Goal: Task Accomplishment & Management: Manage account settings

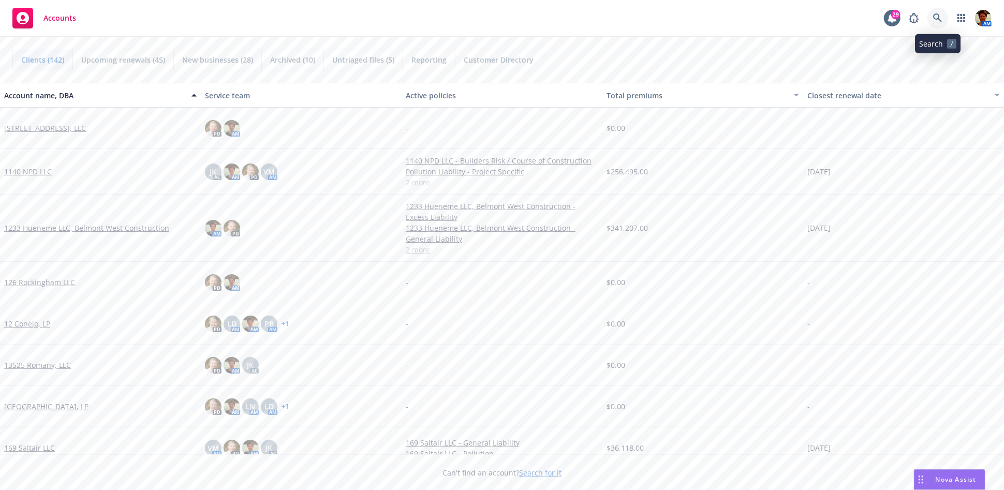
click at [903, 22] on icon at bounding box center [937, 17] width 9 height 9
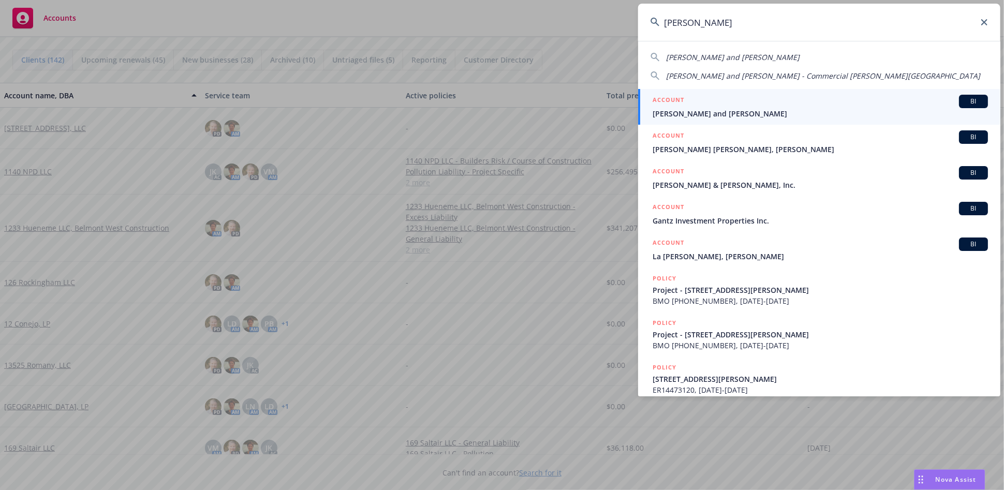
type input "glantz"
click at [751, 110] on span "Glantz, Michael and Dana" at bounding box center [819, 113] width 335 height 11
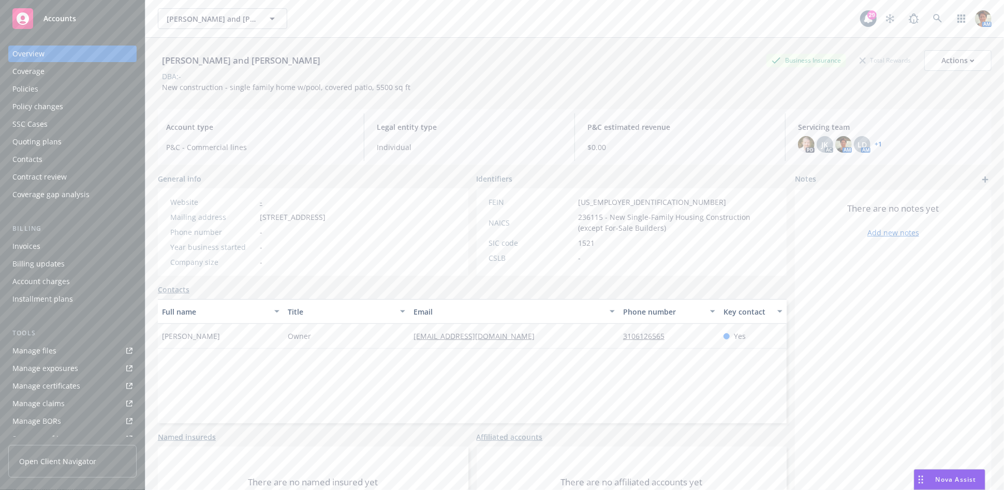
click at [31, 141] on div "Quoting plans" at bounding box center [36, 141] width 49 height 17
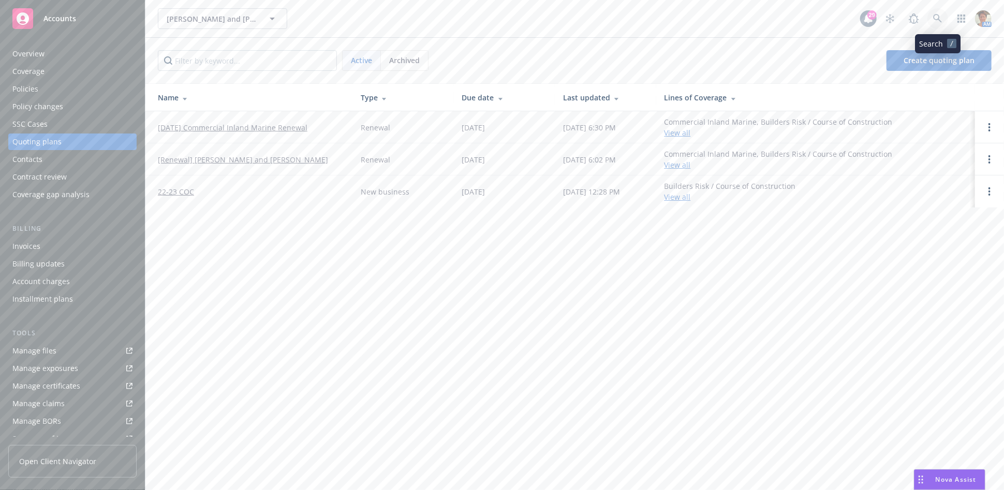
click at [903, 19] on icon at bounding box center [937, 18] width 9 height 9
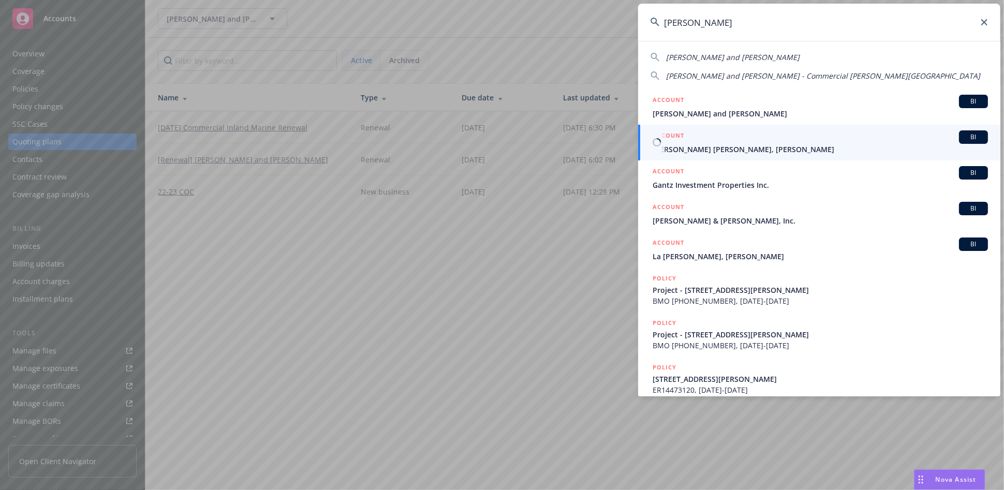
type input "glantz"
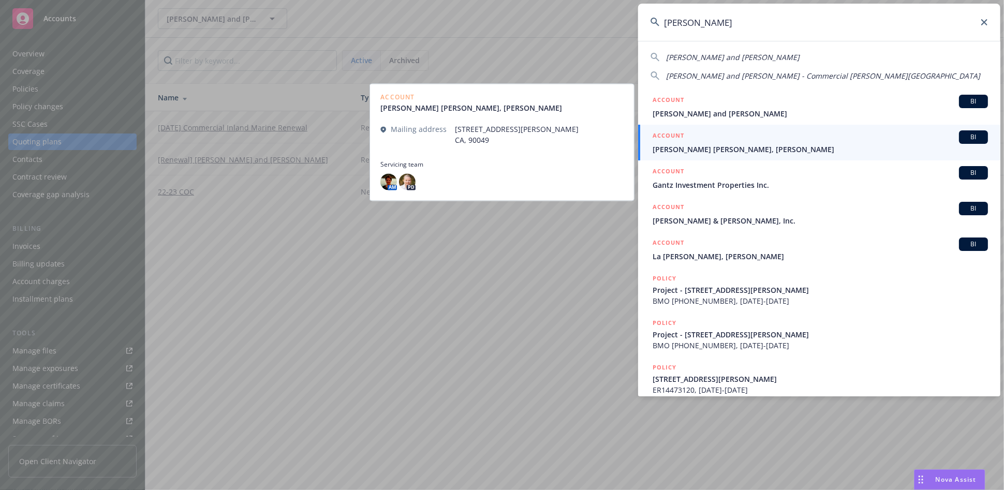
click at [702, 152] on span "[PERSON_NAME] [PERSON_NAME], [PERSON_NAME]" at bounding box center [819, 149] width 335 height 11
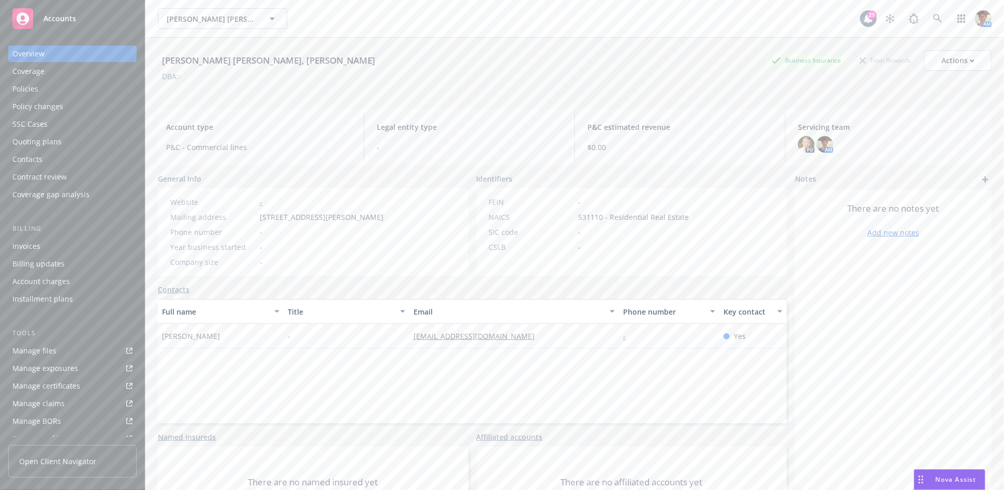
click at [57, 138] on div "Quoting plans" at bounding box center [36, 141] width 49 height 17
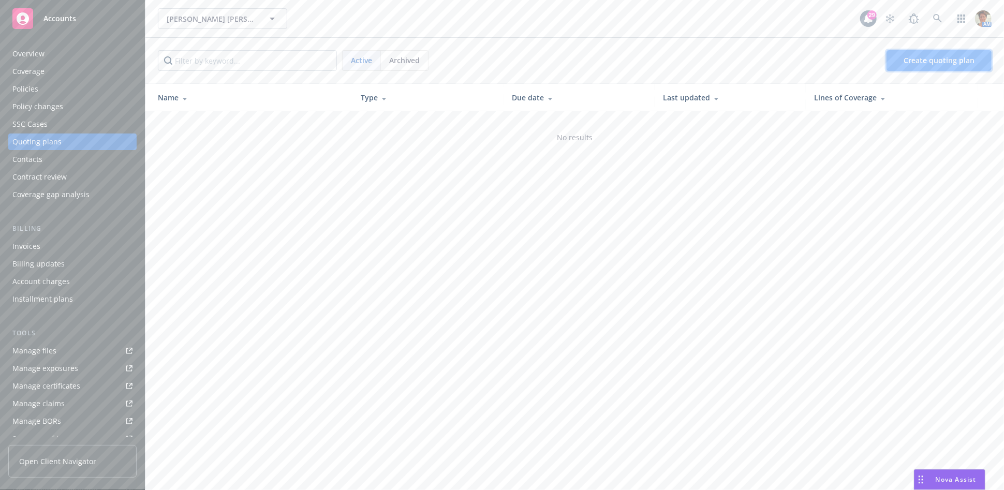
click at [903, 60] on span "Create quoting plan" at bounding box center [938, 60] width 71 height 10
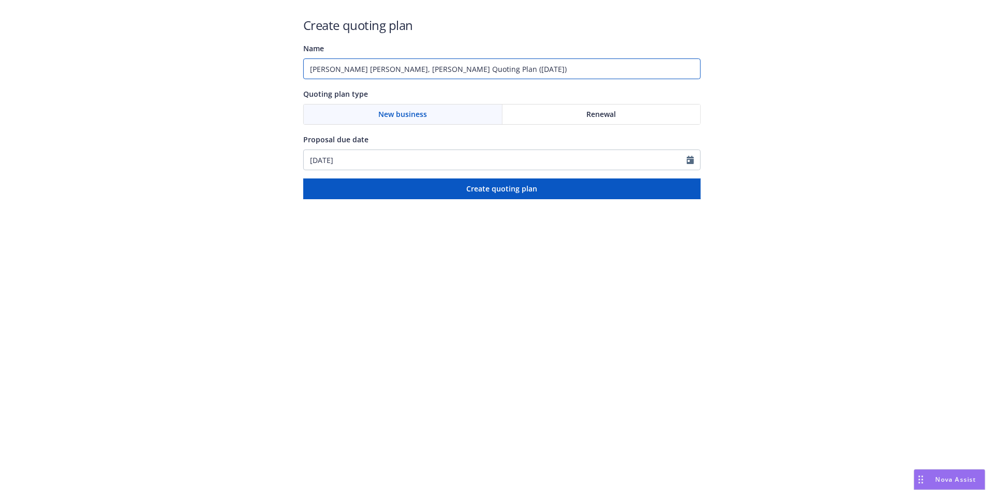
click at [310, 66] on input "Nicole Glantz Kagan, Michael Kagan Quoting Plan (2025-08-14)" at bounding box center [501, 68] width 397 height 21
type input "[TBD] Builder's Risk - 623 [GEOGRAPHIC_DATA] - New Business [DATE]"
click at [354, 116] on div "New business" at bounding box center [403, 115] width 199 height 20
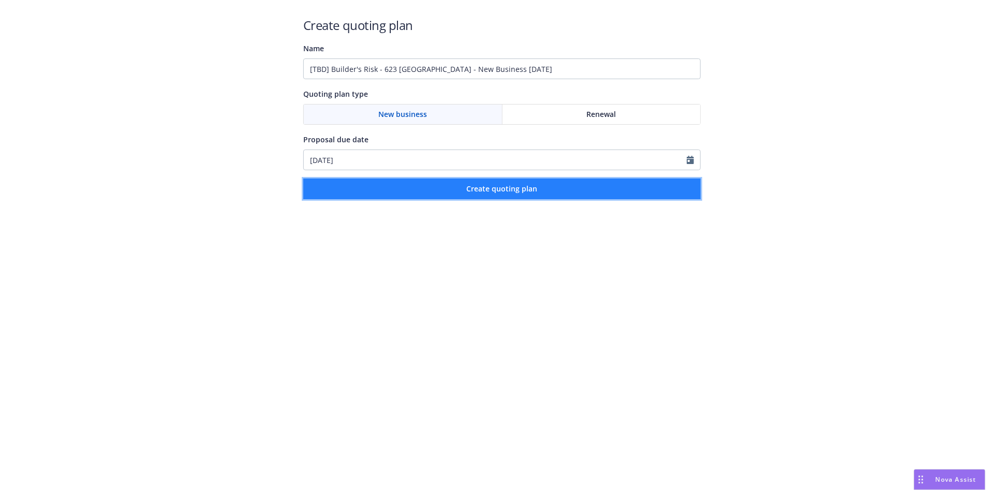
click at [489, 187] on span "Create quoting plan" at bounding box center [502, 189] width 71 height 10
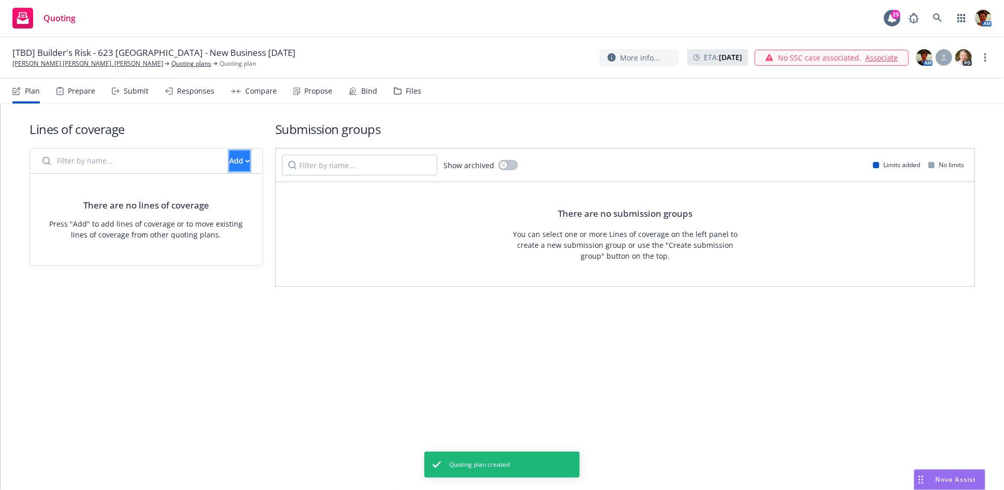
click at [229, 161] on div "Add" at bounding box center [239, 161] width 21 height 20
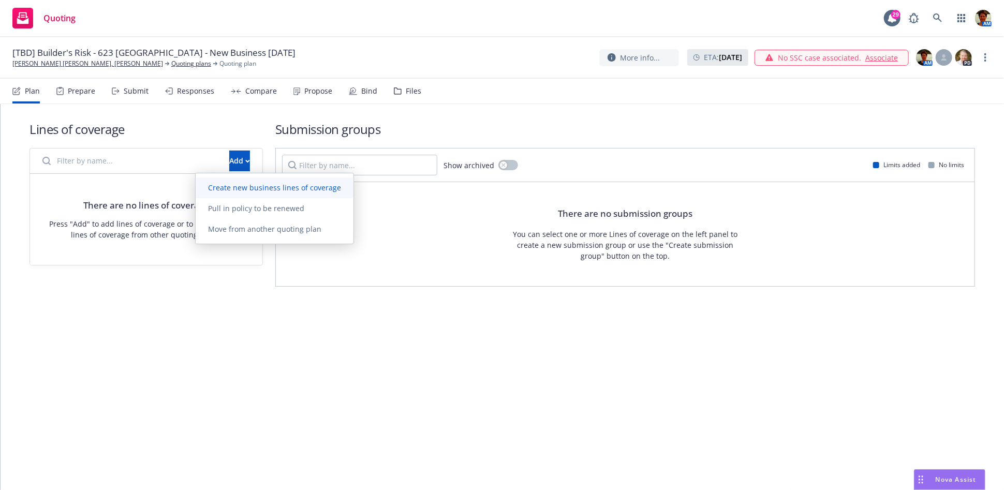
click at [265, 185] on span "Create new business lines of coverage" at bounding box center [275, 188] width 158 height 10
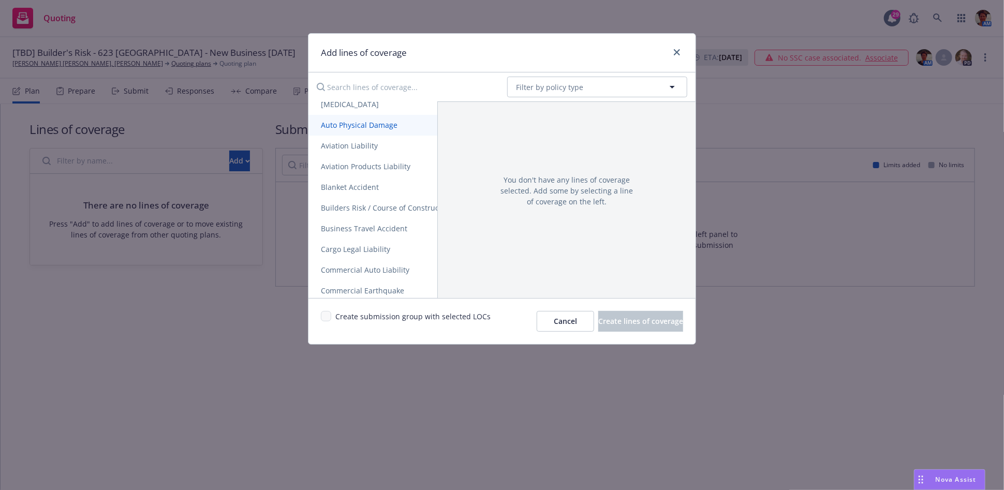
scroll to position [115, 0]
click at [395, 210] on link "Builders Risk / Course of Construction" at bounding box center [446, 207] width 277 height 21
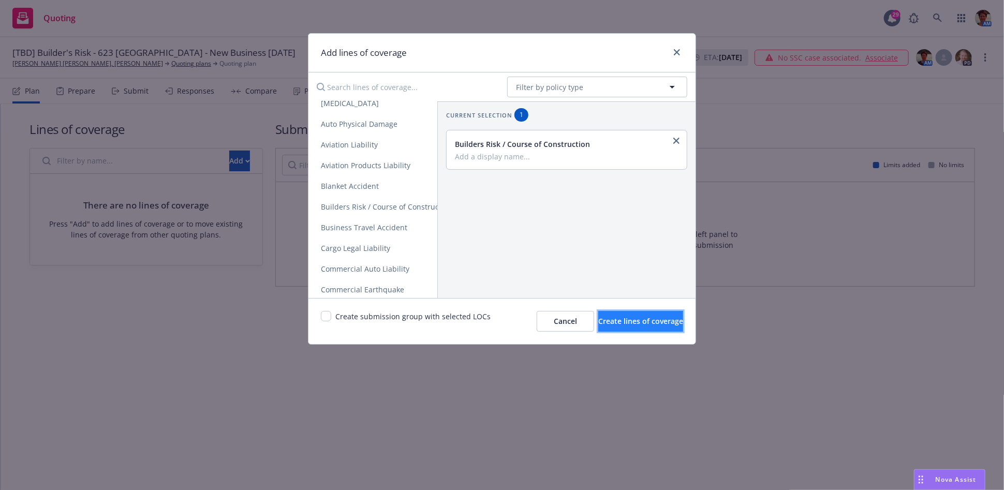
click at [631, 319] on span "Create lines of coverage" at bounding box center [640, 321] width 85 height 10
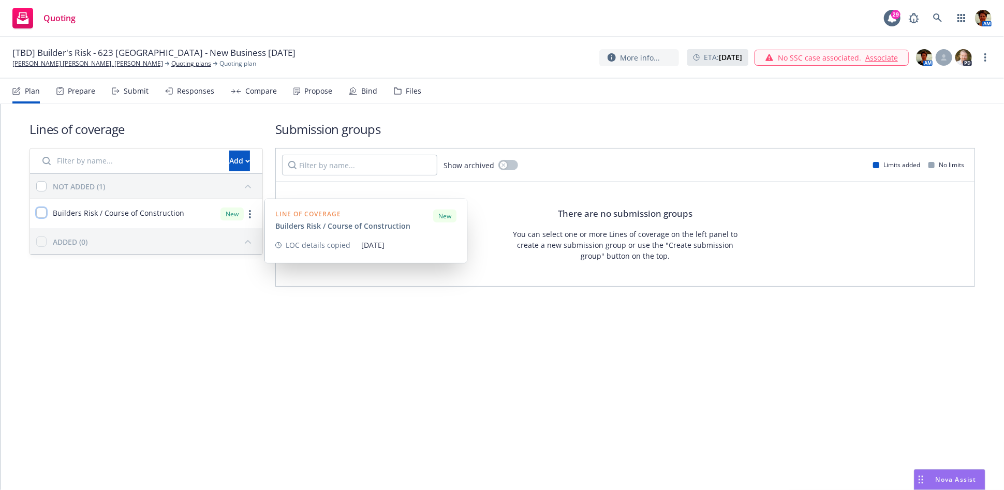
click at [40, 217] on input "checkbox" at bounding box center [41, 212] width 10 height 10
checkbox input "true"
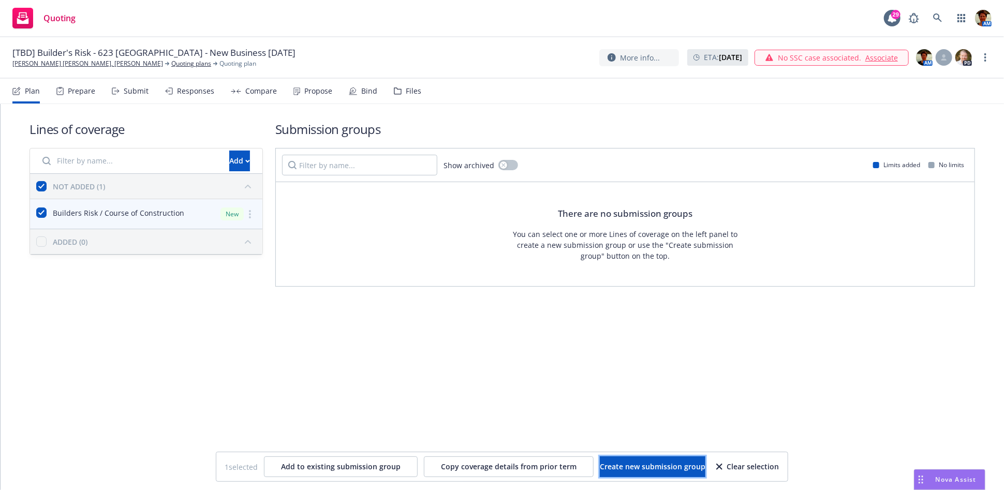
click at [657, 462] on span "Create new submission group" at bounding box center [653, 467] width 106 height 10
checkbox input "false"
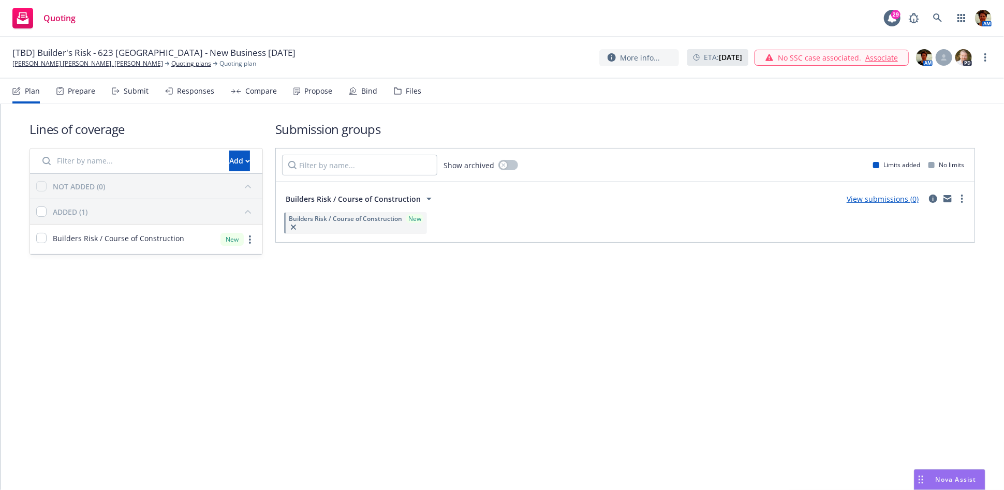
click at [128, 87] on div "Submit" at bounding box center [136, 91] width 25 height 8
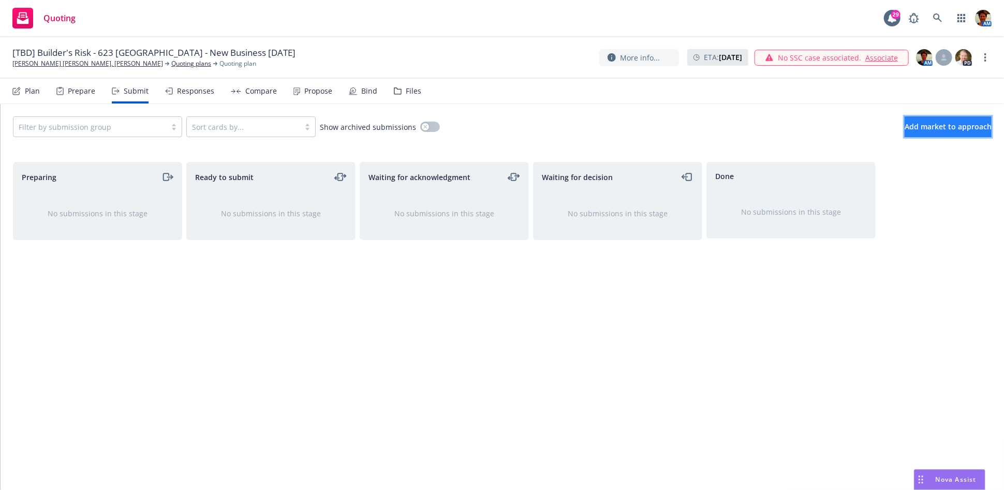
click at [905, 126] on span "Add market to approach" at bounding box center [947, 127] width 87 height 10
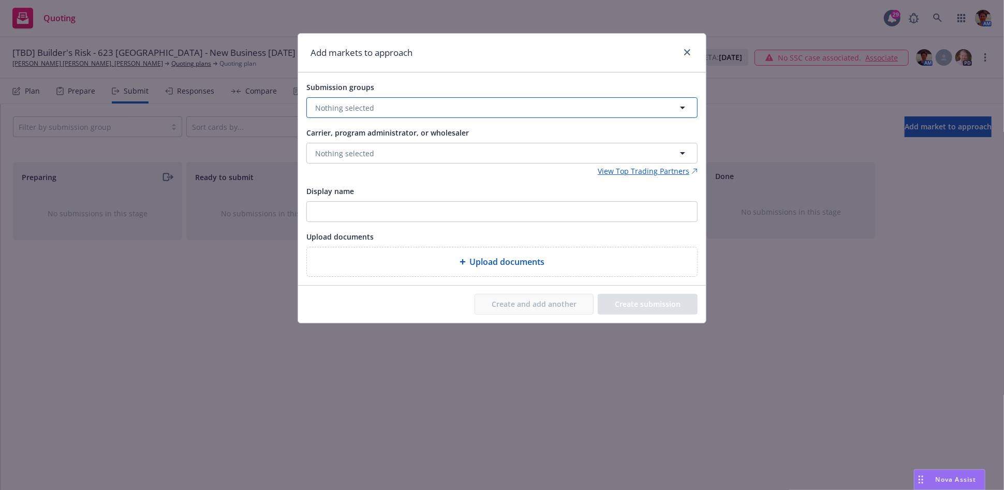
click at [411, 105] on button "Nothing selected" at bounding box center [501, 107] width 391 height 21
click at [323, 160] on input "checkbox" at bounding box center [323, 160] width 10 height 10
checkbox input "true"
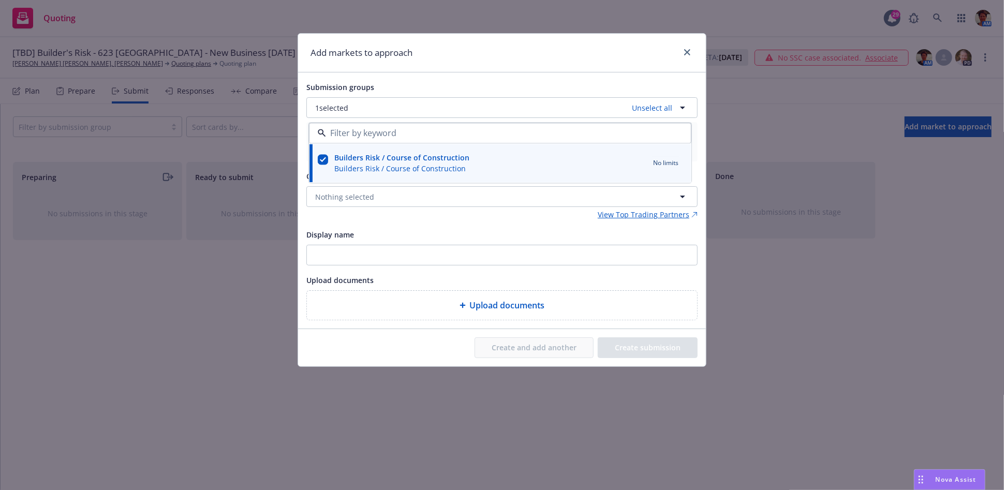
click at [788, 304] on div "Add markets to approach Submission groups 1 selected Unselect all Builders Risk…" at bounding box center [502, 245] width 1004 height 490
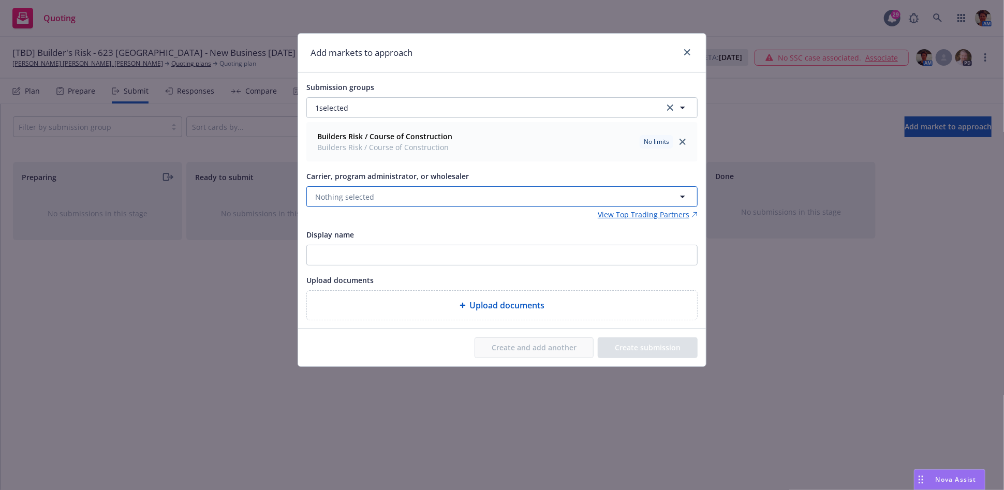
click at [328, 197] on span "Nothing selected" at bounding box center [344, 196] width 59 height 11
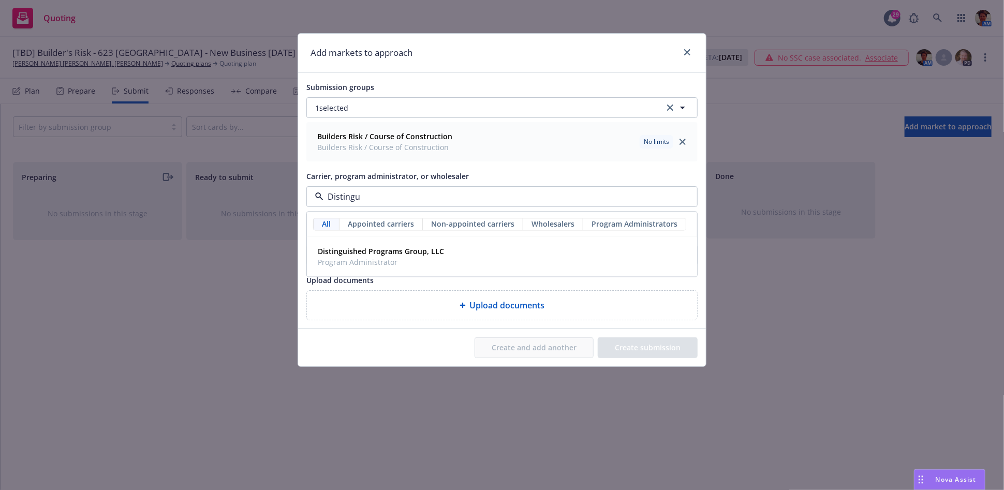
type input "Distingui"
click at [349, 256] on strong "Distinguished Programs Group, LLC" at bounding box center [381, 252] width 126 height 10
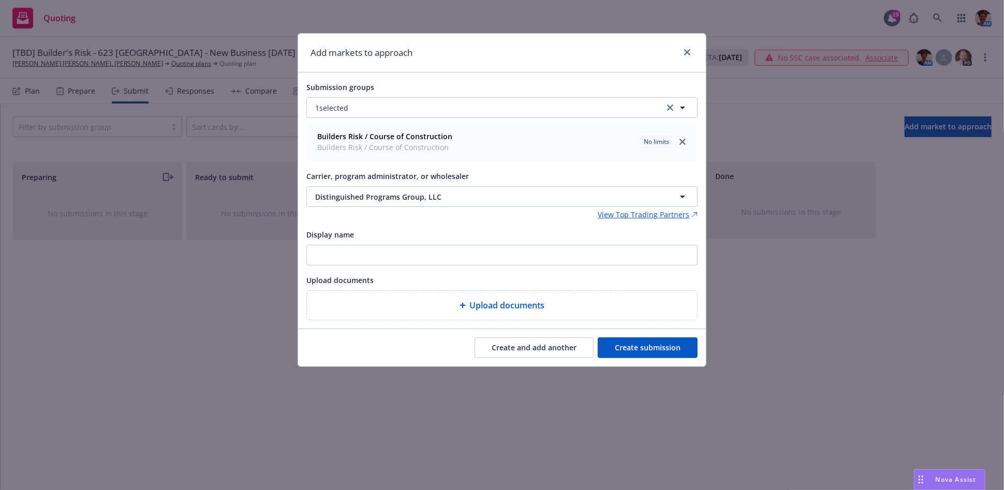
click at [648, 350] on button "Create submission" at bounding box center [648, 347] width 100 height 21
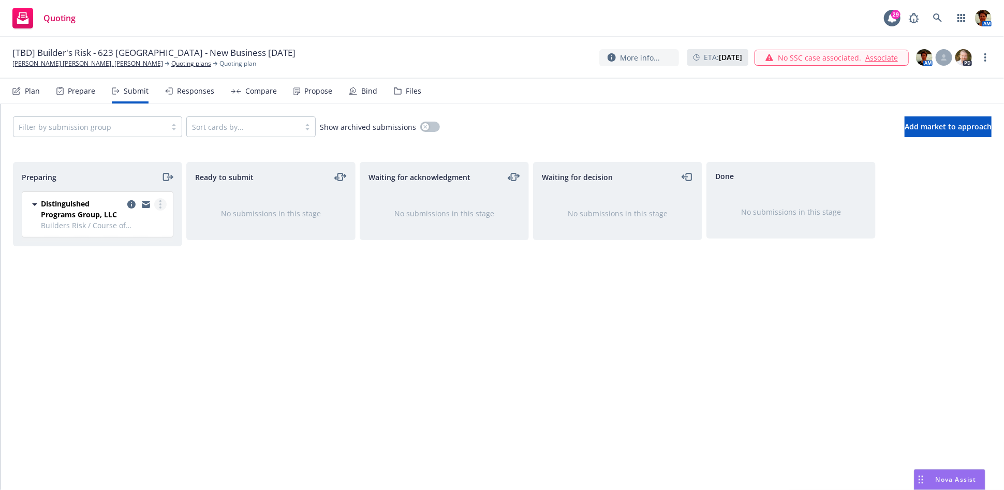
click at [161, 203] on icon "more" at bounding box center [160, 204] width 2 height 8
click at [145, 229] on span "Complete preparation" at bounding box center [113, 225] width 101 height 10
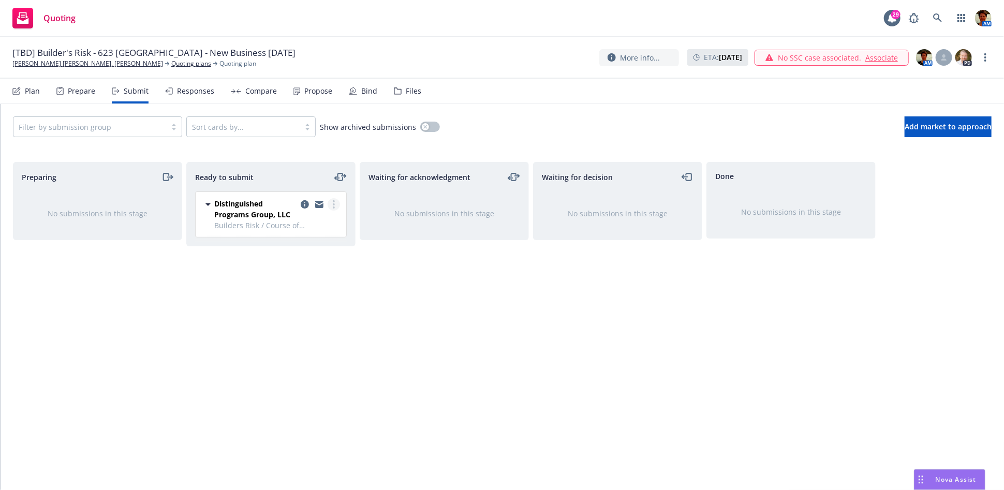
click at [332, 202] on link "more" at bounding box center [334, 204] width 12 height 12
click at [321, 224] on span "Submit to underwriter" at bounding box center [287, 225] width 102 height 10
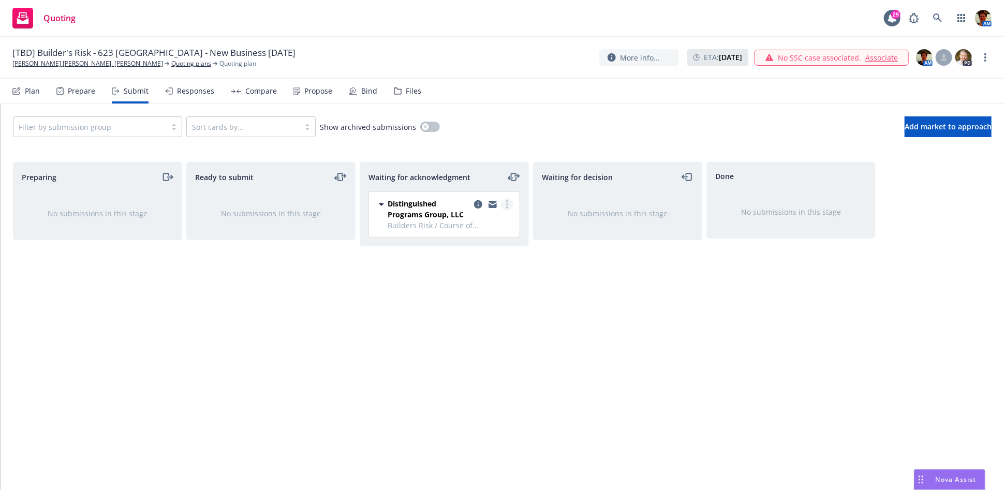
click at [507, 203] on circle "more" at bounding box center [507, 204] width 2 height 2
click at [500, 222] on span "Log acknowledgement" at bounding box center [460, 225] width 102 height 10
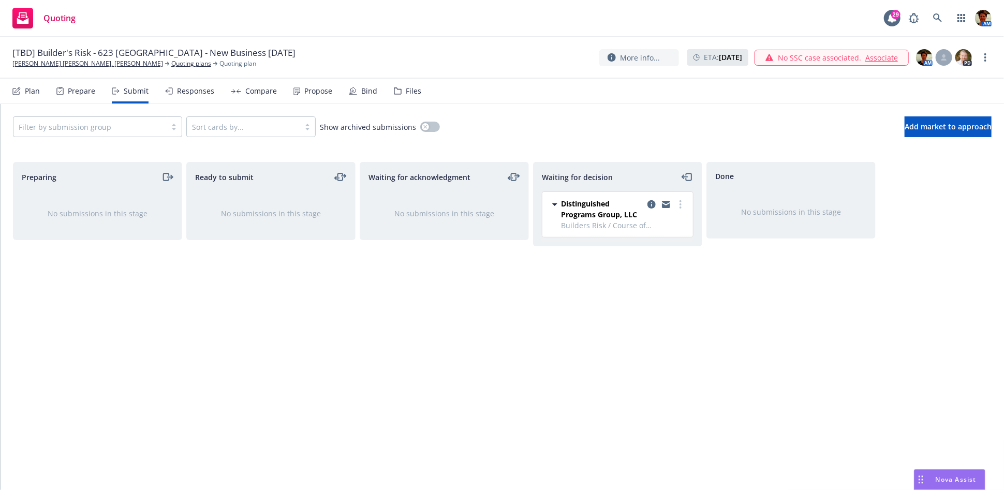
click at [406, 92] on div "Files" at bounding box center [414, 91] width 16 height 8
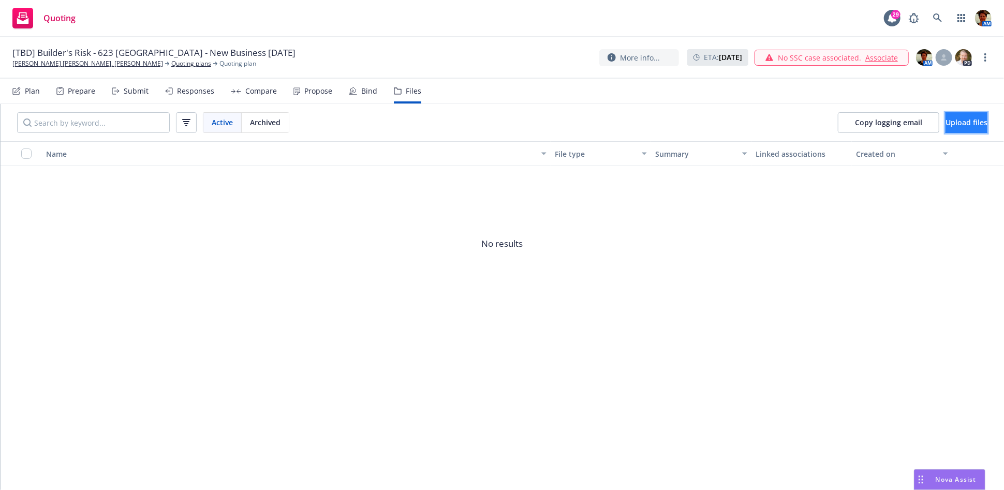
click at [945, 123] on span "Upload files" at bounding box center [966, 122] width 42 height 10
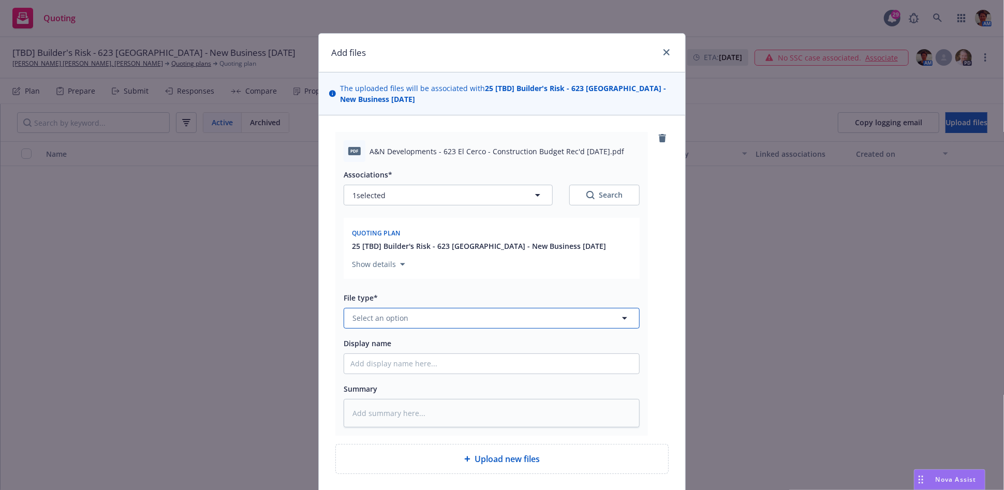
click at [365, 315] on span "Select an option" at bounding box center [380, 318] width 56 height 11
type input "Other"
click at [402, 293] on div "Other" at bounding box center [491, 288] width 283 height 15
drag, startPoint x: 437, startPoint y: 151, endPoint x: 607, endPoint y: 155, distance: 170.8
click at [607, 155] on span "A&N Developments - 623 El Cerco - Construction Budget Rec'd 6-16-2025.pdf" at bounding box center [496, 151] width 255 height 11
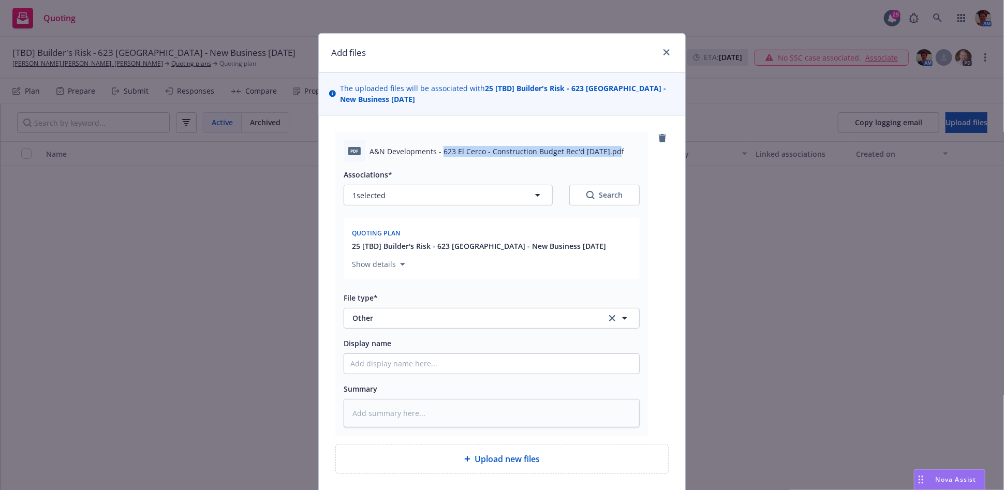
copy span "623 El Cerco - Construction Budget Rec'd 6-16-2025"
click at [409, 368] on input "Display name" at bounding box center [491, 364] width 295 height 20
paste input "623 El Cerco - Construction Budget Rec'd 6-16-2025"
type textarea "x"
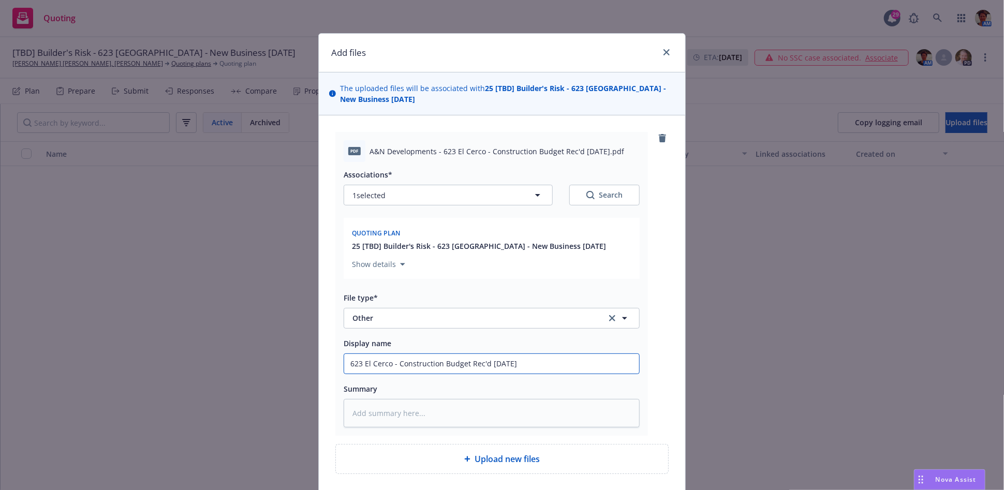
type input "623 El Cerco - Construction Budget Rec'd 6-16-2025"
click at [412, 411] on textarea at bounding box center [492, 413] width 296 height 28
paste textarea "623 El Cerco - Construction Budget Rec'd 6-16-2025"
type textarea "x"
type textarea "623 El Cerco - Construction Budget Rec'd 6-16-2025"
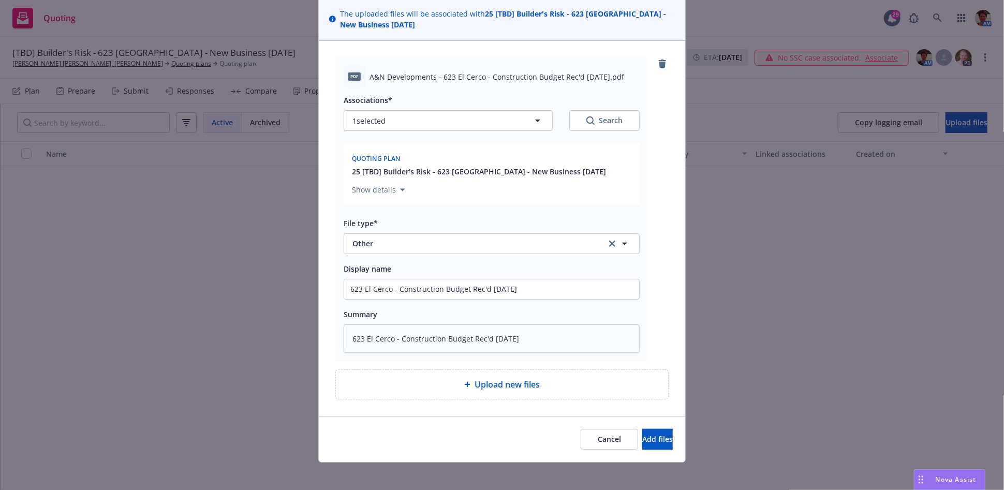
scroll to position [80, 0]
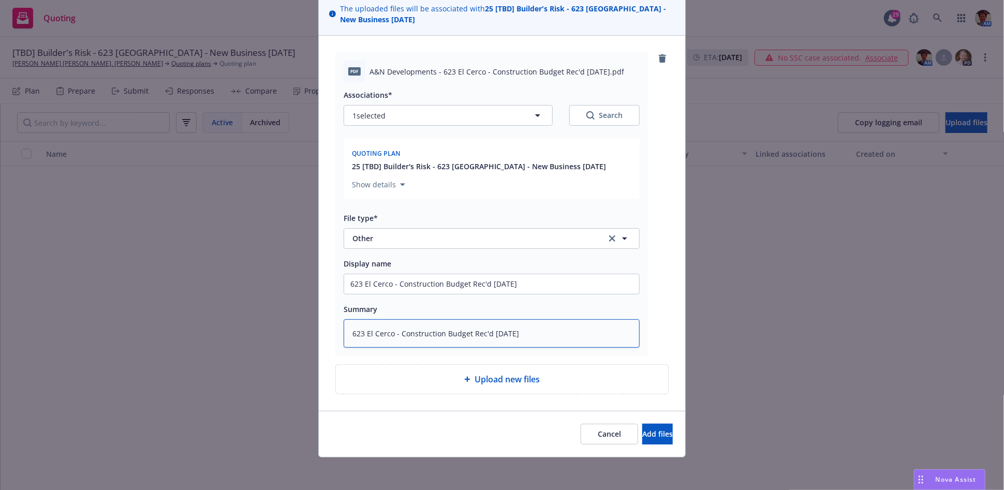
type textarea "x"
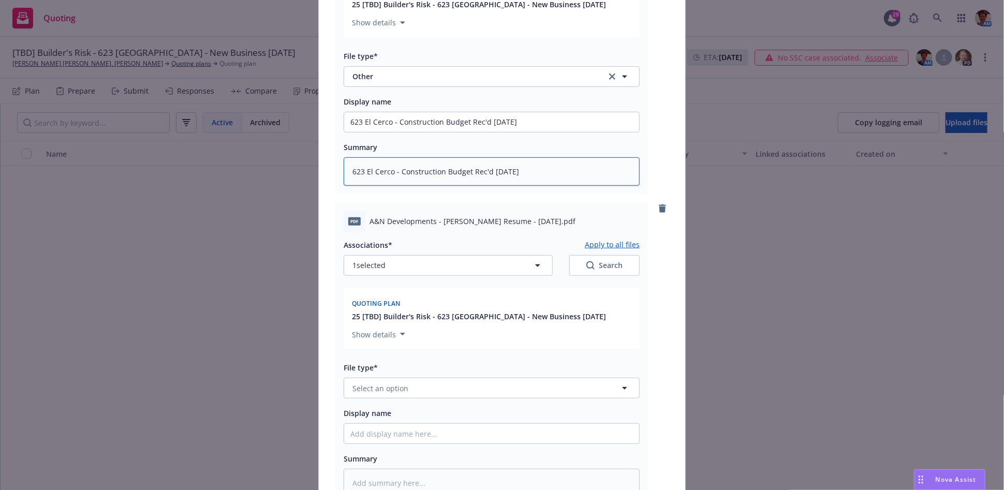
scroll to position [252, 0]
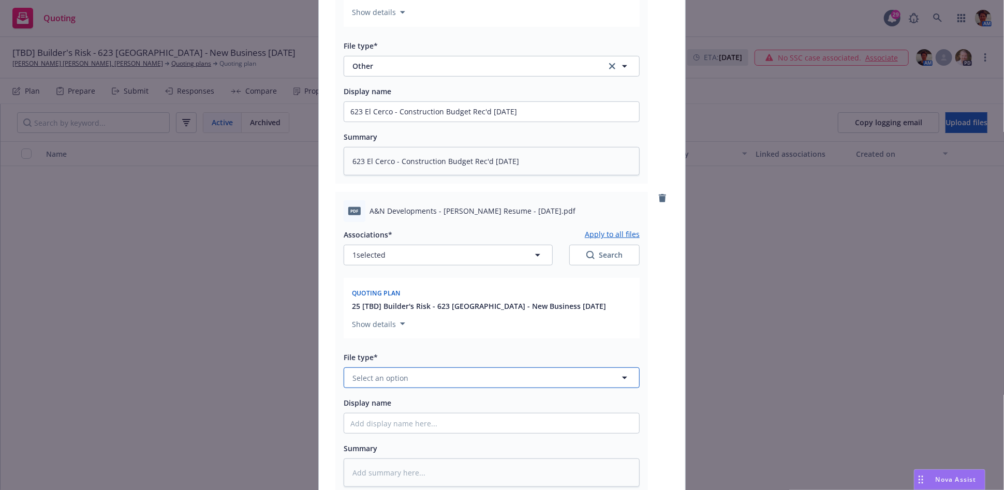
click at [457, 369] on button "Select an option" at bounding box center [492, 377] width 296 height 21
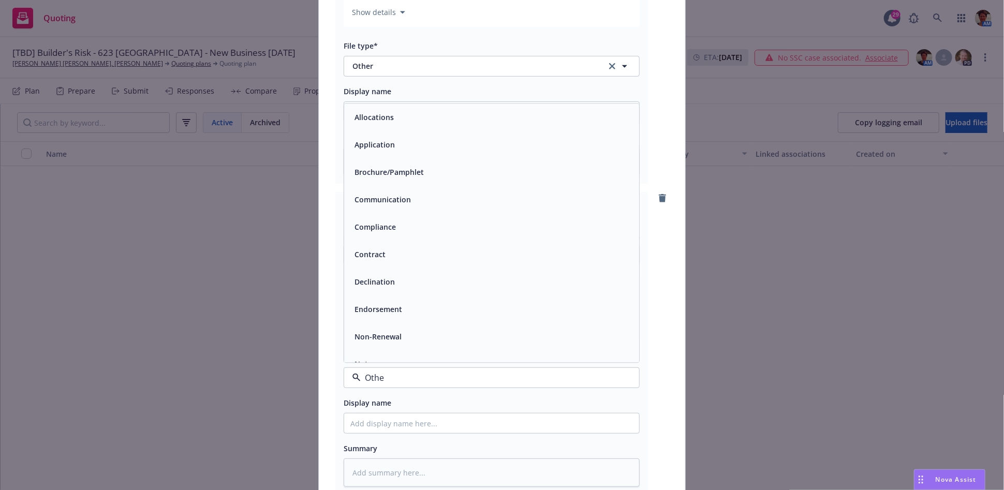
type input "Other"
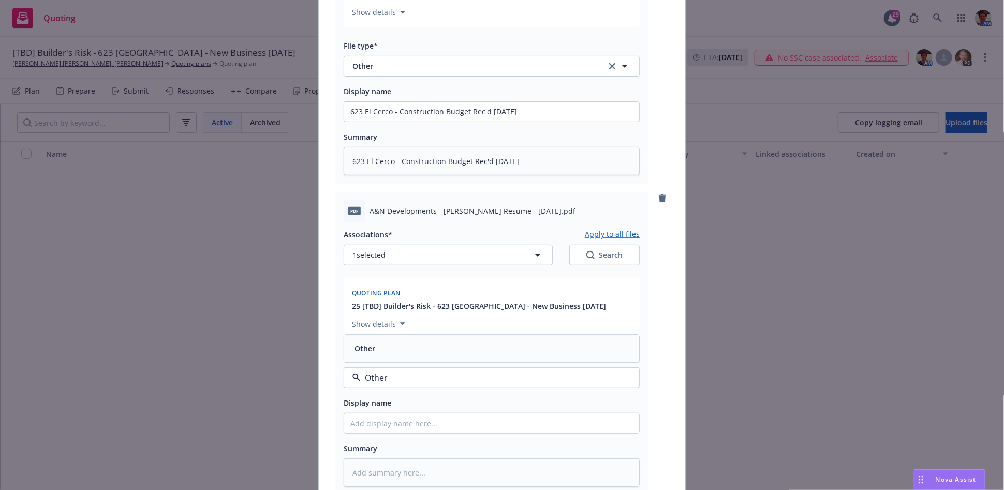
click at [447, 348] on div "Other" at bounding box center [491, 348] width 283 height 15
drag, startPoint x: 438, startPoint y: 205, endPoint x: 561, endPoint y: 212, distance: 123.8
click at [561, 212] on span "A&N Developments - Andrew Jenkins Resume - 02-26-2025.pdf" at bounding box center [472, 210] width 206 height 11
copy span "Andrew Jenkins Resume - 02-26-2025"
click at [429, 122] on input "Display name" at bounding box center [491, 112] width 295 height 20
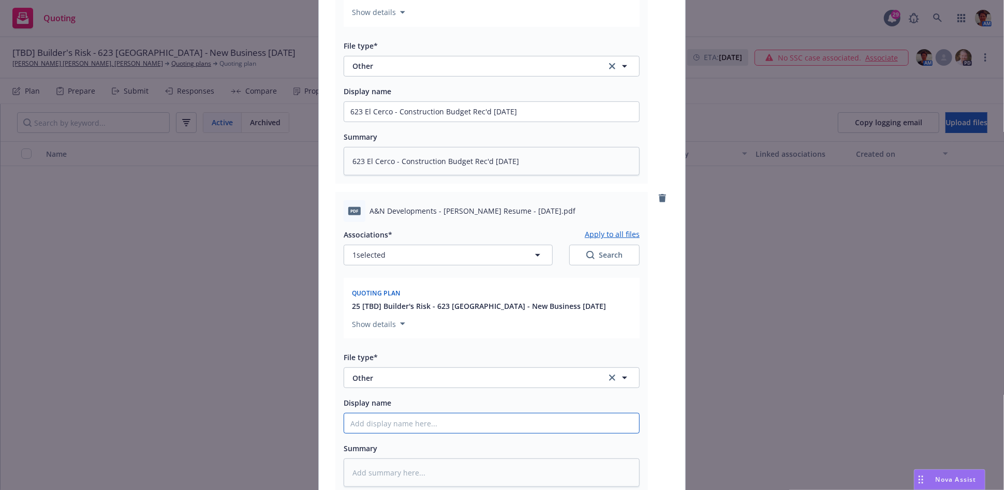
paste input "Andrew Jenkins Resume - 02-26-2025"
type textarea "x"
type input "Andrew Jenkins Resume - 02-26-2025"
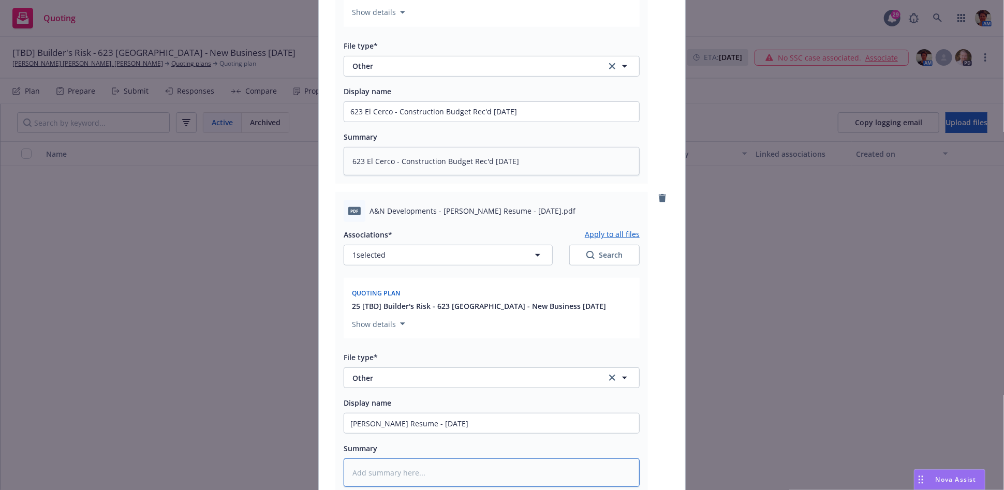
drag, startPoint x: 426, startPoint y: 470, endPoint x: 433, endPoint y: 464, distance: 9.2
click at [426, 470] on textarea at bounding box center [492, 472] width 296 height 28
paste textarea "Andrew Jenkins Resume - 02-26-2025"
type textarea "x"
type textarea "Andrew Jenkins Resume - 02-26-2025"
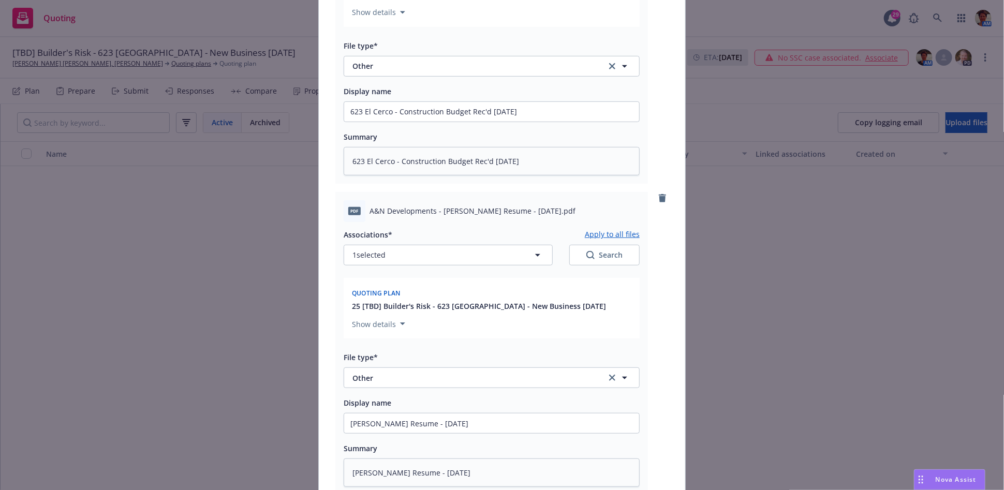
scroll to position [391, 0]
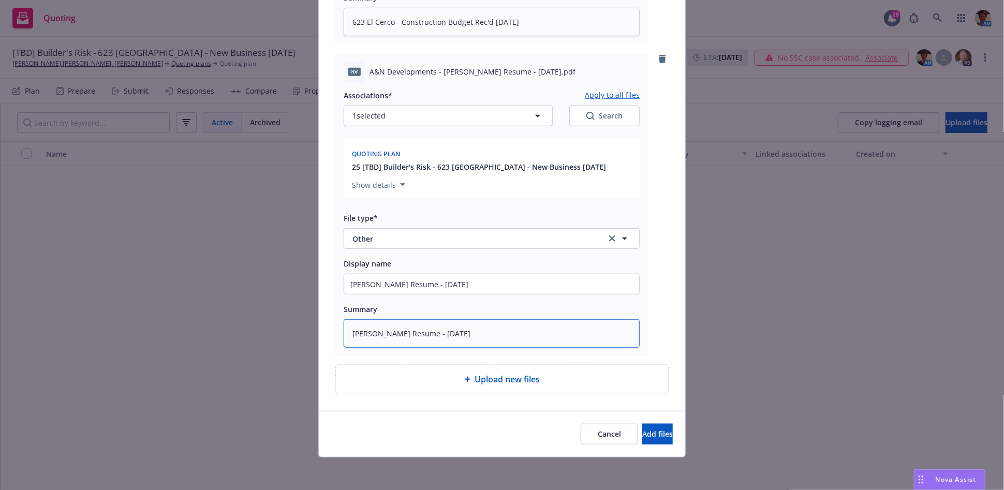
type textarea "x"
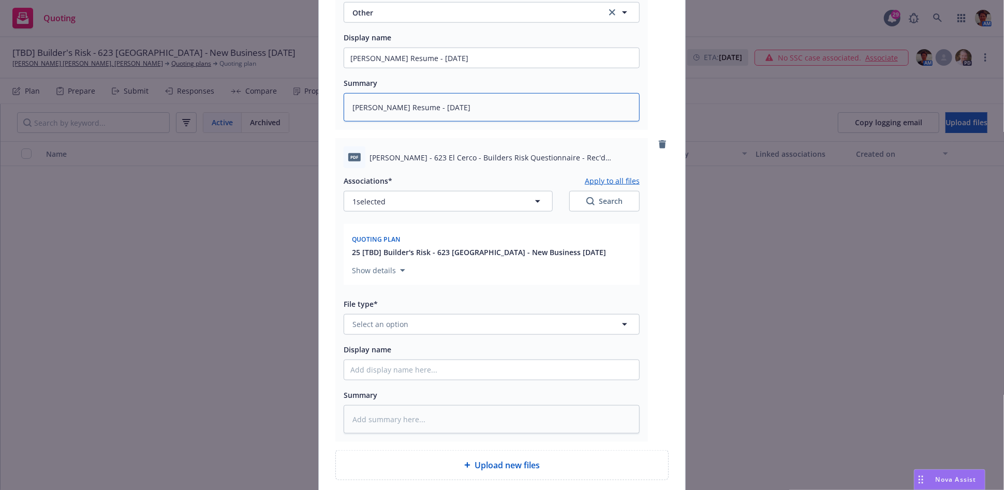
scroll to position [621, 0]
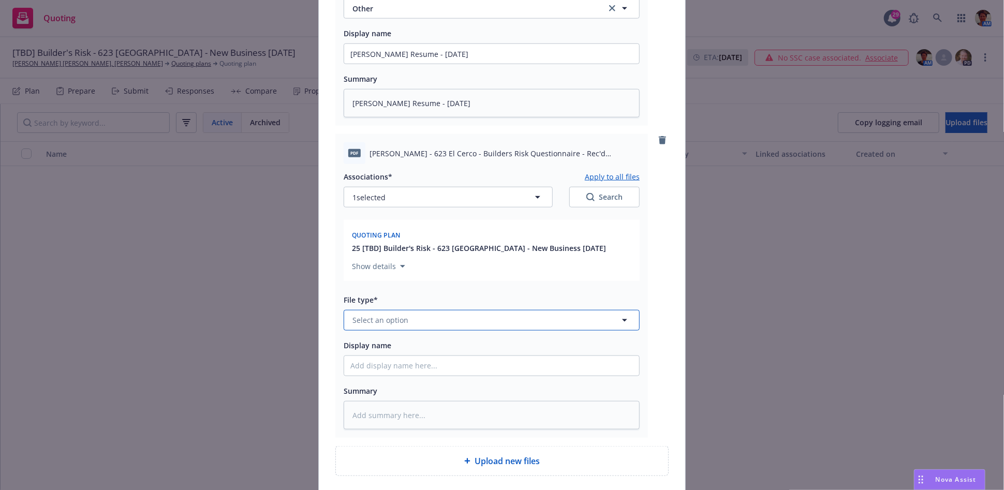
click at [458, 321] on button "Select an option" at bounding box center [492, 320] width 296 height 21
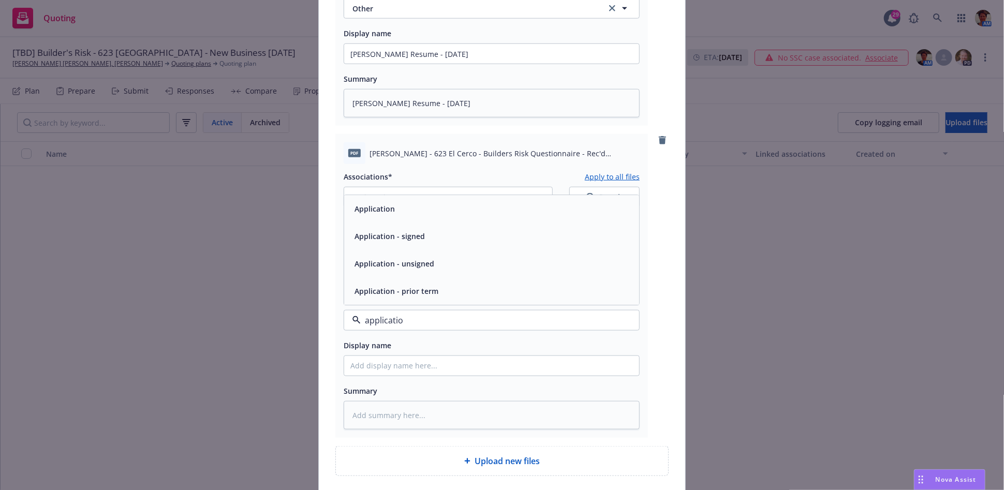
type input "application"
click at [449, 265] on div "Application - unsigned" at bounding box center [491, 263] width 283 height 15
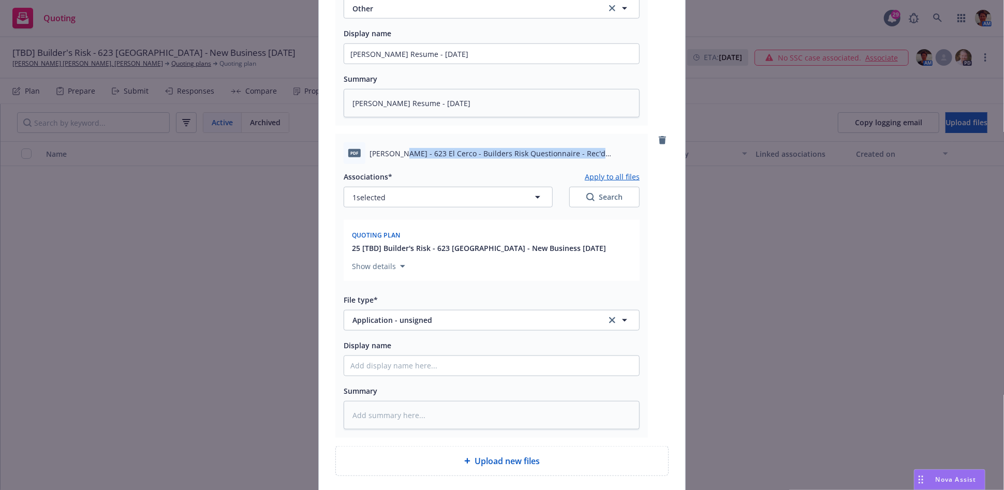
drag, startPoint x: 394, startPoint y: 154, endPoint x: 592, endPoint y: 158, distance: 198.2
click at [592, 158] on span "Glantz - 623 El Cerco - Builders Risk Questionnaire - Rec'd 6-24-2025.pdf" at bounding box center [504, 153] width 270 height 11
copy span "623 El Cerco - Builders Risk Questionnaire - Rec'd 6-24-2025"
paste input "623 El Cerco - Builders Risk Questionnaire - Rec'd 6-24-2025"
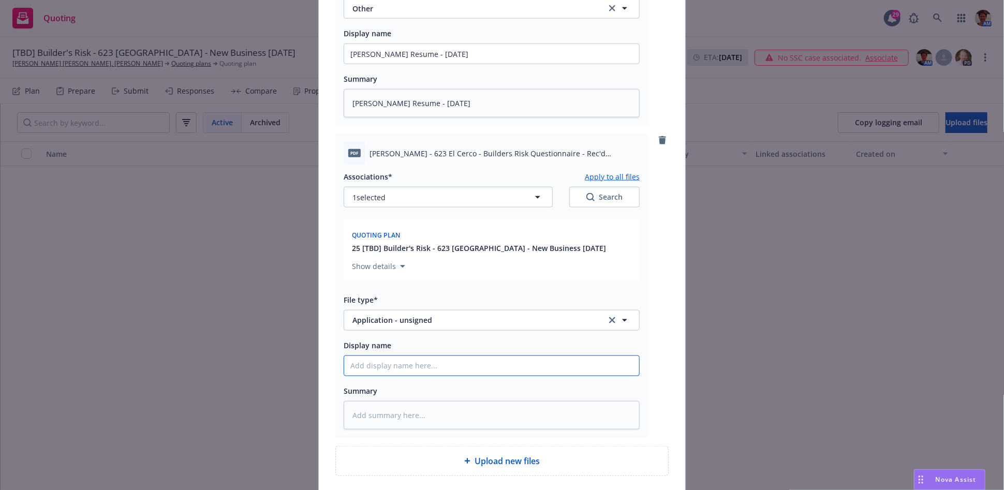
type textarea "x"
type input "623 El Cerco - Builders Risk Questionnaire - Rec'd 6-24-2025"
drag, startPoint x: 422, startPoint y: 406, endPoint x: 430, endPoint y: 399, distance: 10.7
click at [422, 406] on textarea at bounding box center [492, 415] width 296 height 28
paste textarea "623 El Cerco - Builders Risk Questionnaire - Rec'd 6-24-2025"
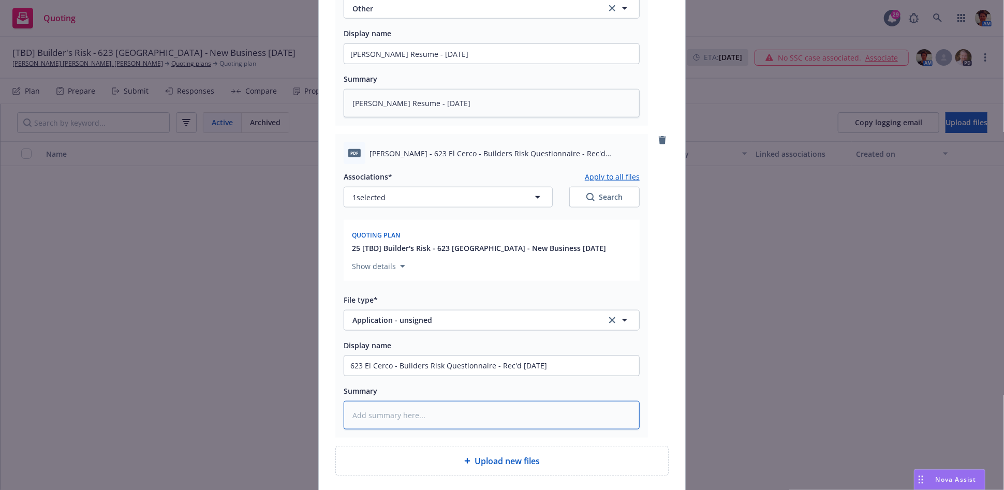
type textarea "x"
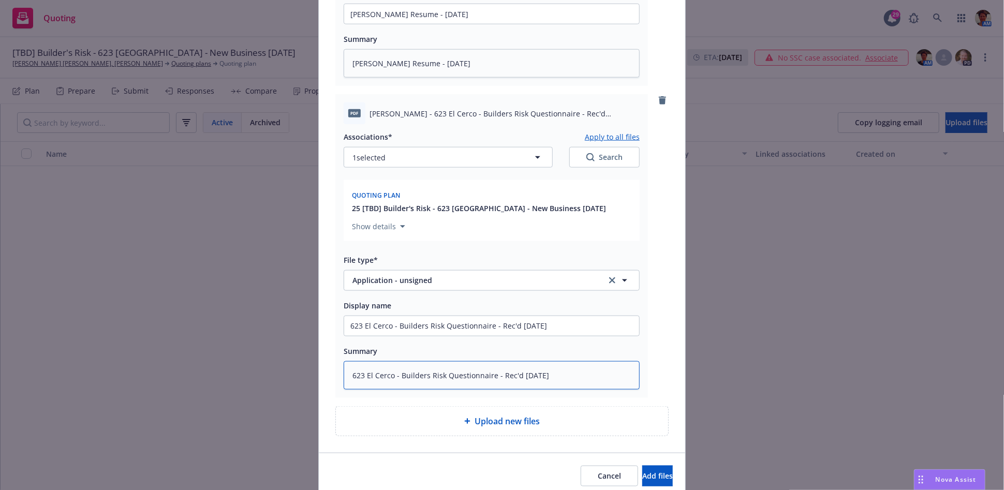
scroll to position [703, 0]
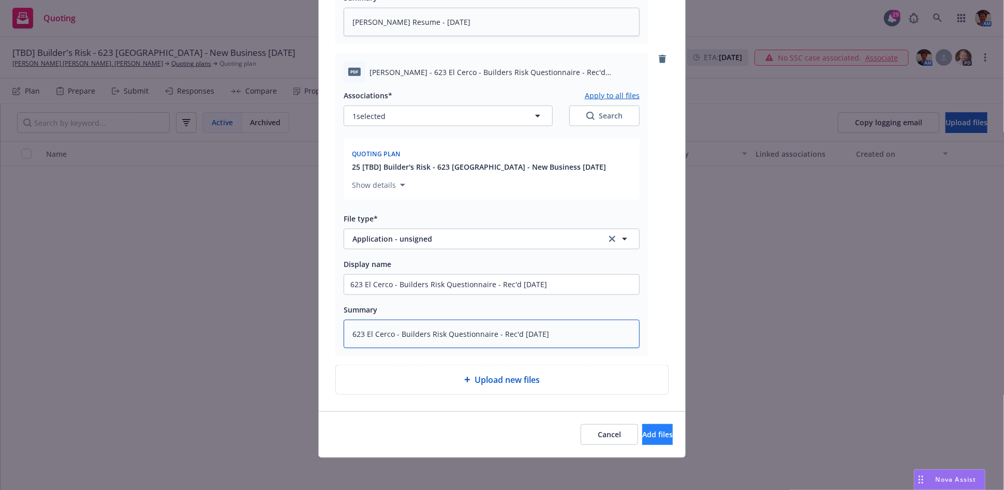
type textarea "623 El Cerco - Builders Risk Questionnaire - Rec'd 6-24-2025"
click at [649, 434] on span "Add files" at bounding box center [657, 434] width 31 height 10
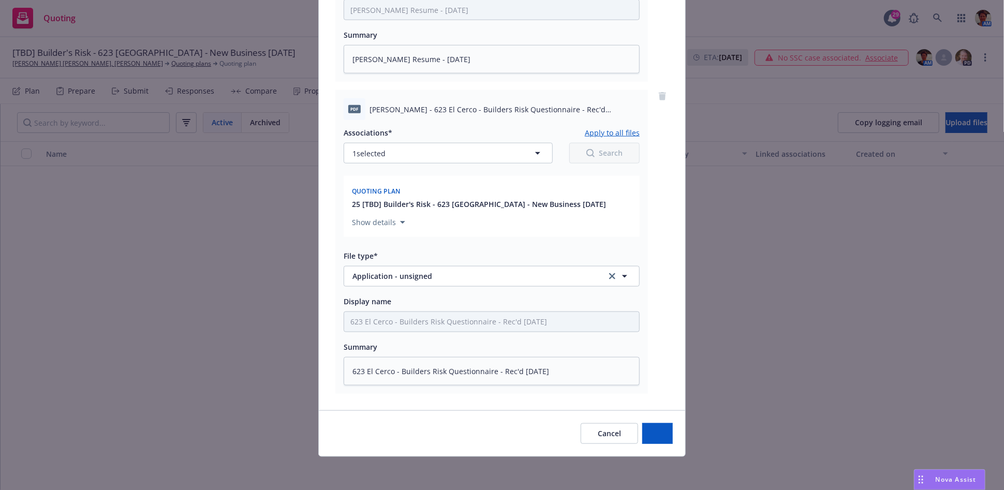
scroll to position [664, 0]
type textarea "x"
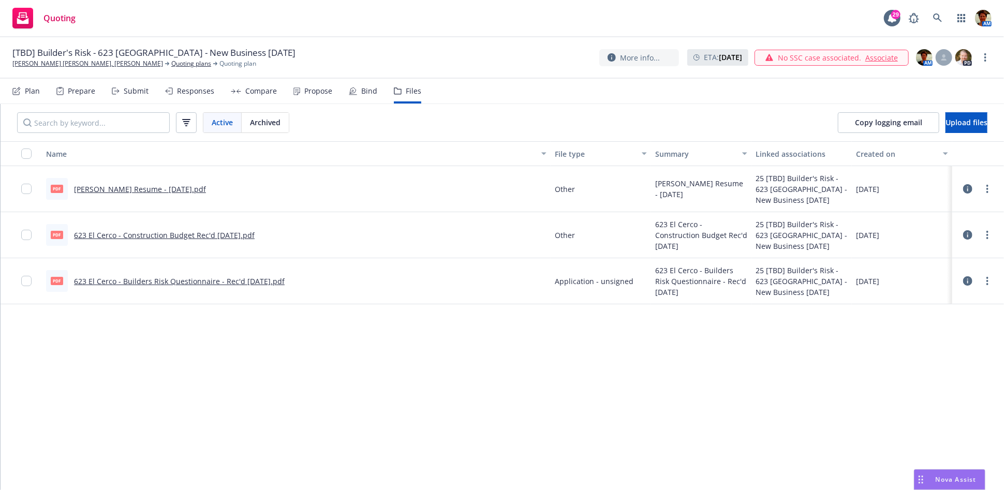
click at [131, 87] on div "Submit" at bounding box center [136, 91] width 25 height 8
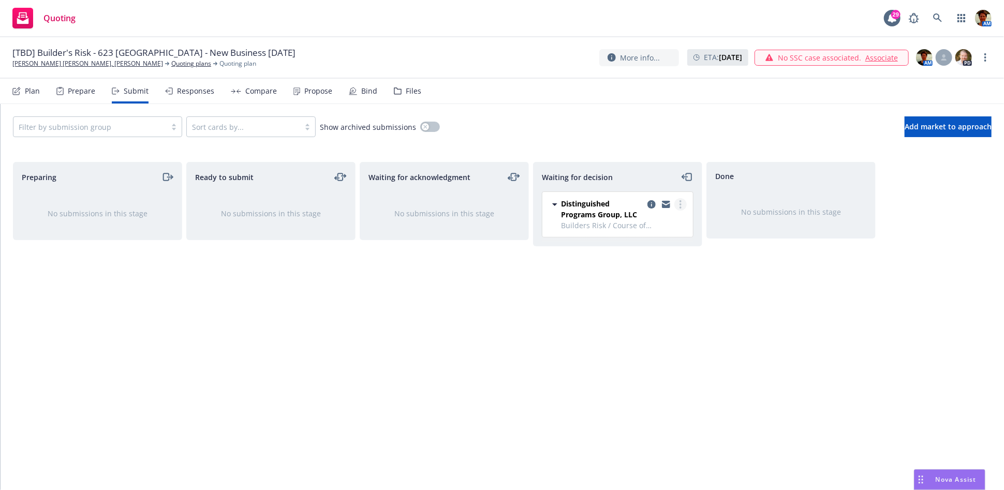
click at [679, 201] on icon "more" at bounding box center [680, 204] width 2 height 8
click at [648, 272] on link "Add accepted decision" at bounding box center [634, 267] width 103 height 21
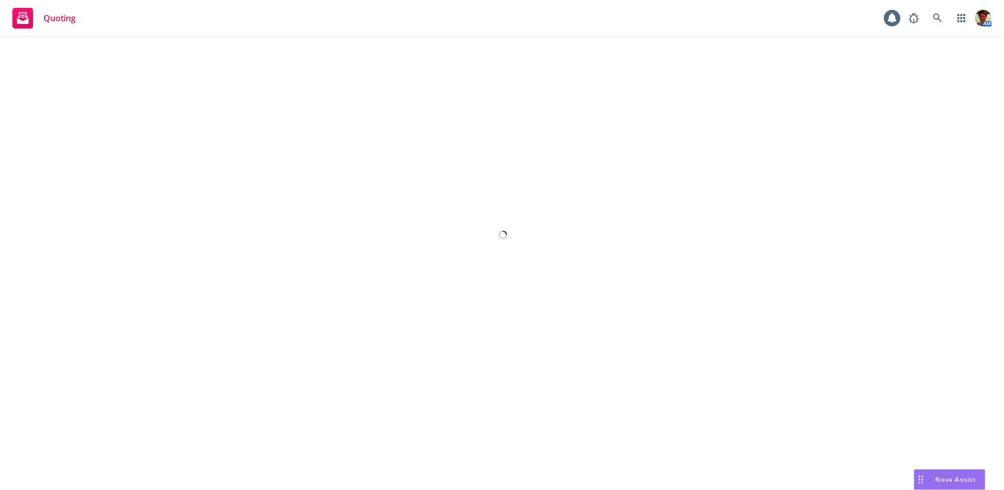
select select "12"
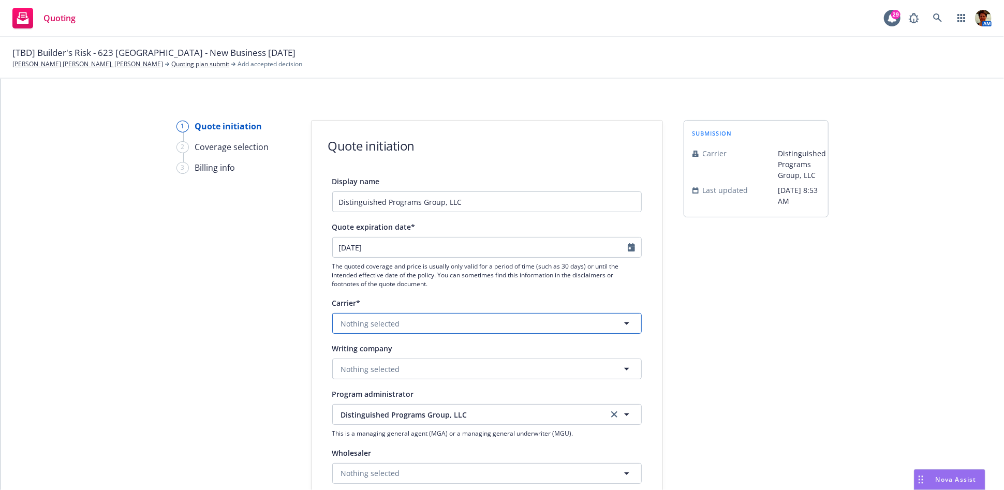
click at [433, 324] on button "Nothing selected" at bounding box center [486, 323] width 309 height 21
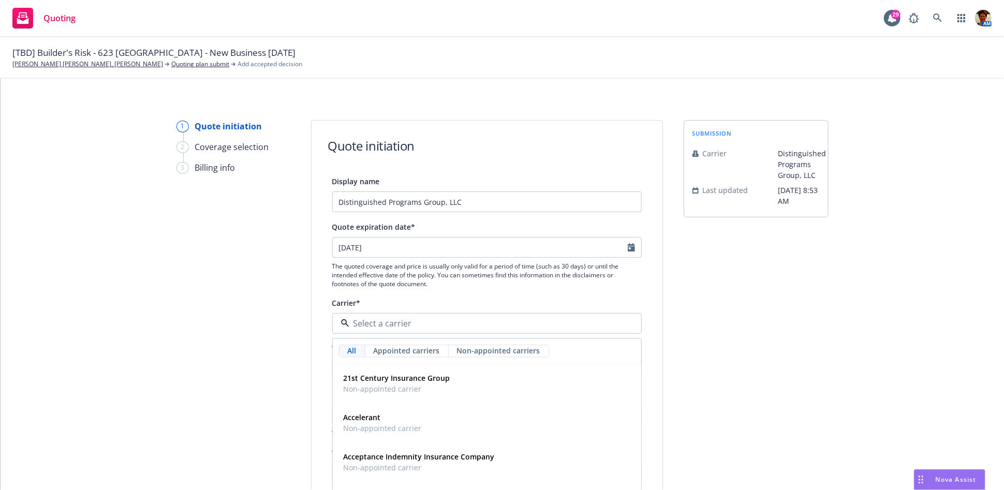
click at [710, 300] on div "submission Carrier Distinguished Programs Group, LLC Last updated 8/14, 8:53 AM" at bounding box center [756, 467] width 145 height 694
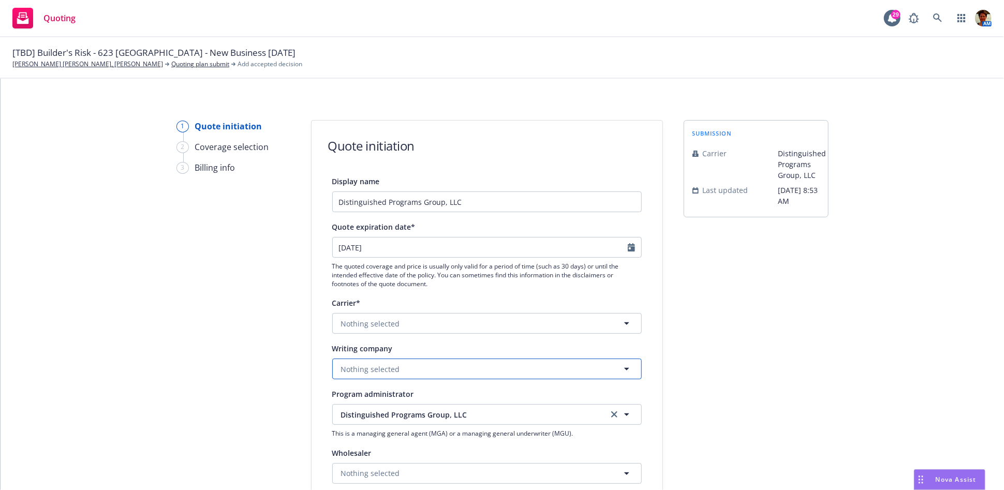
click at [419, 371] on button "Nothing selected" at bounding box center [486, 369] width 309 height 21
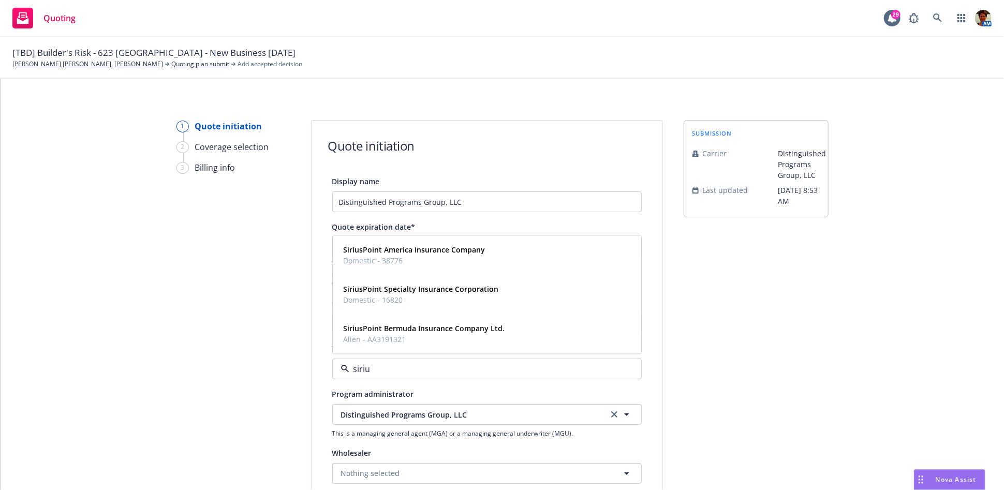
type input "sirius"
click at [425, 244] on div "SiriusPoint America Insurance Company Domestic - 38776" at bounding box center [413, 256] width 148 height 26
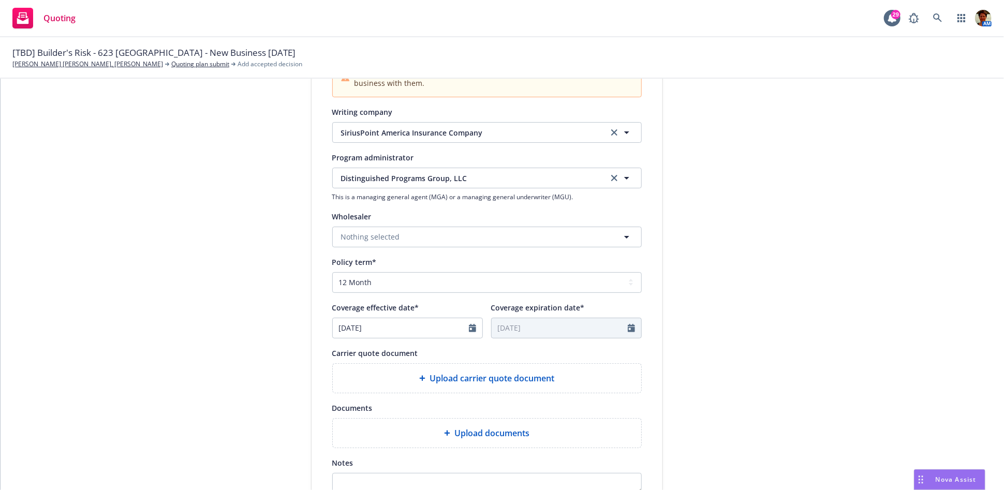
scroll to position [287, 0]
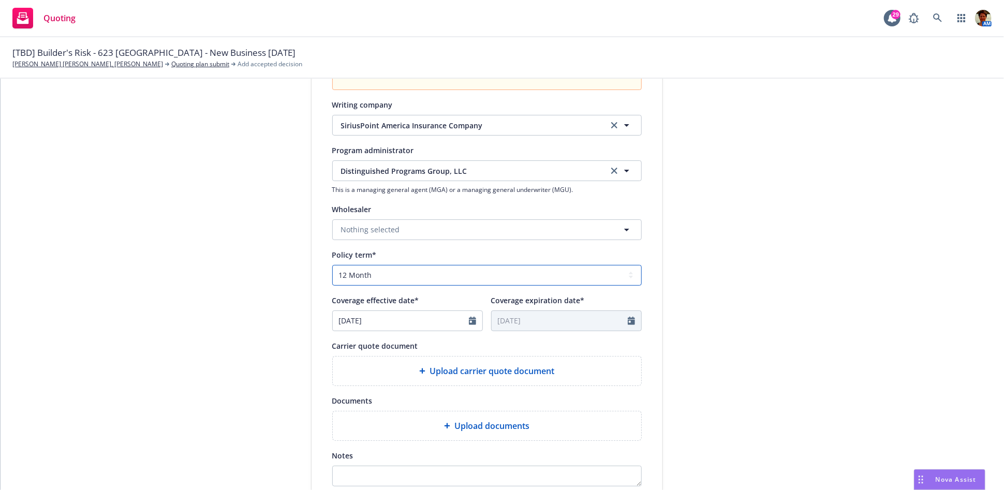
click at [388, 270] on select "Select policy term 12 Month 6 Month 4 Month 3 Month 2 Month 1 Month 36 Month (3…" at bounding box center [486, 275] width 309 height 21
select select "other"
click at [332, 265] on select "Select policy term 12 Month 6 Month 4 Month 3 Month 2 Month 1 Month 36 Month (3…" at bounding box center [486, 275] width 309 height 21
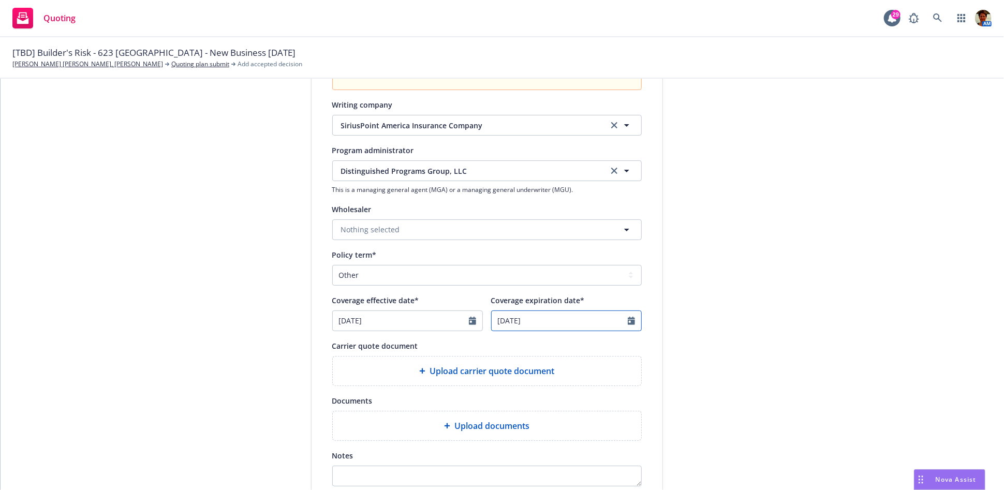
select select "8"
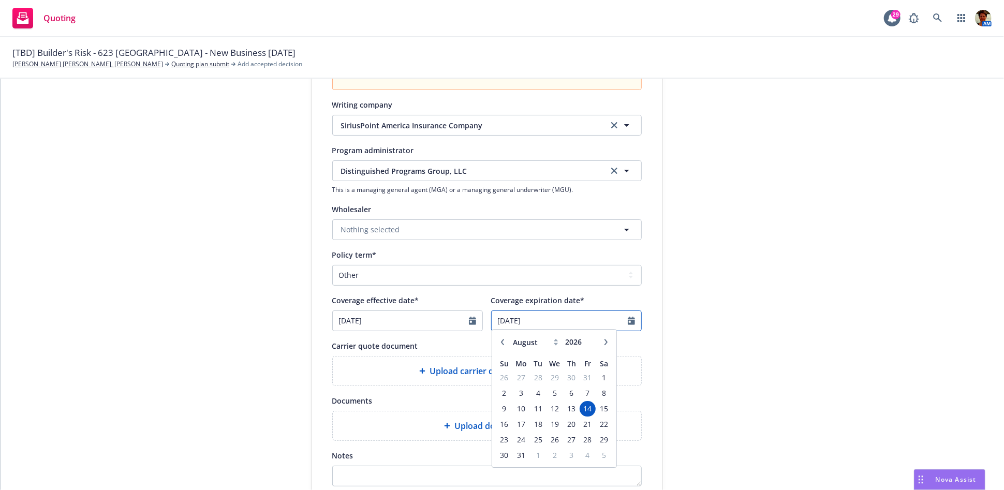
click at [554, 319] on input "08/14/2026" at bounding box center [560, 321] width 136 height 20
type input "[DATE]"
click at [697, 377] on div "submission Carrier Distinguished Programs Group, LLC Last updated 8/14, 8:53 AM" at bounding box center [756, 201] width 145 height 737
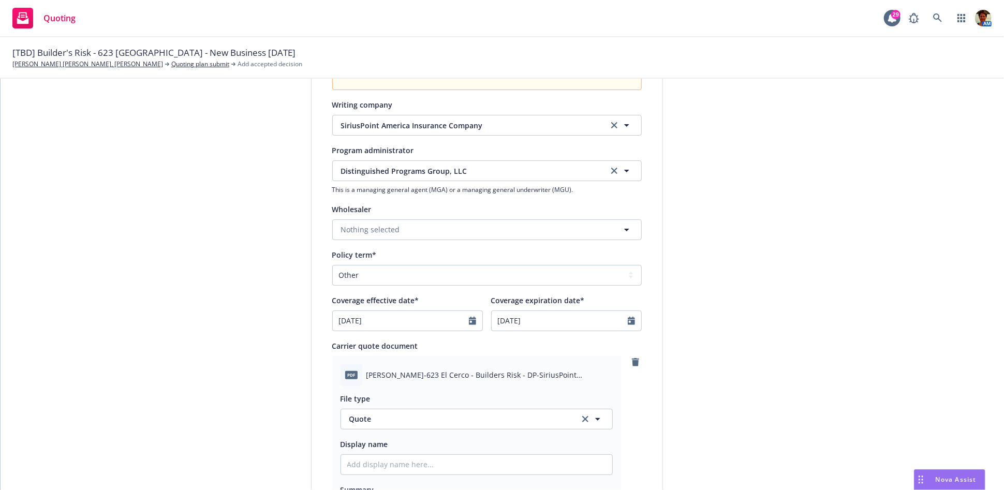
scroll to position [345, 0]
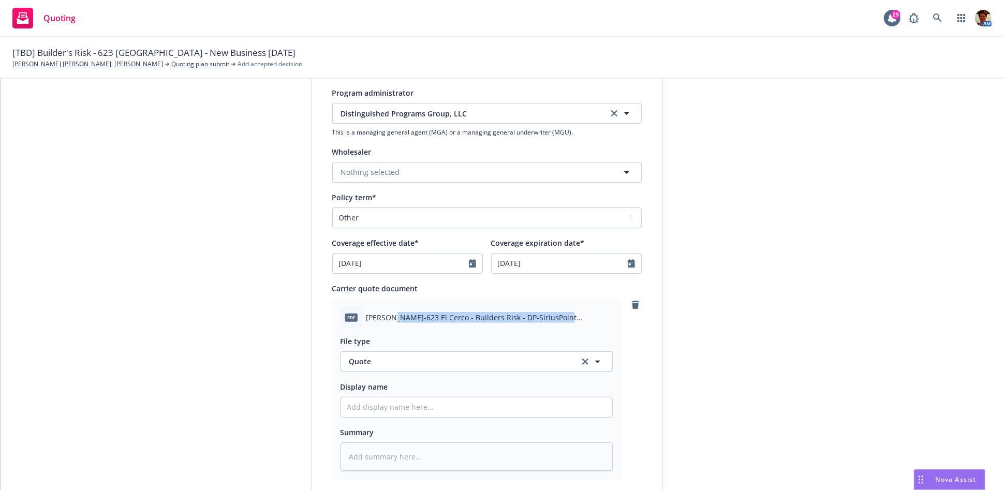
drag, startPoint x: 385, startPoint y: 317, endPoint x: 552, endPoint y: 315, distance: 166.6
click at [552, 315] on span "Glantz-623 El Cerco - Builders Risk - DP-SiriusPoint Quote.pdf" at bounding box center [489, 317] width 246 height 11
copy span "623 El Cerco - Builders Risk - DP-SiriusPoint Quote"
click at [428, 411] on input "Display name" at bounding box center [476, 407] width 271 height 20
paste input "623 El Cerco - Builders Risk - DP-SiriusPoint Quote"
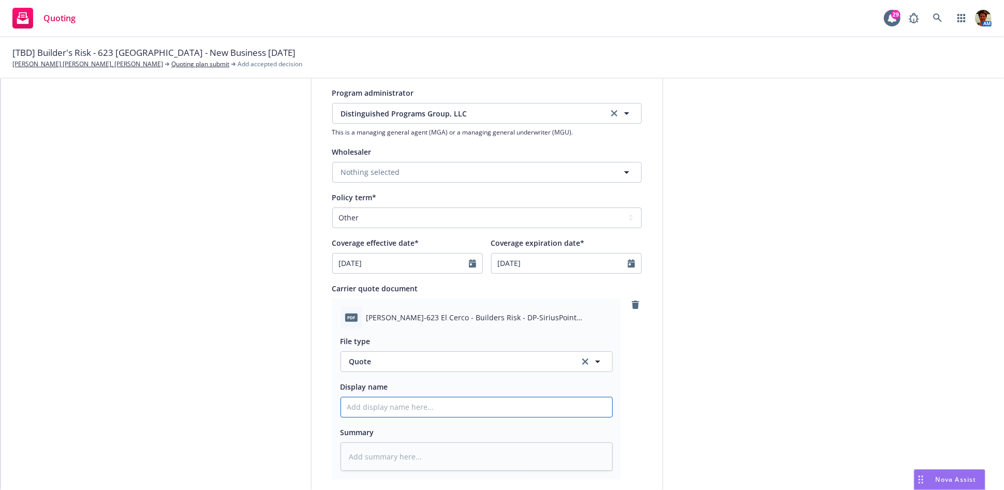
type textarea "x"
type input "623 El Cerco - Builders Risk - DP-SiriusPoint Quote"
click at [424, 447] on textarea at bounding box center [476, 456] width 272 height 28
paste textarea "623 El Cerco - Builders Risk - DP-SiriusPoint Quote"
type textarea "x"
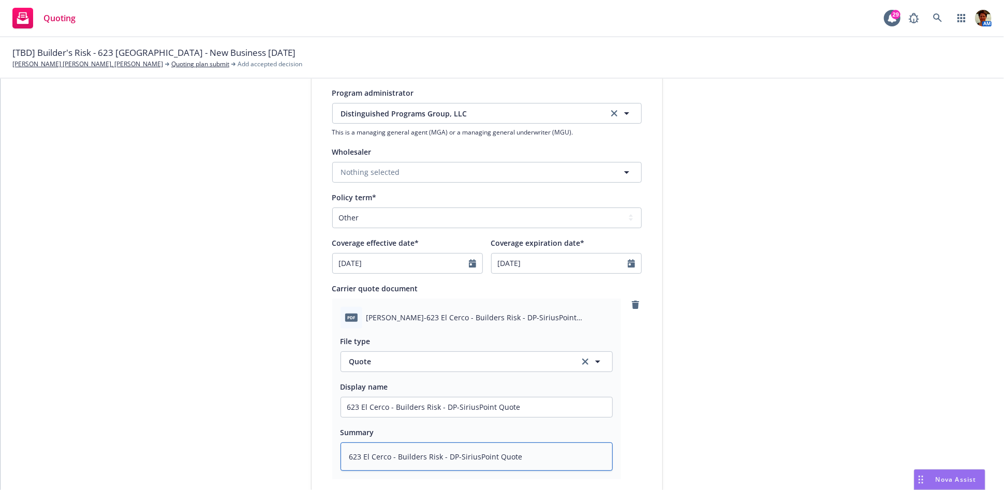
type textarea "623 El Cerco - Builders Risk - DP-SiriusPoint Quote"
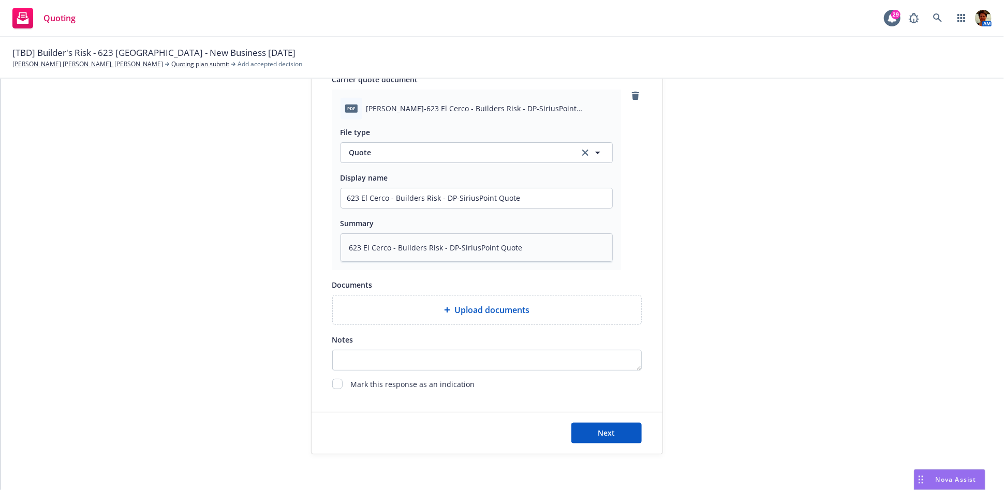
scroll to position [558, 0]
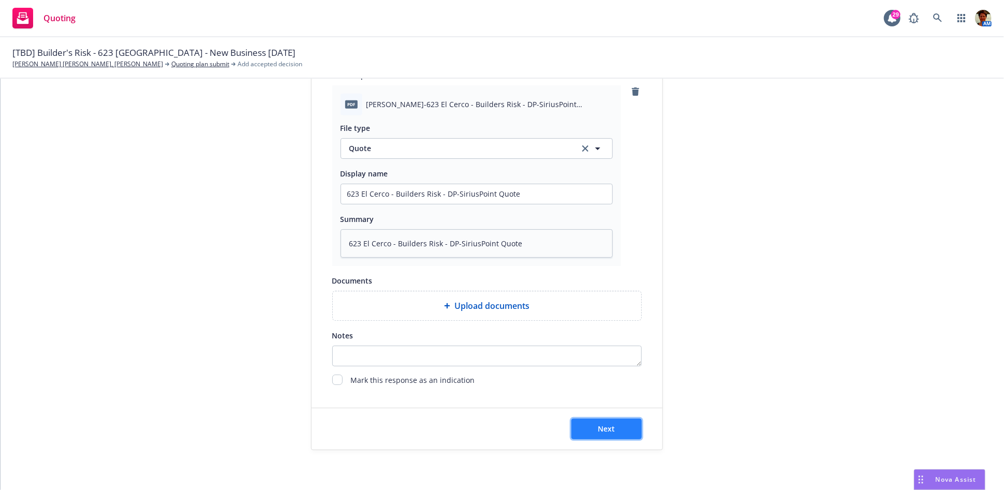
click at [610, 429] on button "Next" at bounding box center [606, 429] width 70 height 21
type textarea "x"
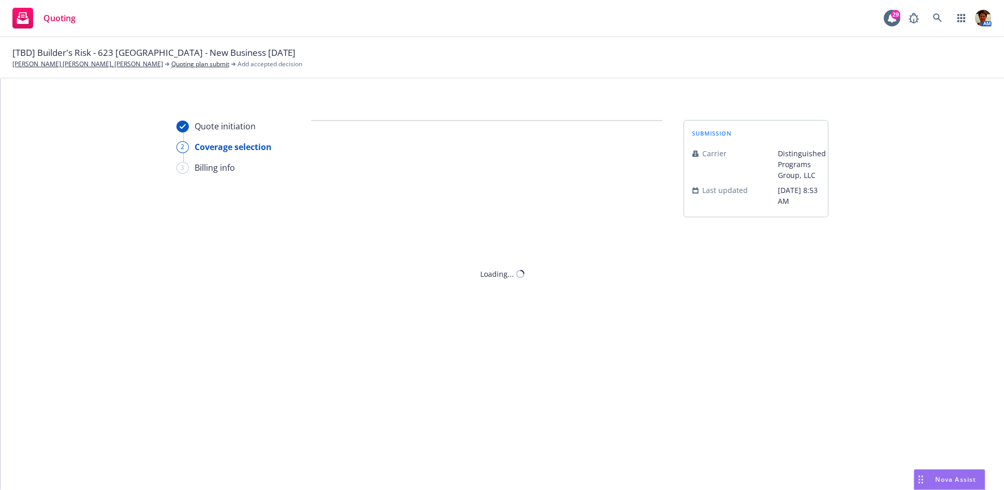
scroll to position [0, 0]
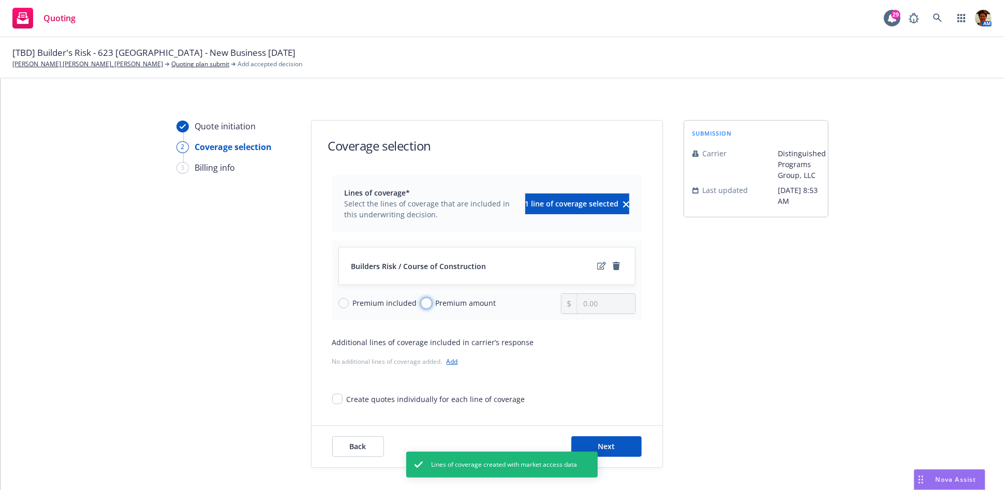
drag, startPoint x: 422, startPoint y: 301, endPoint x: 494, endPoint y: 315, distance: 73.8
click at [424, 302] on input "Premium amount" at bounding box center [426, 303] width 10 height 10
radio input "true"
click at [603, 303] on input "0.00" at bounding box center [605, 304] width 57 height 20
type input "0.00"
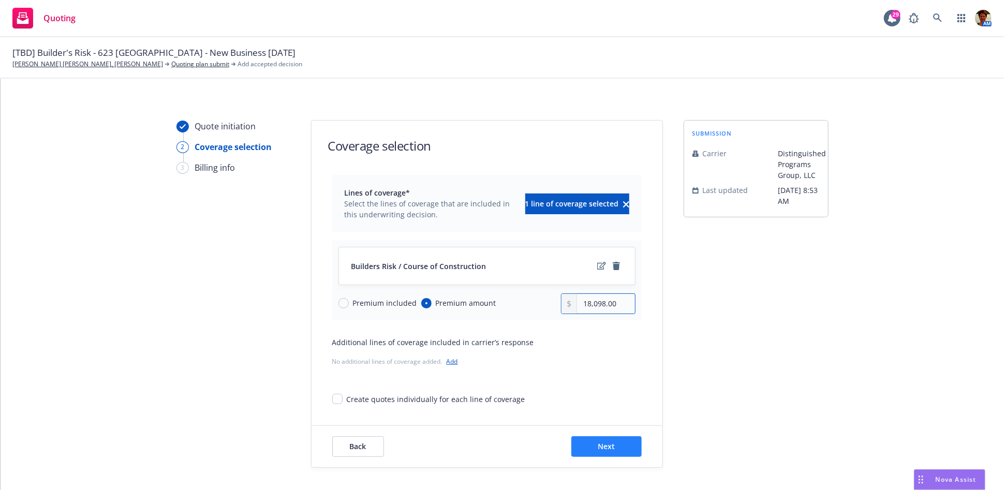
type input "18,098.00"
click at [582, 442] on button "Next" at bounding box center [606, 446] width 70 height 21
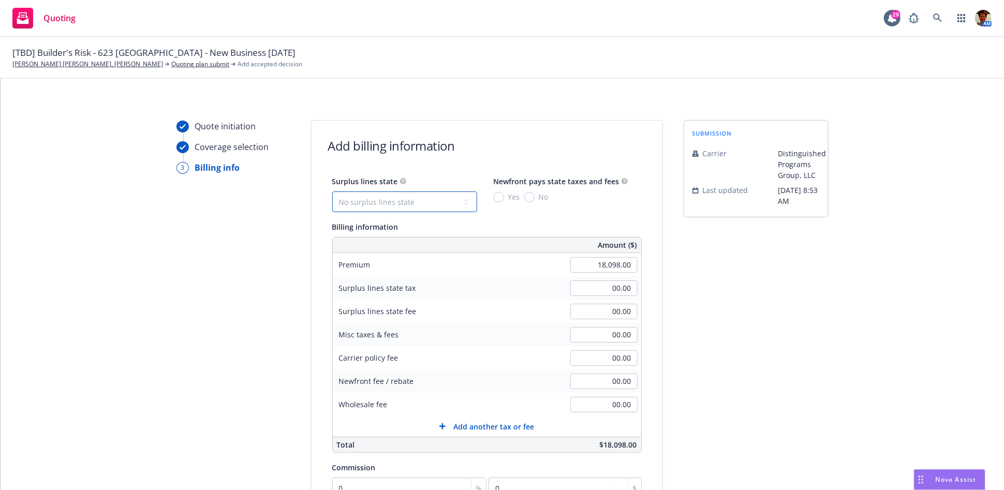
click at [374, 201] on select "No surplus lines state Alaska Alabama Arkansas Arizona California Colorado Conn…" at bounding box center [404, 201] width 145 height 21
click at [611, 202] on div "Surplus lines state No surplus lines state Alaska Alabama Arkansas Arizona Cali…" at bounding box center [486, 193] width 309 height 37
click at [596, 379] on input "00.00" at bounding box center [603, 382] width 67 height 16
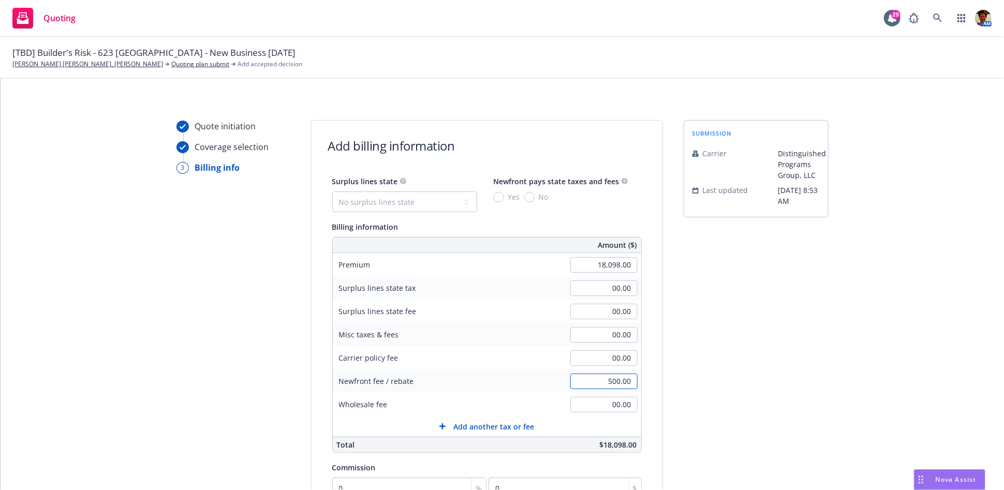
type input "500.00"
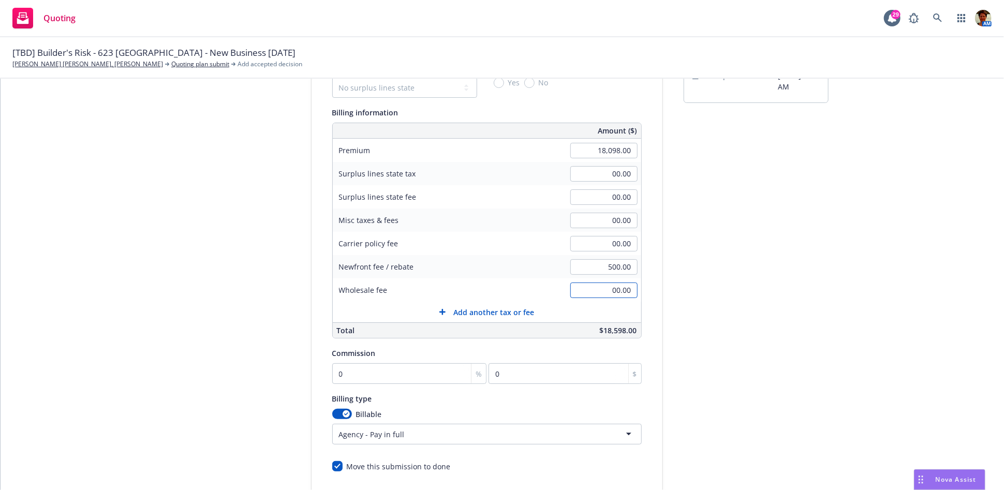
scroll to position [115, 0]
click at [368, 377] on input "0" at bounding box center [409, 373] width 155 height 21
type input "1"
type input "180.98"
type input "17"
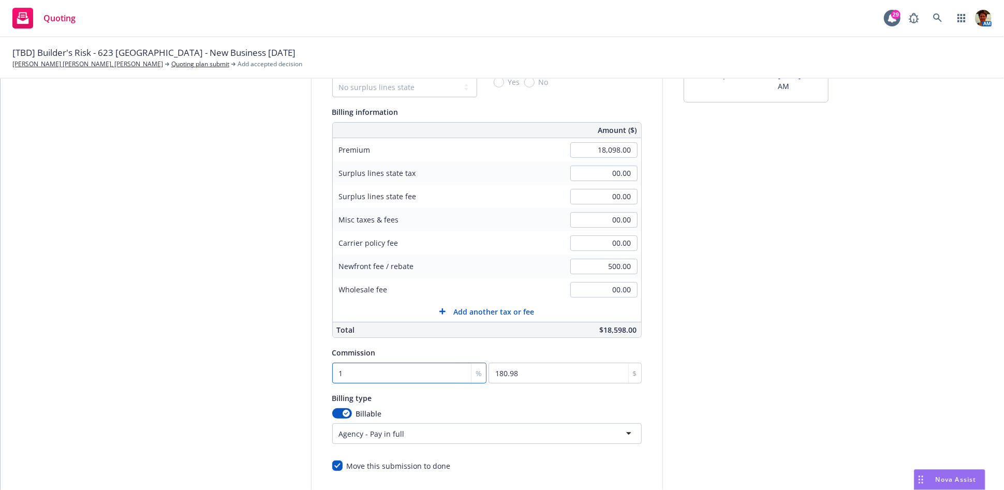
type input "3076.66"
type input "17.5"
type input "3167.15"
type input "17.5"
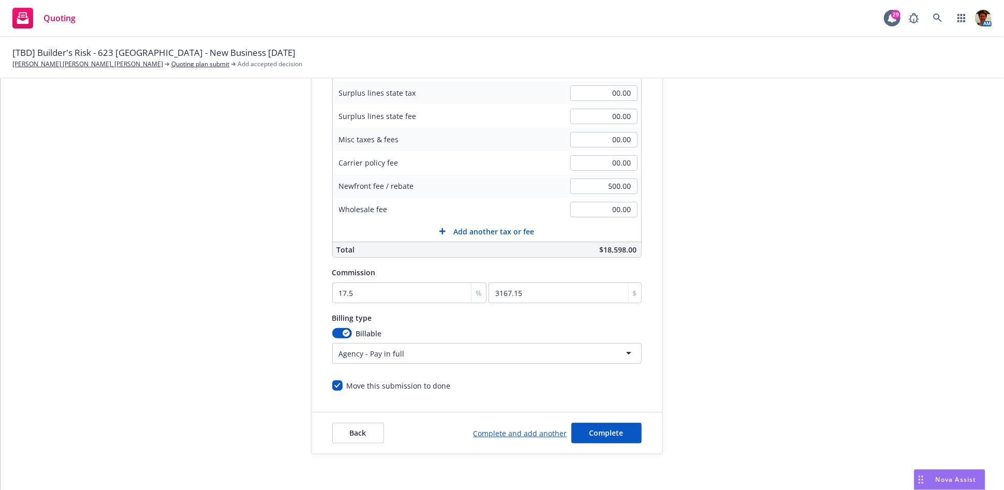
scroll to position [200, 0]
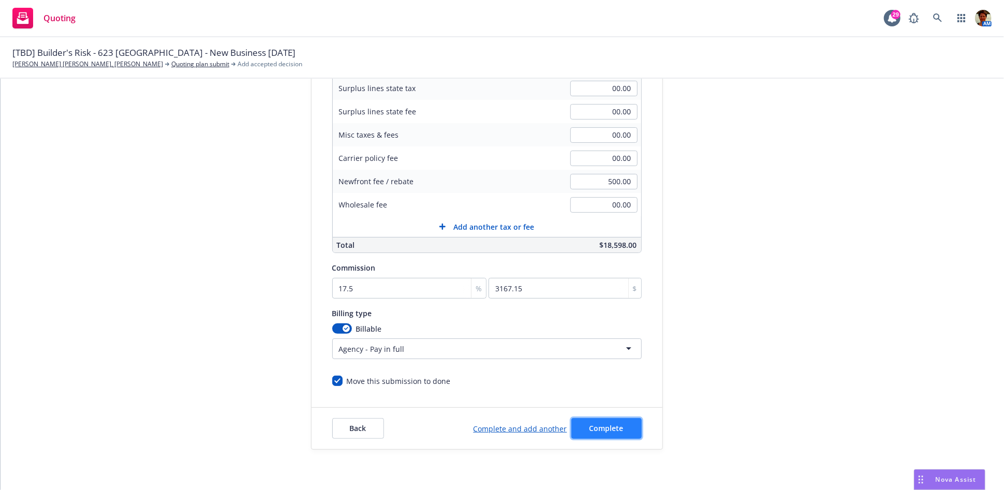
click at [589, 429] on span "Complete" at bounding box center [606, 428] width 34 height 10
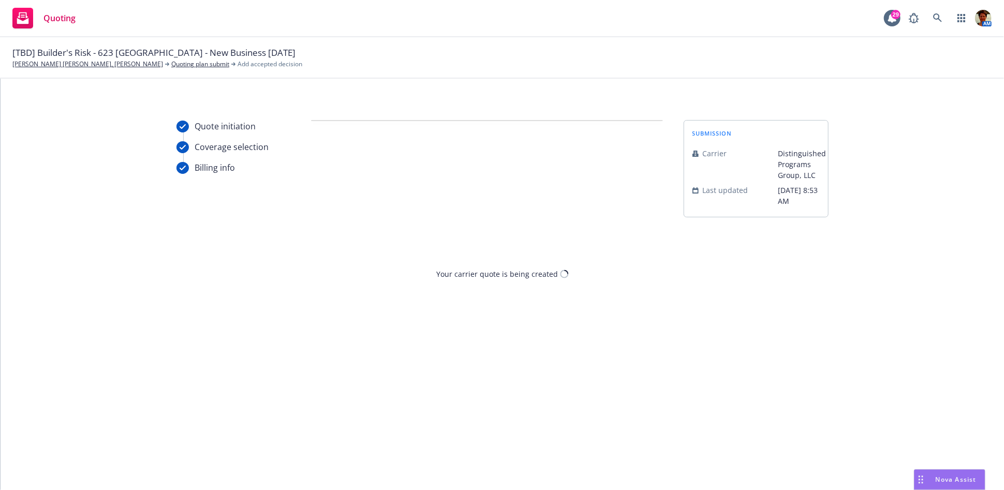
scroll to position [0, 0]
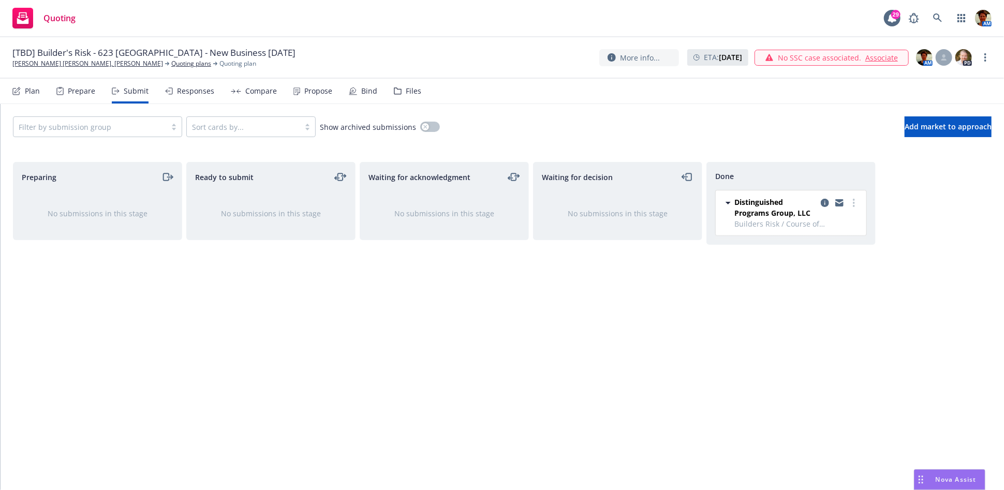
click at [315, 87] on div "Propose" at bounding box center [318, 91] width 28 height 8
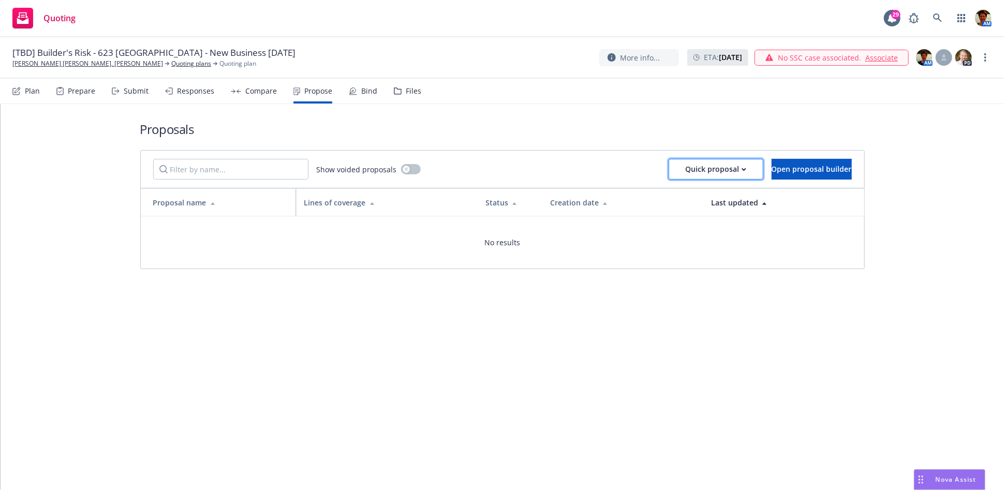
click at [695, 169] on div "Quick proposal" at bounding box center [716, 169] width 61 height 20
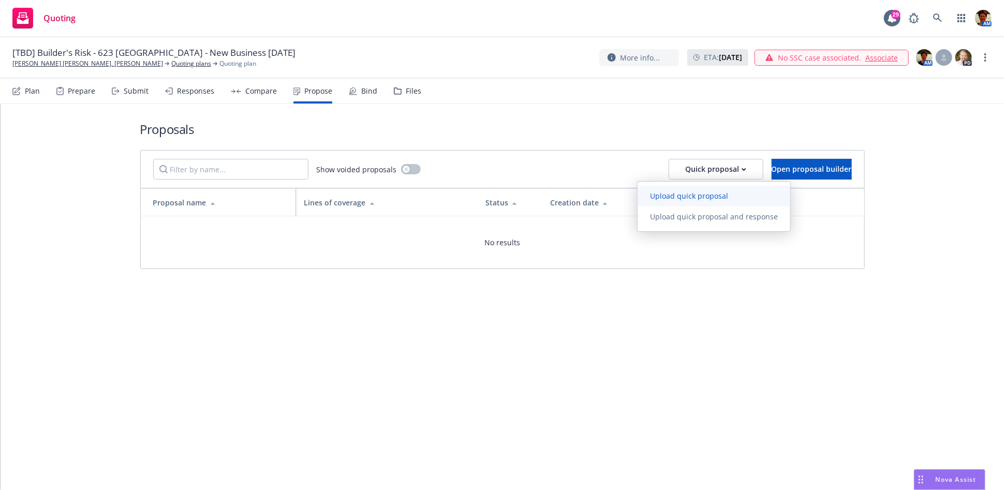
click at [702, 196] on span "Upload quick proposal" at bounding box center [688, 196] width 103 height 10
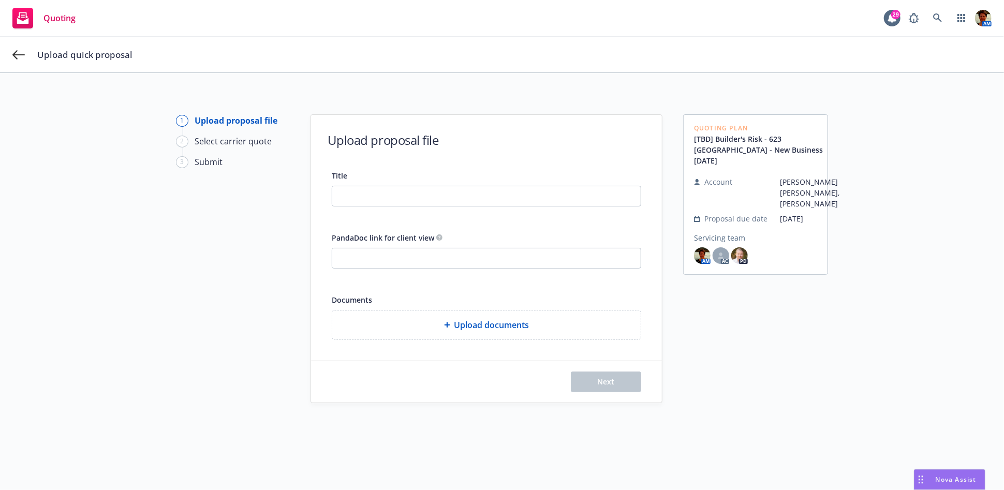
click at [469, 324] on span "Upload documents" at bounding box center [491, 325] width 75 height 12
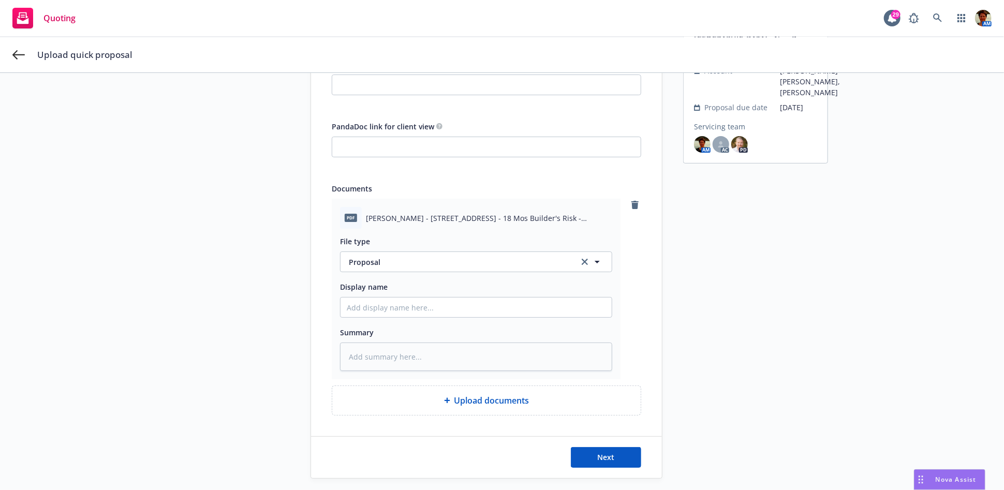
scroll to position [115, 0]
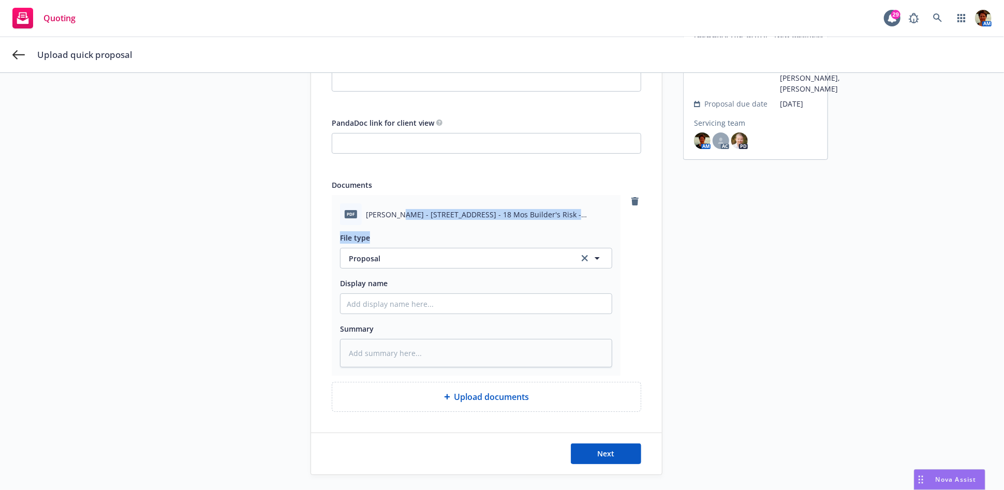
drag, startPoint x: 389, startPoint y: 215, endPoint x: 602, endPoint y: 229, distance: 213.7
click at [602, 229] on div "pdf Glantz - 623 El Cerco Place, Pacific Palisades, CA - 18 Mos Builder's Risk …" at bounding box center [476, 285] width 289 height 181
copy div "623 El Cerco Place, Pacific Palisades, CA - 18 Mos Builder's Risk - Proposal.pd…"
click at [388, 305] on input "Display name" at bounding box center [475, 304] width 271 height 20
paste input "623 El Cerco Place, Pacific Palisades, CA - 18 Mos Builder's Risk - Proposal.pd…"
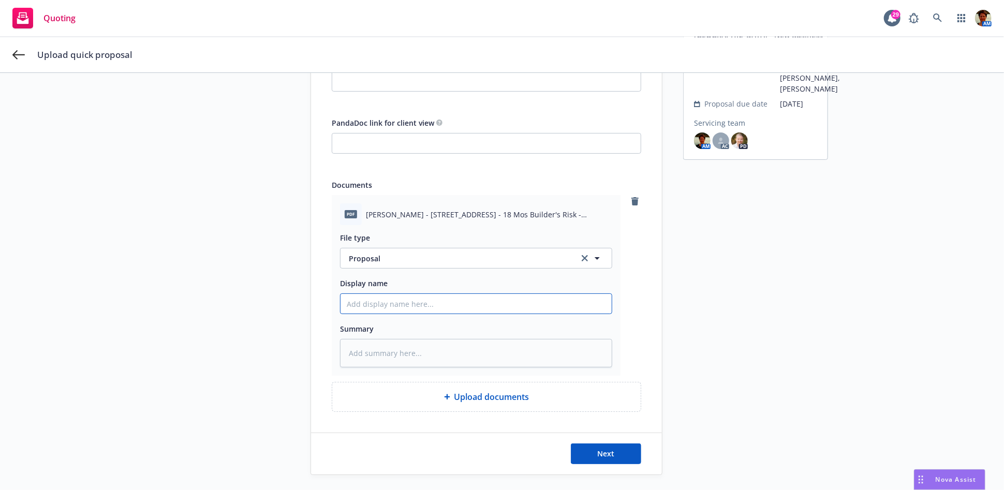
type textarea "x"
type input "623 El Cerco Place, Pacific Palisades, CA - 18 Mos Builder's Risk - Proposal.pd…"
type textarea "x"
type input "623 El Cerco Place, Pacific Palisades, CA - 18 Mos Builder's Risk - Proposal.pd…"
type textarea "x"
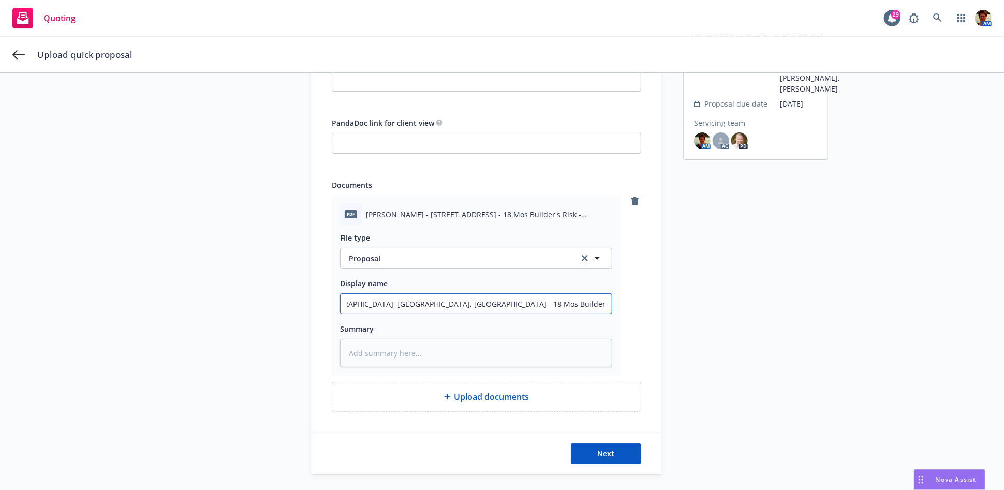
type input "623 El Cerco Place, Pacific Palisades, CA - 18 Mos Builder's Risk - Proposal.pd…"
type textarea "x"
type input "623 El Cerco Place, Pacific Palisades, CA - 18 Mos Builder's Risk - Proposal.pd…"
type textarea "x"
type input "623 El Cerco Place, Pacific Palisades, CA - 18 Mos Builder's Risk - Proposal.pd…"
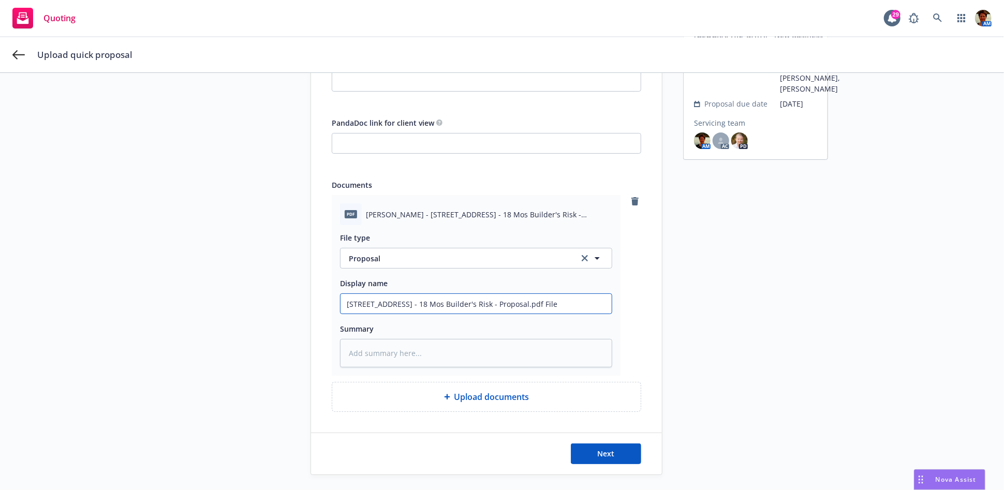
type textarea "x"
type input "623 El Cerco Place, Pacific Palisades, CA - 18 Mos Builder's Risk - Proposal.pd…"
type textarea "x"
type input "623 El Cerco Place, Pacific Palisades, CA - 18 Mos Builder's Risk - Proposal.pd…"
type textarea "x"
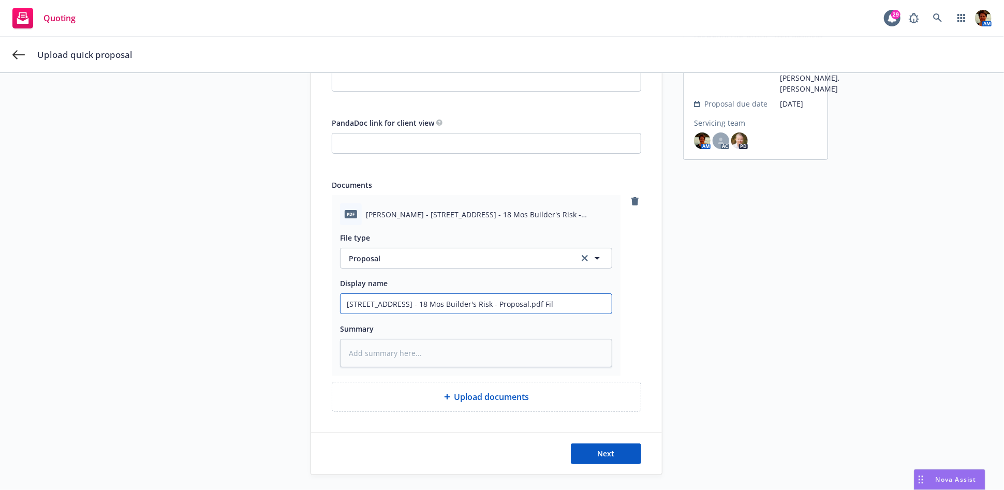
type input "623 El Cerco Place, Pacific Palisades, CA - 18 Mos Builder's Risk - Proposal.pd…"
type textarea "x"
type input "623 El Cerco Place, Pacific Palisades, CA - 18 Mos Builder's Risk - Proposal.pd…"
type textarea "x"
type input "623 El Cerco Place, Pacific Palisades, CA - 18 Mos Builder's Risk - Proposal.pdf"
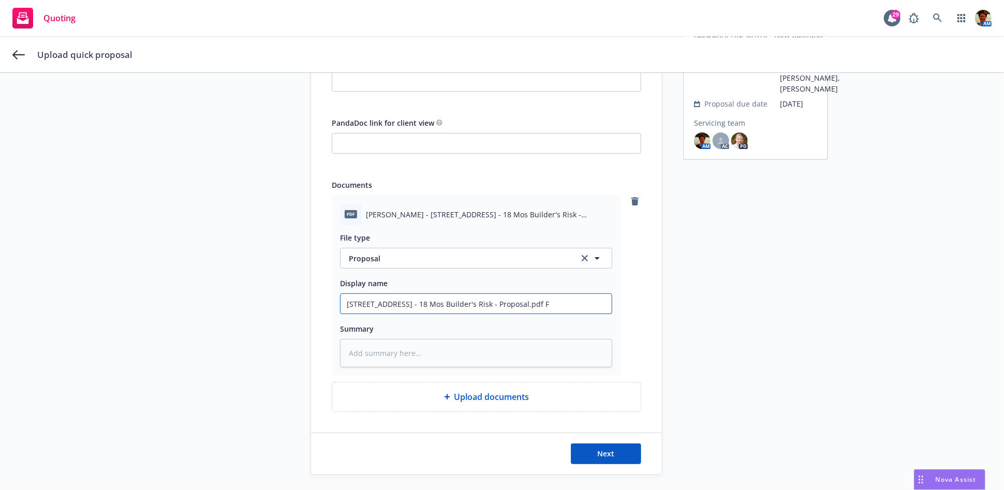
scroll to position [0, 2]
type textarea "x"
type input "623 El Cerco Place, Pacific Palisades, CA - 18 Mos Builder's Risk - Proposal.pdf"
type textarea "x"
type input "623 El Cerco Place, Pacific Palisades, CA - 18 Mos Builder's Risk - Proposal.pd"
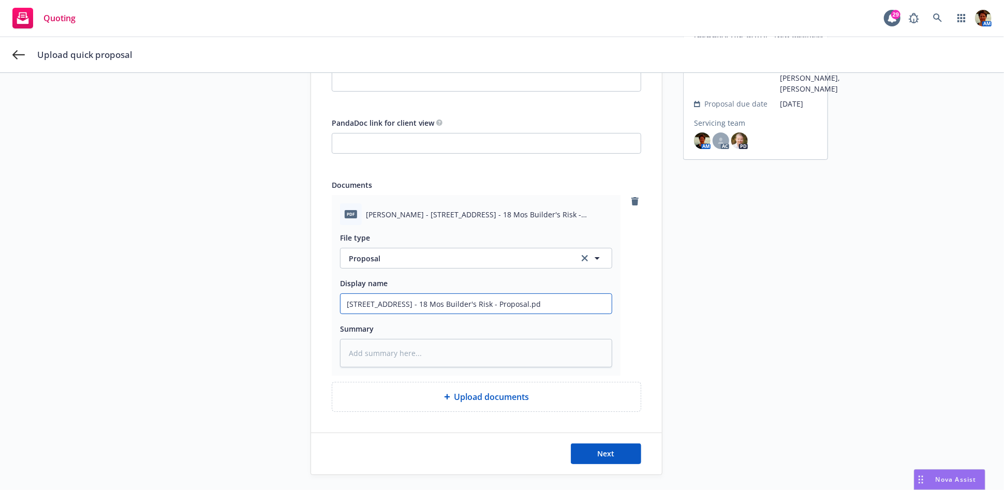
scroll to position [0, 0]
type textarea "x"
type input "623 El Cerco Place, Pacific Palisades, CA - 18 Mos Builder's Risk - Proposal.p"
type textarea "x"
type input "623 El Cerco Place, Pacific Palisades, CA - 18 Mos Builder's Risk - Proposal."
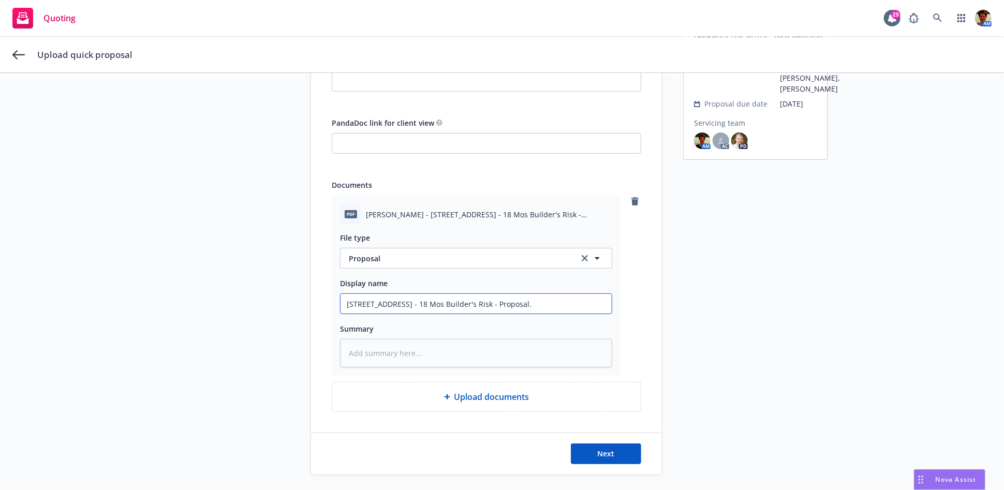
type textarea "x"
type input "623 El Cerco Place, Pacific Palisades, CA - 18 Mos Builder's Risk - Proposal"
type textarea "x"
type input "623 El Cerco Place, Pacific Palisades, CA - 18 Mos Builder's Risk - Proposa"
type textarea "x"
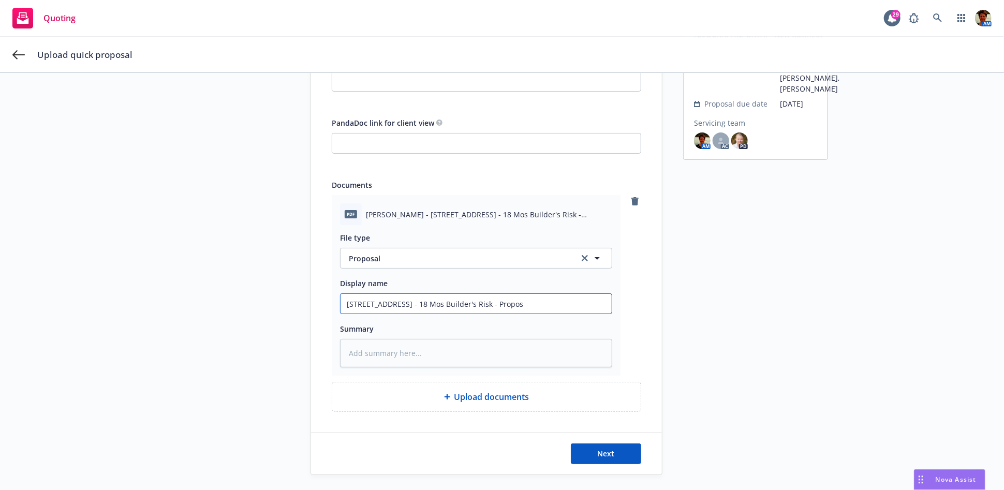
type input "623 El Cerco Place, Pacific Palisades, CA - 18 Mos Builder's Risk - Propo"
type textarea "x"
type input "623 El Cerco Place, Pacific Palisades, CA - 18 Mos Builder's Risk - Propos"
type textarea "x"
type input "623 El Cerco Place, Pacific Palisades, CA - 18 Mos Builder's Risk - Proposa"
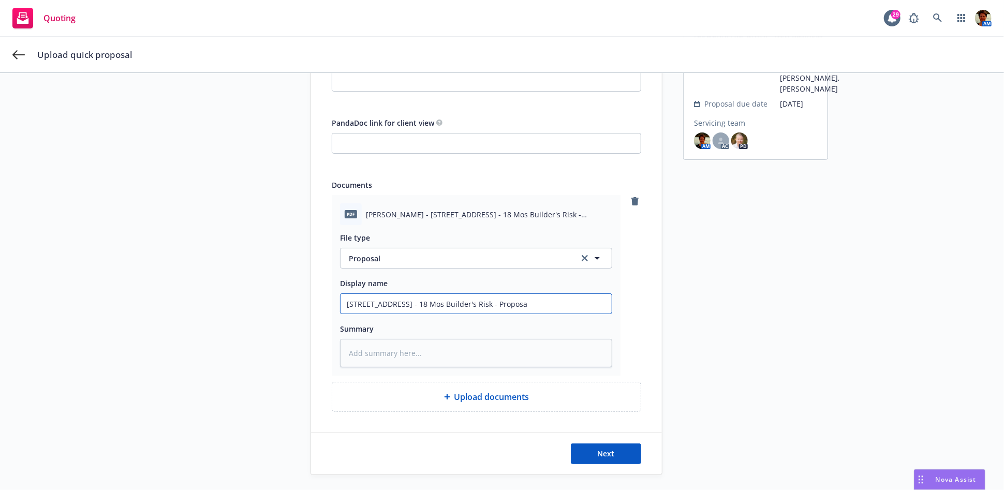
type textarea "x"
type input "623 El Cerco Place, Pacific Palisades, CA - 18 Mos Builder's Risk - Proposa;"
type textarea "x"
type input "623 El Cerco Place, Pacific Palisades, CA - 18 Mos Builder's Risk - Proposa"
type textarea "x"
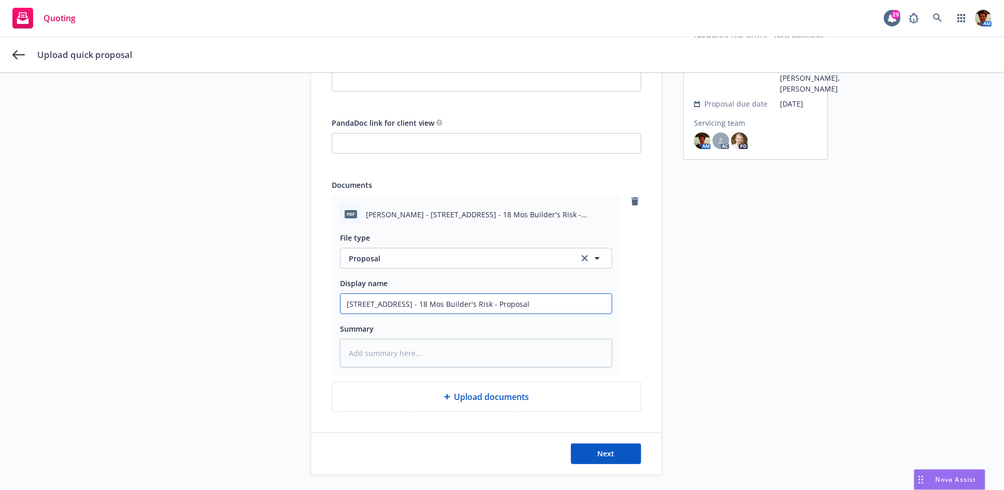
drag, startPoint x: 597, startPoint y: 304, endPoint x: 306, endPoint y: 311, distance: 290.9
click at [311, 311] on div "Title PandaDoc link for client view Documents pdf Glantz - 623 El Cerco Place, …" at bounding box center [486, 233] width 351 height 358
type input "623 El Cerco Place, Pacific Palisades, CA - 18 Mos Builder's Risk - Proposal"
click at [366, 352] on textarea at bounding box center [476, 353] width 272 height 28
paste textarea "623 El Cerco Place, Pacific Palisades, CA - 18 Mos Builder's Risk - Proposal"
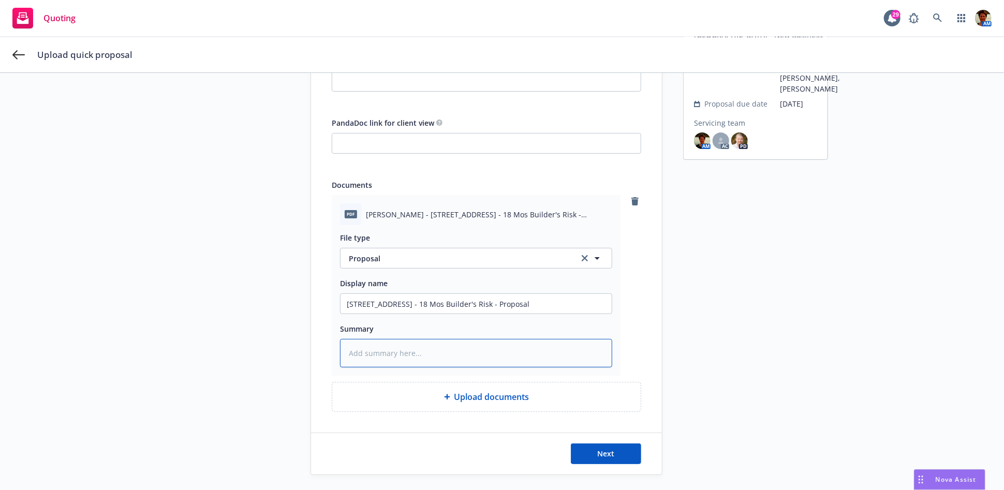
type textarea "x"
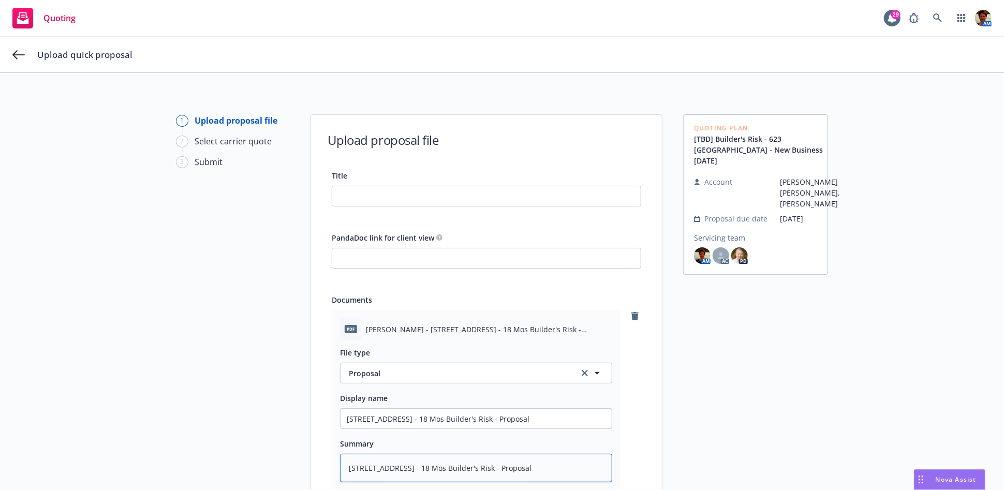
type textarea "623 El Cerco Place, Pacific Palisades, CA - 18 Mos Builder's Risk - Proposal"
click at [381, 192] on input "Title" at bounding box center [486, 196] width 308 height 20
paste input "623 El Cerco Place, Pacific Palisades, CA - 18 Mos Builder's Risk - Proposal"
type textarea "x"
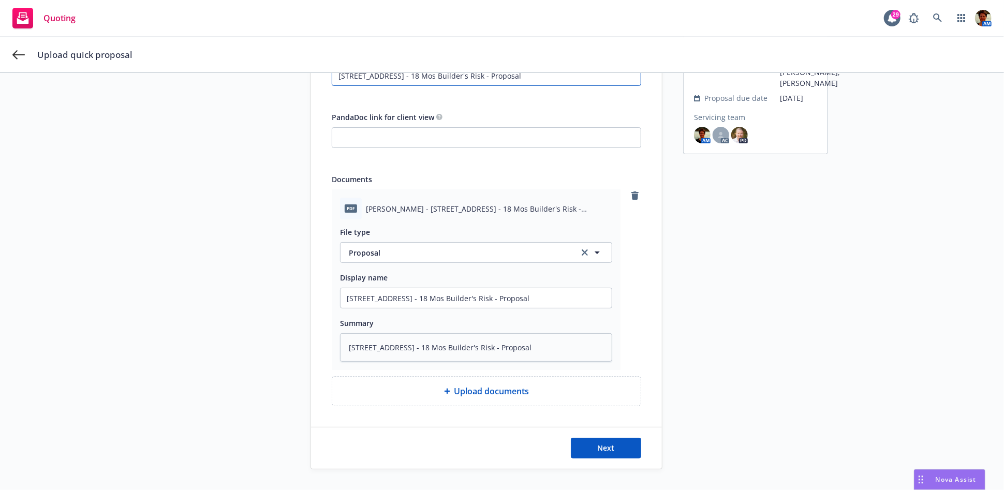
scroll to position [140, 0]
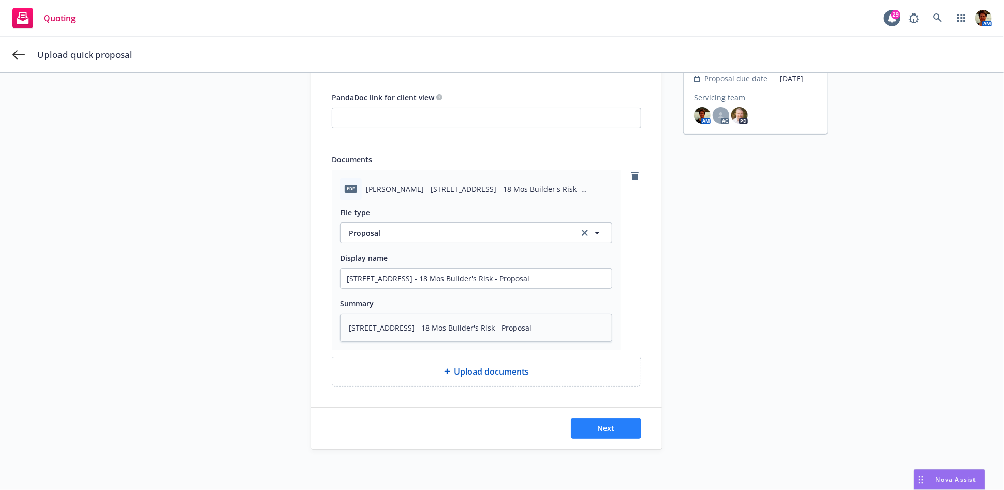
type input "623 El Cerco Place, Pacific Palisades, CA - 18 Mos Builder's Risk - Proposal"
click at [625, 432] on button "Next" at bounding box center [606, 428] width 70 height 21
type textarea "x"
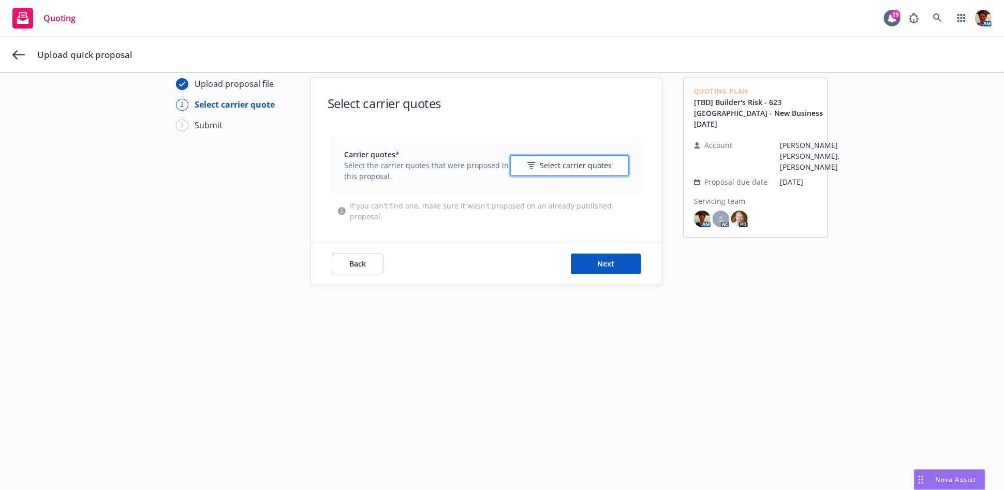
click at [524, 163] on button "Select carrier quotes" at bounding box center [569, 165] width 118 height 21
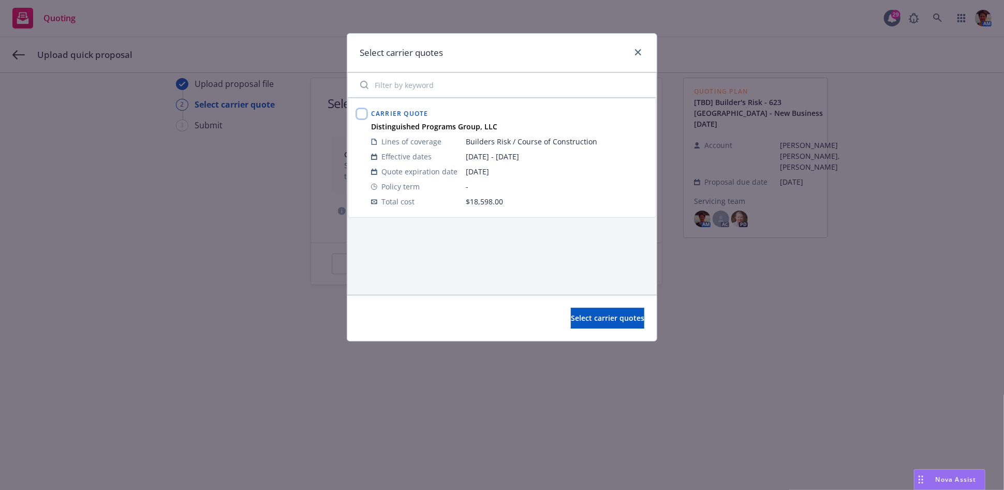
drag, startPoint x: 358, startPoint y: 115, endPoint x: 363, endPoint y: 121, distance: 7.4
click at [358, 115] on input "checkbox" at bounding box center [361, 114] width 10 height 10
checkbox input "true"
click at [581, 318] on span "Select carrier quotes" at bounding box center [607, 318] width 73 height 10
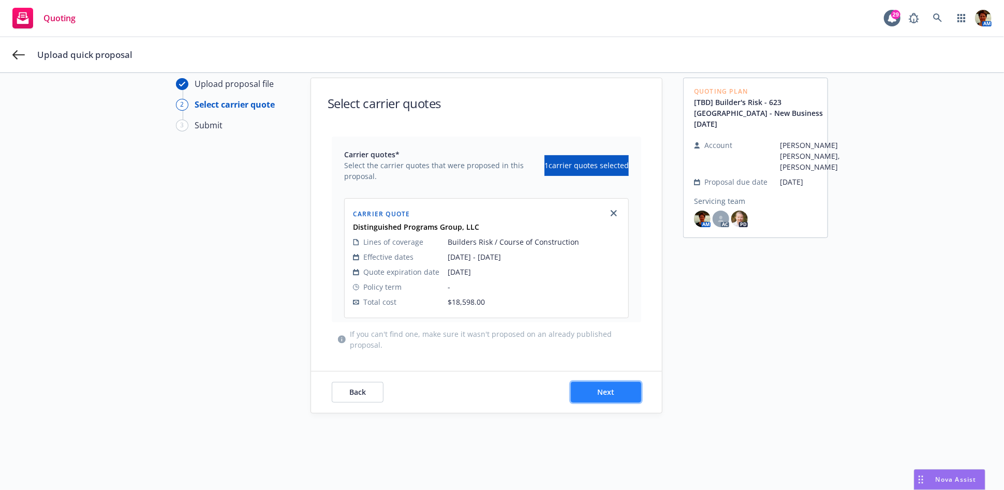
click at [607, 393] on span "Next" at bounding box center [606, 392] width 17 height 10
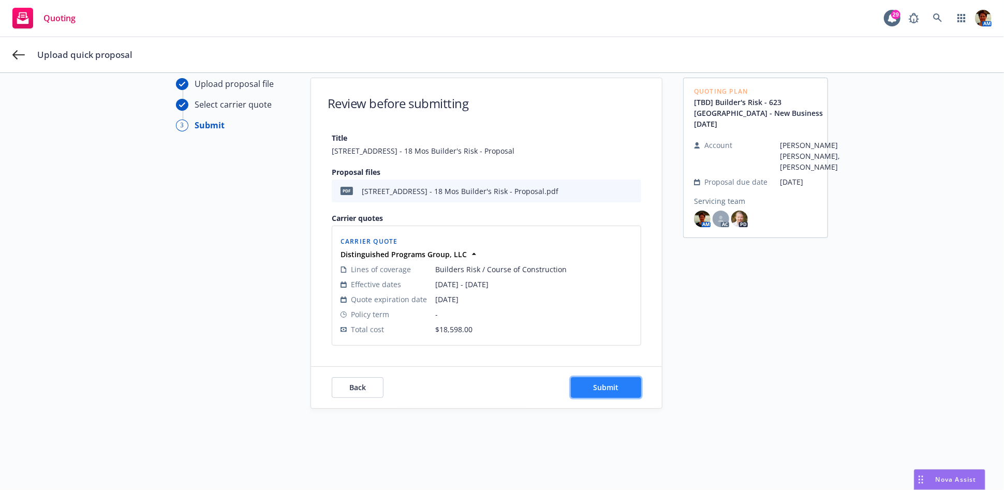
click at [603, 387] on span "Submit" at bounding box center [605, 387] width 25 height 10
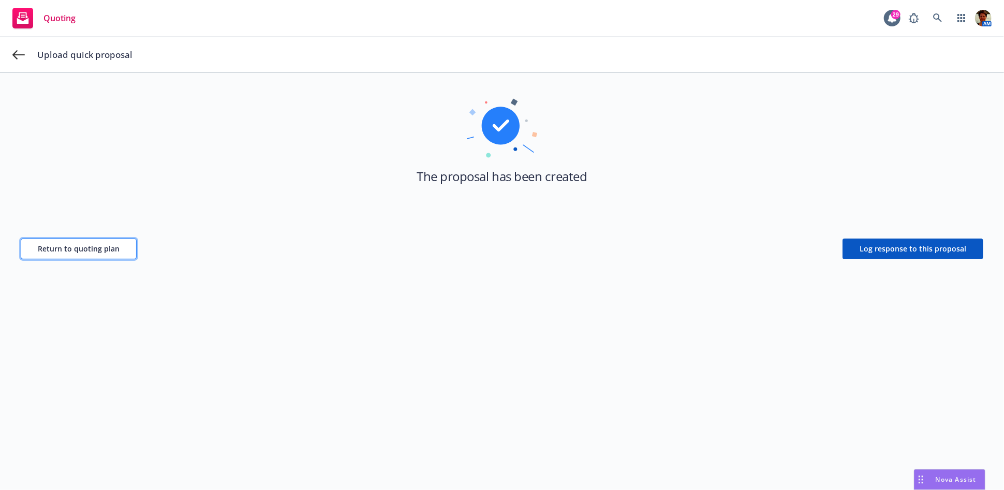
click at [35, 250] on button "Return to quoting plan" at bounding box center [79, 249] width 116 height 21
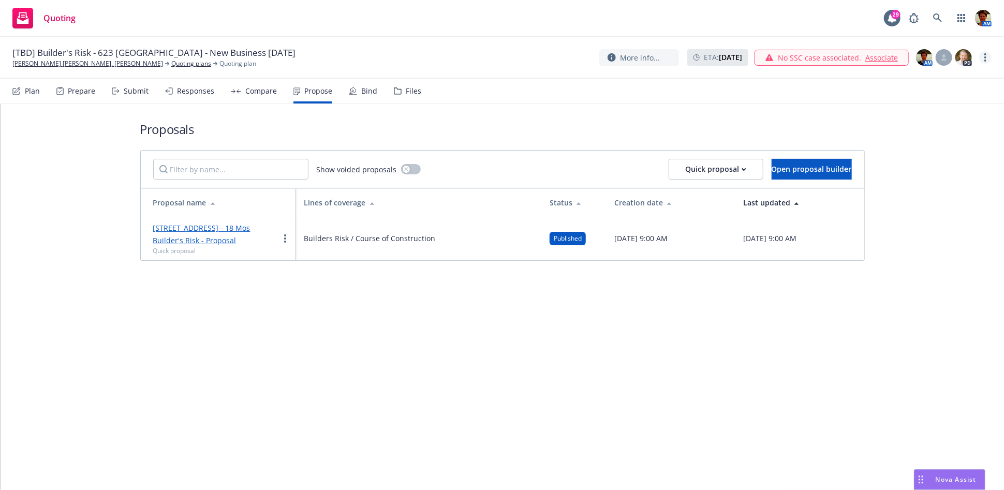
click at [987, 61] on link "more" at bounding box center [985, 57] width 12 height 12
click at [913, 78] on link "Copy logging email" at bounding box center [933, 78] width 115 height 21
click at [406, 91] on div "Files" at bounding box center [414, 91] width 16 height 8
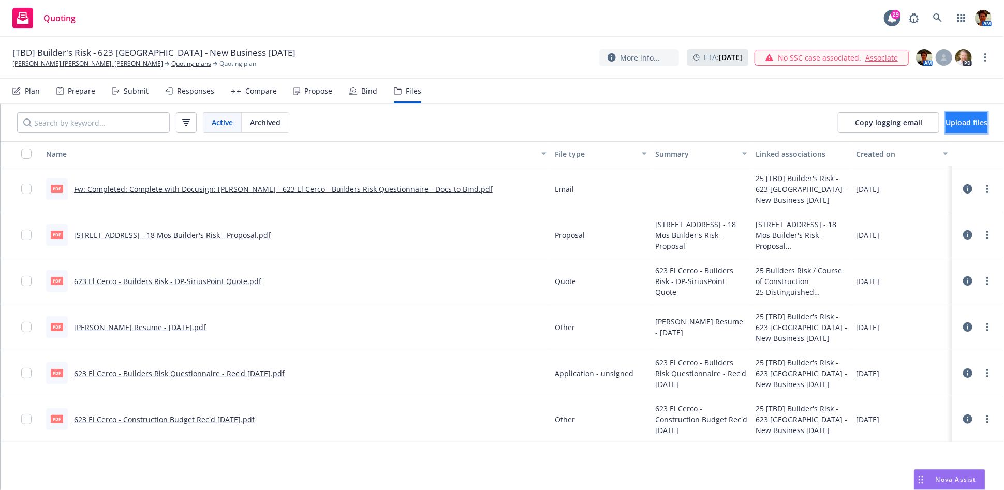
click at [945, 116] on button "Upload files" at bounding box center [966, 122] width 42 height 21
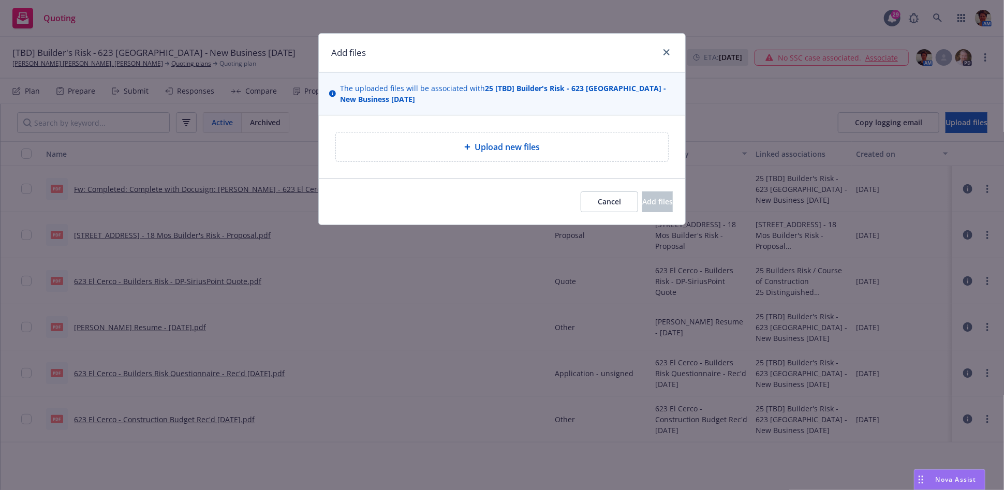
type textarea "x"
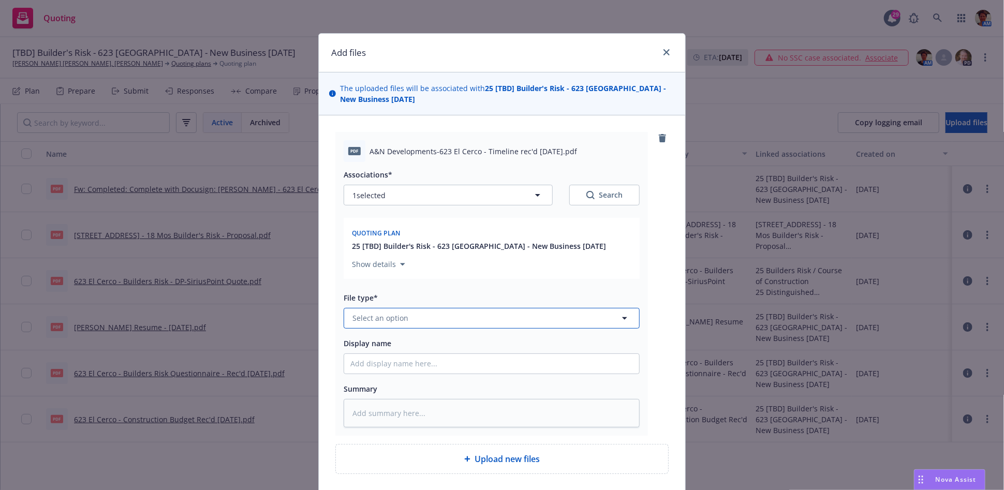
drag, startPoint x: 387, startPoint y: 322, endPoint x: 380, endPoint y: 319, distance: 8.1
click at [387, 322] on span "Select an option" at bounding box center [380, 318] width 56 height 11
type input "Other"
click at [389, 284] on div "Other" at bounding box center [491, 288] width 283 height 15
drag, startPoint x: 434, startPoint y: 155, endPoint x: 561, endPoint y: 153, distance: 127.8
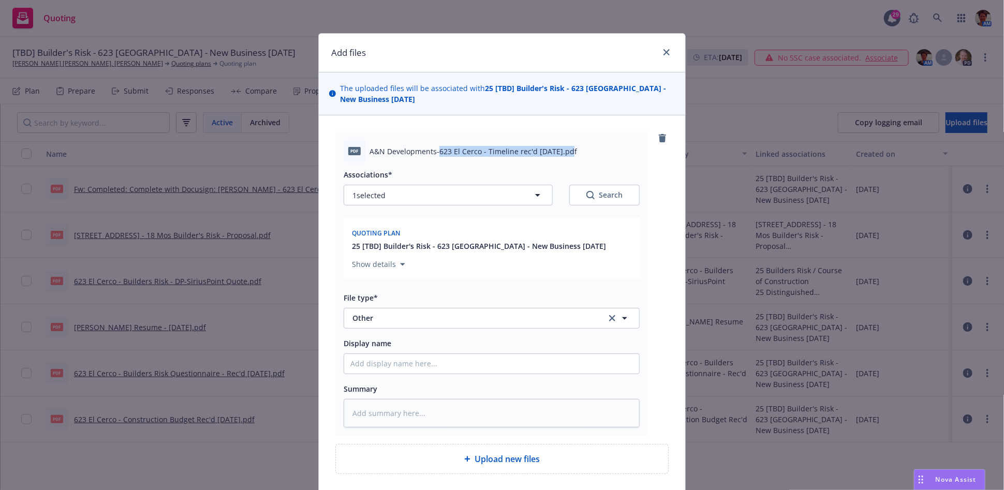
click at [561, 153] on span "A&N Developments-623 El Cerco - Timeline rec'd 6-24-2025.pdf" at bounding box center [472, 151] width 207 height 11
copy span "623 El Cerco - Timeline rec'd 6-24-2025"
click at [426, 360] on input "Display name" at bounding box center [491, 364] width 295 height 20
paste input "623 El Cerco - Timeline rec'd 6-24-2025"
type textarea "x"
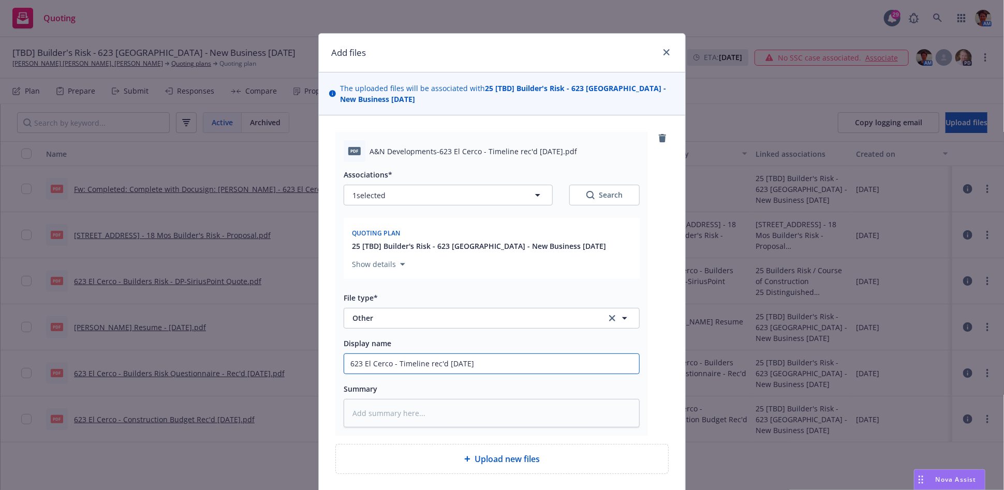
type input "623 El Cerco - Timeline rec'd 6-24-2025"
click at [424, 424] on textarea at bounding box center [492, 413] width 296 height 28
paste textarea "623 El Cerco - Timeline rec'd 6-24-2025"
type textarea "x"
type textarea "623 El Cerco - Timeline rec'd 6-24-2025"
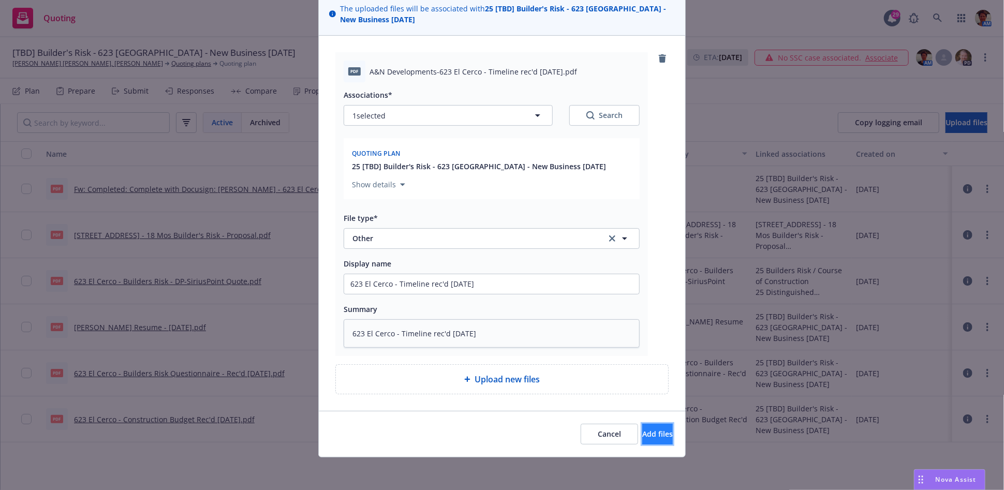
click at [642, 425] on button "Add files" at bounding box center [657, 434] width 31 height 21
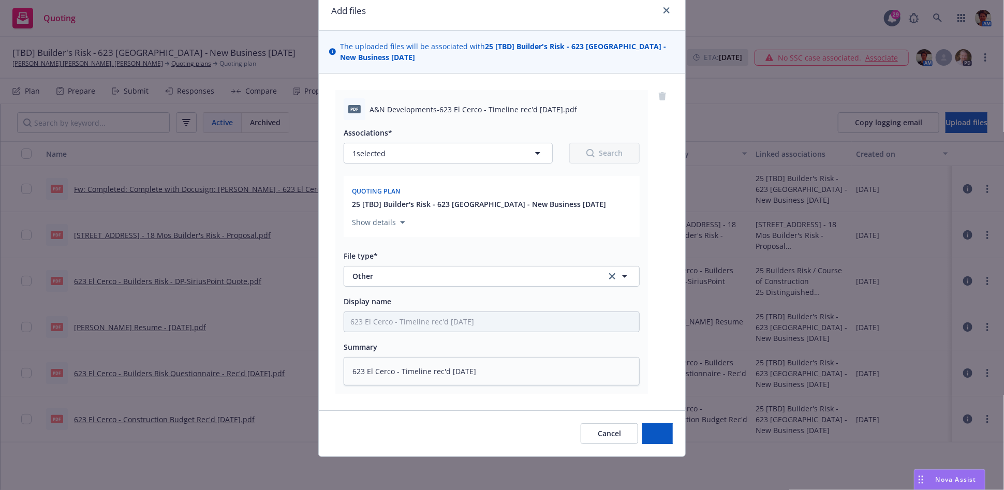
scroll to position [41, 0]
type textarea "x"
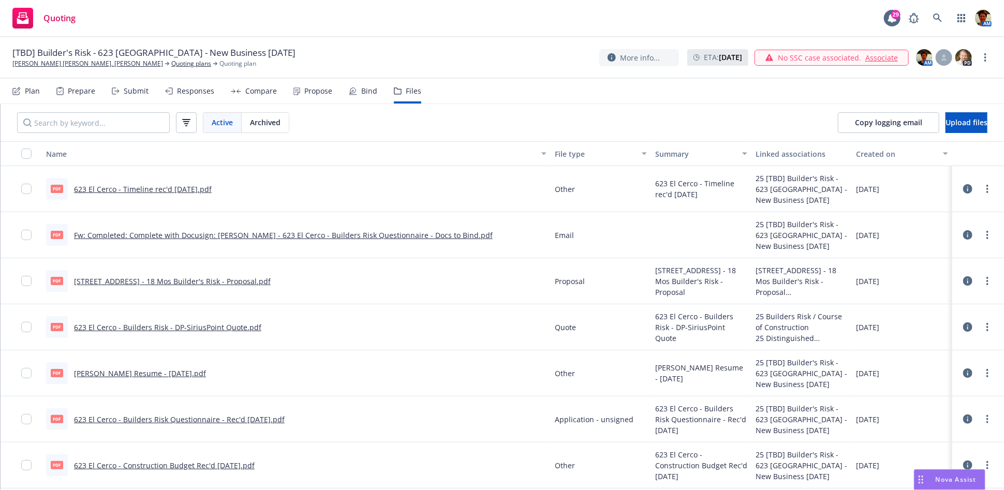
click at [872, 57] on link "Associate" at bounding box center [881, 57] width 33 height 11
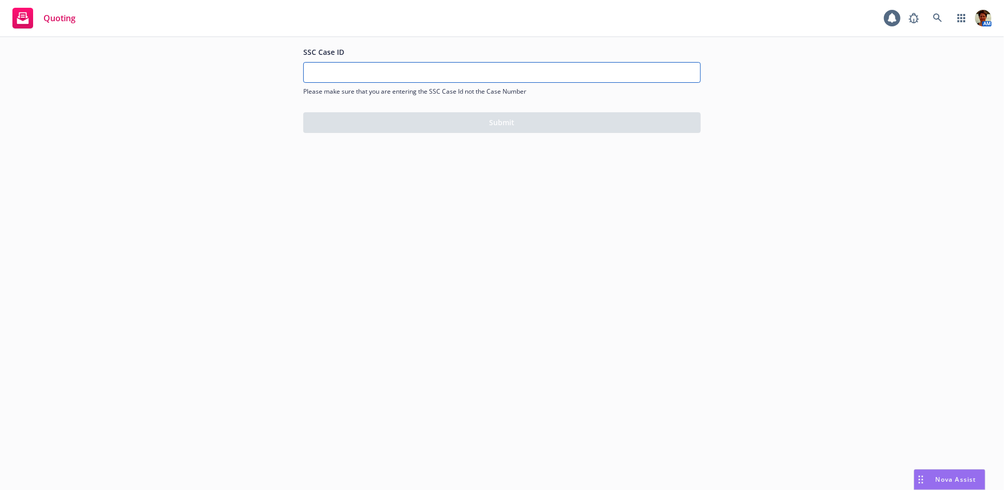
click at [347, 76] on input "SSC Case ID" at bounding box center [502, 73] width 396 height 20
paste input "500Vz00000QhweeIAB"
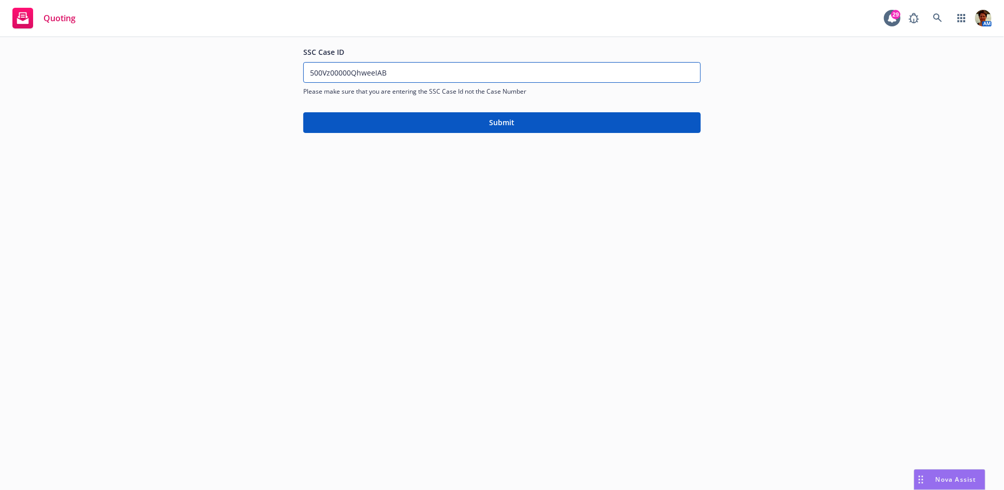
type input "500Vz00000QhweeIAB"
click at [527, 116] on button "Submit" at bounding box center [501, 122] width 397 height 21
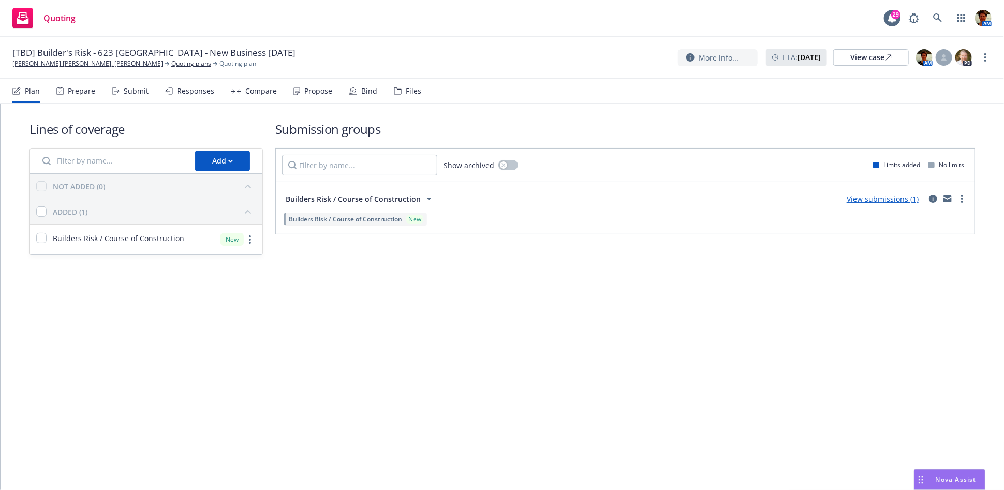
click at [307, 94] on div "Propose" at bounding box center [318, 91] width 28 height 8
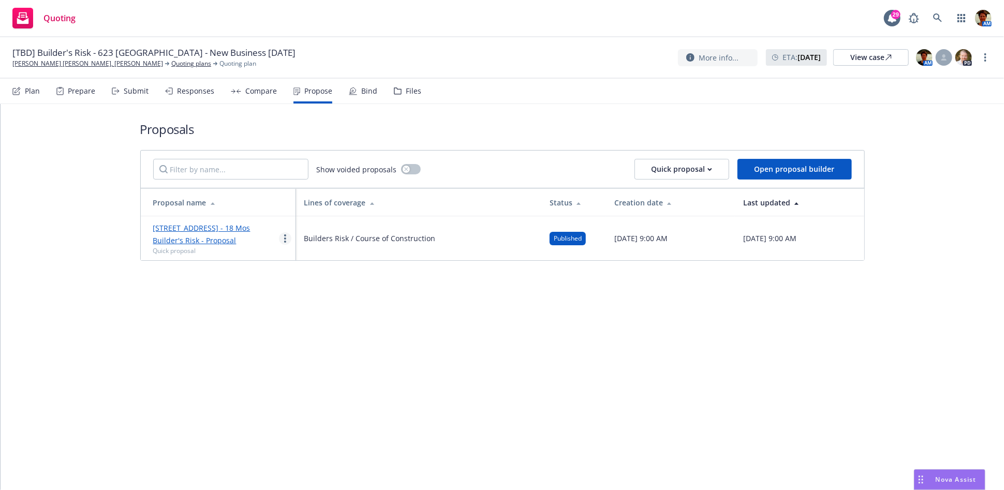
click at [284, 239] on icon "more" at bounding box center [285, 238] width 2 height 8
click at [328, 303] on span "Log client response" at bounding box center [325, 305] width 92 height 10
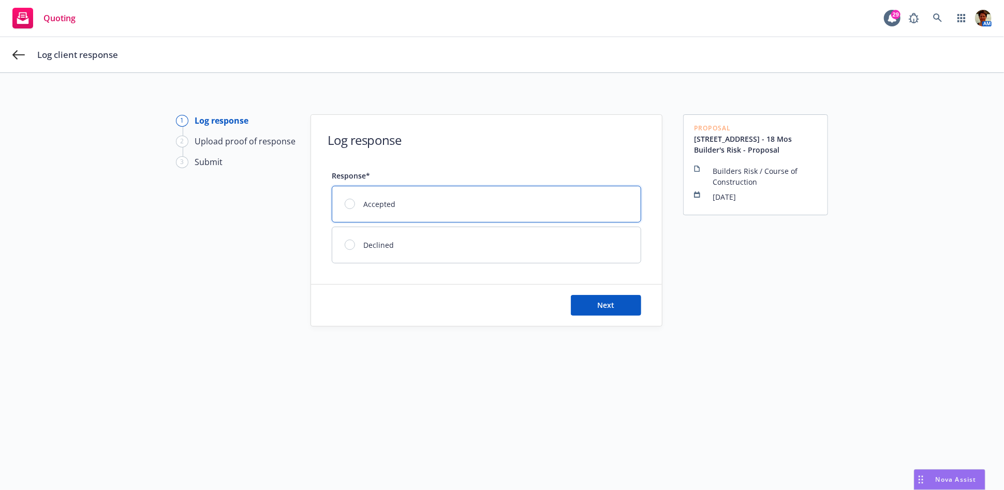
click at [345, 202] on div at bounding box center [350, 204] width 10 height 10
click at [609, 307] on span "Next" at bounding box center [606, 305] width 17 height 10
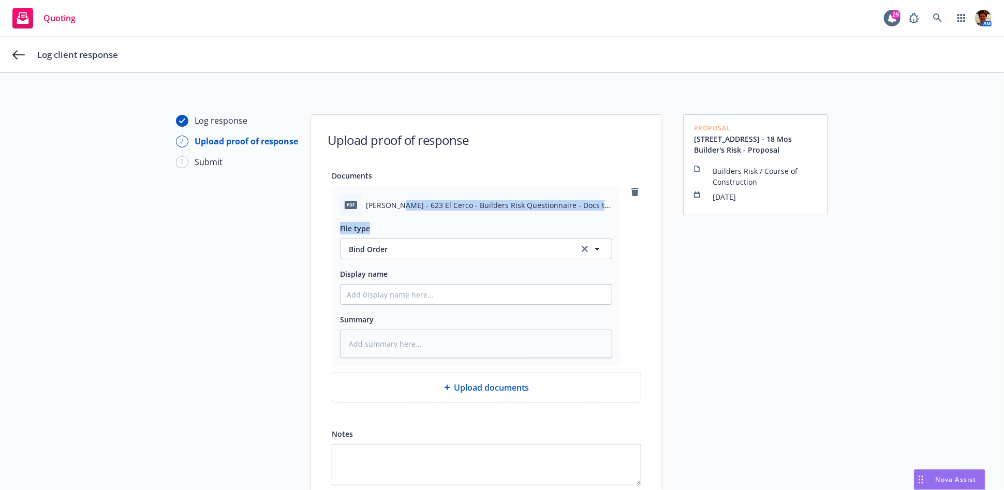
drag, startPoint x: 388, startPoint y: 205, endPoint x: 526, endPoint y: 222, distance: 138.7
click at [526, 222] on div "pdf Glantz - 623 El Cerco - Builders Risk Questionnaire - Docs to Bind - Signed…" at bounding box center [476, 276] width 289 height 181
copy div "623 El Cerco - Builders Risk Questionnaire - Docs to Bind - Signed 08-13-2025.p…"
click at [450, 295] on input "Display name" at bounding box center [475, 295] width 271 height 20
paste input "623 El Cerco - Builders Risk Questionnaire - Docs to Bind - Signed 08-13-2025.p…"
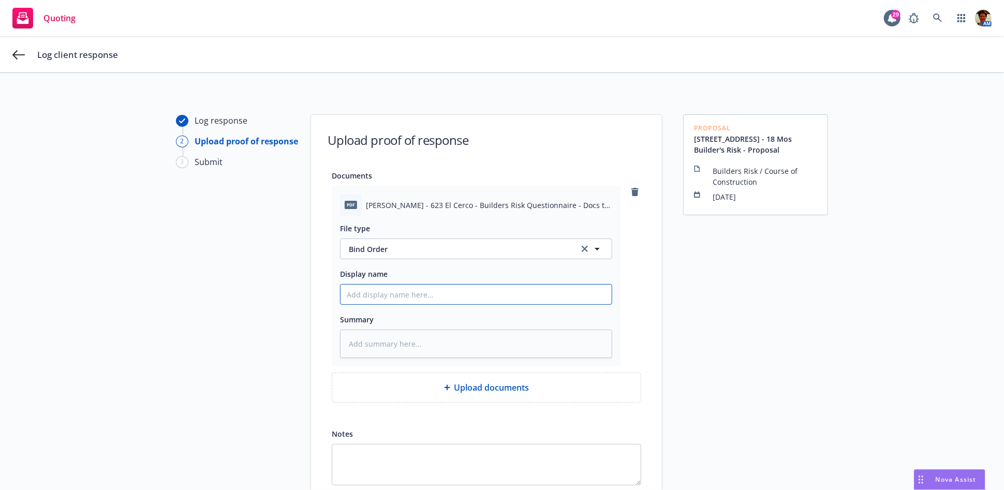
type textarea "x"
type input "623 El Cerco - Builders Risk Questionnaire - Docs to Bind - Signed 08-13-2025.p…"
type textarea "x"
type input "623 El Cerco - Builders Risk Questionnaire - Docs to Bind - Signed 08-13-2025.p…"
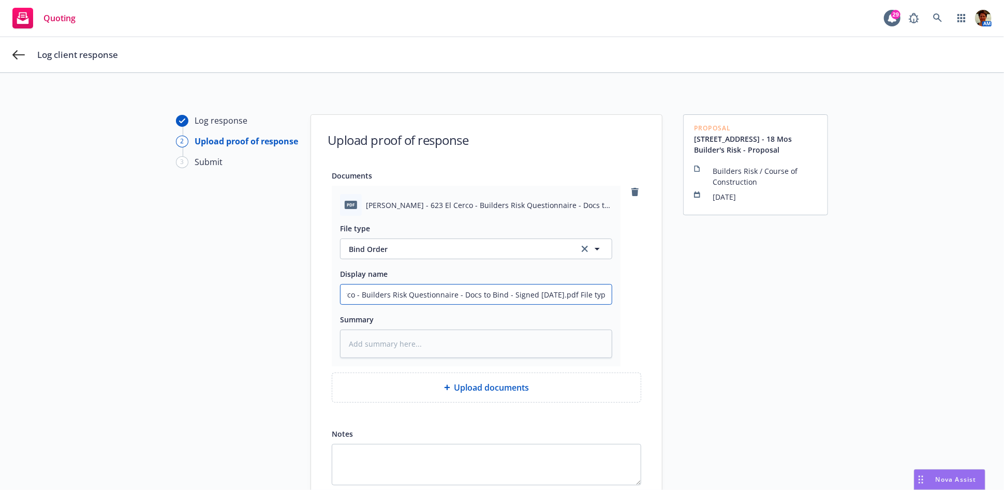
type textarea "x"
type input "623 El Cerco - Builders Risk Questionnaire - Docs to Bind - Signed 08-13-2025.p…"
type textarea "x"
type input "623 El Cerco - Builders Risk Questionnaire - Docs to Bind - Signed 08-13-2025.p…"
type textarea "x"
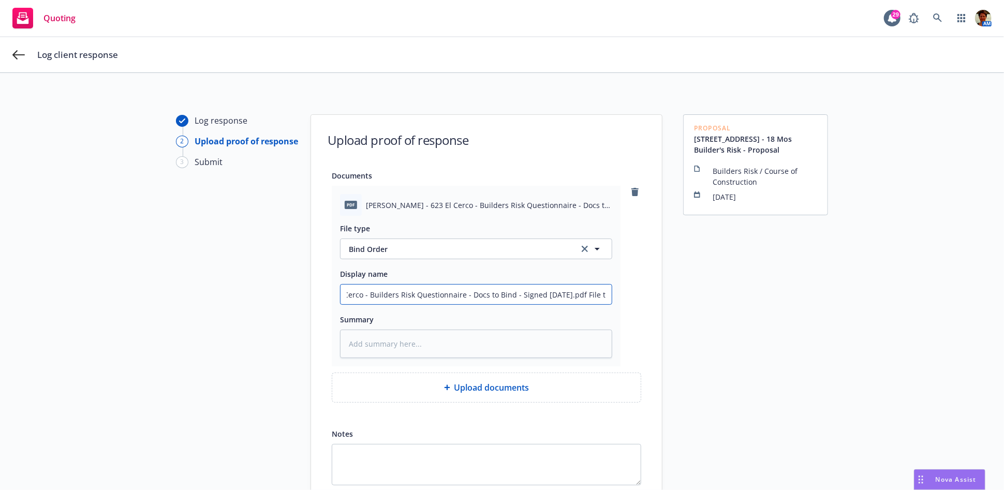
type input "623 El Cerco - Builders Risk Questionnaire - Docs to Bind - Signed 08-13-2025.p…"
type textarea "x"
type input "623 El Cerco - Builders Risk Questionnaire - Docs to Bind - Signed 08-13-2025.p…"
type textarea "x"
type input "623 El Cerco - Builders Risk Questionnaire - Docs to Bind - Signed 08-13-2025.p…"
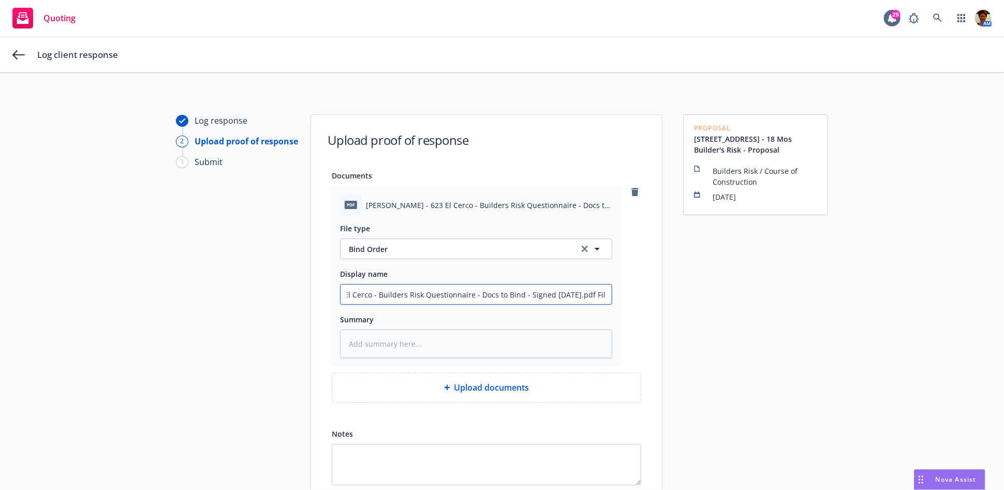
type textarea "x"
type input "623 El Cerco - Builders Risk Questionnaire - Docs to Bind - Signed 08-13-2025.p…"
type textarea "x"
type input "623 El Cerco - Builders Risk Questionnaire - Docs to Bind - Signed 08-13-2025.p…"
type textarea "x"
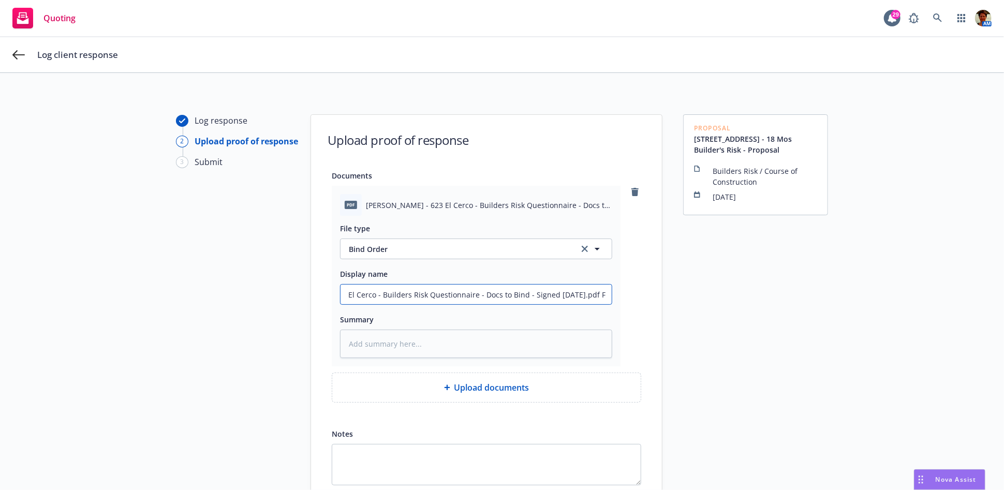
type input "623 El Cerco - Builders Risk Questionnaire - Docs to Bind - Signed 08-13-2025.p…"
type textarea "x"
type input "623 El Cerco - Builders Risk Questionnaire - Docs to Bind - Signed 08-13-2025.p…"
type textarea "x"
type input "623 El Cerco - Builders Risk Questionnaire - Docs to Bind - Signed 08-13-2025.pd"
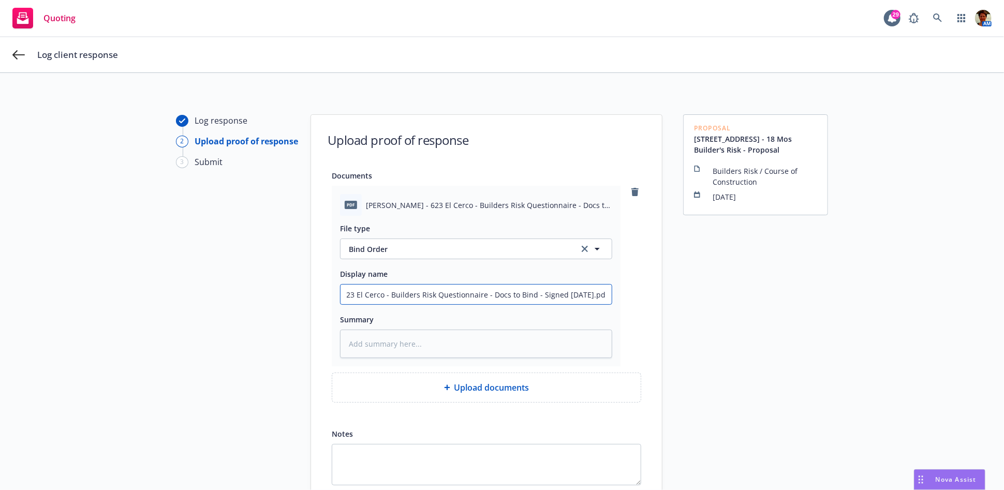
type textarea "x"
type input "623 El Cerco - Builders Risk Questionnaire - Docs to Bind - Signed 08-13-2025.p"
type textarea "x"
type input "623 El Cerco - Builders Risk Questionnaire - Docs to Bind - Signed 08-13-2025."
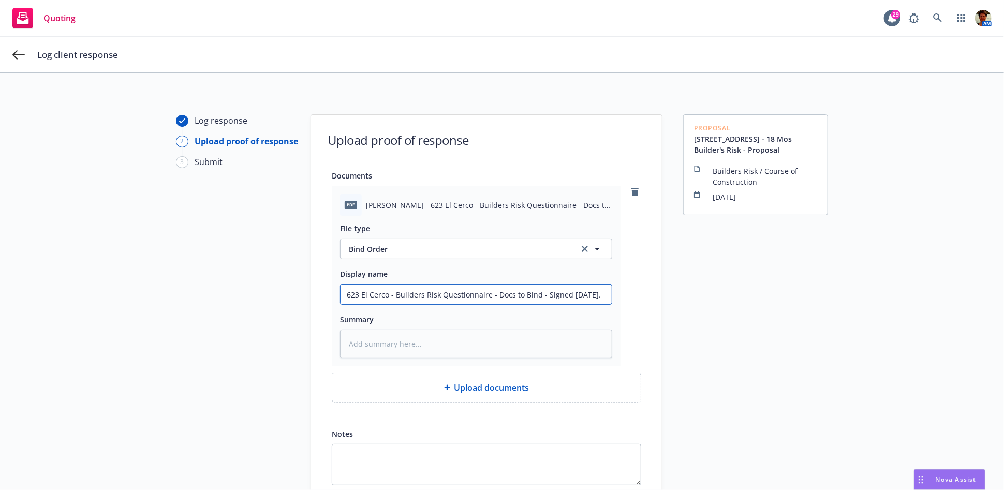
type textarea "x"
type input "623 El Cerco - Builders Risk Questionnaire - Docs to Bind - Signed 08-13-2025"
type textarea "x"
type input "623 El Cerco - Builders Risk Questionnair - Docs to Bind - Signed 08-13-2025"
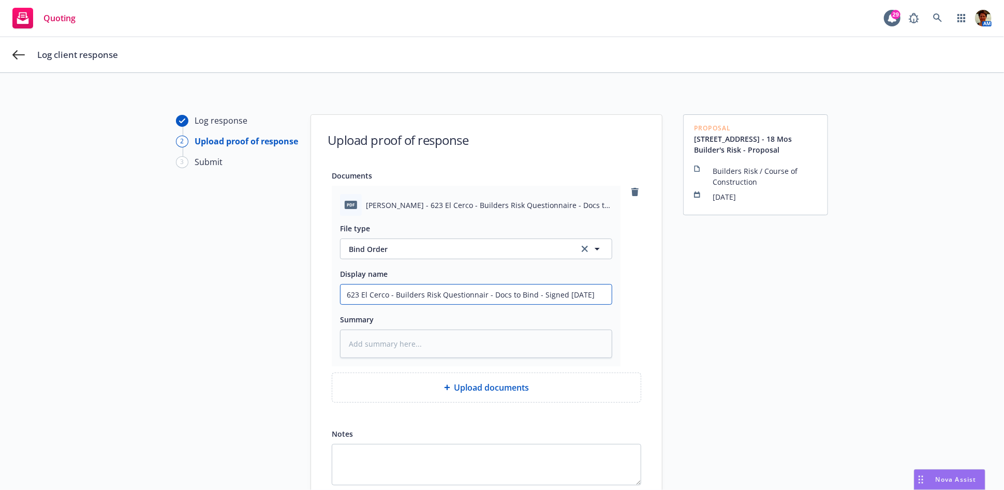
type textarea "x"
type input "623 El Cerco - Builders Risk Questionnai - Docs to Bind - Signed 08-13-2025"
type textarea "x"
type input "623 El Cerco - Builders Risk Questionna - Docs to Bind - Signed 08-13-2025"
type textarea "x"
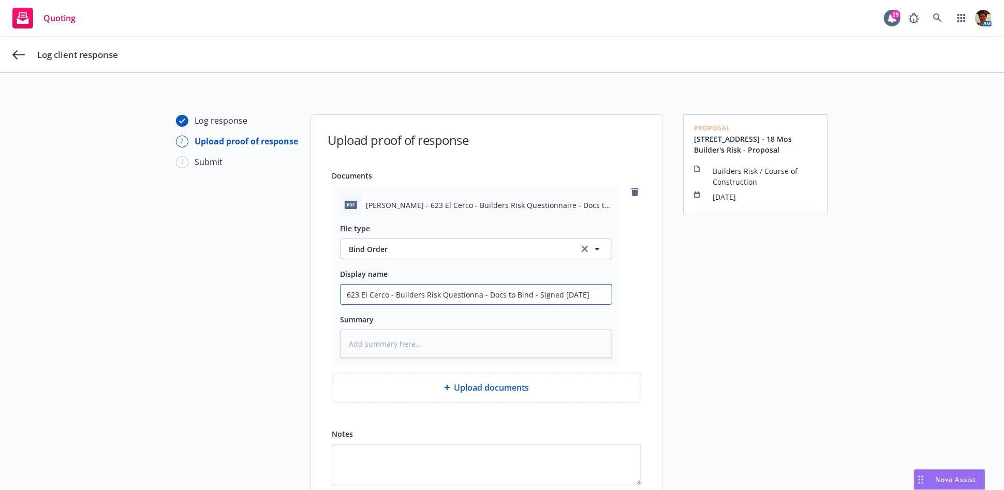
type input "623 El Cerco - Builders Risk Questionn - Docs to Bind - Signed 08-13-2025"
type textarea "x"
type input "623 El Cerco - Builders Risk Question - Docs to Bind - Signed 08-13-2025"
type textarea "x"
type input "623 El Cerco - Builders Risk Questio - Docs to Bind - Signed 08-13-2025"
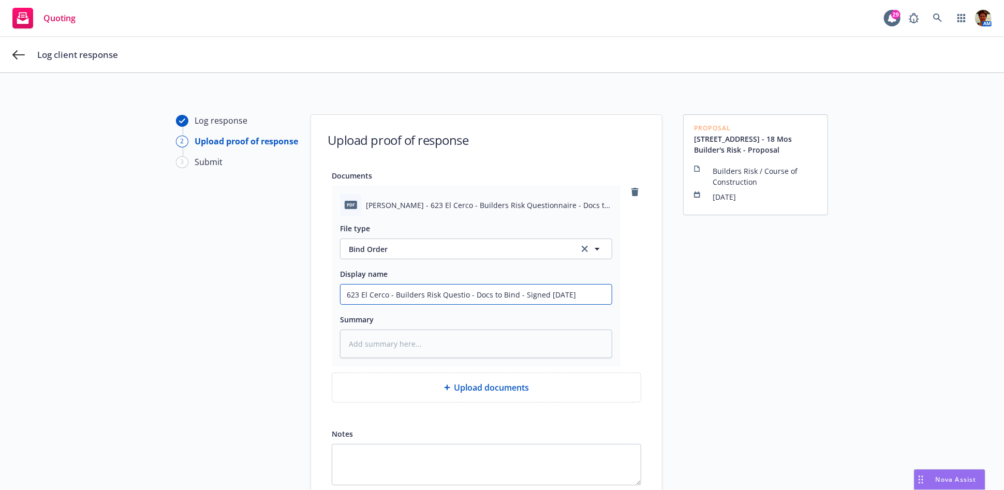
type textarea "x"
type input "623 El Cerco - Builders Risk Questi - Docs to Bind - Signed 08-13-2025"
type textarea "x"
type input "623 El Cerco - Builders Risk Quest - Docs to Bind - Signed 08-13-2025"
type textarea "x"
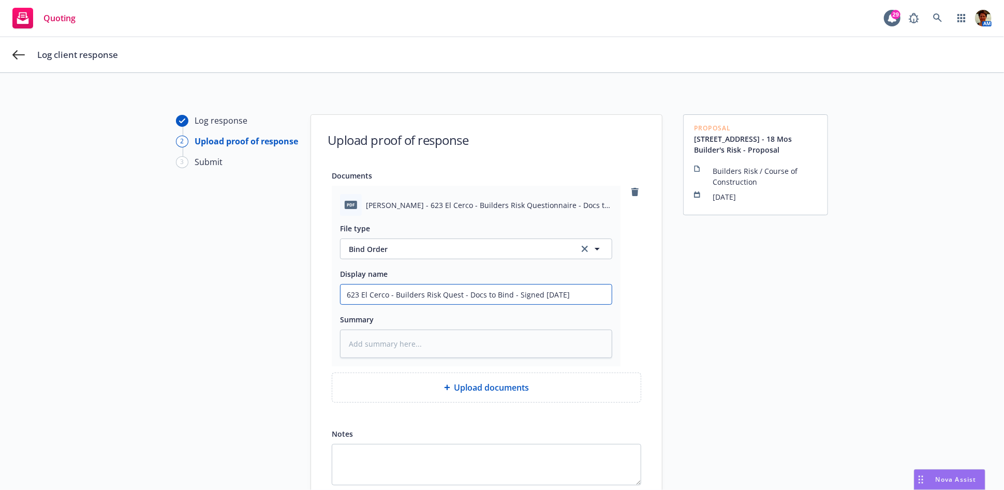
type input "623 El Cerco - Builders Risk Ques - Docs to Bind - Signed 08-13-2025"
type textarea "x"
type input "623 El Cerco - Builders Risk Que - Docs to Bind - Signed 08-13-2025"
type textarea "x"
type input "623 El Cerco - Builders Risk Qu - Docs to Bind - Signed 08-13-2025"
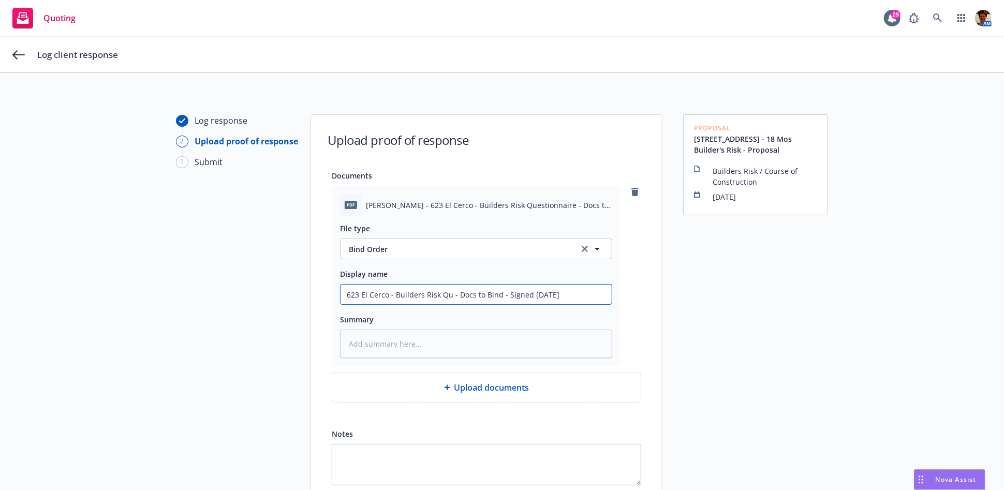
type textarea "x"
type input "623 El Cerco - Builders Risk Q - Docs to Bind - Signed 08-13-2025"
type textarea "x"
type input "623 El Cerco - Builders Risk - Docs to Bind - Signed 08-13-2025"
type textarea "x"
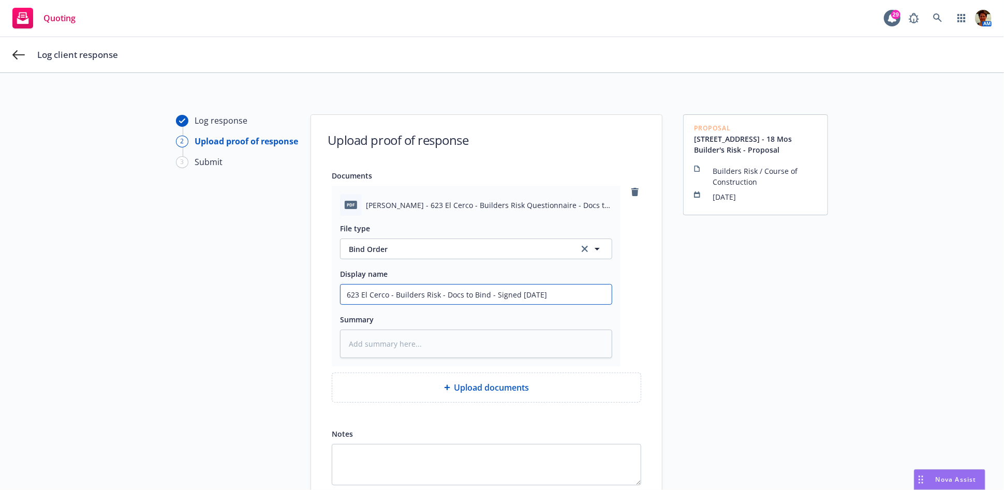
drag, startPoint x: 558, startPoint y: 297, endPoint x: 294, endPoint y: 310, distance: 264.2
click at [294, 310] on div "Log response 2 Upload proof of response 3 Submit Upload proof of response Docum…" at bounding box center [501, 331] width 979 height 434
type input "623 El Cerco - Builders Risk - Docs to Bind - Signed 08-13-2025"
click at [394, 343] on textarea at bounding box center [476, 344] width 272 height 28
paste textarea "623 El Cerco - Builders Risk - Docs to Bind - Signed 08-13-2025"
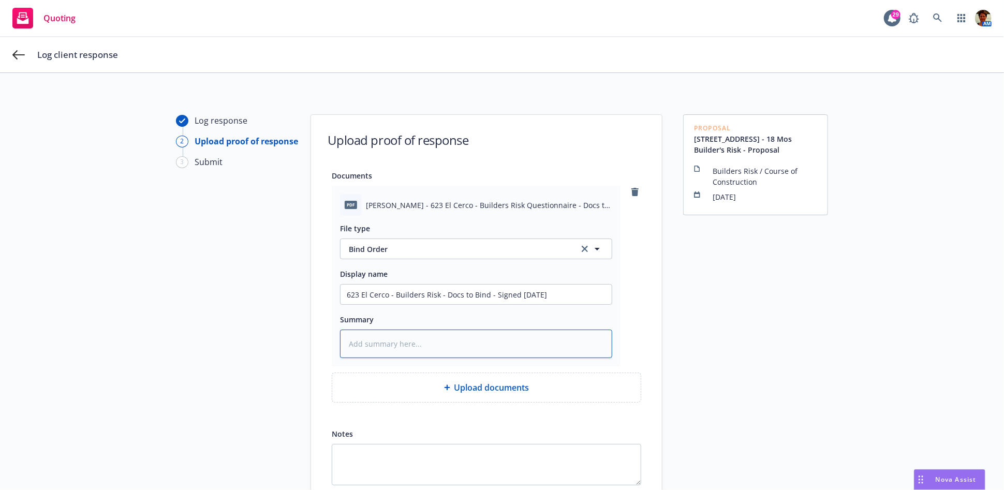
type textarea "x"
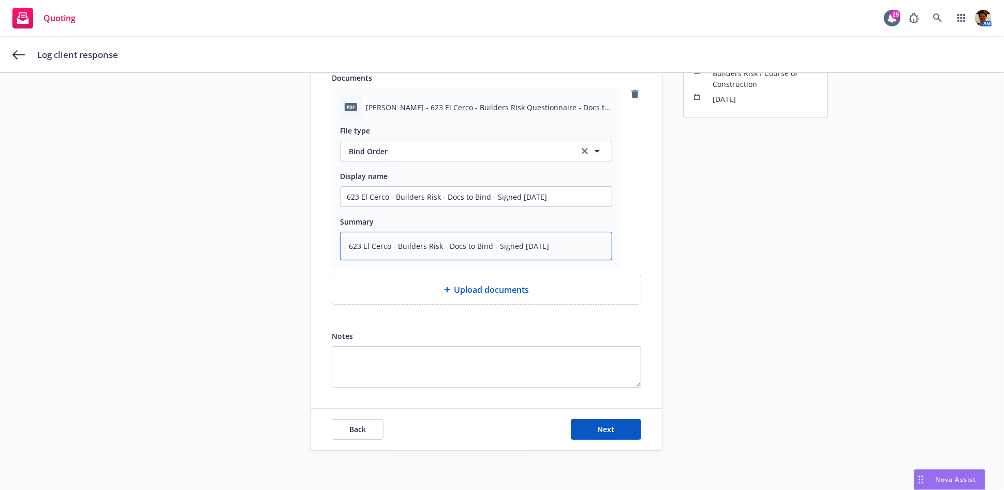
scroll to position [99, 0]
type textarea "623 El Cerco - Builders Risk - Docs to Bind - Signed 08-13-2025"
click at [598, 425] on span "Next" at bounding box center [606, 428] width 17 height 10
type textarea "x"
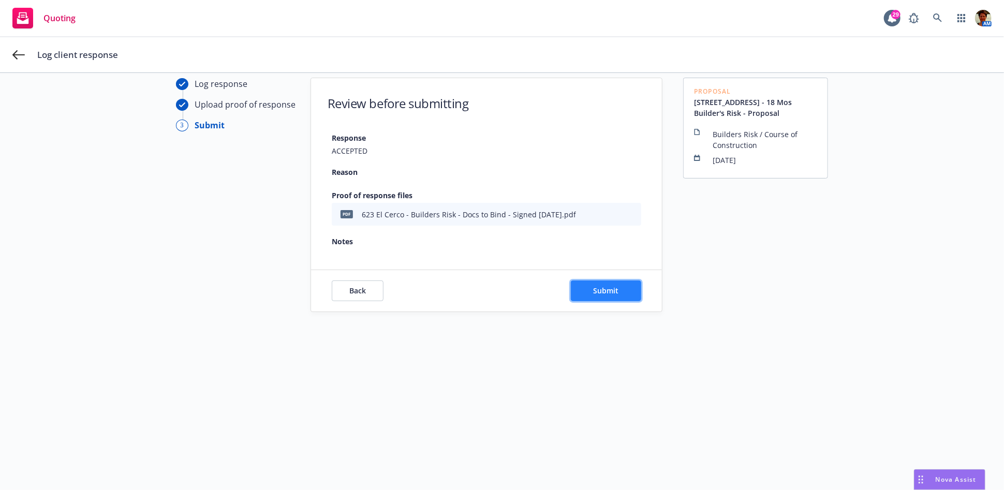
click at [604, 290] on span "Submit" at bounding box center [605, 291] width 25 height 10
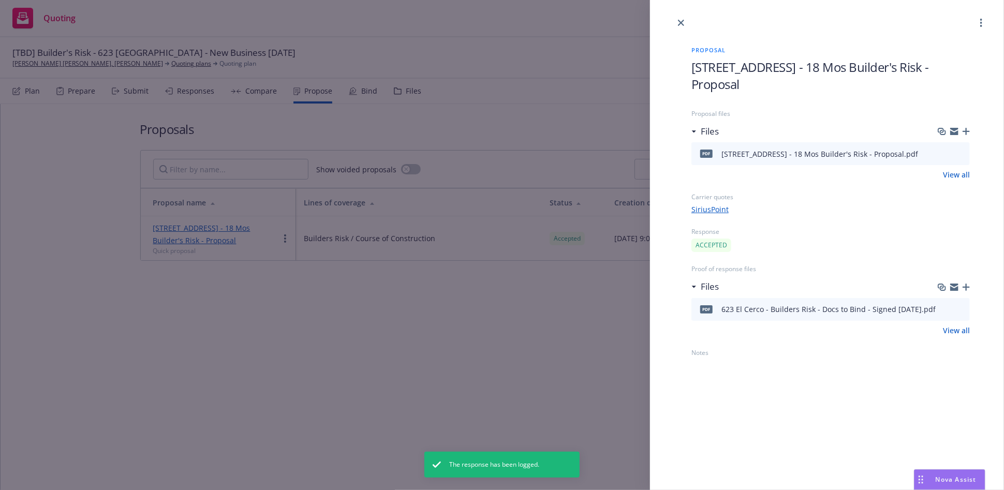
drag, startPoint x: 682, startPoint y: 23, endPoint x: 611, endPoint y: 128, distance: 126.6
click at [681, 25] on icon "close" at bounding box center [681, 23] width 6 height 6
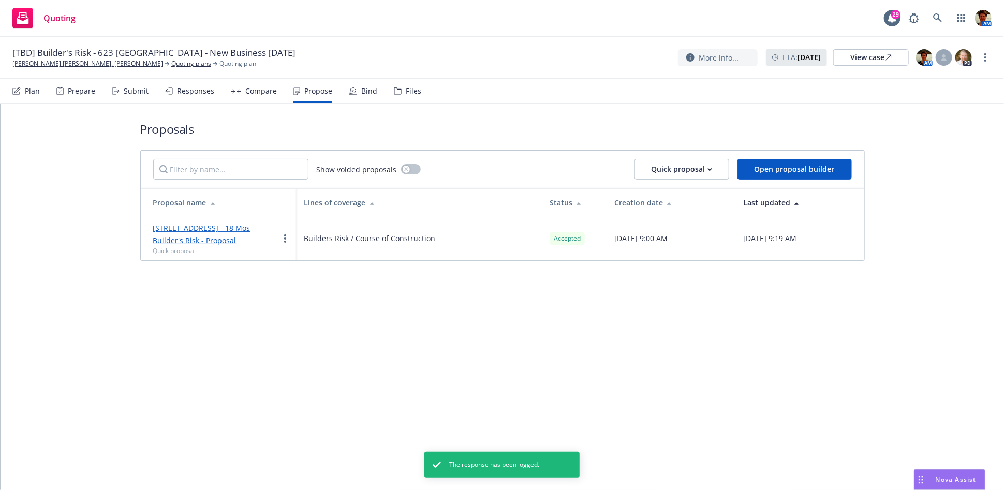
click at [355, 90] on div "Bind" at bounding box center [363, 91] width 28 height 25
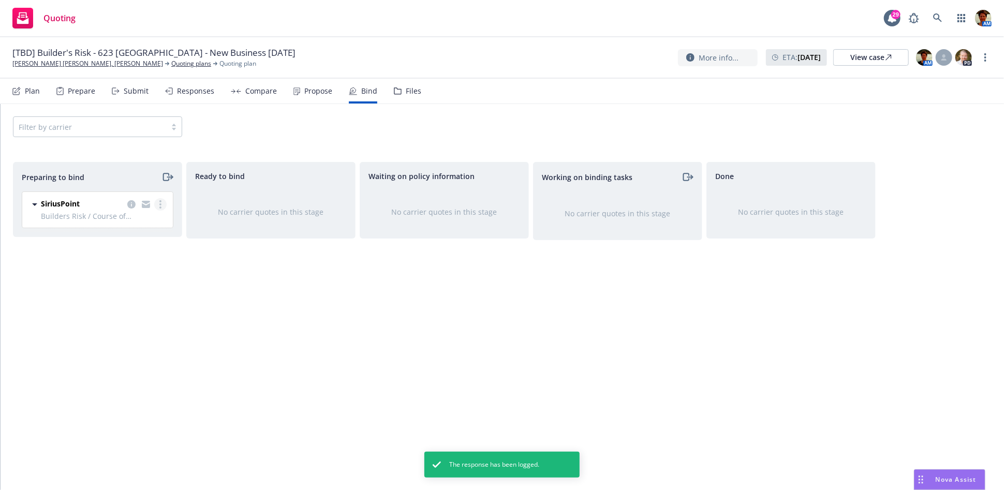
click at [157, 202] on link "more" at bounding box center [160, 204] width 12 height 12
click at [147, 224] on span "Complete preparation" at bounding box center [115, 225] width 101 height 10
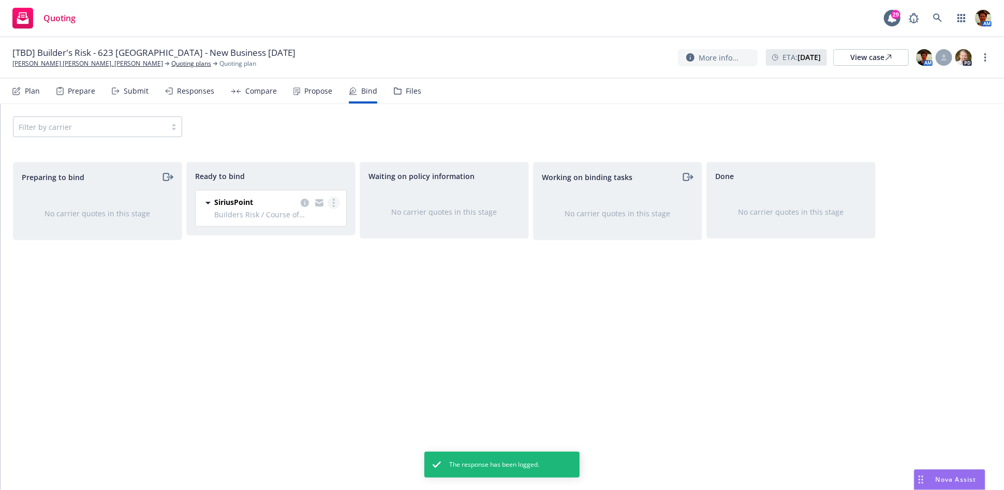
click at [335, 204] on link "more" at bounding box center [334, 203] width 12 height 12
click at [295, 308] on span "Copy logging email" at bounding box center [291, 307] width 91 height 10
click at [335, 202] on link "more" at bounding box center [334, 203] width 12 height 12
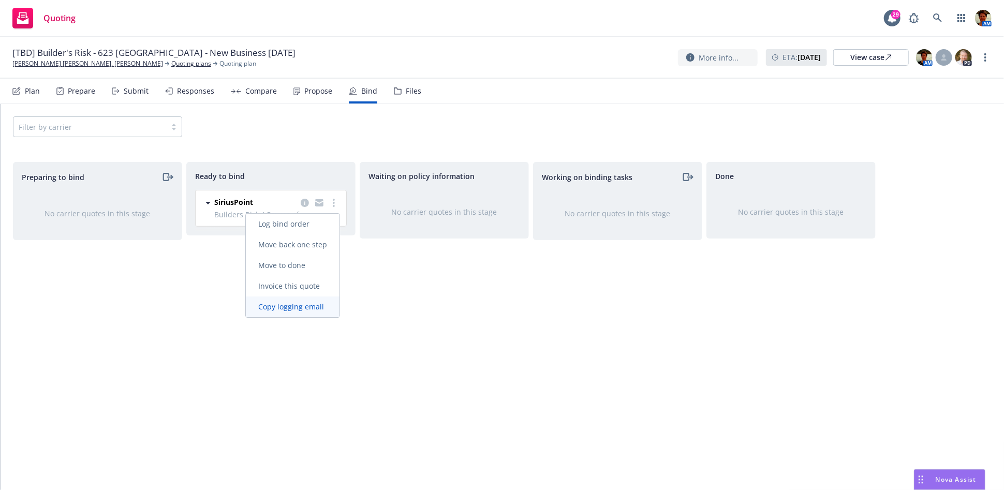
click at [305, 307] on span "Copy logging email" at bounding box center [291, 307] width 91 height 10
click at [334, 199] on circle "more" at bounding box center [334, 200] width 2 height 2
drag, startPoint x: 320, startPoint y: 306, endPoint x: 327, endPoint y: 225, distance: 81.5
click at [320, 304] on span "Copy logging email" at bounding box center [291, 307] width 91 height 10
click at [171, 66] on link "Quoting plans" at bounding box center [191, 63] width 40 height 9
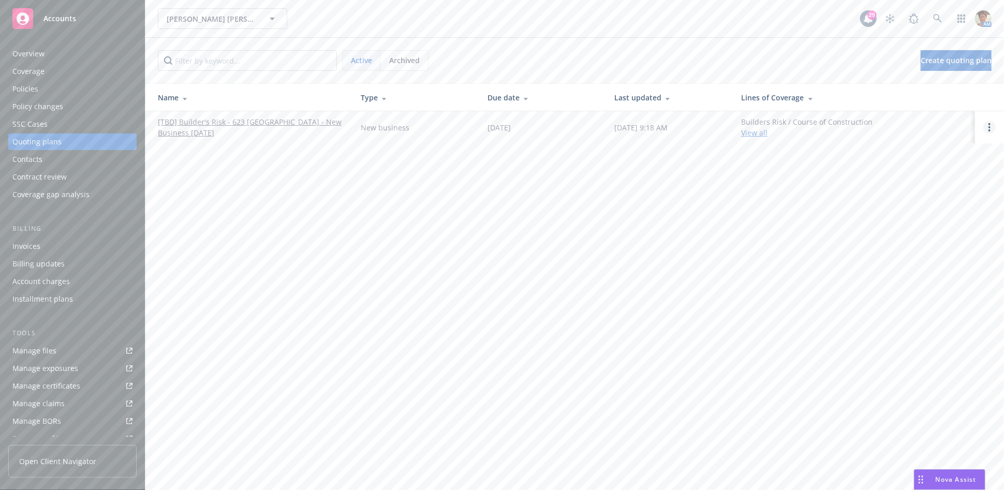
click at [990, 130] on circle "Open options" at bounding box center [989, 130] width 2 height 2
click at [939, 60] on span "Copy logging email" at bounding box center [936, 57] width 91 height 10
click at [992, 128] on link "Open options" at bounding box center [989, 127] width 12 height 12
click at [926, 50] on link "Copy logging email" at bounding box center [936, 57] width 91 height 21
click at [991, 125] on link "Open options" at bounding box center [989, 127] width 12 height 12
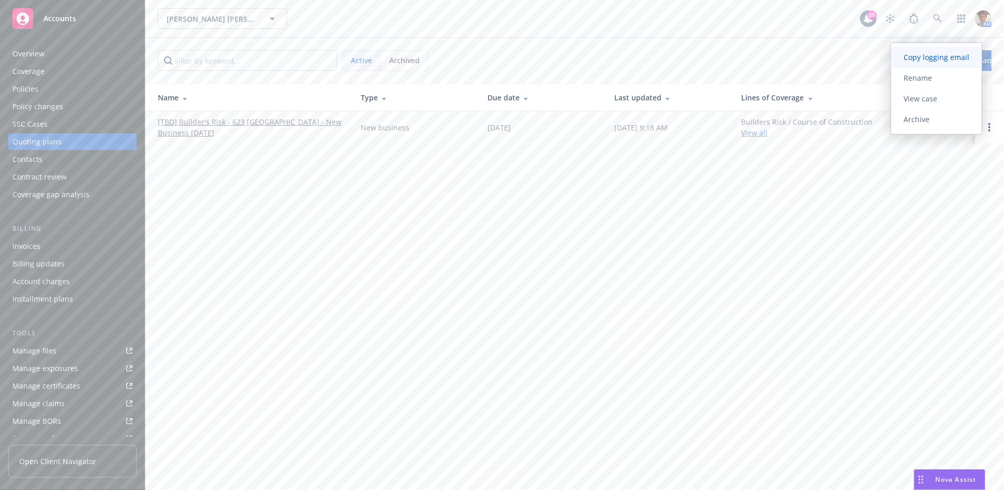
click at [933, 62] on span "Copy logging email" at bounding box center [936, 57] width 91 height 10
click at [284, 123] on link "[TBD] Builder's Risk - 623 El Cerco Place - New Business 08/14/2025" at bounding box center [251, 127] width 186 height 22
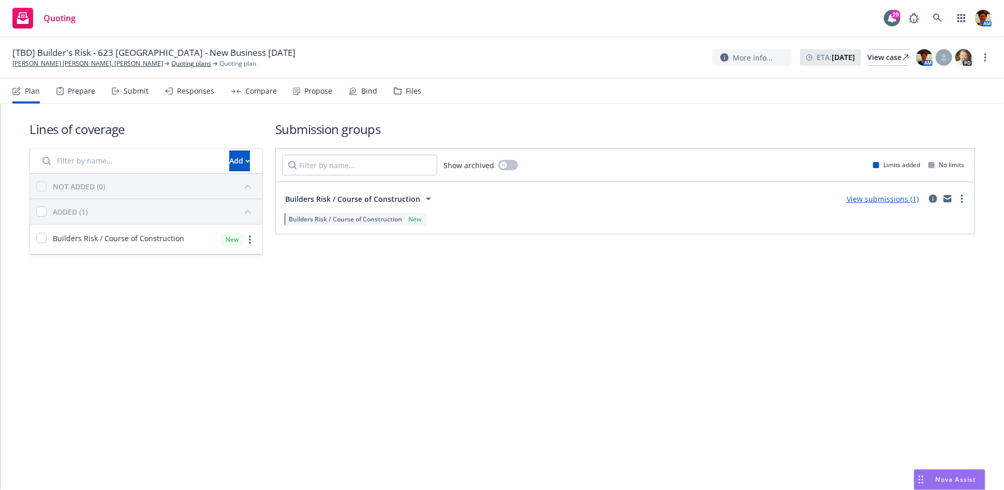
click at [139, 94] on div "Submit" at bounding box center [136, 91] width 25 height 8
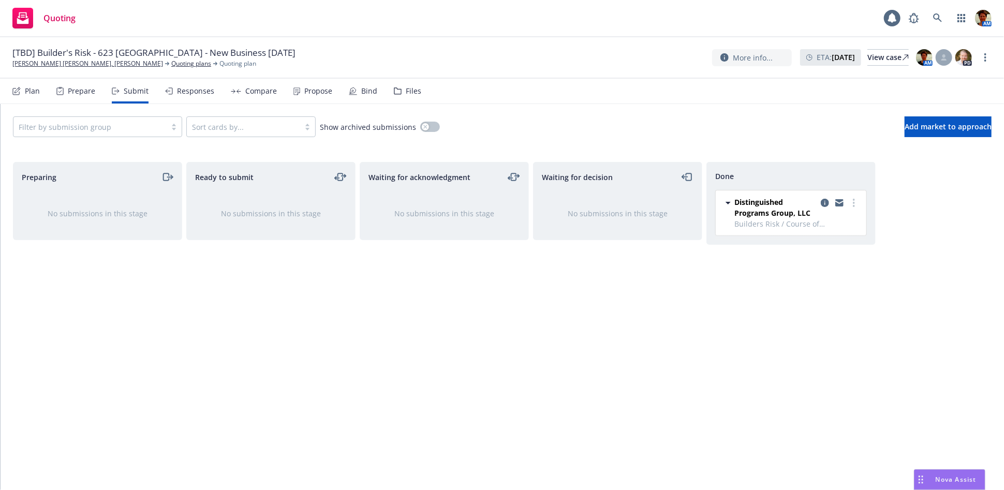
click at [358, 97] on div "Bind" at bounding box center [363, 91] width 28 height 25
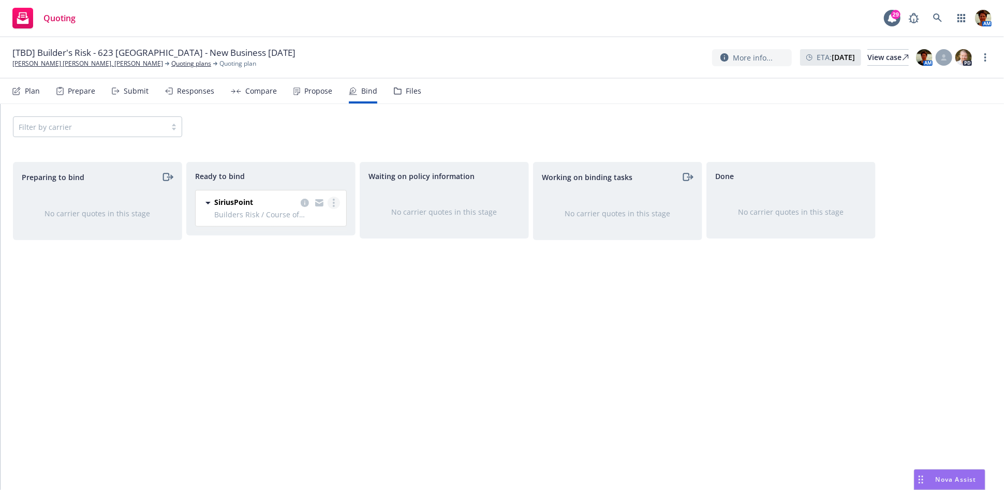
click at [333, 204] on icon "more" at bounding box center [334, 203] width 2 height 8
click at [315, 226] on span "Log bind order" at bounding box center [284, 224] width 76 height 10
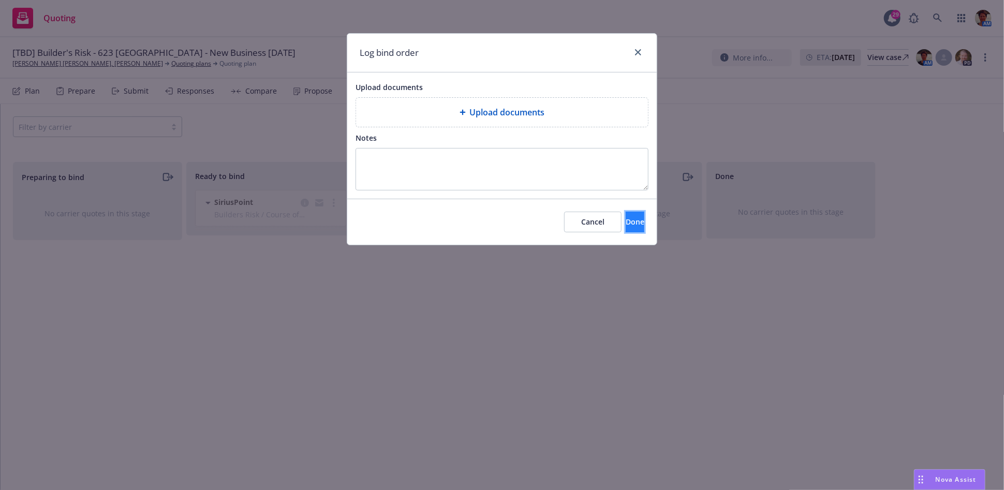
click at [626, 222] on button "Done" at bounding box center [635, 222] width 19 height 21
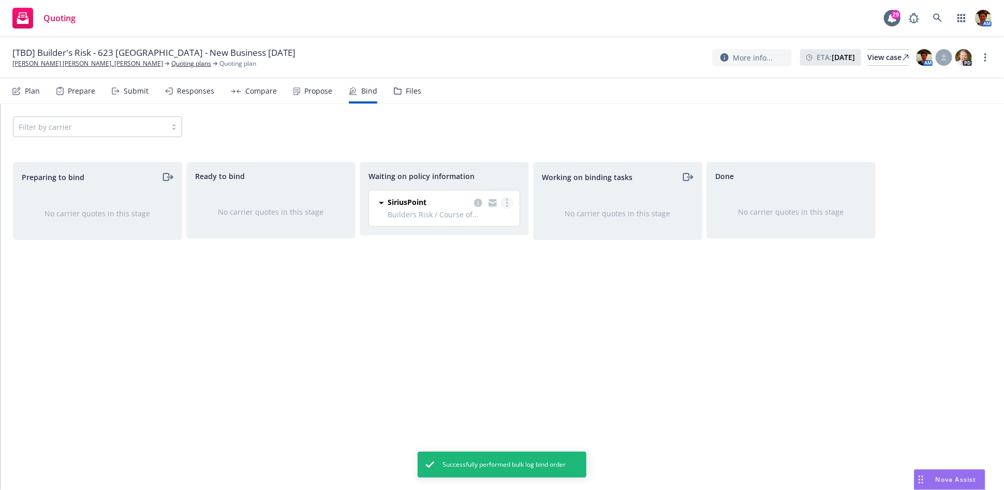
click at [506, 201] on icon "more" at bounding box center [507, 203] width 2 height 8
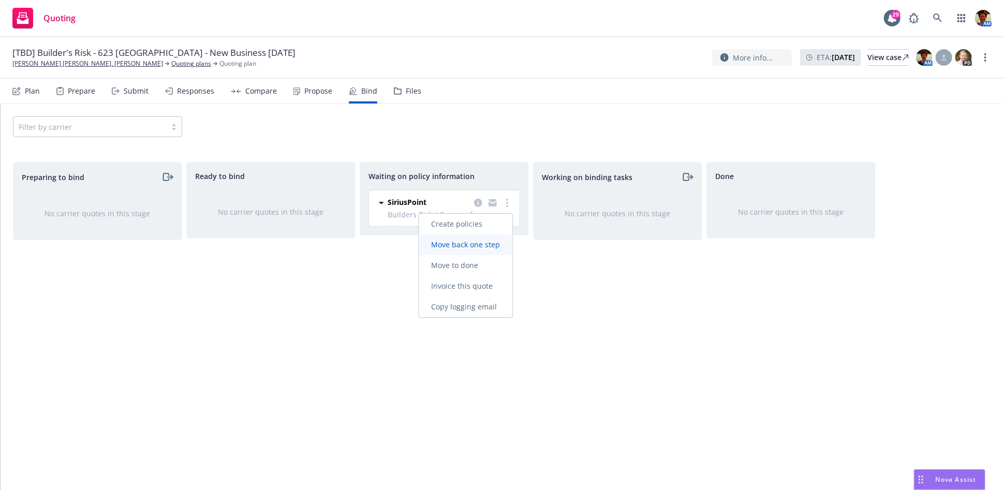
click at [475, 250] on link "Move back one step" at bounding box center [466, 244] width 94 height 21
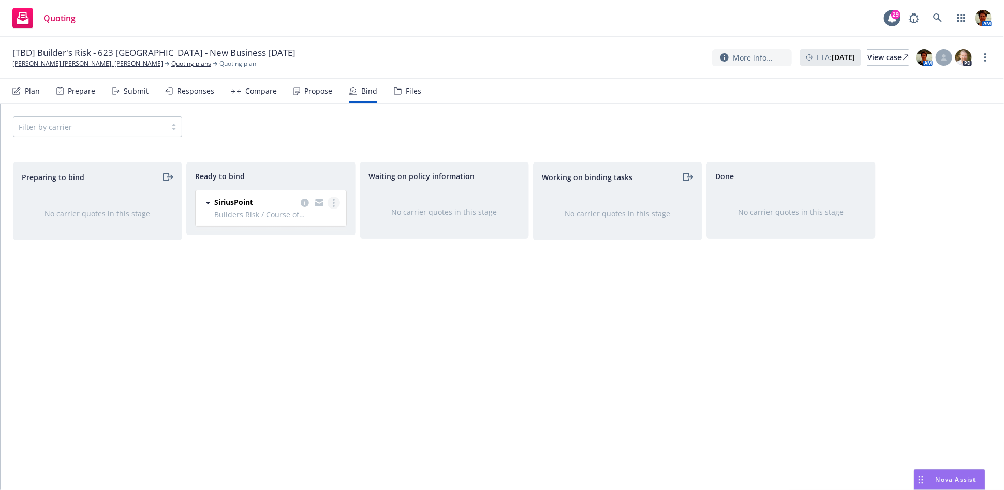
click at [333, 203] on circle "more" at bounding box center [334, 203] width 2 height 2
click at [315, 226] on span "Log bind order" at bounding box center [284, 224] width 76 height 10
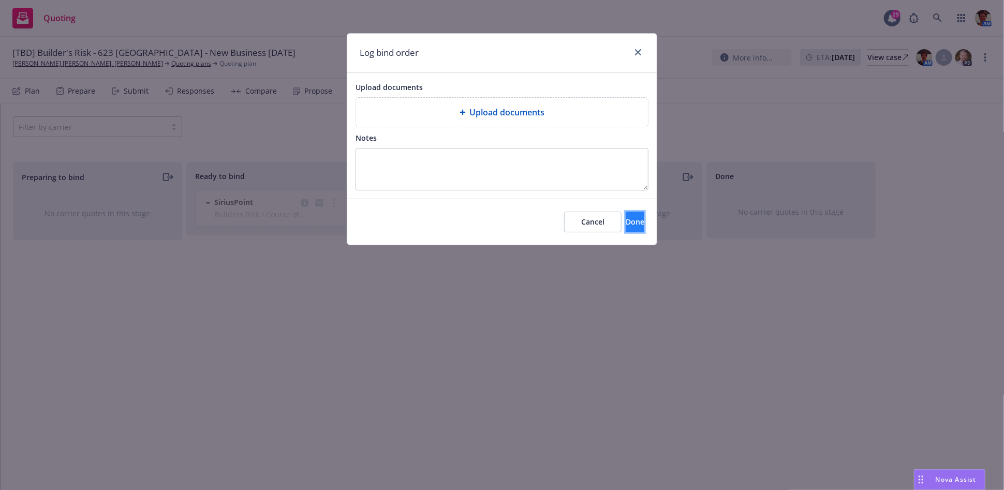
click at [626, 225] on button "Done" at bounding box center [635, 222] width 19 height 21
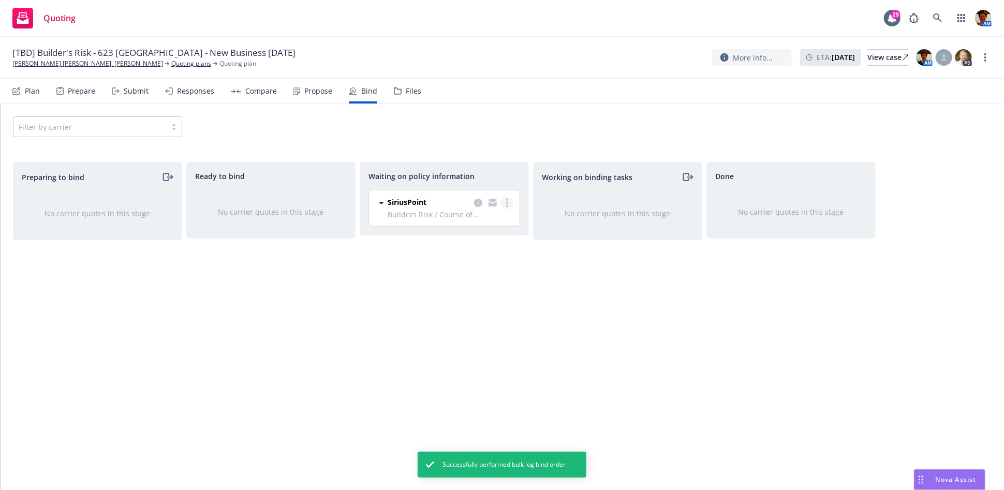
click at [506, 201] on icon "more" at bounding box center [507, 203] width 2 height 8
click at [498, 229] on link "Create policies" at bounding box center [466, 224] width 94 height 21
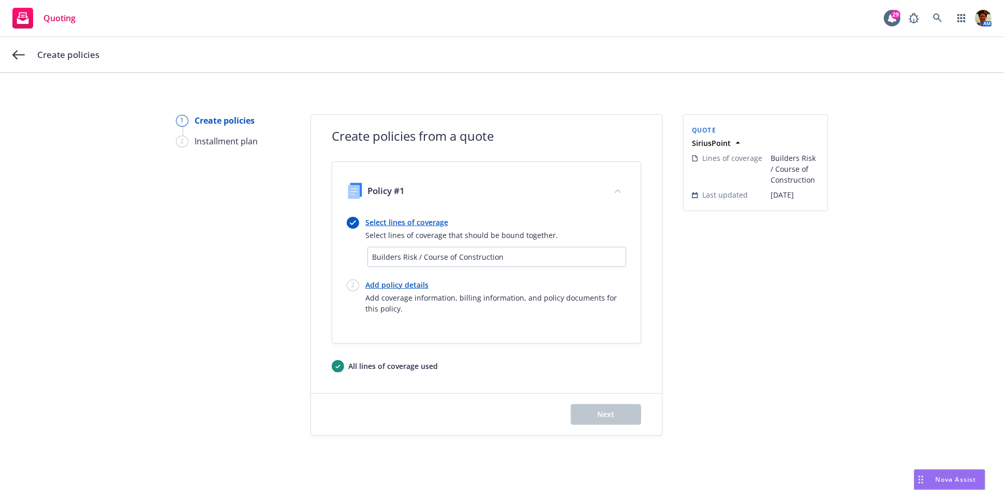
click at [381, 284] on link "Add policy details" at bounding box center [495, 284] width 261 height 11
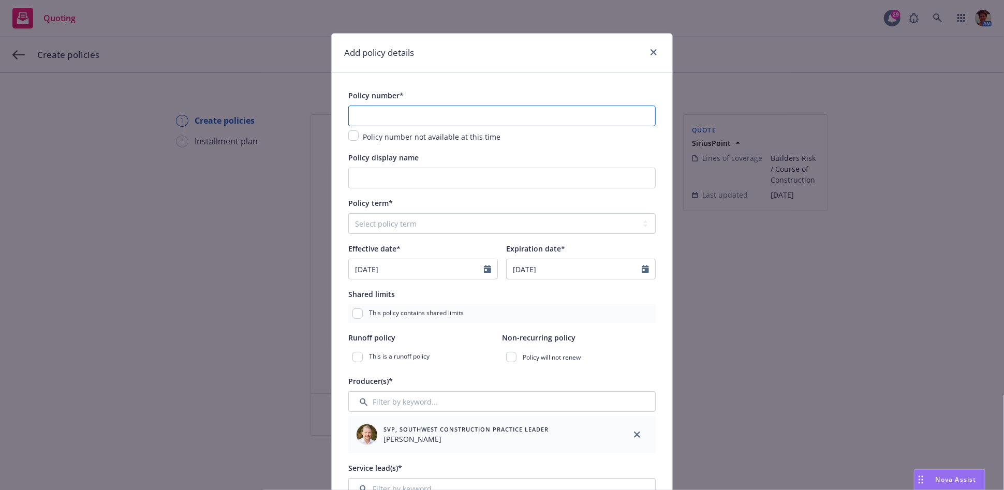
click at [383, 116] on input "text" at bounding box center [501, 116] width 307 height 21
type input "P01-000119956-00"
click at [407, 226] on select "Select policy term 12 Month 6 Month 4 Month 3 Month 2 Month 1 Month 36 Month (3…" at bounding box center [501, 223] width 307 height 21
select select "other"
click at [348, 213] on select "Select policy term 12 Month 6 Month 4 Month 3 Month 2 Month 1 Month 36 Month (3…" at bounding box center [501, 223] width 307 height 21
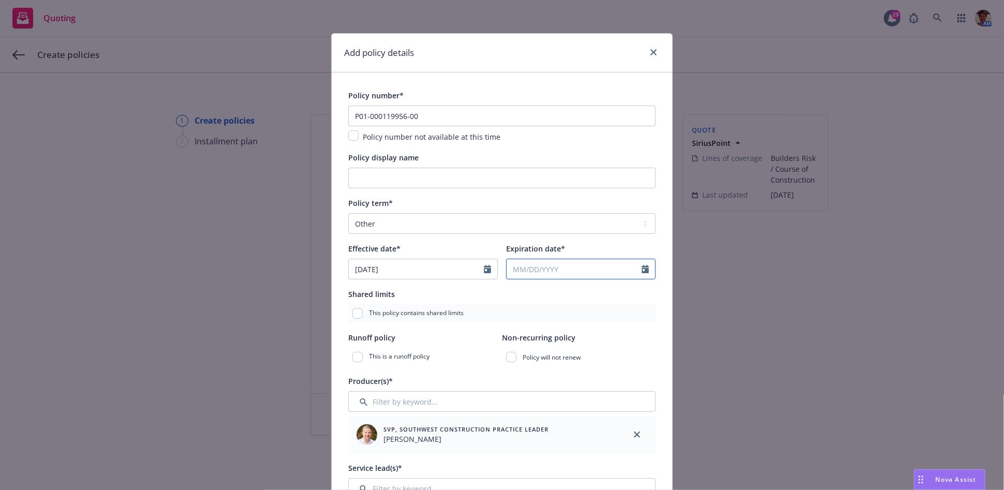
select select "8"
click at [543, 273] on input "Expiration date*" at bounding box center [574, 269] width 135 height 20
type input "[DATE]"
click at [749, 390] on div "Add policy details Policy number* P01-000119956-00 Policy number not available …" at bounding box center [502, 245] width 1004 height 490
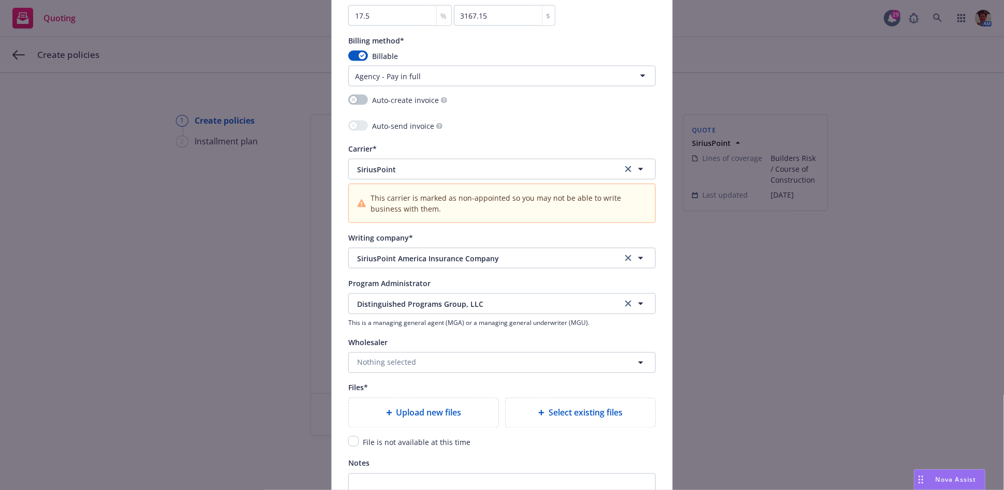
scroll to position [919, 0]
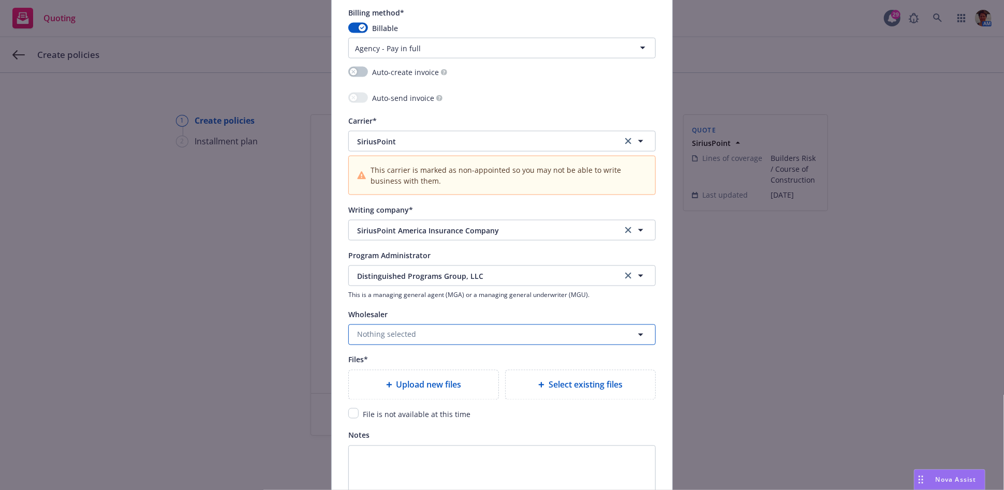
click at [421, 332] on button "Nothing selected" at bounding box center [501, 334] width 307 height 21
type input "d"
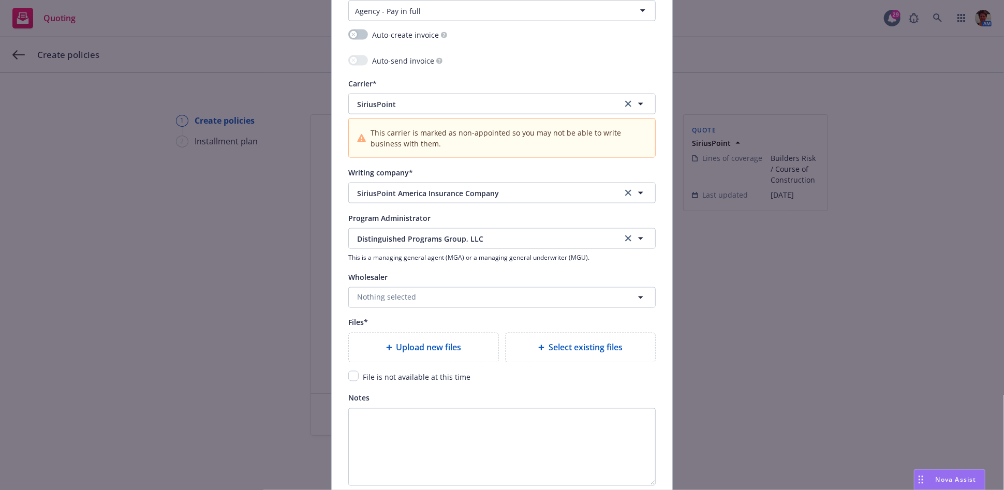
scroll to position [977, 0]
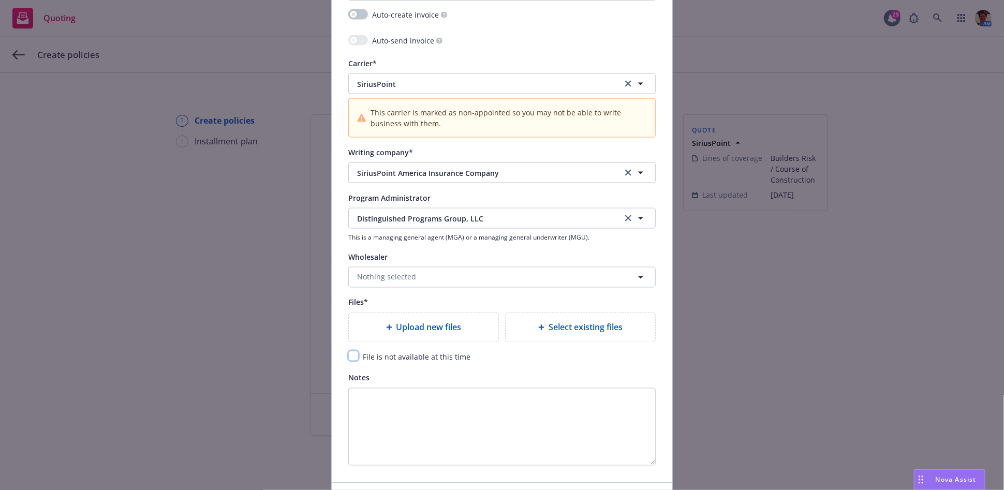
click at [350, 357] on input "checkbox" at bounding box center [353, 356] width 10 height 10
checkbox input "true"
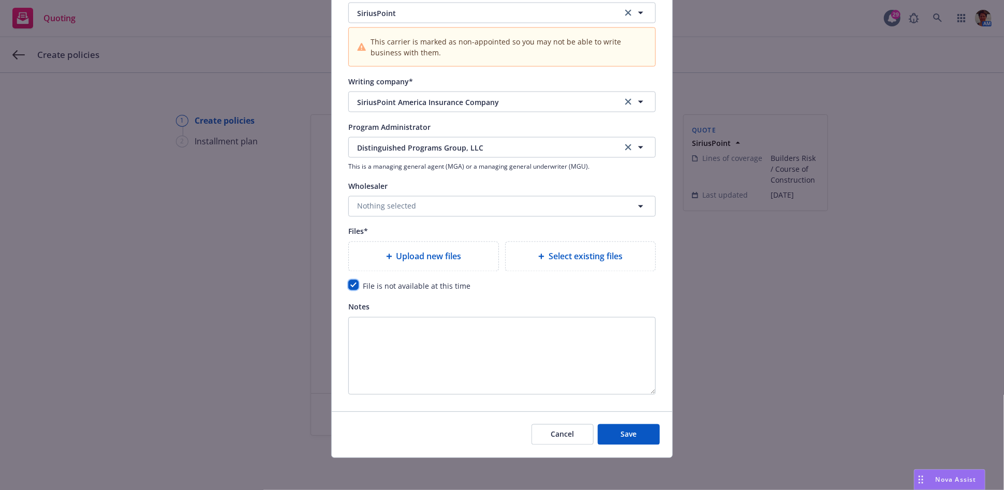
scroll to position [1049, 0]
click at [632, 434] on span "Save" at bounding box center [629, 433] width 16 height 10
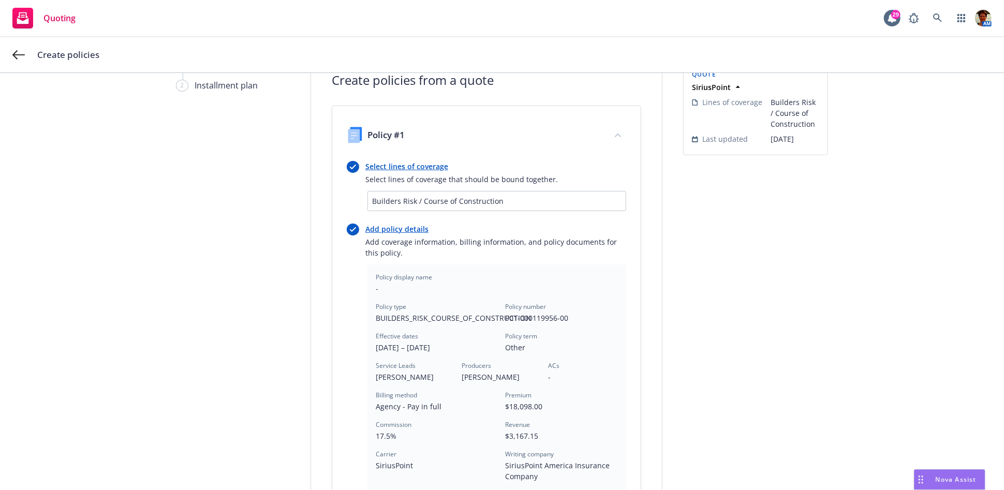
scroll to position [288, 0]
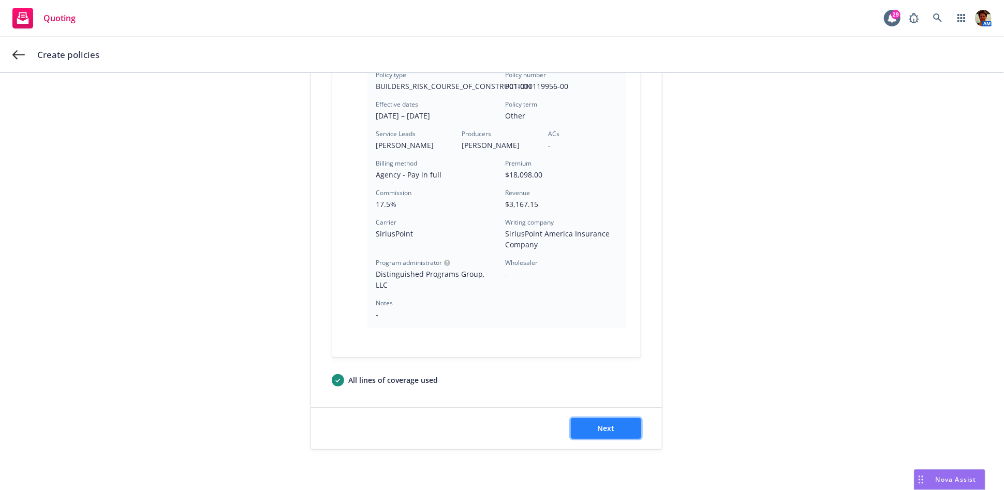
click at [608, 429] on span "Next" at bounding box center [606, 428] width 17 height 10
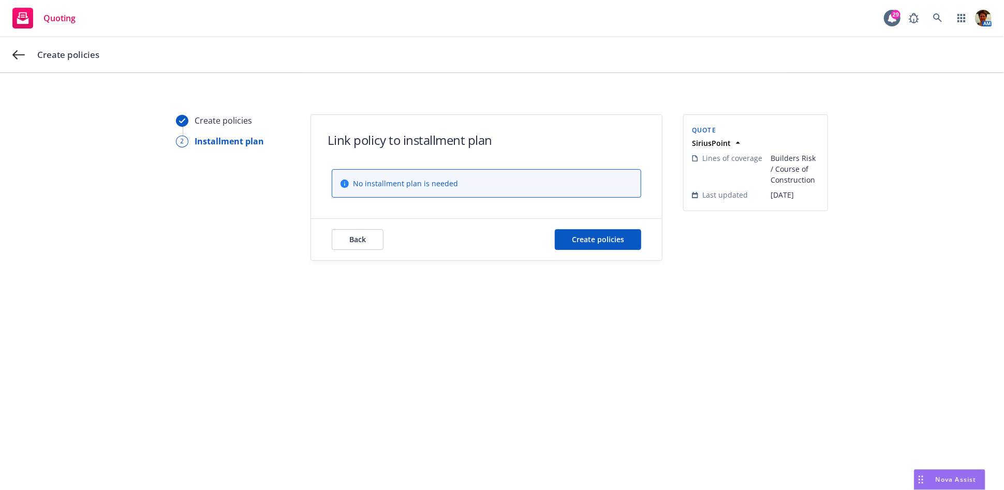
scroll to position [0, 0]
click at [607, 238] on span "Create policies" at bounding box center [598, 239] width 52 height 10
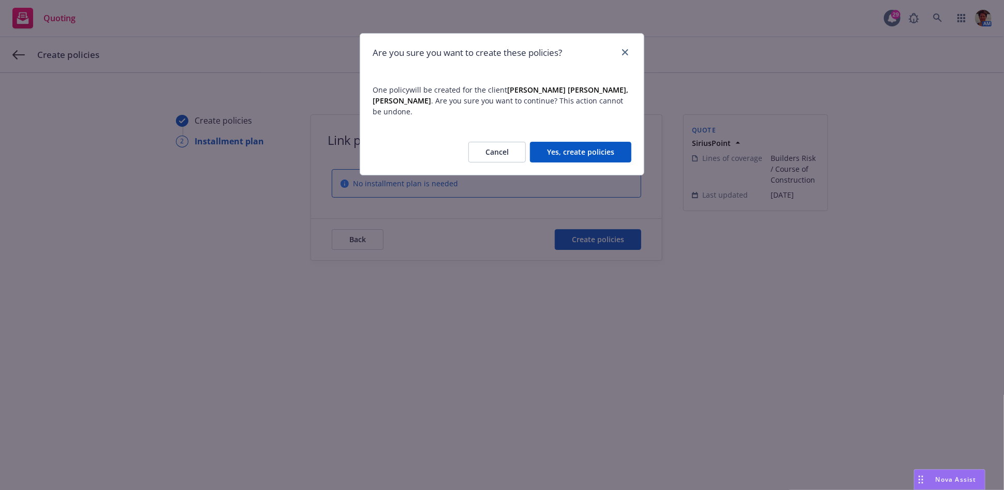
click at [597, 144] on button "Yes, create policies" at bounding box center [580, 152] width 101 height 21
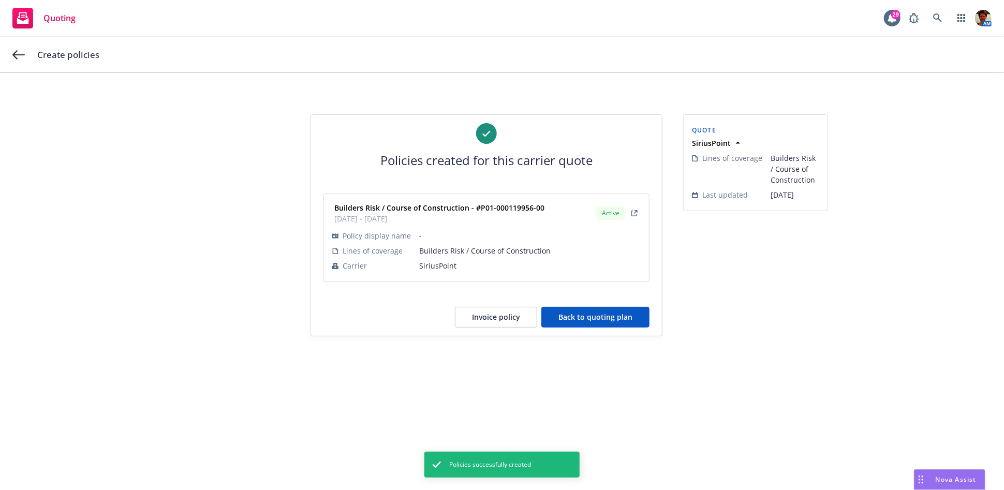
click at [592, 319] on button "Back to quoting plan" at bounding box center [595, 317] width 108 height 21
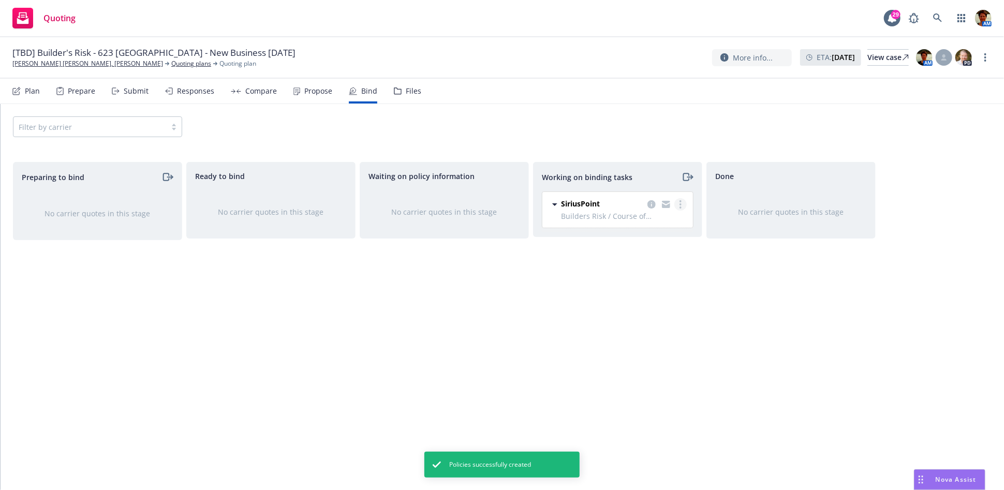
click at [678, 201] on link "more" at bounding box center [680, 204] width 12 height 12
click at [633, 246] on span "Move to done" at bounding box center [628, 246] width 72 height 10
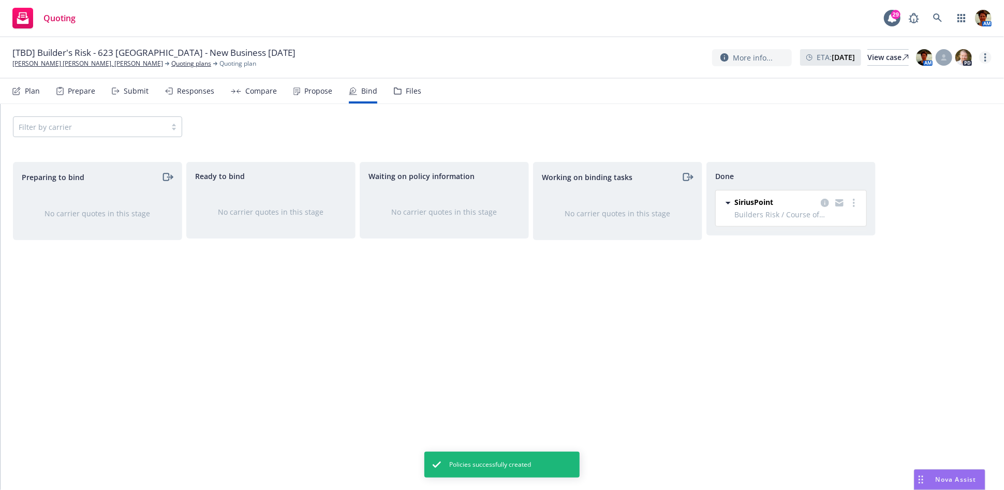
click at [984, 58] on icon "more" at bounding box center [985, 57] width 2 height 8
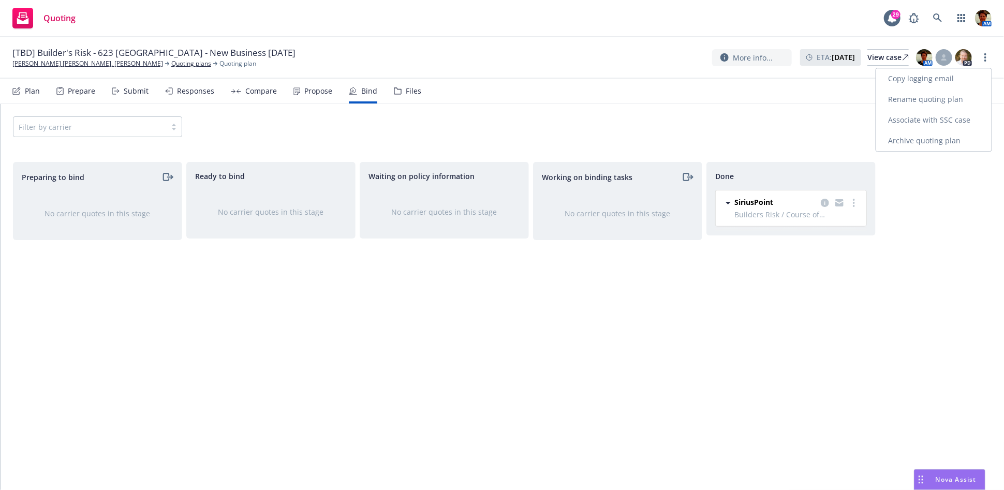
click at [898, 140] on link "Archive quoting plan" at bounding box center [933, 140] width 115 height 21
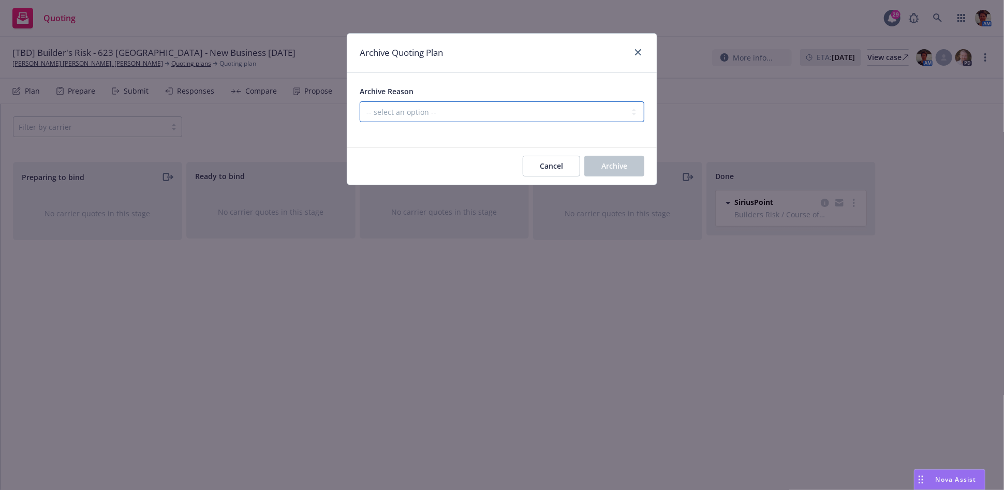
click at [407, 106] on select "-- select an option -- Created by error Duplicate New business opportunity lost…" at bounding box center [502, 111] width 285 height 21
select select "ARCHIVED_NEW_BUSINESS_COMPLETED"
click at [360, 101] on select "-- select an option -- Created by error Duplicate New business opportunity lost…" at bounding box center [502, 111] width 285 height 21
drag, startPoint x: 618, startPoint y: 166, endPoint x: 583, endPoint y: 202, distance: 50.9
click at [618, 166] on span "Archive" at bounding box center [614, 166] width 26 height 10
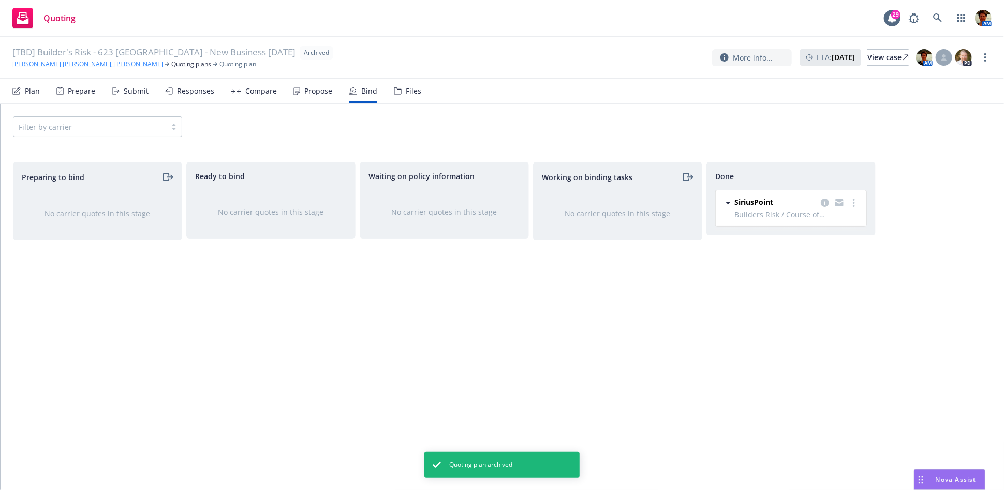
click at [73, 67] on link "[PERSON_NAME] [PERSON_NAME], [PERSON_NAME]" at bounding box center [87, 64] width 151 height 9
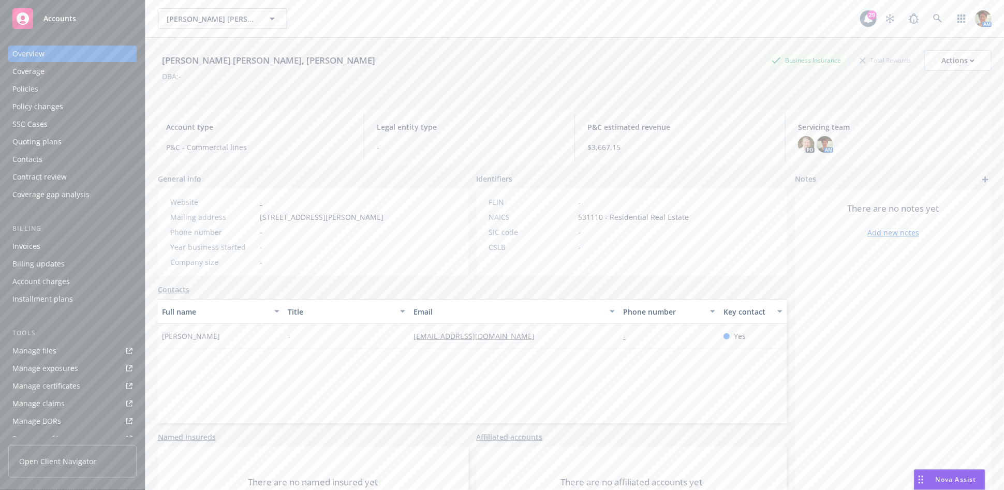
click at [51, 86] on div "Policies" at bounding box center [72, 89] width 120 height 17
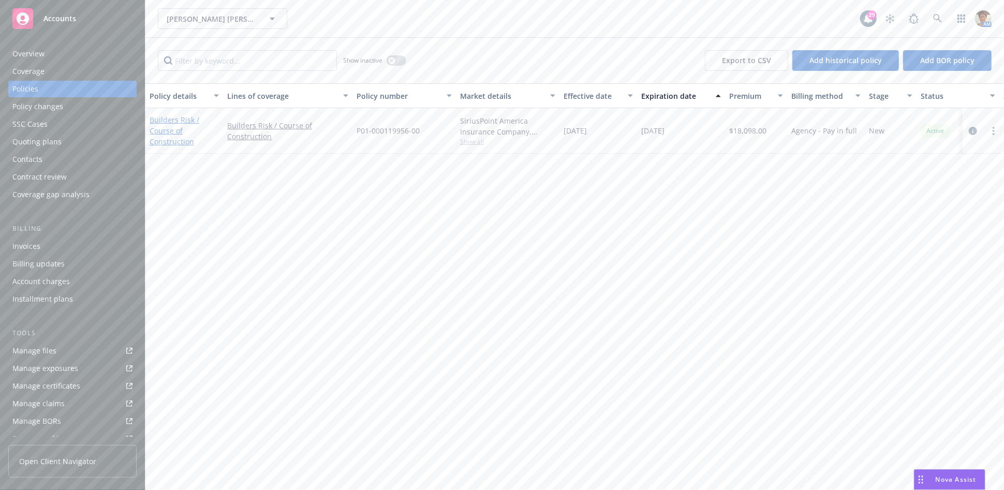
click at [164, 126] on link "Builders Risk / Course of Construction" at bounding box center [175, 131] width 50 height 32
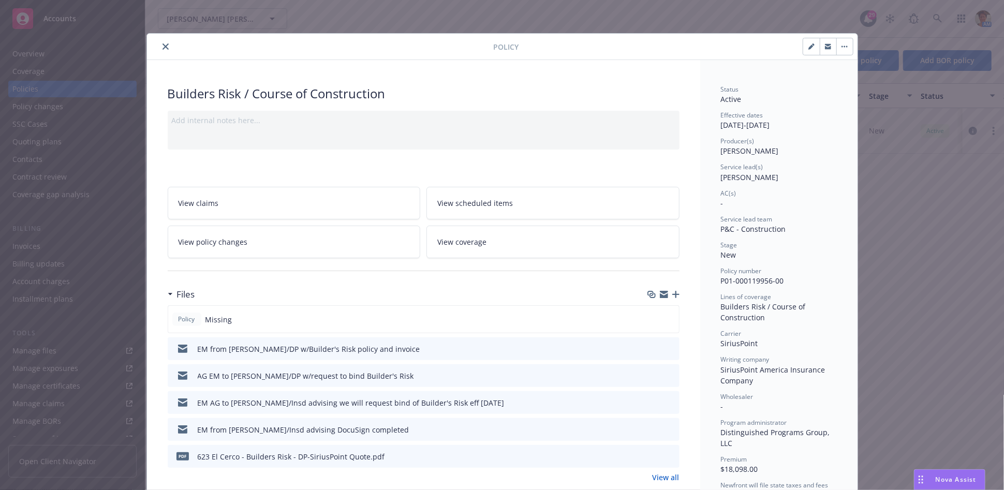
scroll to position [57, 0]
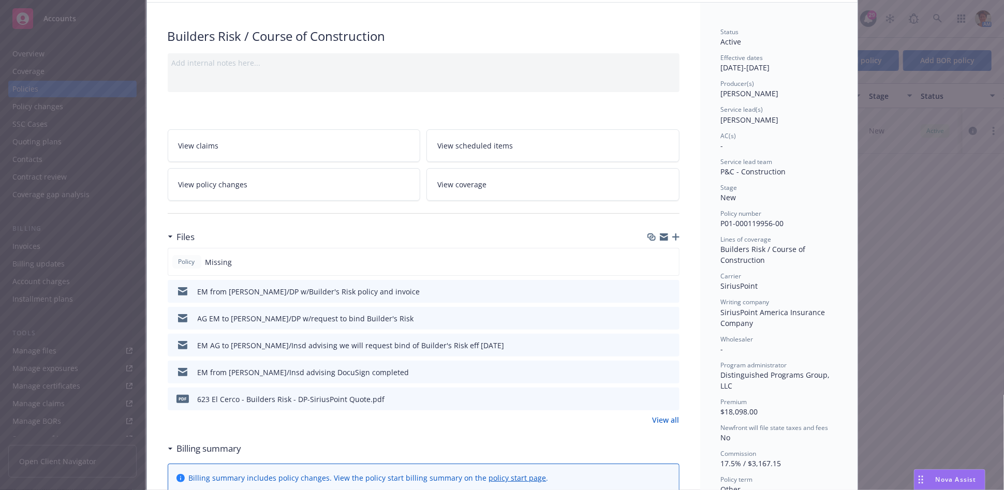
click at [665, 419] on link "View all" at bounding box center [665, 419] width 27 height 11
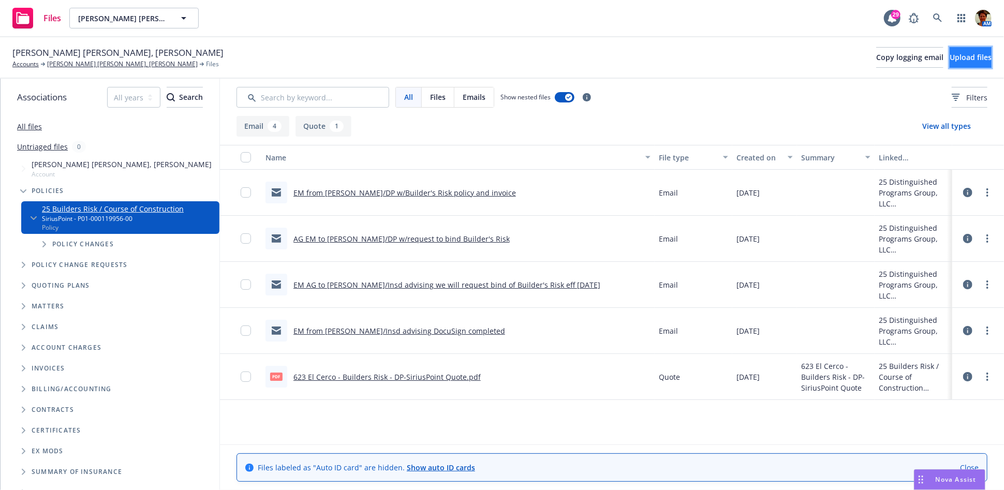
click at [960, 56] on span "Upload files" at bounding box center [970, 57] width 42 height 10
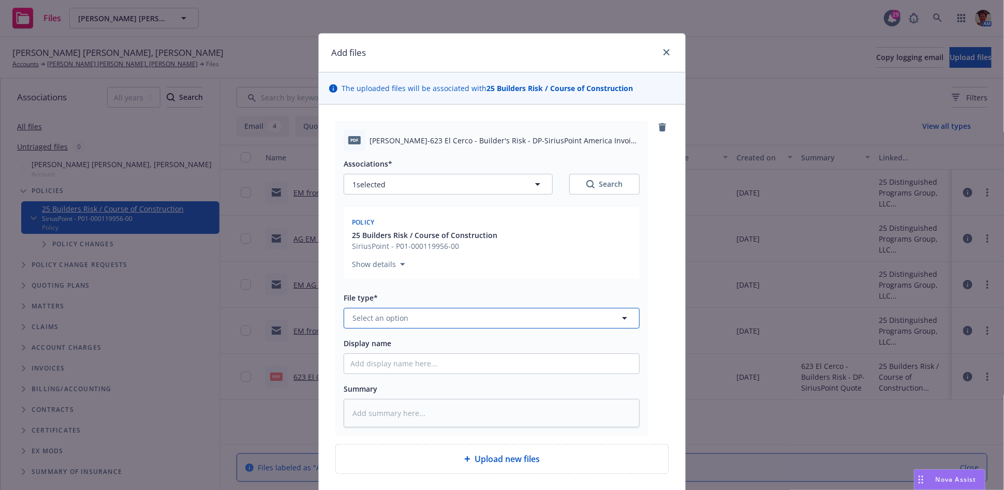
click at [477, 320] on button "Select an option" at bounding box center [492, 318] width 296 height 21
type input "Invoice"
click at [483, 298] on div "Invoice - Third Party" at bounding box center [491, 288] width 295 height 27
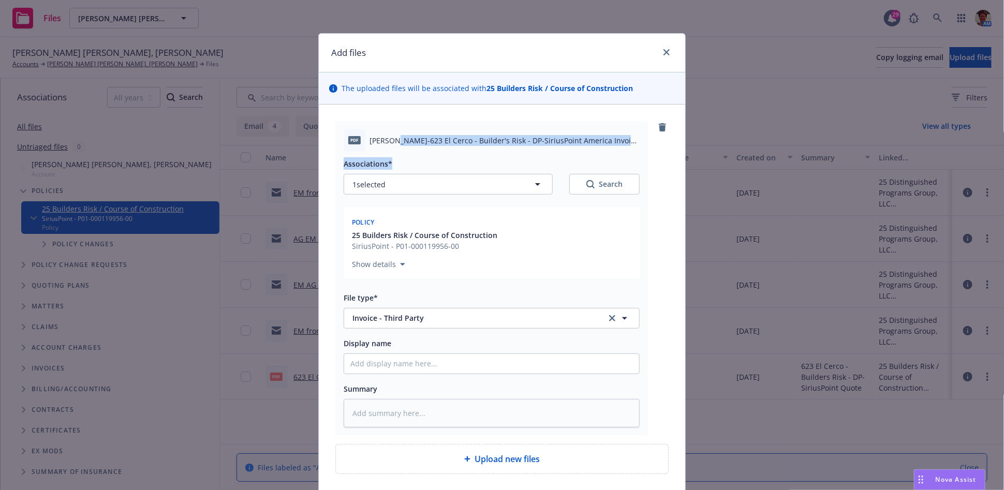
drag, startPoint x: 390, startPoint y: 139, endPoint x: 573, endPoint y: 156, distance: 184.0
click at [573, 156] on div "pdf Glantz-623 El Cerco - Builder's Risk - DP-SiriusPoint America Invoice Eff 0…" at bounding box center [491, 278] width 313 height 315
copy div "623 El Cerco - Builder's Risk - DP-SiriusPoint America Invoice Eff 08-14-2025.p…"
click at [449, 414] on textarea at bounding box center [492, 413] width 296 height 28
paste textarea "623 El Cerco - Builder's Risk - DP-SiriusPoint America Invoice Eff 08-14-2025.p…"
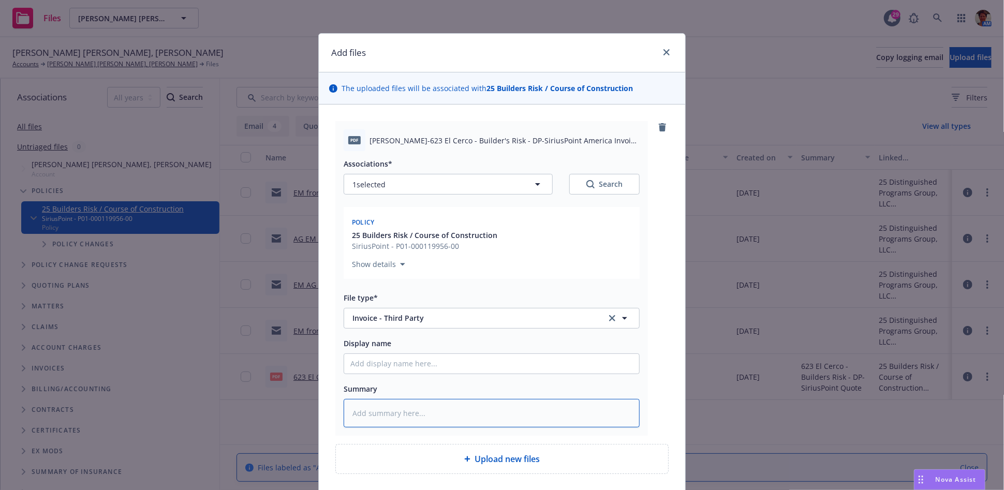
type textarea "x"
type textarea "623 El Cerco - Builder's Risk - DP-SiriusPoint America Invoice Eff 08-14-2025.p…"
type textarea "x"
type textarea "623 El Cerco - Builder's Risk - DP-SiriusPoint America Invoice Eff 08-14-2025.p…"
type textarea "x"
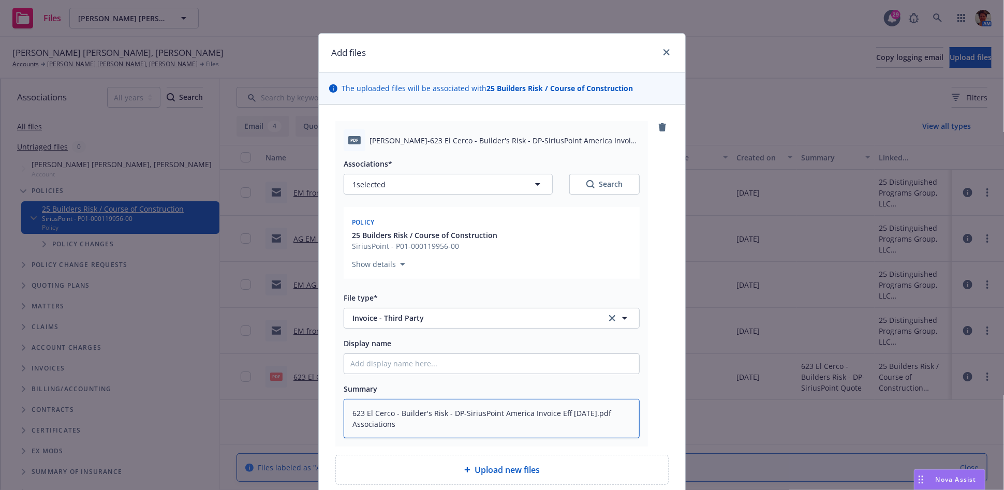
type textarea "623 El Cerco - Builder's Risk - DP-SiriusPoint America Invoice Eff 08-14-2025.p…"
type textarea "x"
type textarea "623 El Cerco - Builder's Risk - DP-SiriusPoint America Invoice Eff 08-14-2025.p…"
type textarea "x"
type textarea "623 El Cerco - Builder's Risk - DP-SiriusPoint America Invoice Eff 08-14-2025.p…"
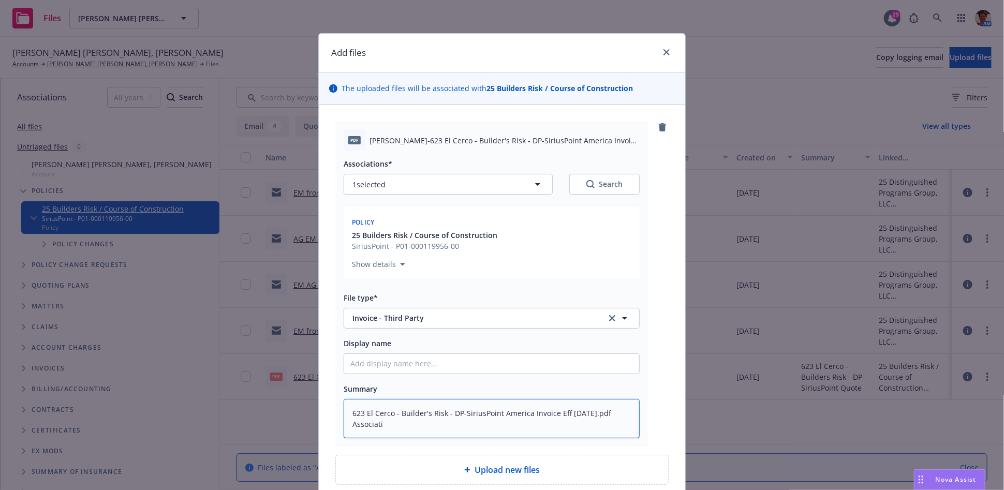
type textarea "x"
type textarea "623 El Cerco - Builder's Risk - DP-SiriusPoint America Invoice Eff 08-14-2025.p…"
type textarea "x"
type textarea "623 El Cerco - Builder's Risk - DP-SiriusPoint America Invoice Eff 08-14-2025.p…"
type textarea "x"
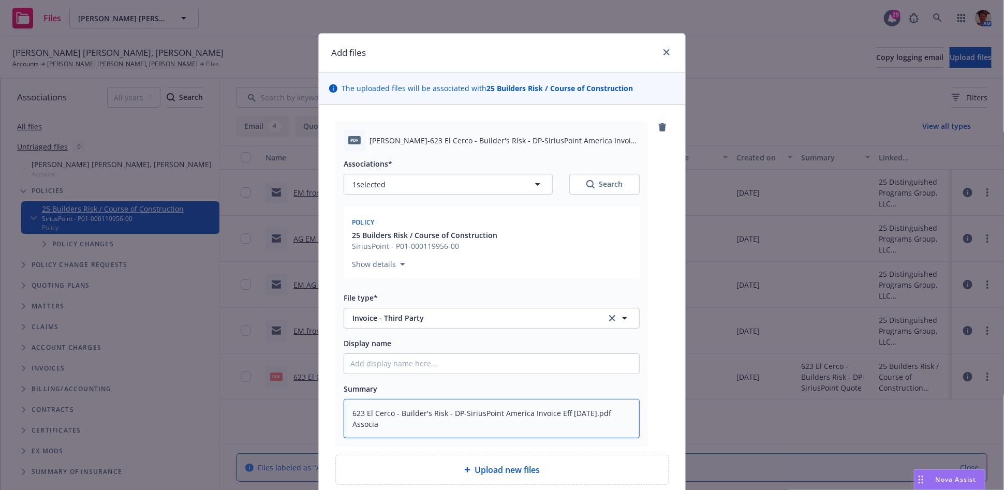
type textarea "623 El Cerco - Builder's Risk - DP-SiriusPoint America Invoice Eff 08-14-2025.p…"
type textarea "x"
type textarea "623 El Cerco - Builder's Risk - DP-SiriusPoint America Invoice Eff 08-14-2025.p…"
type textarea "x"
type textarea "623 El Cerco - Builder's Risk - DP-SiriusPoint America Invoice Eff 08-14-2025.p…"
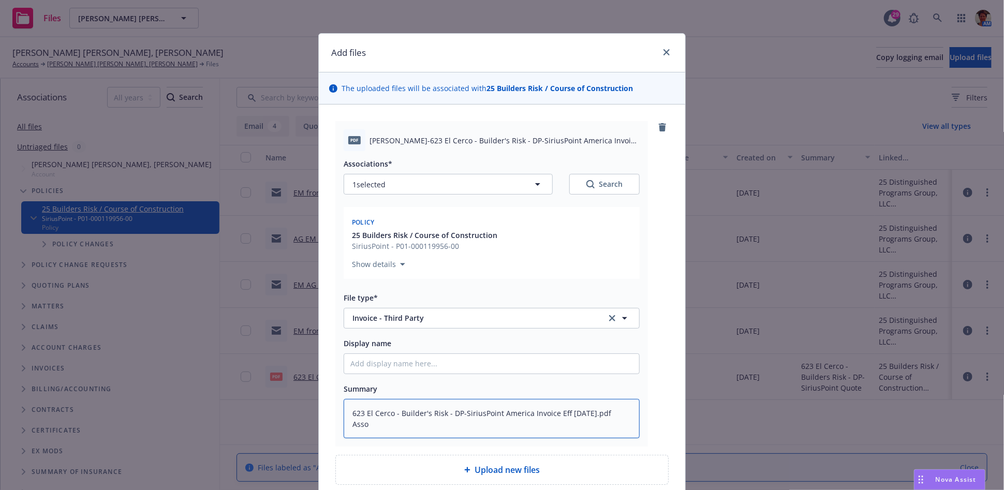
type textarea "x"
type textarea "623 El Cerco - Builder's Risk - DP-SiriusPoint America Invoice Eff 08-14-2025.p…"
type textarea "x"
type textarea "623 El Cerco - Builder's Risk - DP-SiriusPoint America Invoice Eff 08-14-2025.p…"
type textarea "x"
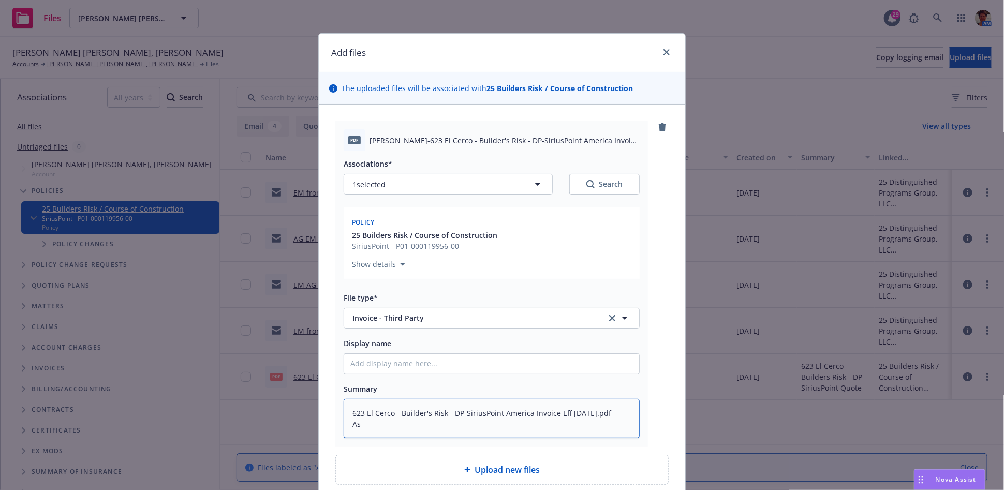
type textarea "623 El Cerco - Builder's Risk - DP-SiriusPoint America Invoice Eff 08-14-2025.p…"
type textarea "x"
type textarea "623 El Cerco - Builder's Risk - DP-SiriusPoint America Invoice Eff 08-14-2025.p…"
type textarea "x"
type textarea "623 El Cerco - Builder's Risk - DP-SiriusPoint America Invoice Eff 08-14-2025.p…"
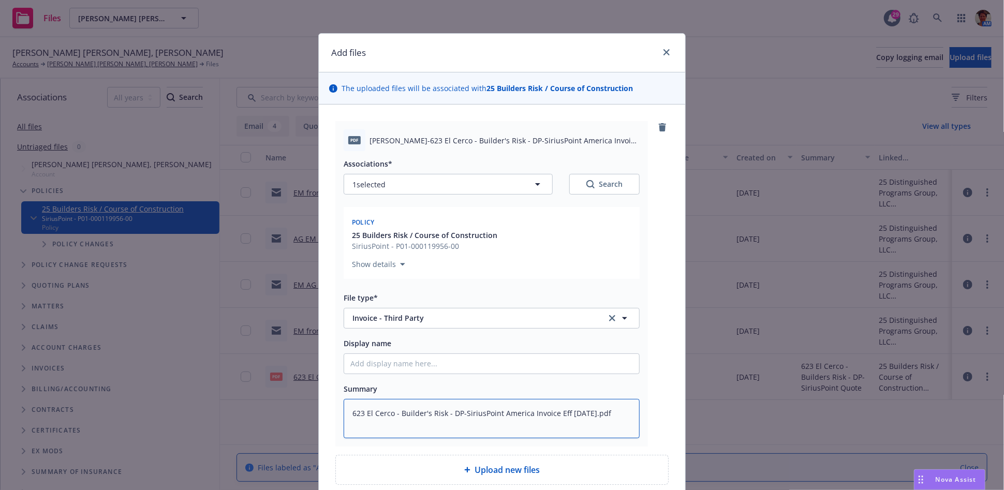
type textarea "x"
type textarea "623 El Cerco - Builder's Risk - DP-SiriusPoint America Invoice Eff 08-14-2025.pd"
type textarea "x"
type textarea "623 El Cerco - Builder's Risk - DP-SiriusPoint America Invoice Eff 08-14-2025.p"
type textarea "x"
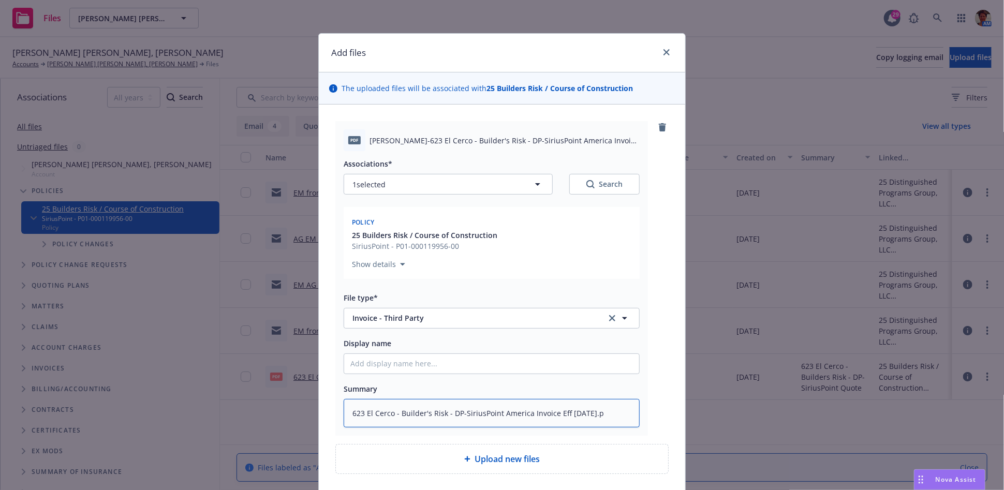
type textarea "623 El Cerco - Builder's Risk - DP-SiriusPoint America Invoice Eff 08-14-2025."
type textarea "x"
type textarea "623 El Cerco - Builder's Risk - DP-SiriusPoint America Invoice Eff 08-14-2025"
click at [468, 364] on input "Display name" at bounding box center [491, 364] width 295 height 20
paste input "623 El Cerco - Builder's Risk - DP-SiriusPoint America Invoice Eff 08-14-2025.p…"
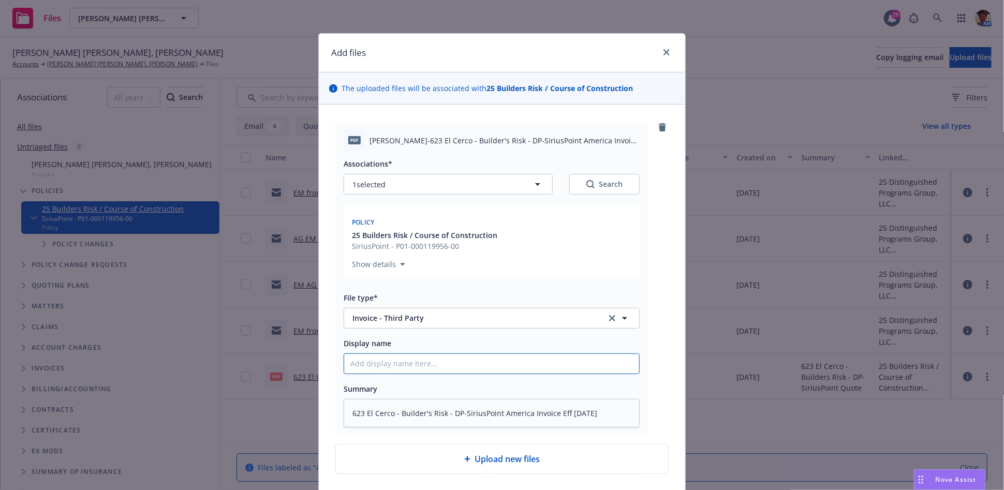
type textarea "x"
type input "623 El Cerco - Builder's Risk - DP-SiriusPoint America Invoice Eff 08-14-2025.p…"
type textarea "x"
type input "623 El Cerco - Builder's Risk - DP-SiriusPoint America Invoice Eff 08-14-2025.p…"
type textarea "x"
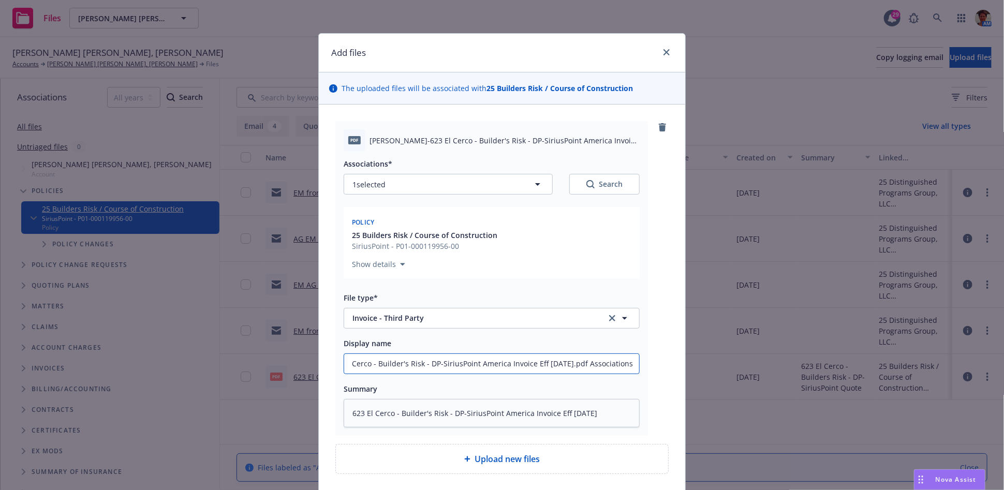
type input "623 El Cerco - Builder's Risk - DP-SiriusPoint America Invoice Eff 08-14-2025.p…"
type textarea "x"
type input "623 El Cerco - Builder's Risk - DP-SiriusPoint America Invoice Eff 08-14-2025.p…"
type textarea "x"
type input "623 El Cerco - Builder's Risk - DP-SiriusPoint America Invoice Eff 08-14-2025.p…"
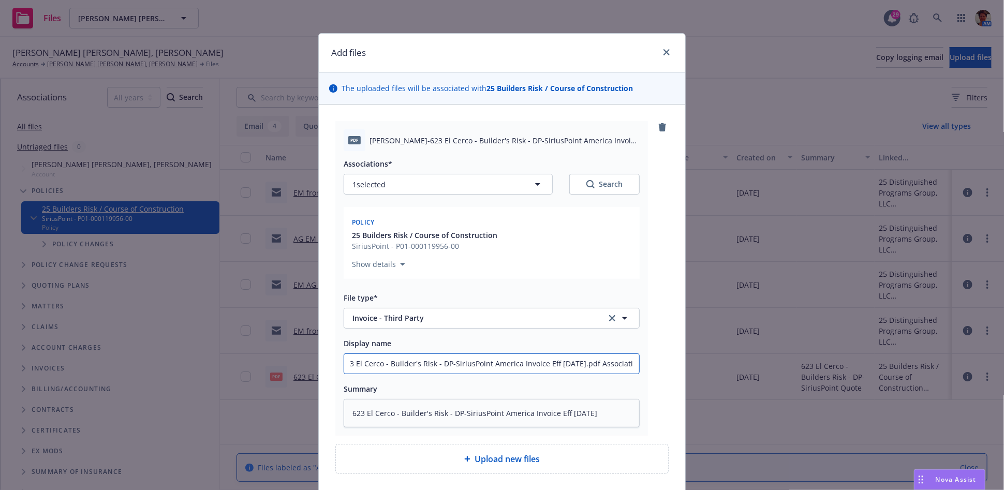
type textarea "x"
type input "623 El Cerco - Builder's Risk - DP-SiriusPoint America Invoice Eff 08-14-2025.p…"
type textarea "x"
type input "623 El Cerco - Builder's Risk - DP-SiriusPoint America Invoice Eff 08-14-2025.p…"
type textarea "x"
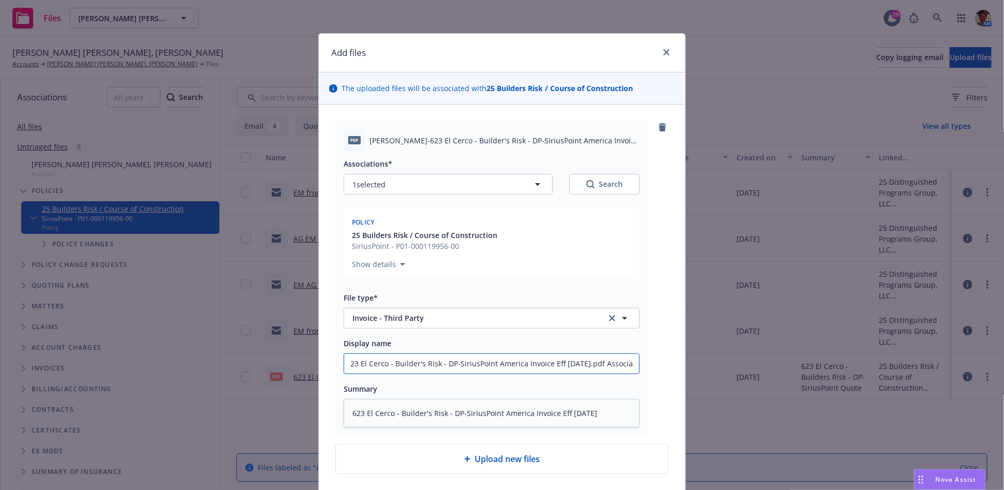
type input "623 El Cerco - Builder's Risk - DP-SiriusPoint America Invoice Eff 08-14-2025.p…"
type textarea "x"
type input "623 El Cerco - Builder's Risk - DP-SiriusPoint America Invoice Eff 08-14-2025.p…"
type textarea "x"
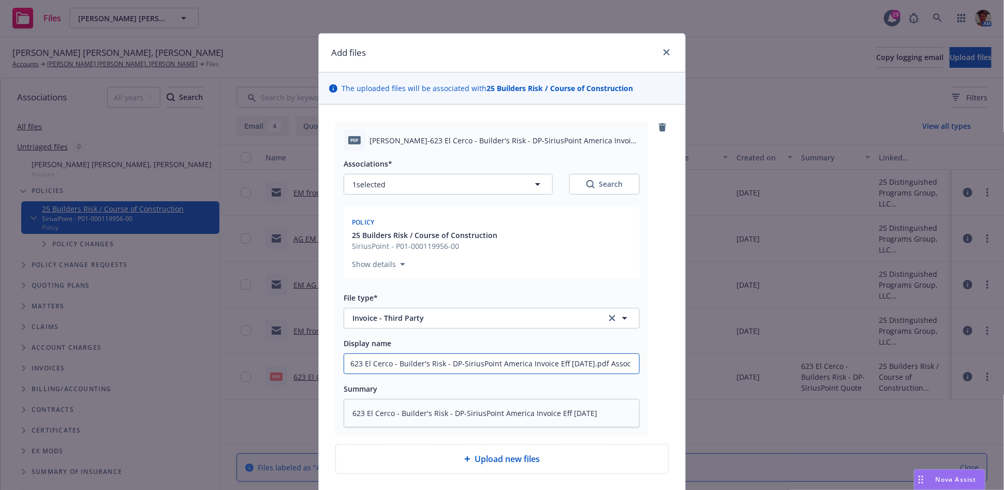
type input "623 El Cerco - Builder's Risk - DP-SiriusPoint America Invoice Eff 08-14-2025.p…"
type textarea "x"
type input "623 El Cerco - Builder's Risk - DP-SiriusPoint America Invoice Eff 08-14-2025.p…"
type textarea "x"
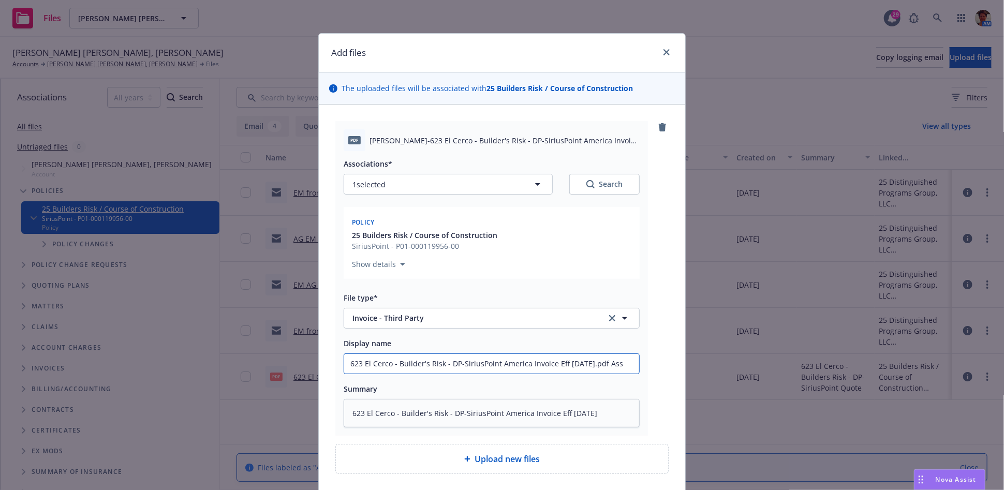
type input "623 El Cerco - Builder's Risk - DP-SiriusPoint America Invoice Eff 08-14-2025.p…"
type textarea "x"
type input "623 El Cerco - Builder's Risk - DP-SiriusPoint America Invoice Eff 08-14-2025.p…"
type textarea "x"
type input "623 El Cerco - Builder's Risk - DP-SiriusPoint America Invoice Eff 08-14-2025.p…"
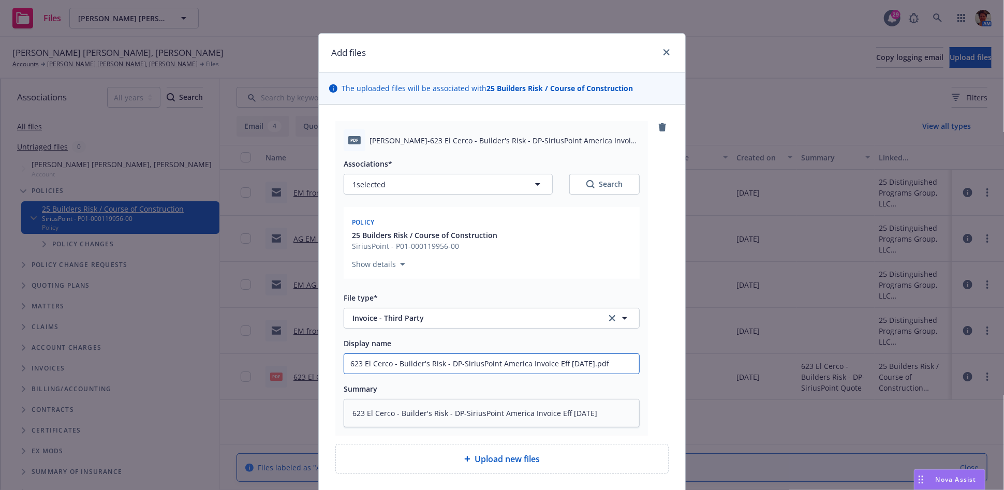
type textarea "x"
type input "623 El Cerco - Builder's Risk - DP-SiriusPoint America Invoice Eff 08-14-2025.p…"
type textarea "x"
type input "623 El Cerco - Builder's Risk - DP-SiriusPoint America Invoice Eff 08-14-2025.pd"
type textarea "x"
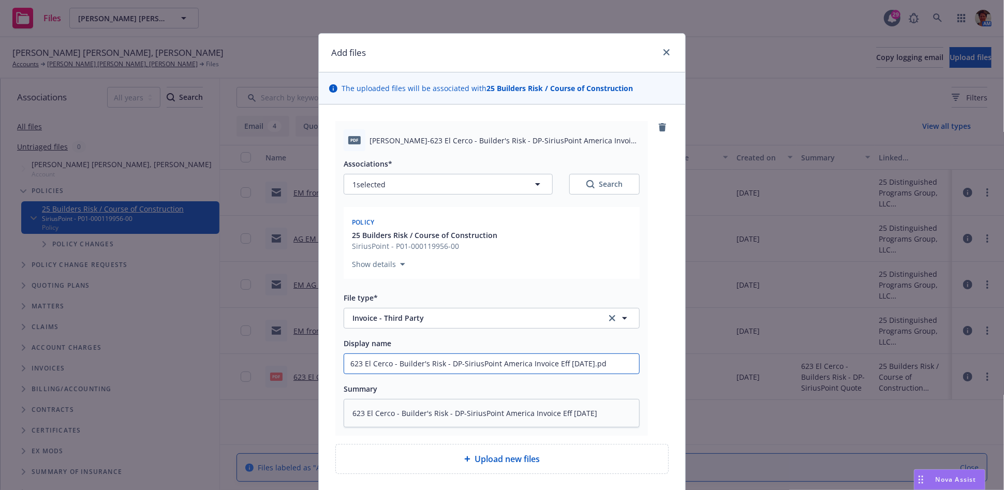
type input "623 El Cerco - Builder's Risk - DP-SiriusPoint America Invoice Eff 08-14-2025.p"
type textarea "x"
type input "623 El Cerco - Builder's Risk - DP-SiriusPoint America Invoice Eff 08-14-2025."
type textarea "x"
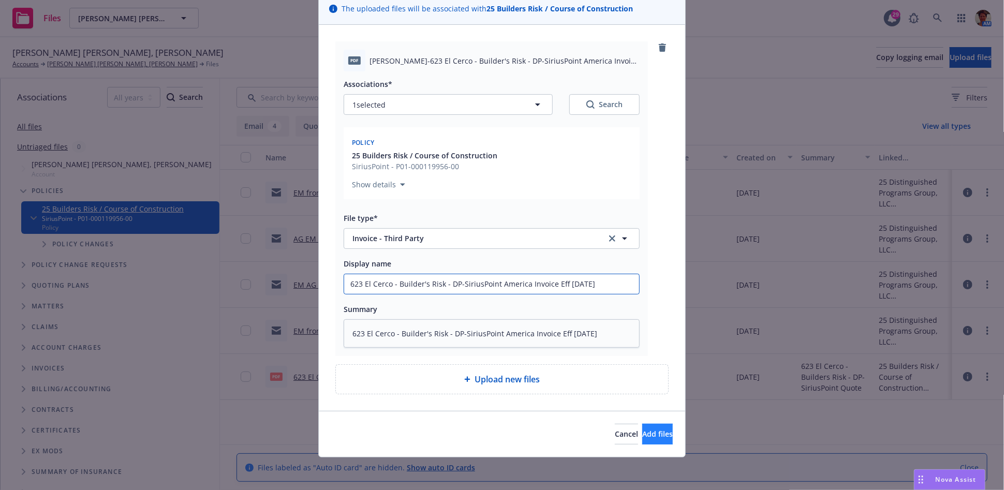
type input "623 El Cerco - Builder's Risk - DP-SiriusPoint America Invoice Eff 08-14-2025"
click at [642, 438] on span "Add files" at bounding box center [657, 434] width 31 height 10
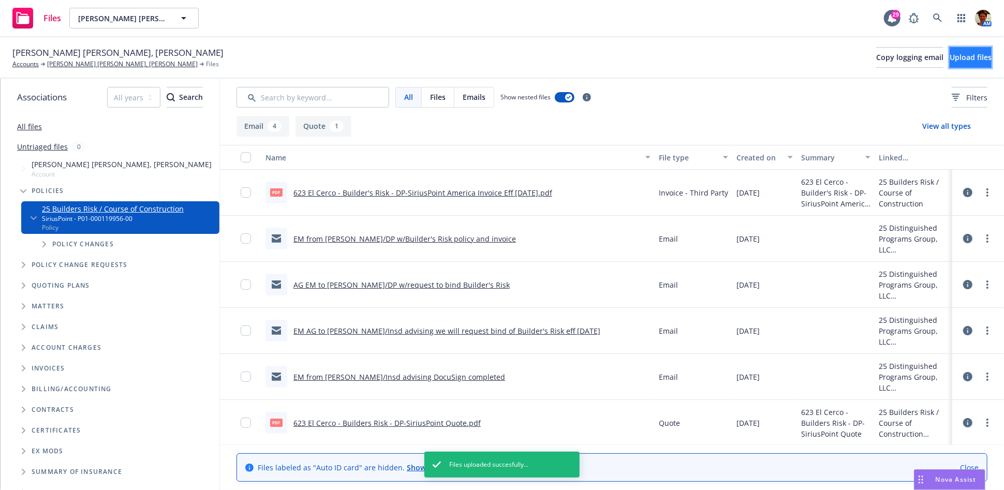
click at [949, 60] on span "Upload files" at bounding box center [970, 57] width 42 height 10
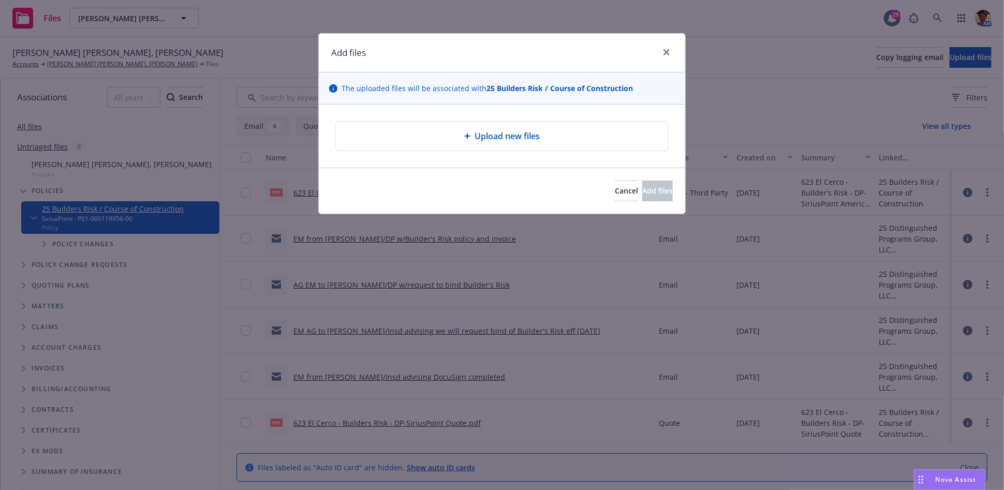
type textarea "x"
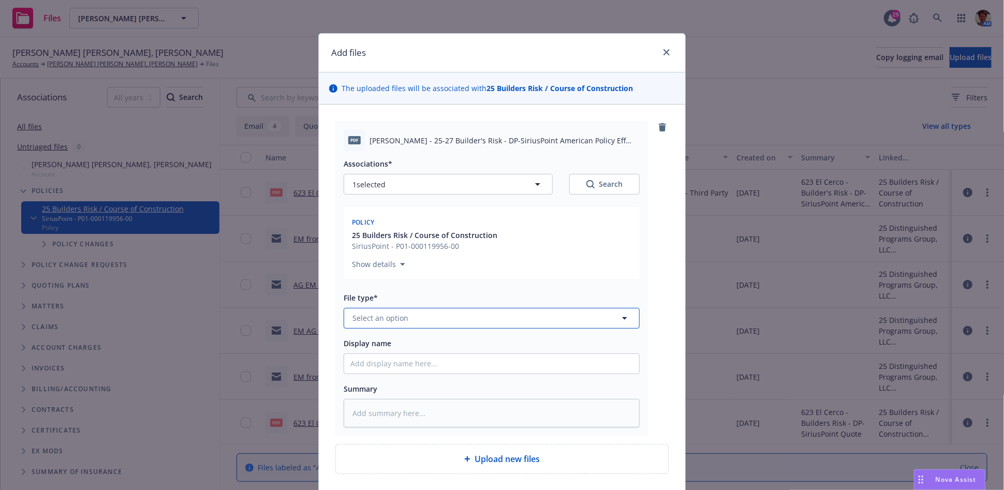
click at [427, 316] on button "Select an option" at bounding box center [492, 318] width 296 height 21
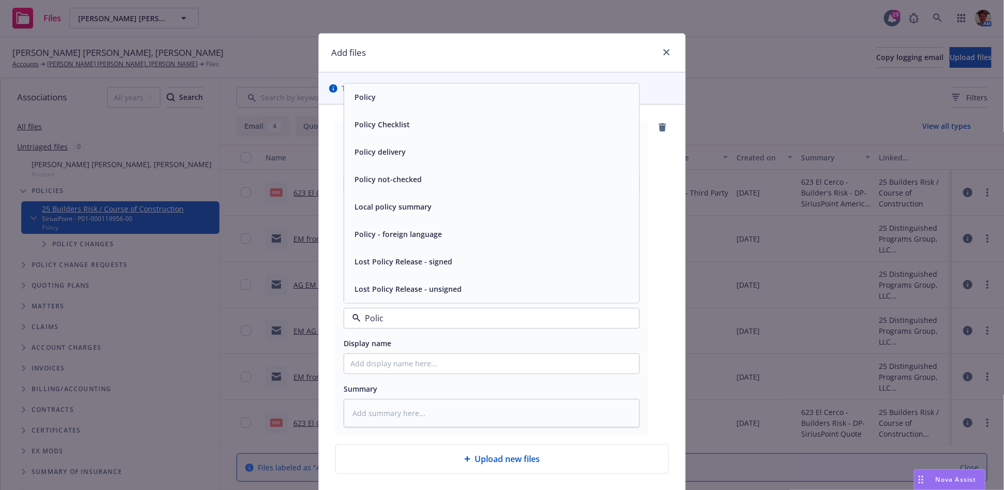
type input "Policy"
click at [432, 108] on div "Policy" at bounding box center [491, 96] width 295 height 27
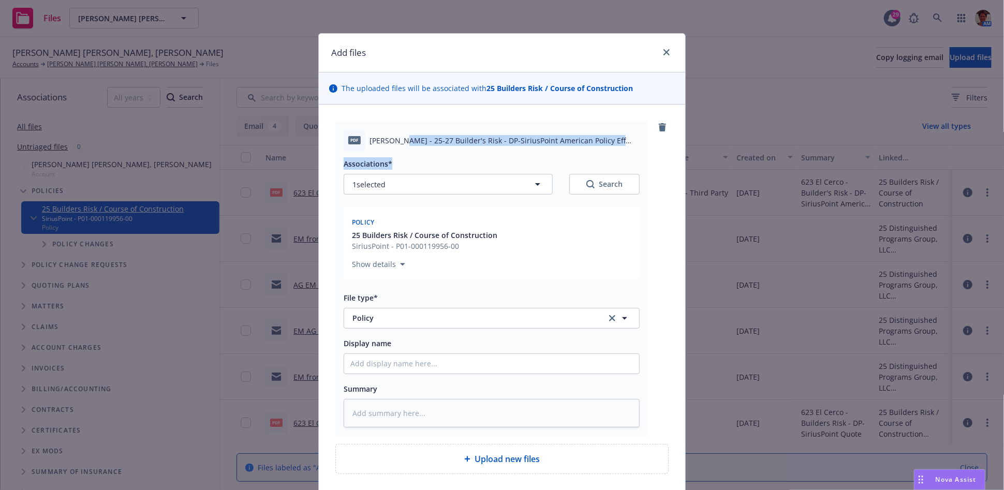
drag, startPoint x: 393, startPoint y: 142, endPoint x: 571, endPoint y: 156, distance: 178.6
click at [571, 156] on div "pdf Glantz - 25-27 Builder's Risk - DP-SiriusPoint American Policy Eff 08-14-20…" at bounding box center [491, 278] width 313 height 315
copy div "25-27 Builder's Risk - DP-SiriusPoint American Policy Eff 08-14-2025.pdf Associ…"
click at [374, 414] on textarea at bounding box center [492, 413] width 296 height 28
paste textarea "25-27 Builder's Risk - DP-SiriusPoint American Policy Eff 08-14-2025.pdf Associ…"
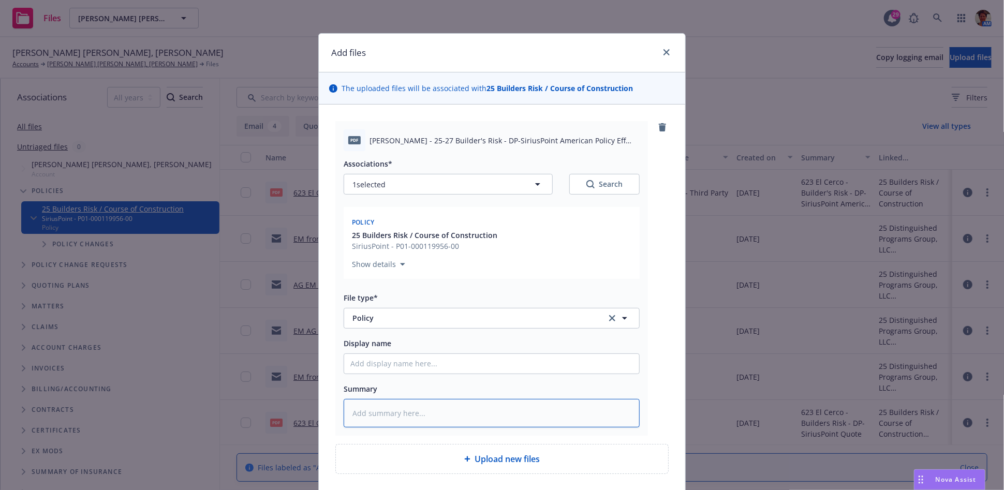
type textarea "x"
type textarea "25-27 Builder's Risk - DP-SiriusPoint American Policy Eff 08-14-2025.pdf Associ…"
type textarea "x"
type textarea "25-27 Builder's Risk - DP-SiriusPoint American Policy Eff 08-14-2025.pdf Associ…"
type textarea "x"
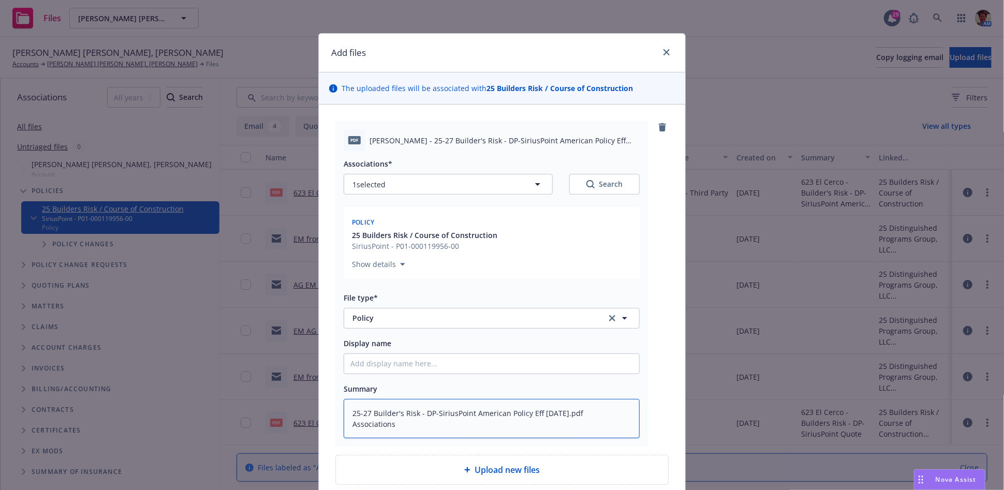
type textarea "25-27 Builder's Risk - DP-SiriusPoint American Policy Eff 08-14-2025.pdf Associ…"
type textarea "x"
type textarea "25-27 Builder's Risk - DP-SiriusPoint American Policy Eff 08-14-2025.pdf Associ…"
type textarea "x"
type textarea "25-27 Builder's Risk - DP-SiriusPoint American Policy Eff 08-14-2025.pdf Associ…"
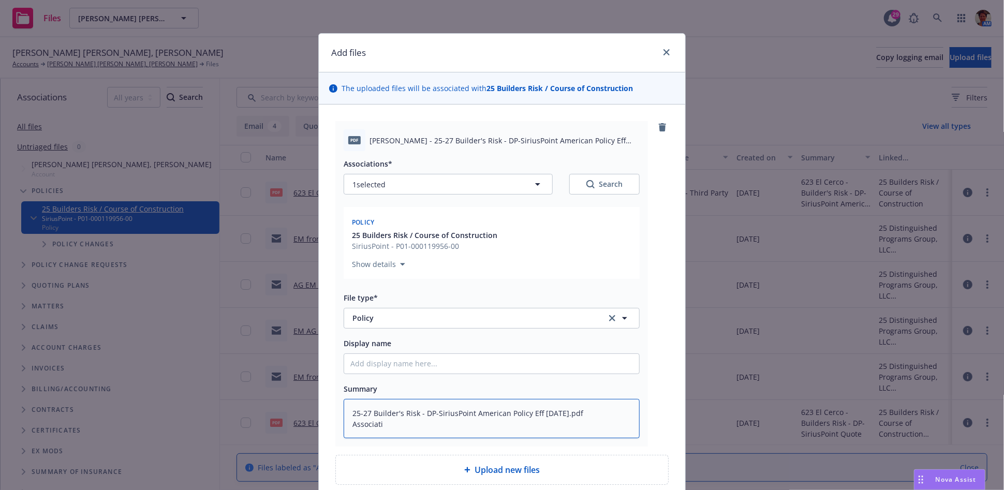
type textarea "x"
type textarea "25-27 Builder's Risk - DP-SiriusPoint American Policy Eff 08-14-2025.pdf Associ…"
type textarea "x"
type textarea "25-27 Builder's Risk - DP-SiriusPoint American Policy Eff 08-14-2025.pdf Associa"
type textarea "x"
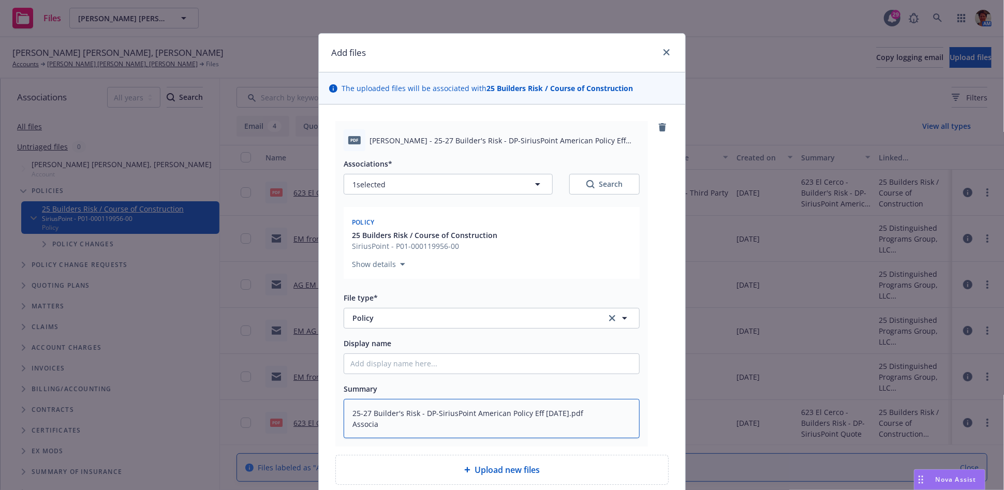
type textarea "25-27 Builder's Risk - DP-SiriusPoint American Policy Eff 08-14-2025.pdf Associ"
type textarea "x"
type textarea "25-27 Builder's Risk - DP-SiriusPoint American Policy Eff 08-14-2025.pdf Assoc"
type textarea "x"
type textarea "25-27 Builder's Risk - DP-SiriusPoint American Policy Eff 08-14-2025.pdf Asso"
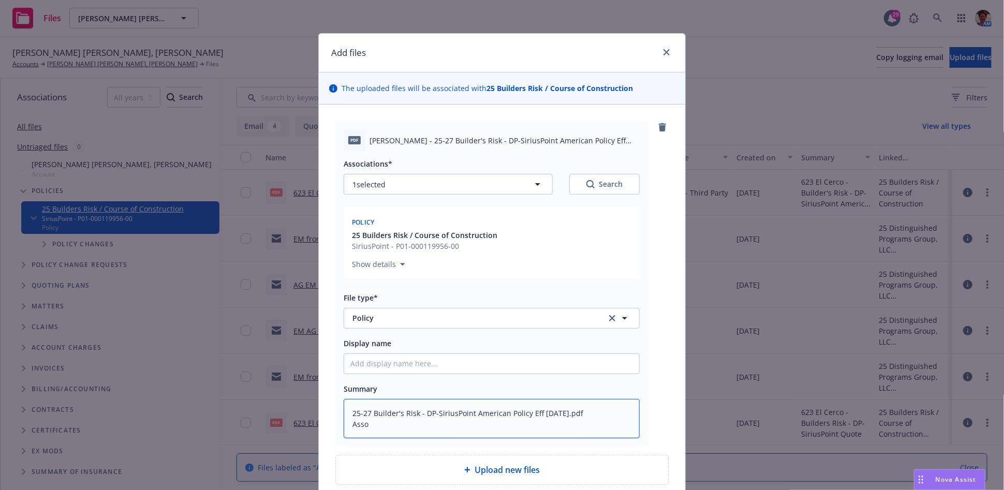
type textarea "x"
type textarea "25-27 Builder's Risk - DP-SiriusPoint American Policy Eff 08-14-2025.pdf Ass"
type textarea "x"
type textarea "25-27 Builder's Risk - DP-SiriusPoint American Policy Eff 08-14-2025.pdf As"
type textarea "x"
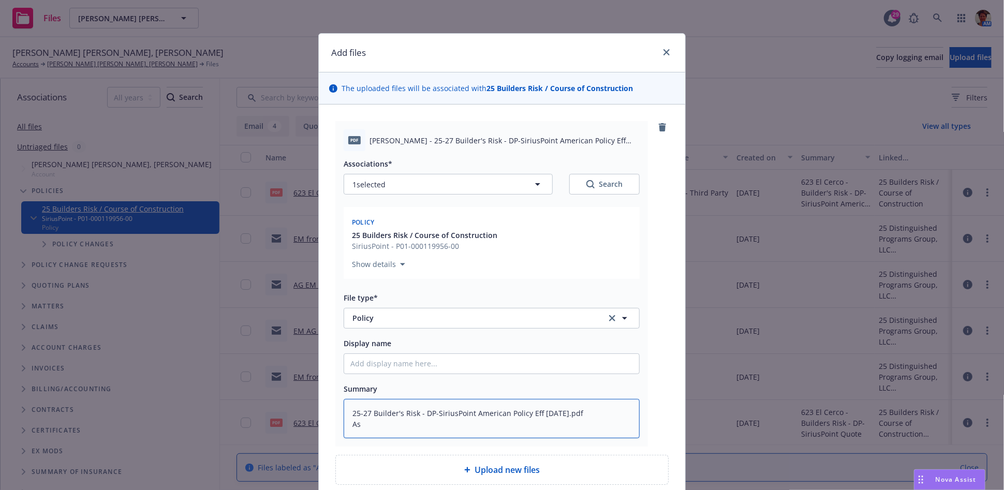
type textarea "25-27 Builder's Risk - DP-SiriusPoint American Policy Eff 08-14-2025.pdf A"
type textarea "x"
type textarea "25-27 Builder's Risk - DP-SiriusPoint American Policy Eff [DATE].pdf"
type textarea "x"
type textarea "25-27 Builder's Risk - DP-SiriusPoint American Policy Eff [DATE].pdf"
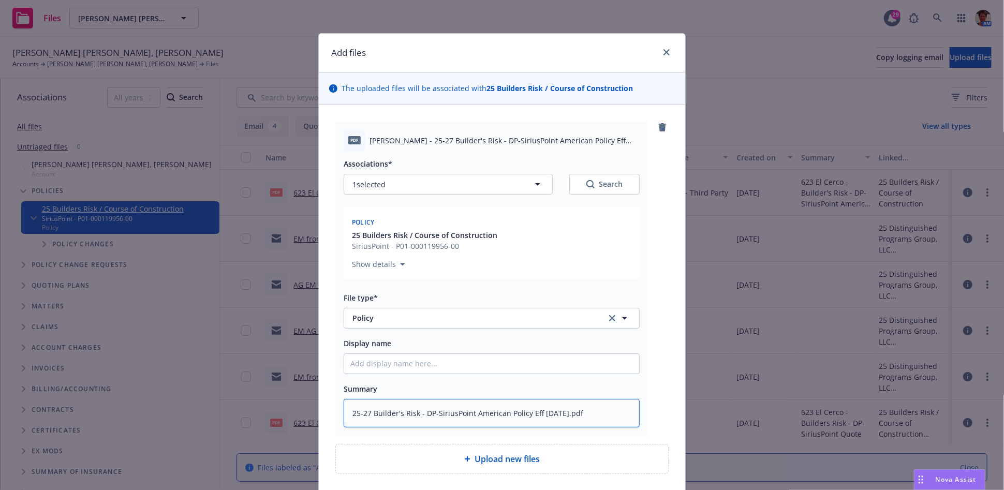
type textarea "x"
type textarea "25-27 Builder's Risk - DP-SiriusPoint American Policy Eff 08-14-2025.pd"
type textarea "x"
type textarea "25-27 Builder's Risk - DP-SiriusPoint American Policy Eff 08-14-2025.p"
type textarea "x"
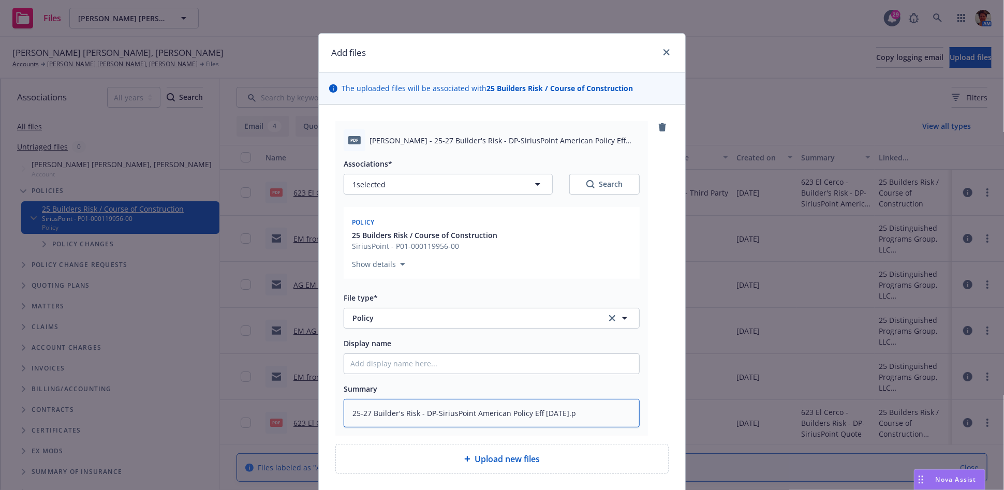
type textarea "25-27 Builder's Risk - DP-SiriusPoint American Policy Eff 08-14-2025."
type textarea "x"
type textarea "25-27 Builder's Risk - DP-SiriusPoint American Policy Eff 08-14-2025"
click at [381, 368] on input "Display name" at bounding box center [491, 364] width 295 height 20
paste input "25-27 Builder's Risk - DP-SiriusPoint American Policy Eff 08-14-2025.pdf Associ…"
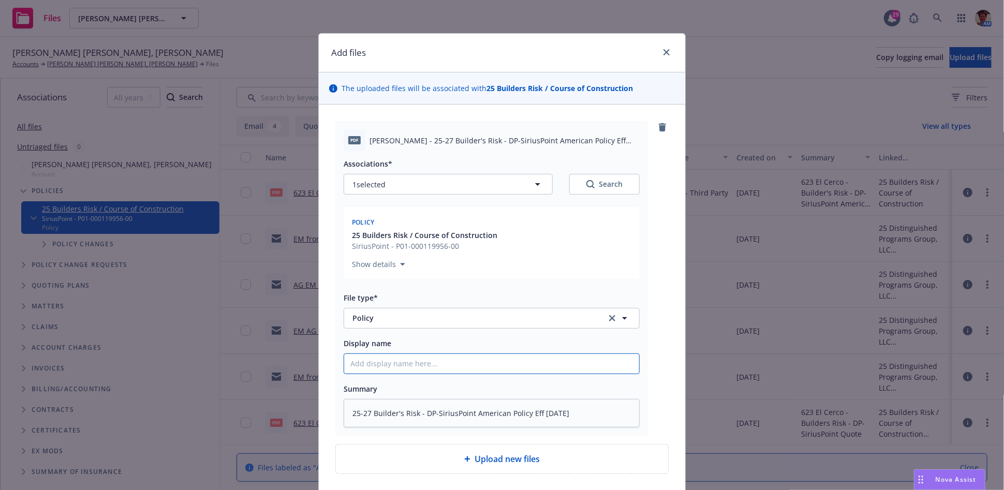
type textarea "x"
type input "25-27 Builder's Risk - DP-SiriusPoint American Policy Eff 08-14-2025.pdf Associ…"
type textarea "x"
type input "25-27 Builder's Risk - DP-SiriusPoint American Policy Eff 08-14-2025.pdf Associ…"
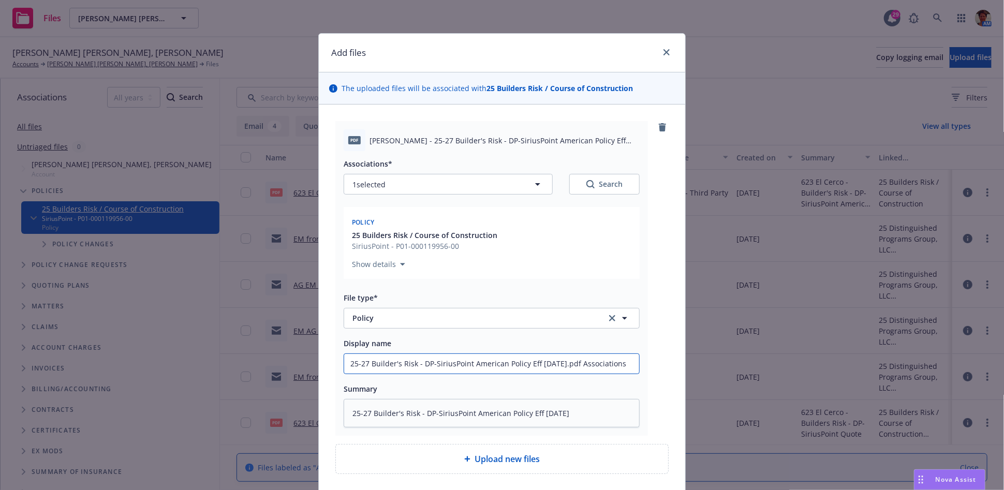
scroll to position [0, 0]
type textarea "x"
type input "25-27 Builder's Risk - DP-SiriusPoint American Policy Eff 08-14-2025.pdf Associ…"
type textarea "x"
type input "25-27 Builder's Risk - DP-SiriusPoint American Policy Eff 08-14-2025.pdf Associ…"
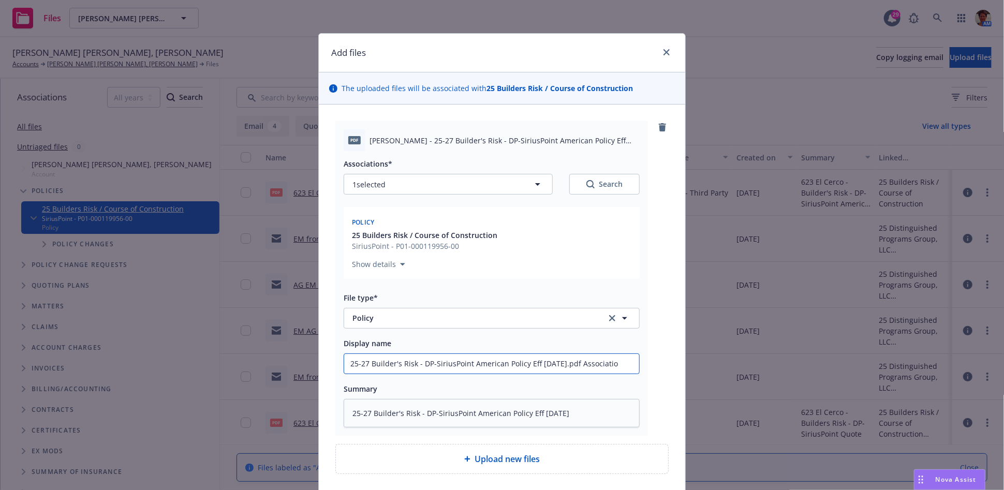
type textarea "x"
type input "25-27 Builder's Risk - DP-SiriusPoint American Policy Eff 08-14-2025.pdf Associ…"
type textarea "x"
type input "25-27 Builder's Risk - DP-SiriusPoint American Policy Eff 08-14-2025.pdf Associ…"
type textarea "x"
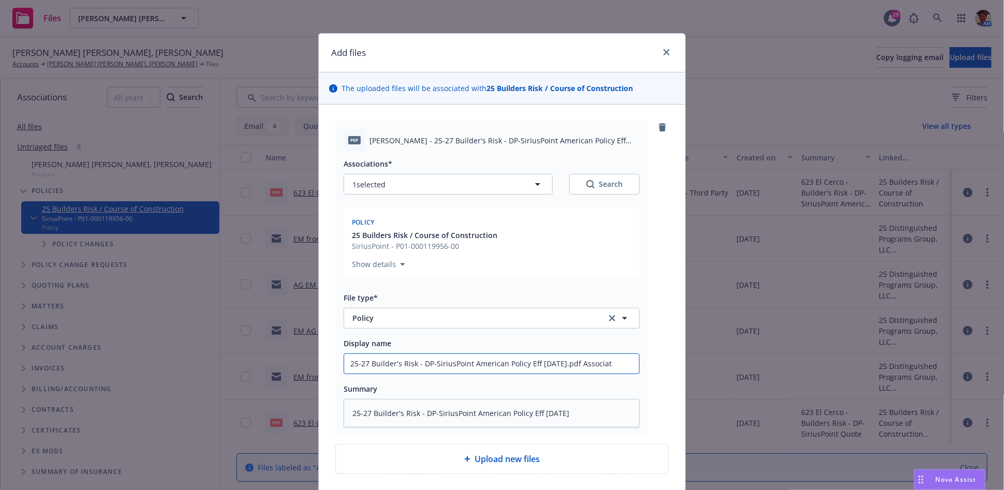
type input "25-27 Builder's Risk - DP-SiriusPoint American Policy Eff 08-14-2025.pdf Associa"
type textarea "x"
type input "25-27 Builder's Risk - DP-SiriusPoint American Policy Eff 08-14-2025.pdf Associ"
type textarea "x"
type input "25-27 Builder's Risk - DP-SiriusPoint American Policy Eff 08-14-2025.pdf Assoc"
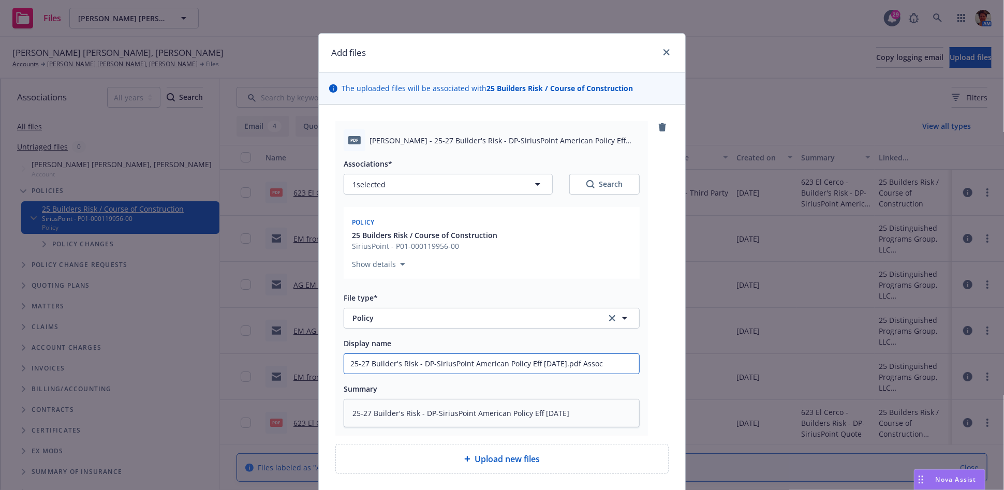
type textarea "x"
type input "25-27 Builder's Risk - DP-SiriusPoint American Policy Eff 08-14-2025.pdf Asso"
type textarea "x"
type input "25-27 Builder's Risk - DP-SiriusPoint American Policy Eff 08-14-2025.pdf Ass"
type textarea "x"
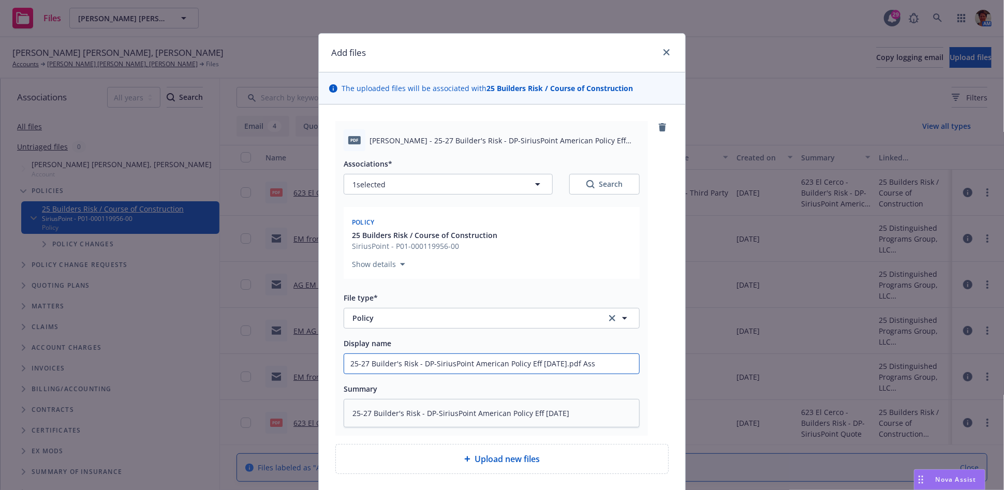
type input "25-27 Builder's Risk - DP-SiriusPoint American Policy Eff 08-14-2025.pdf As"
type textarea "x"
type input "25-27 Builder's Risk - DP-SiriusPoint American Policy Eff 08-14-2025.pdf A"
type textarea "x"
type input "25-27 Builder's Risk - DP-SiriusPoint American Policy Eff [DATE].pdf"
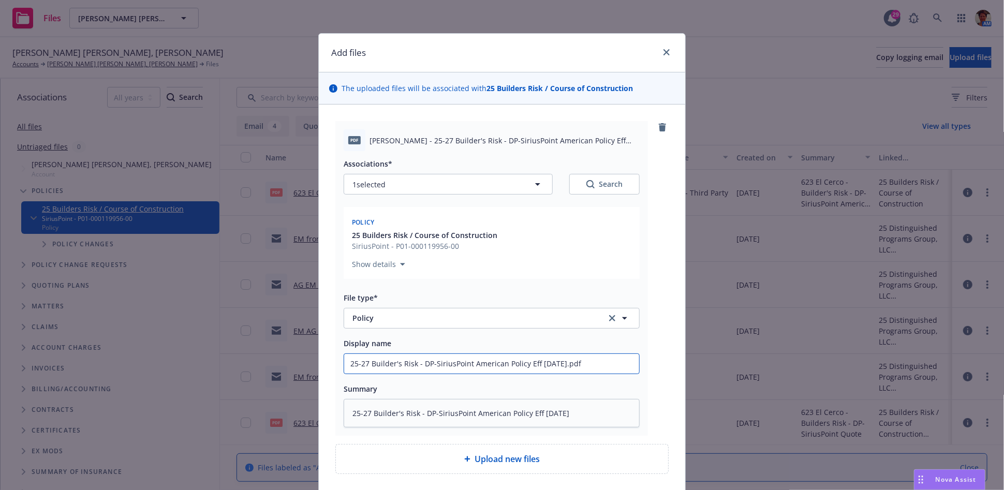
type textarea "x"
type input "25-27 Builder's Risk - DP-SiriusPoint American Policy Eff 08-14-2025.pd"
type textarea "x"
type input "25-27 Builder's Risk - DP-SiriusPoint American Policy Eff 08-14-2025.p"
type textarea "x"
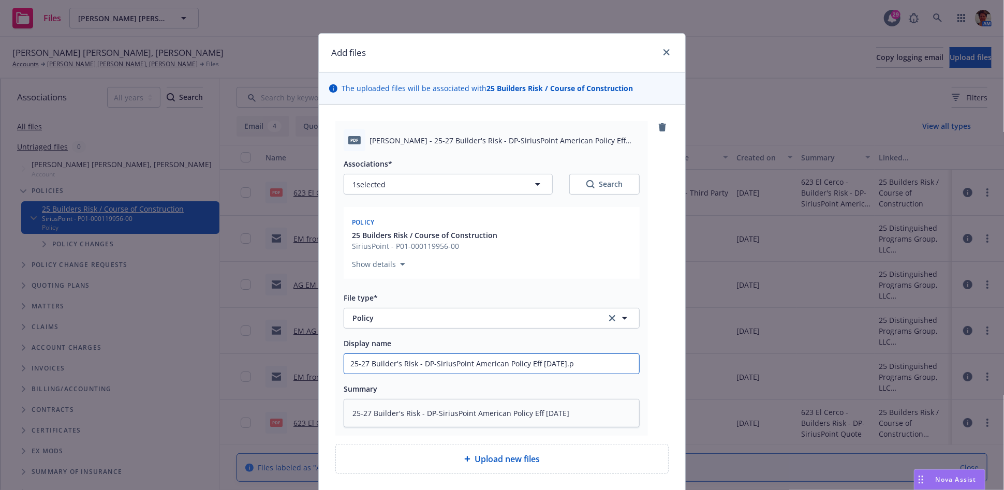
type input "25-27 Builder's Risk - DP-SiriusPoint American Policy Eff 08-14-2025."
type textarea "x"
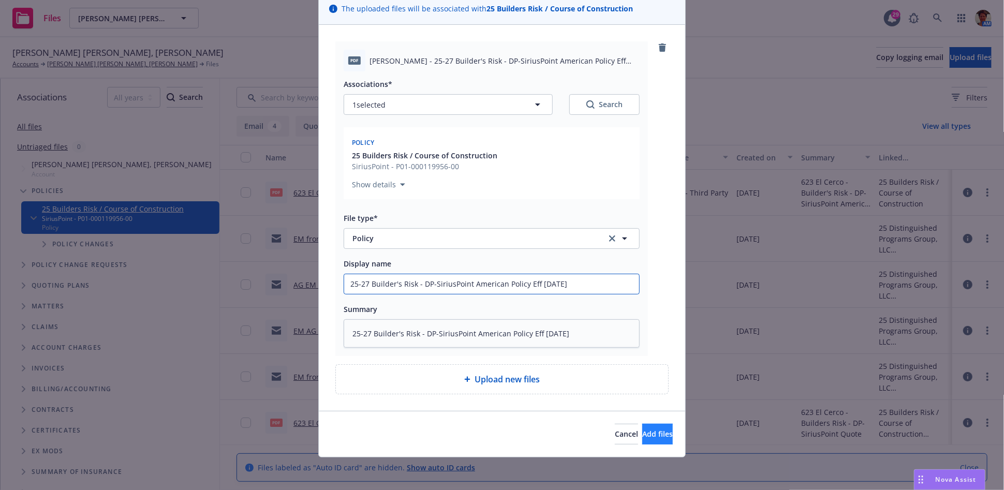
type input "25-27 Builder's Risk - DP-SiriusPoint American Policy Eff 08-14-2025"
click at [642, 433] on span "Add files" at bounding box center [657, 434] width 31 height 10
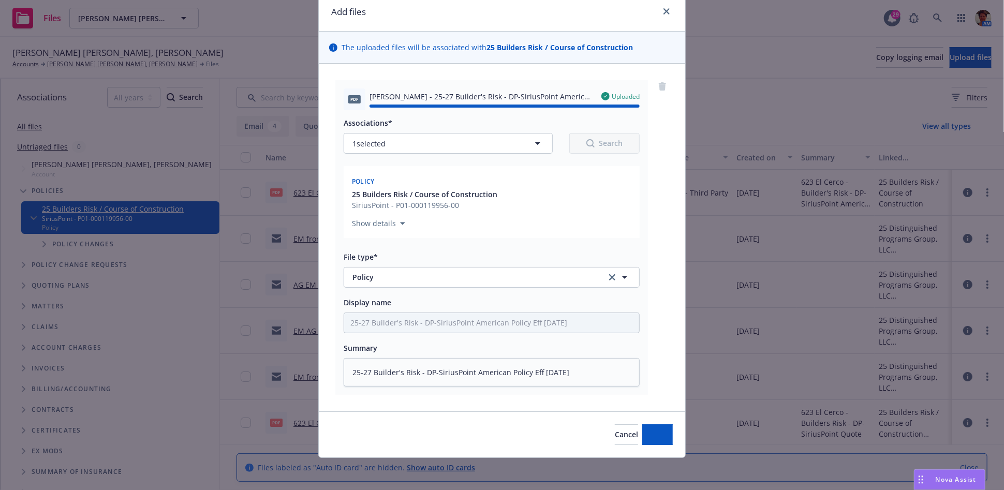
type textarea "x"
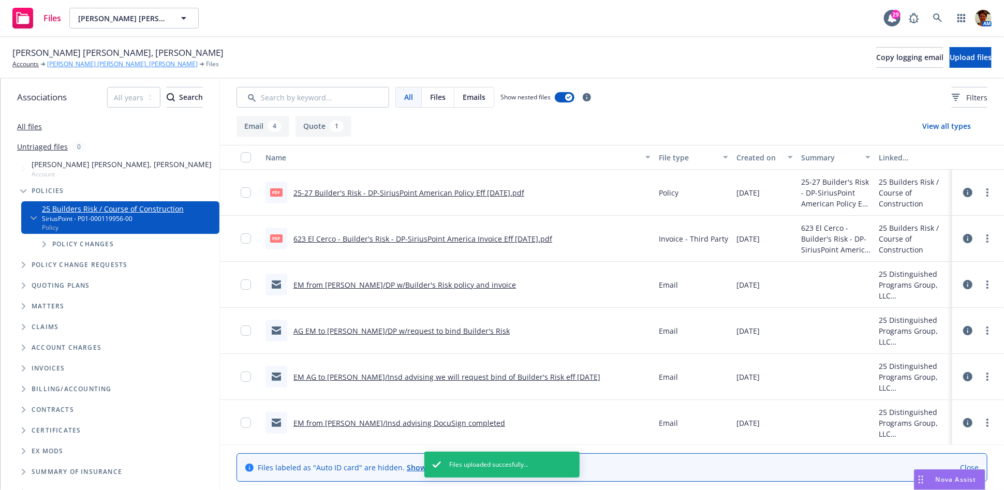
click at [83, 65] on link "[PERSON_NAME] [PERSON_NAME], [PERSON_NAME]" at bounding box center [122, 64] width 151 height 9
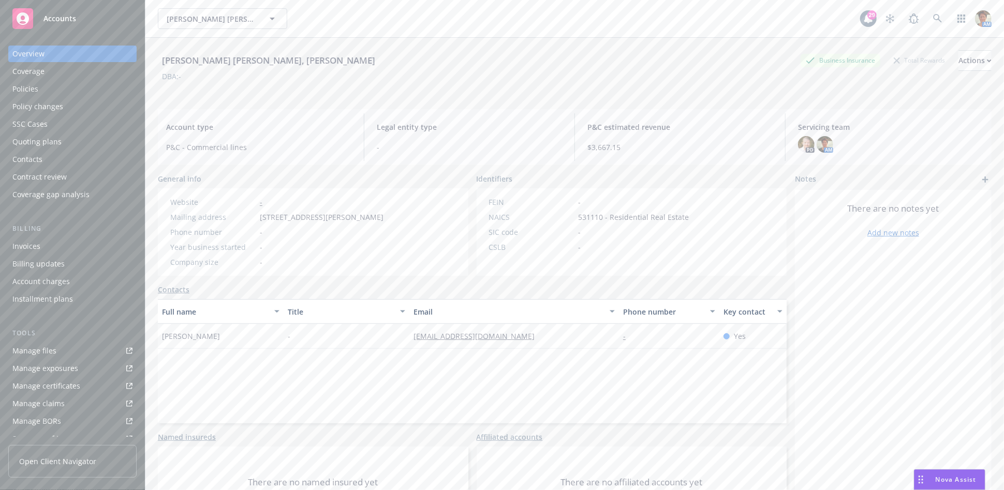
click at [23, 90] on div "Policies" at bounding box center [25, 89] width 26 height 17
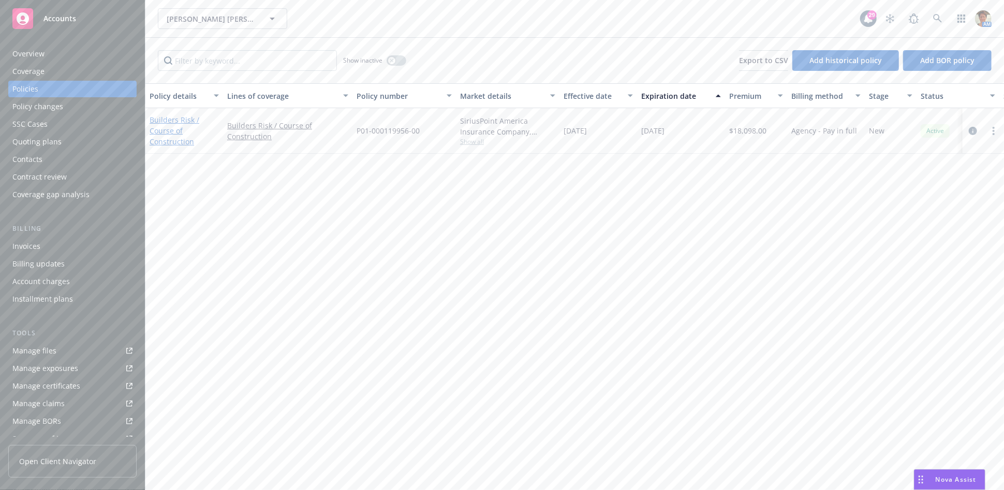
click at [168, 128] on link "Builders Risk / Course of Construction" at bounding box center [175, 131] width 50 height 32
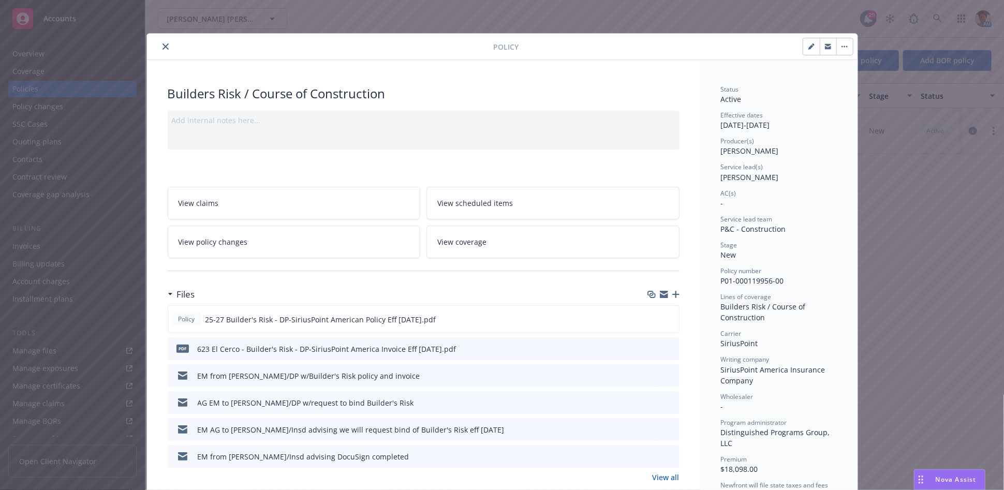
click at [808, 48] on icon "button" at bounding box center [810, 46] width 5 height 5
select select "NEW"
select select "other"
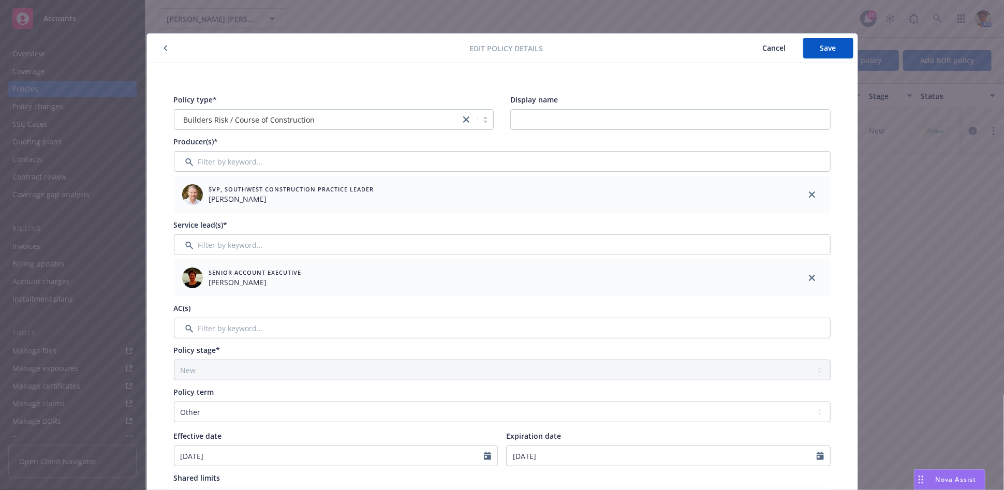
drag, startPoint x: 160, startPoint y: 48, endPoint x: 191, endPoint y: 63, distance: 34.2
click at [164, 48] on icon "button" at bounding box center [165, 49] width 3 height 6
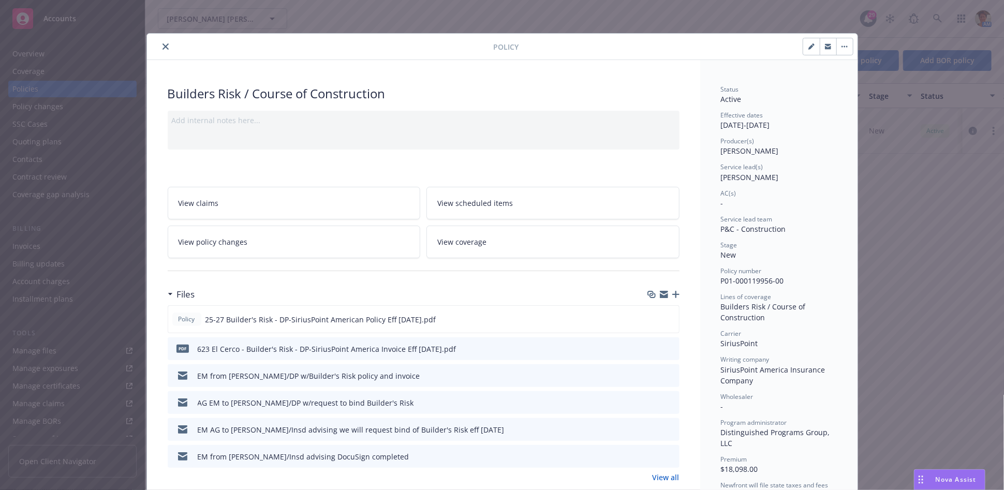
click at [464, 242] on span "View coverage" at bounding box center [461, 241] width 49 height 11
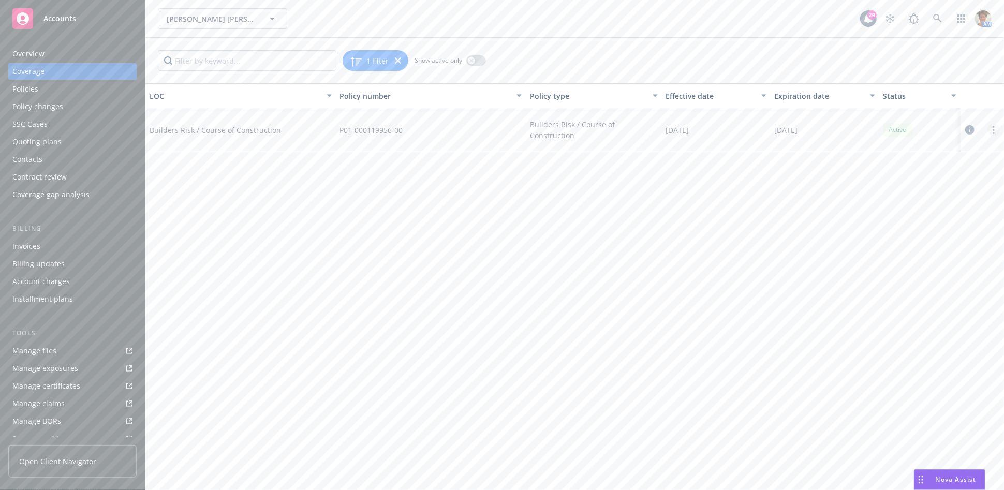
click at [992, 127] on link "more" at bounding box center [993, 130] width 12 height 12
click at [907, 146] on link "Edit coverage" at bounding box center [931, 151] width 136 height 21
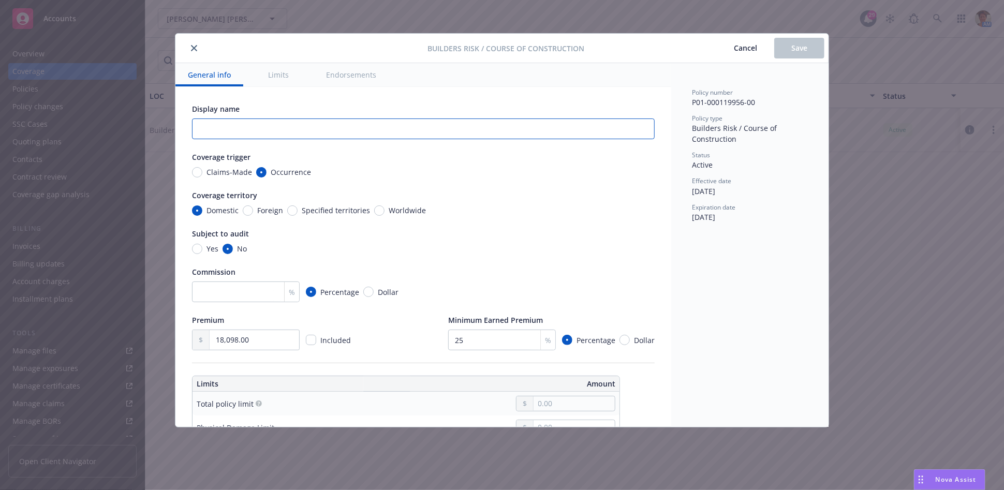
drag, startPoint x: 268, startPoint y: 127, endPoint x: 263, endPoint y: 124, distance: 5.8
click at [266, 122] on input "text" at bounding box center [423, 128] width 463 height 21
click at [196, 127] on input "[STREET_ADDRESS]" at bounding box center [423, 128] width 463 height 21
type input "SFD - [STREET_ADDRESS]"
click at [224, 287] on input "number" at bounding box center [246, 291] width 108 height 21
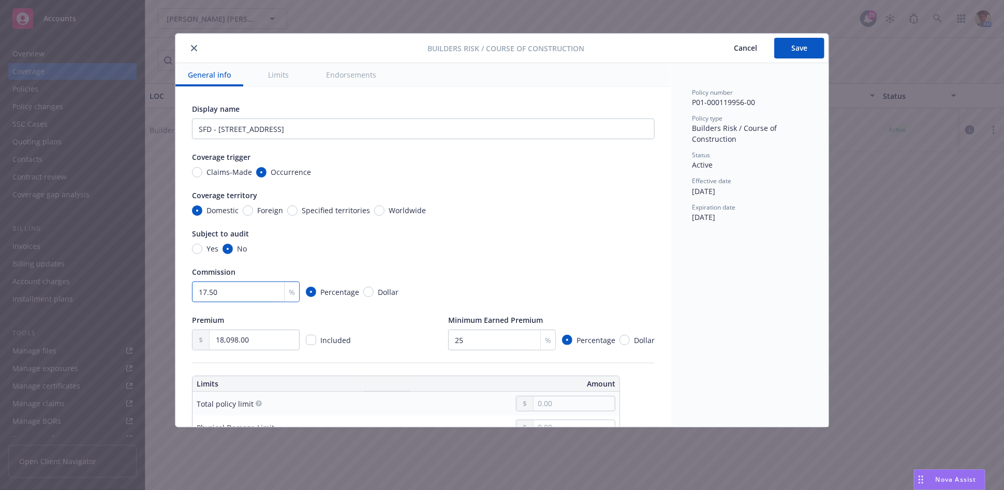
type input "17.50"
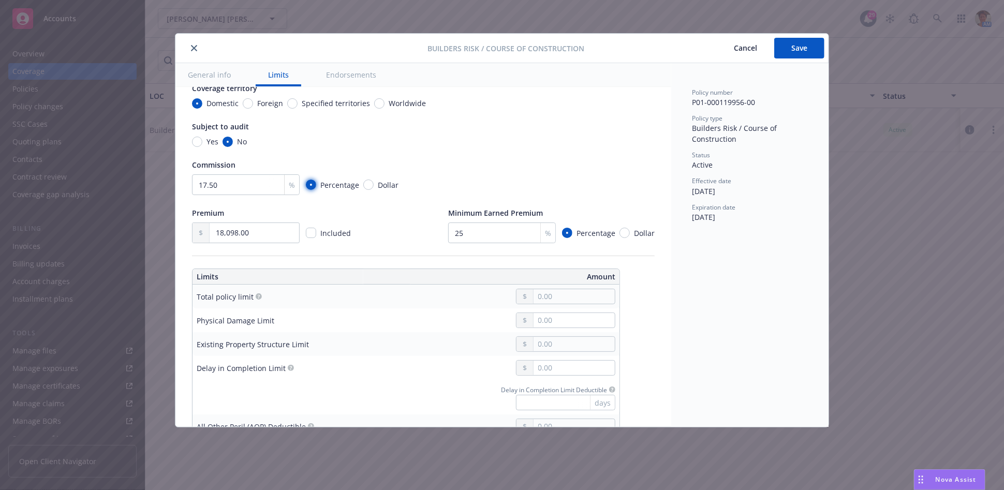
scroll to position [115, 0]
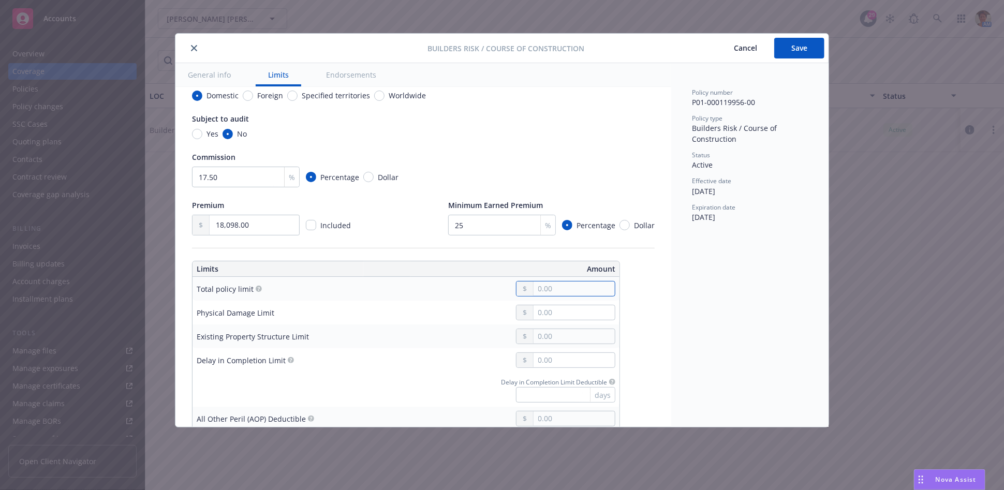
drag, startPoint x: 547, startPoint y: 288, endPoint x: 635, endPoint y: 298, distance: 89.0
click at [548, 287] on input "text" at bounding box center [573, 288] width 81 height 14
click at [590, 285] on input "text" at bounding box center [573, 288] width 81 height 14
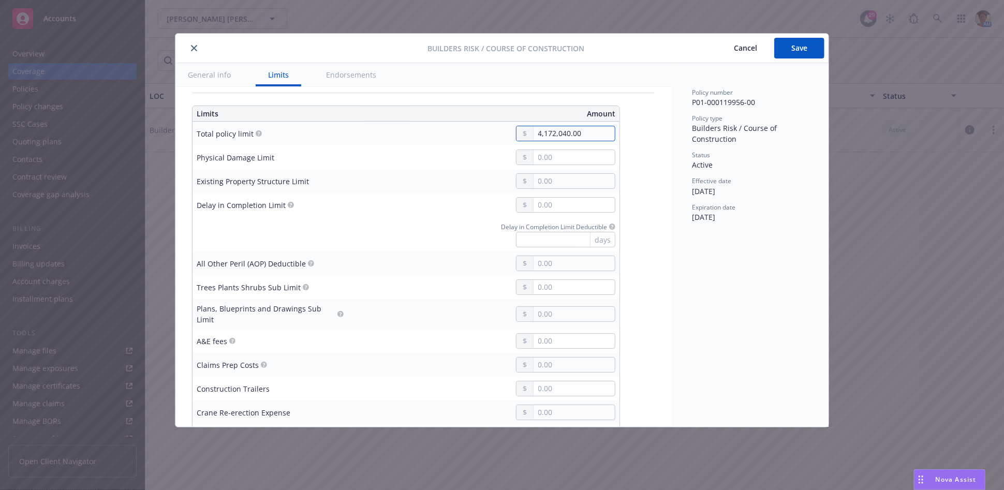
scroll to position [287, 0]
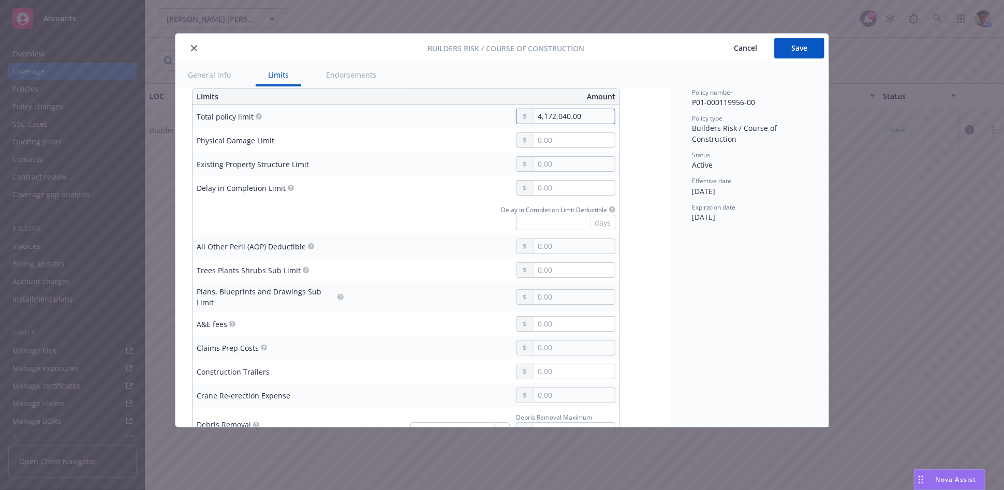
type input "4,172,040.00"
click at [594, 246] on input "text" at bounding box center [573, 246] width 81 height 14
type input "5,000.00"
drag, startPoint x: 682, startPoint y: 273, endPoint x: 708, endPoint y: 274, distance: 26.4
click at [694, 273] on div "Policy number P01-000119956-00 Policy type Builders Risk / Course of Constructi…" at bounding box center [749, 245] width 157 height 364
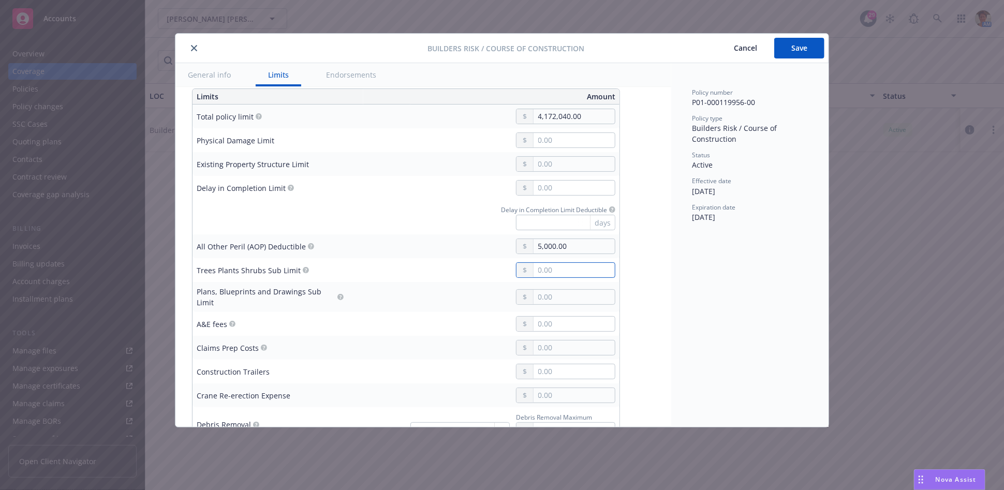
click at [567, 264] on input "text" at bounding box center [573, 270] width 81 height 14
type input "25,000.00"
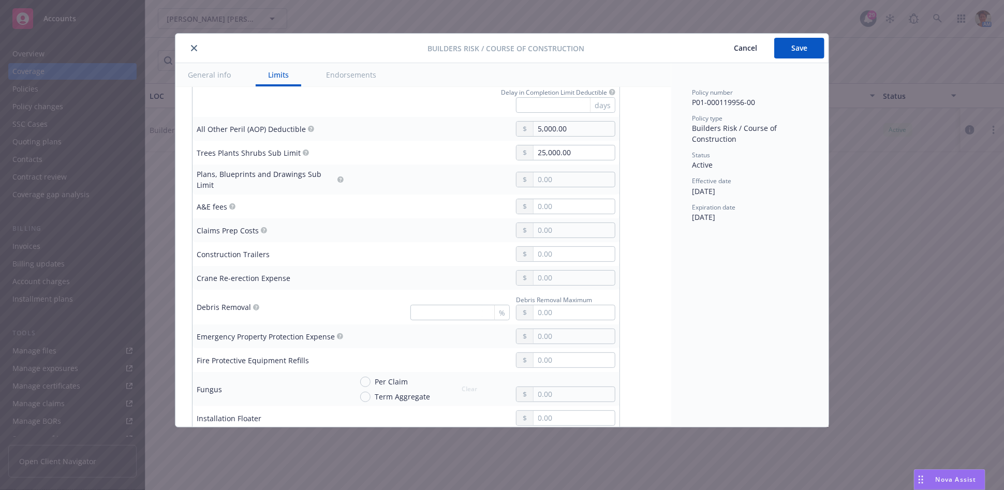
scroll to position [459, 0]
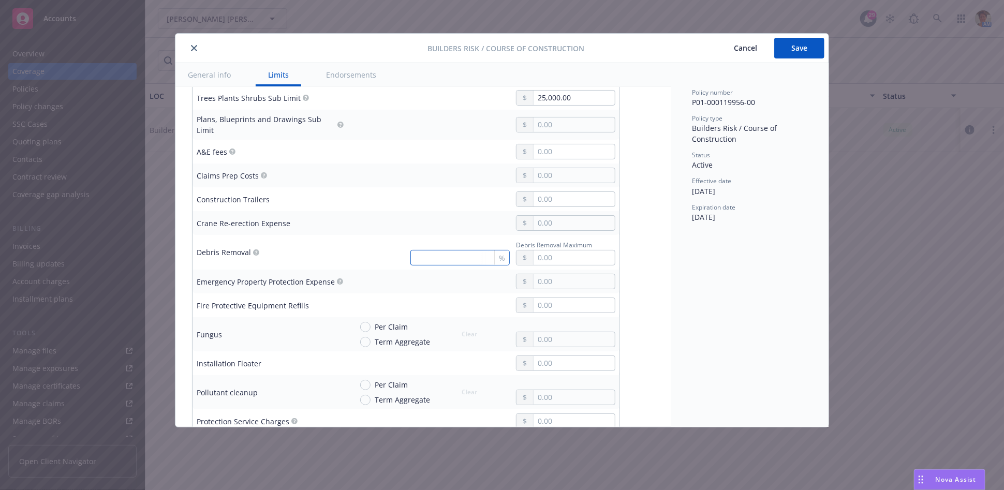
click at [461, 253] on input "text" at bounding box center [459, 258] width 99 height 16
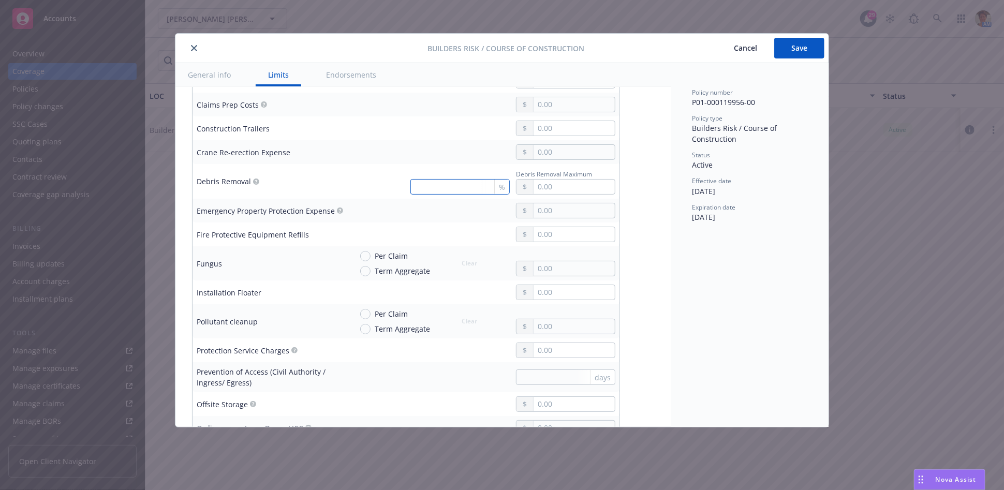
scroll to position [632, 0]
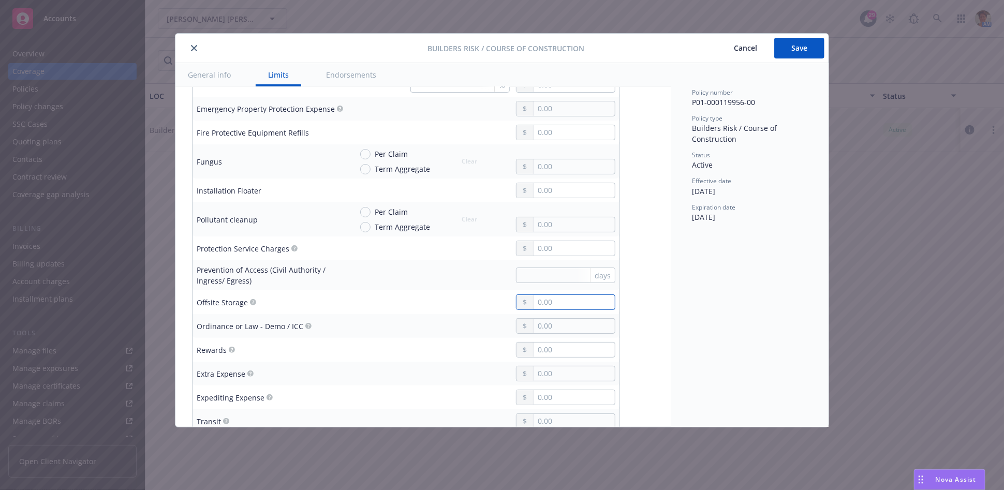
click at [548, 295] on input "text" at bounding box center [573, 302] width 81 height 14
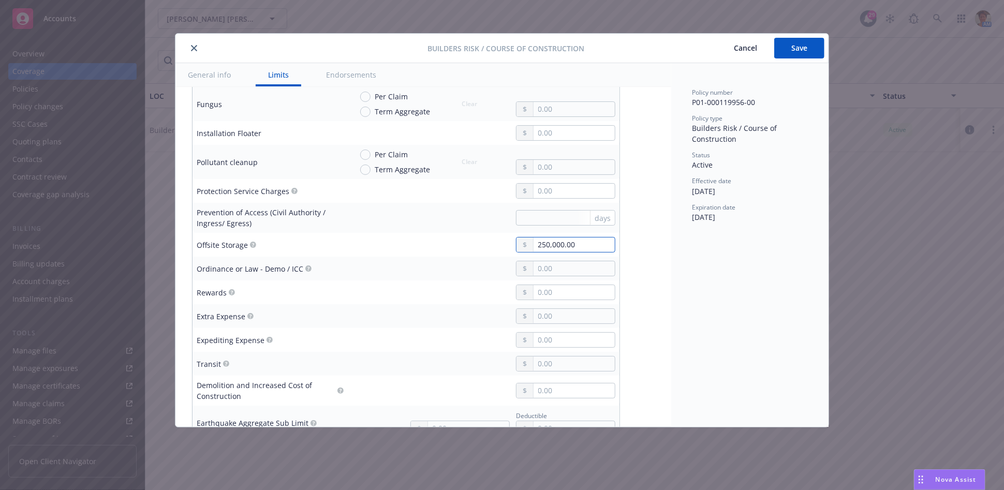
type input "250,000.00"
click at [570, 360] on input "text" at bounding box center [573, 363] width 81 height 14
type input "250,000.00"
click at [560, 264] on input "text" at bounding box center [573, 268] width 81 height 14
type input "50,000.00"
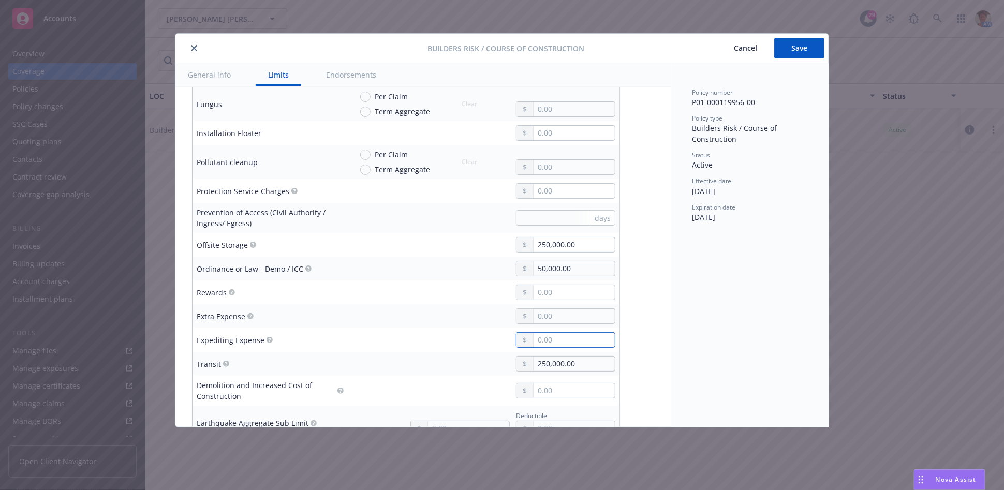
click at [560, 333] on input "text" at bounding box center [573, 340] width 81 height 14
type input "10,000.00"
click at [714, 304] on div "Policy number P01-000119956-00 Policy type Builders Risk / Course of Constructi…" at bounding box center [749, 245] width 157 height 364
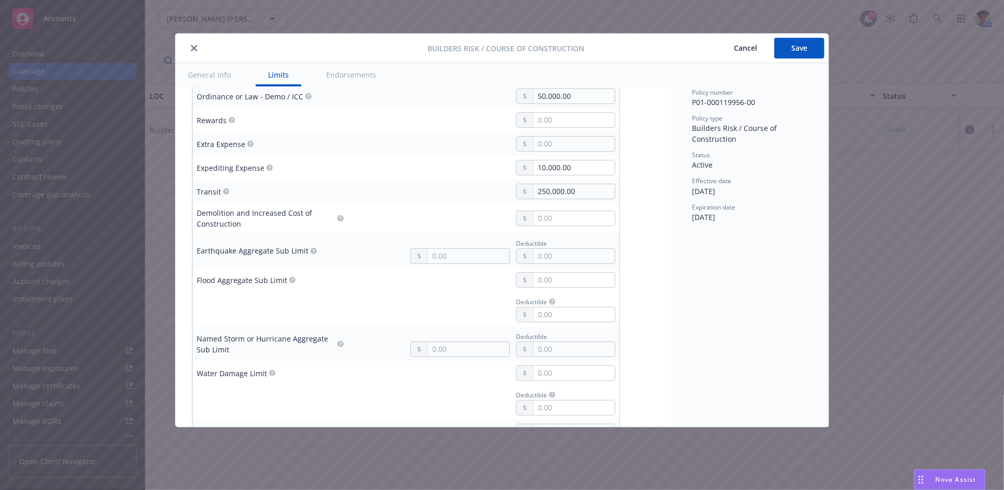
scroll to position [919, 0]
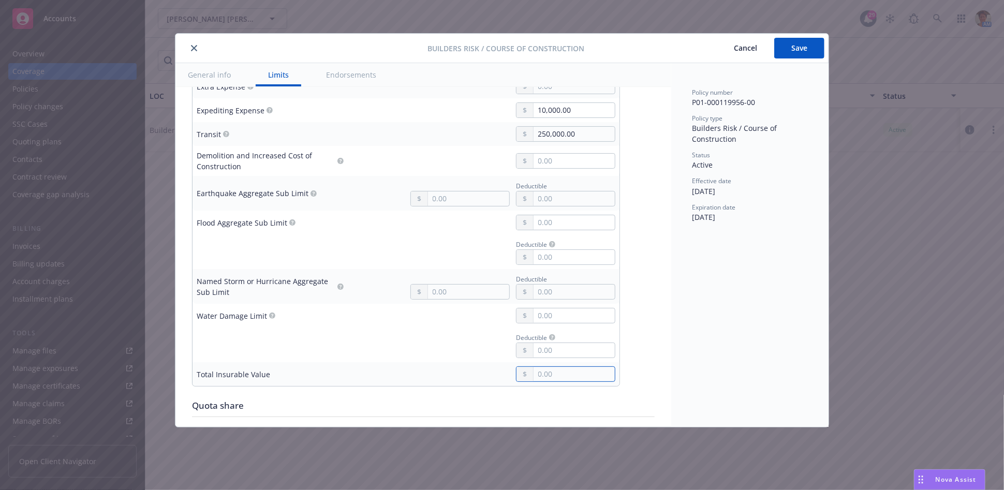
click at [555, 367] on input "text" at bounding box center [573, 374] width 81 height 14
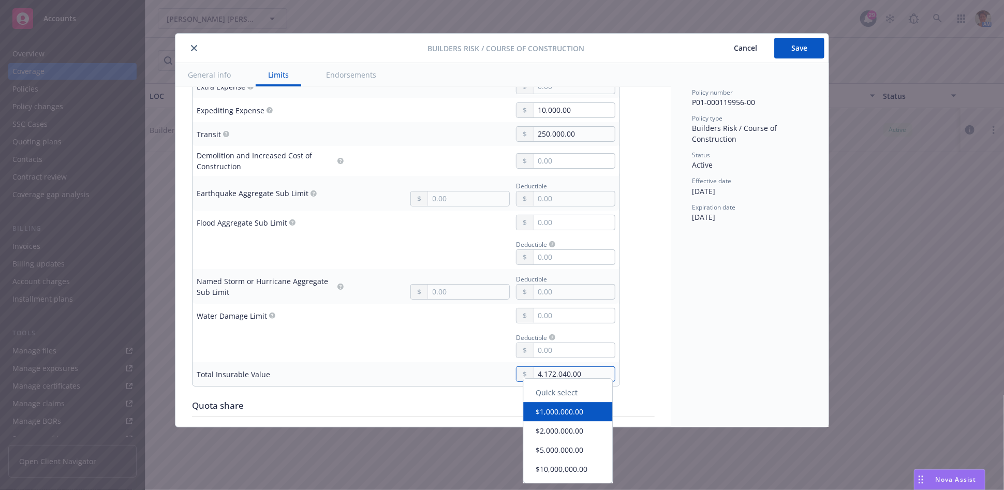
type input "4,172,040.00"
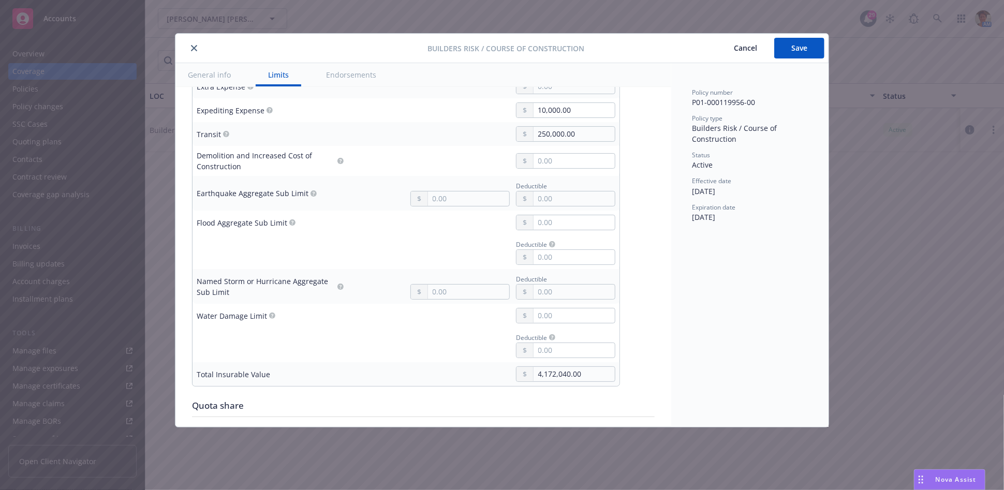
click at [641, 358] on div "Display name SFD - 623 [GEOGRAPHIC_DATA], [GEOGRAPHIC_DATA], [GEOGRAPHIC_DATA] …" at bounding box center [423, 266] width 463 height 2164
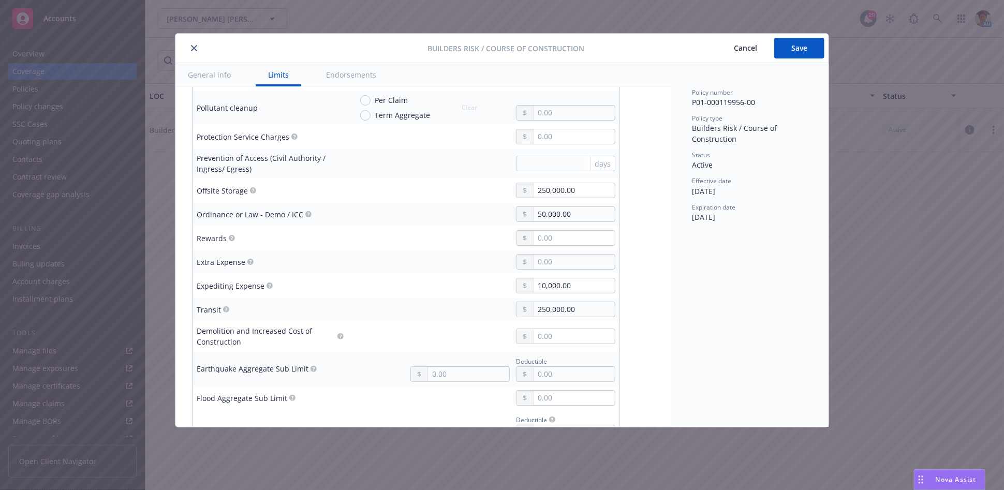
scroll to position [747, 0]
click at [546, 326] on input "text" at bounding box center [573, 333] width 81 height 14
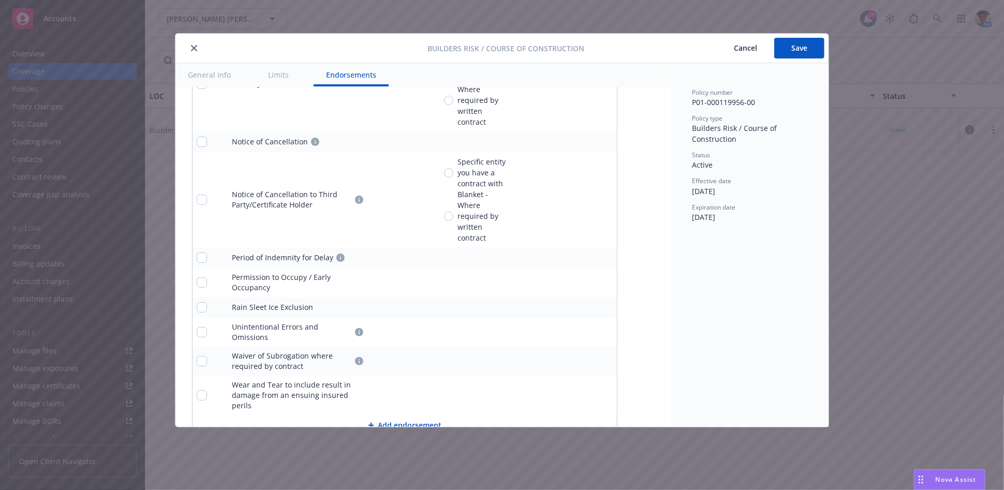
scroll to position [1839, 0]
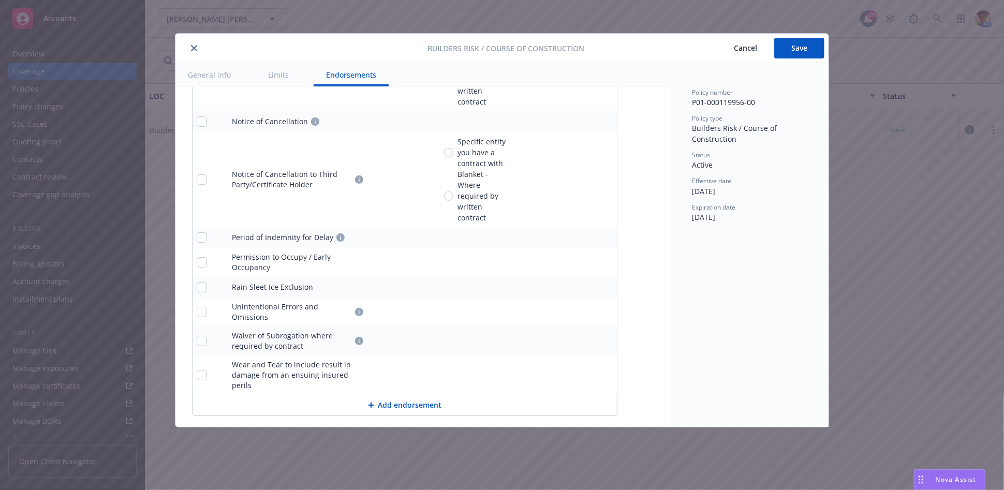
type input "4,172,040.00"
click at [401, 395] on button "Add endorsement" at bounding box center [404, 405] width 424 height 21
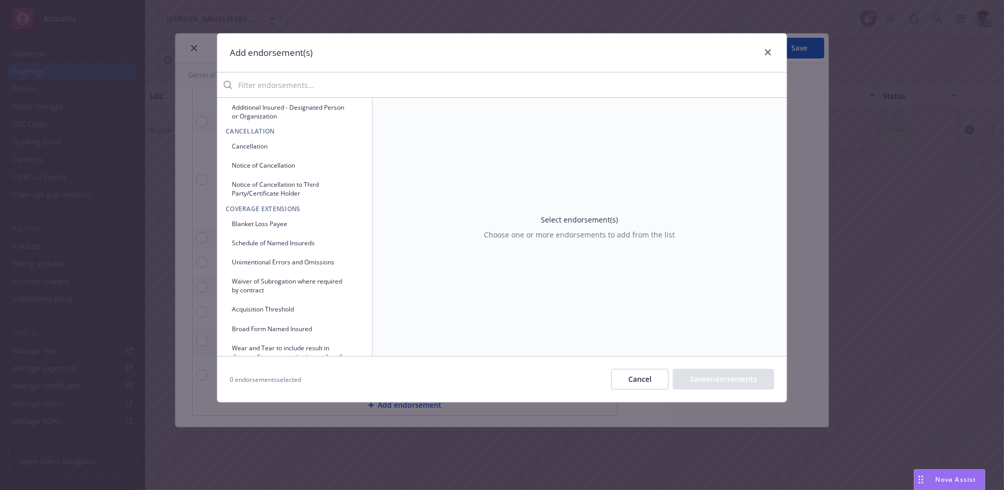
scroll to position [0, 0]
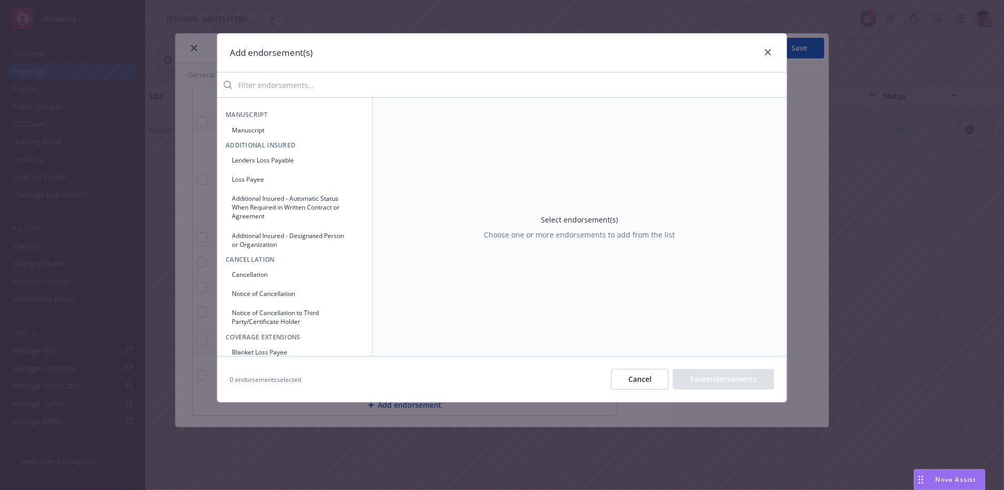
drag, startPoint x: 649, startPoint y: 384, endPoint x: 643, endPoint y: 378, distance: 8.4
click at [649, 384] on button "Cancel" at bounding box center [639, 379] width 57 height 21
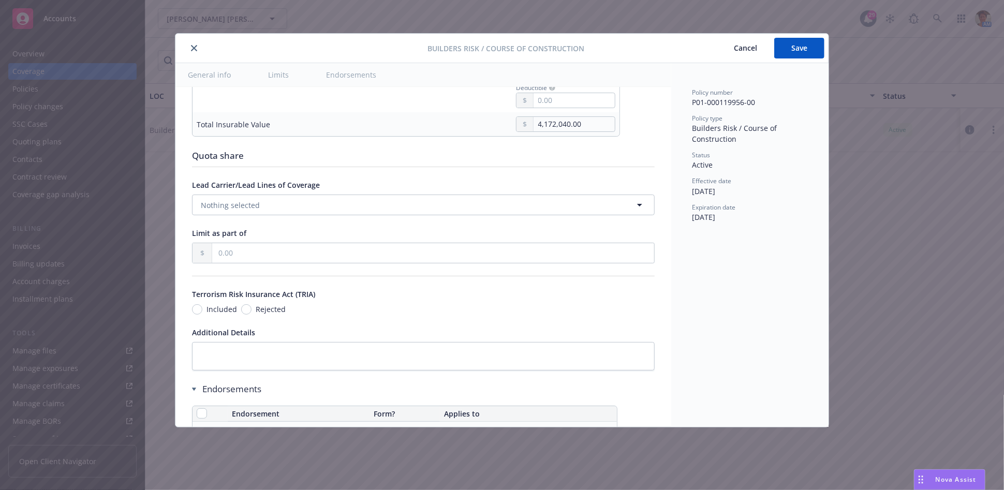
scroll to position [1149, 0]
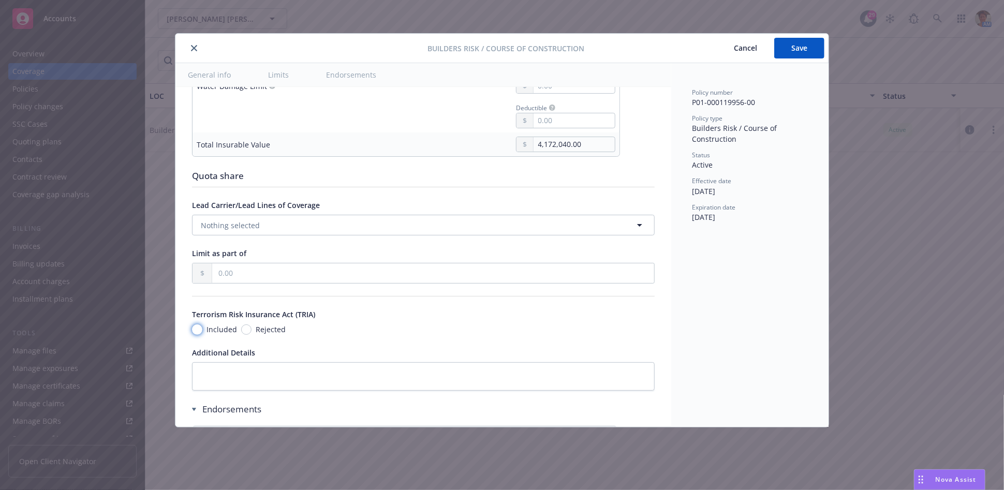
click at [196, 328] on div "Display name SFD - 623 [GEOGRAPHIC_DATA], [GEOGRAPHIC_DATA], [GEOGRAPHIC_DATA] …" at bounding box center [423, 36] width 463 height 2164
click at [196, 324] on input "Included" at bounding box center [197, 329] width 10 height 10
radio input "true"
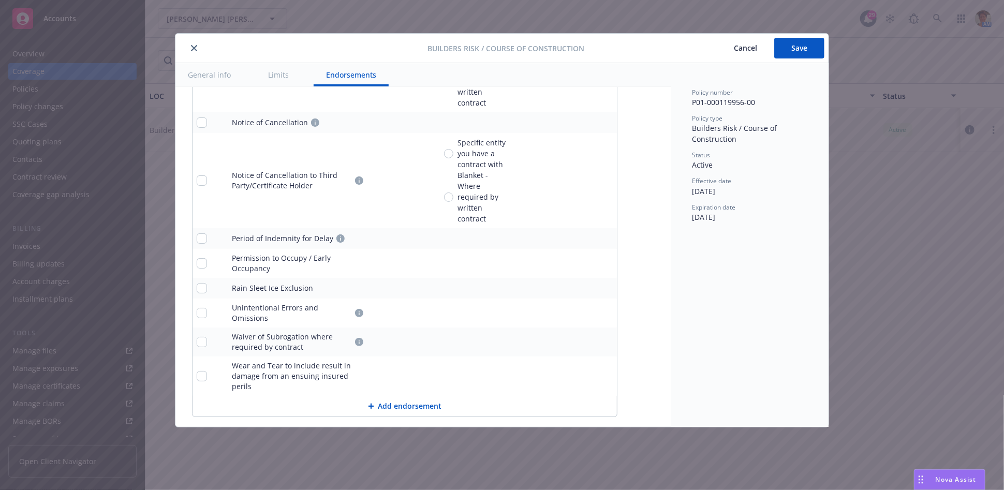
scroll to position [1839, 0]
click at [411, 395] on button "Add endorsement" at bounding box center [404, 405] width 424 height 21
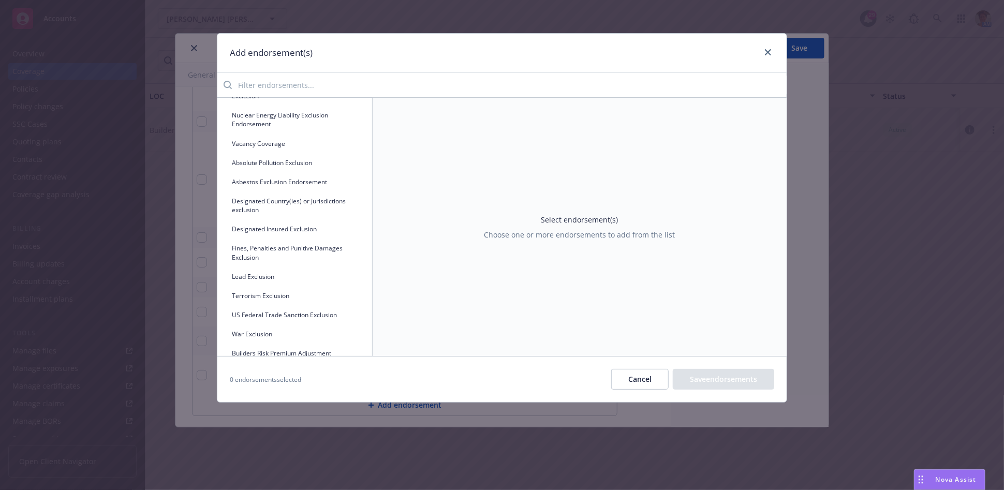
scroll to position [869, 0]
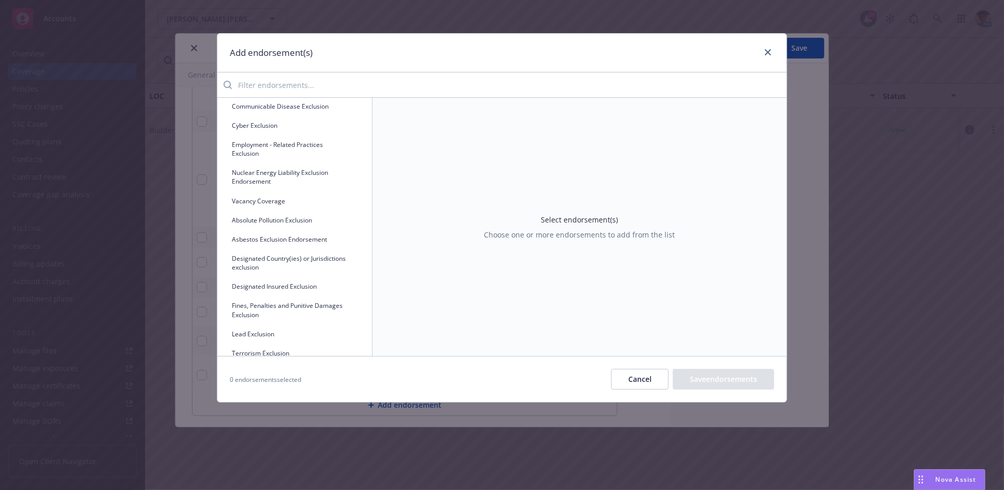
click at [622, 379] on button "Cancel" at bounding box center [639, 379] width 57 height 21
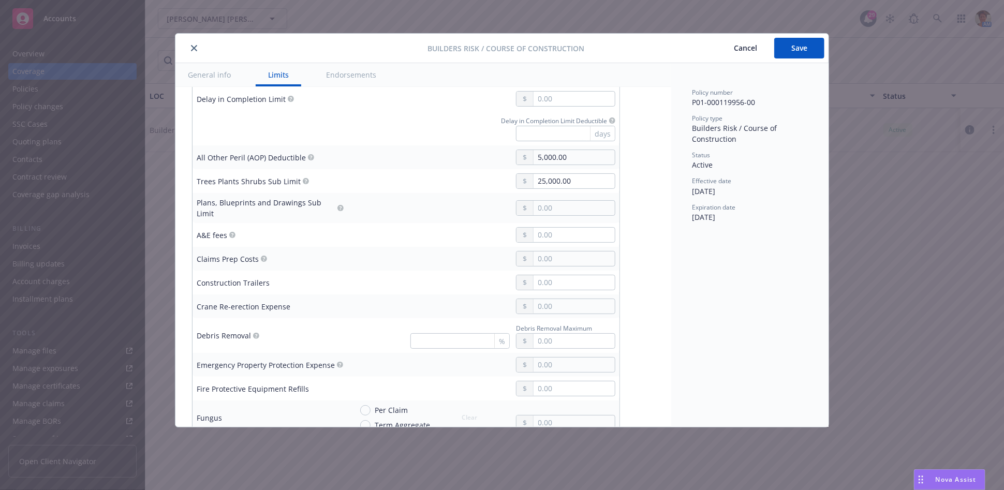
scroll to position [344, 0]
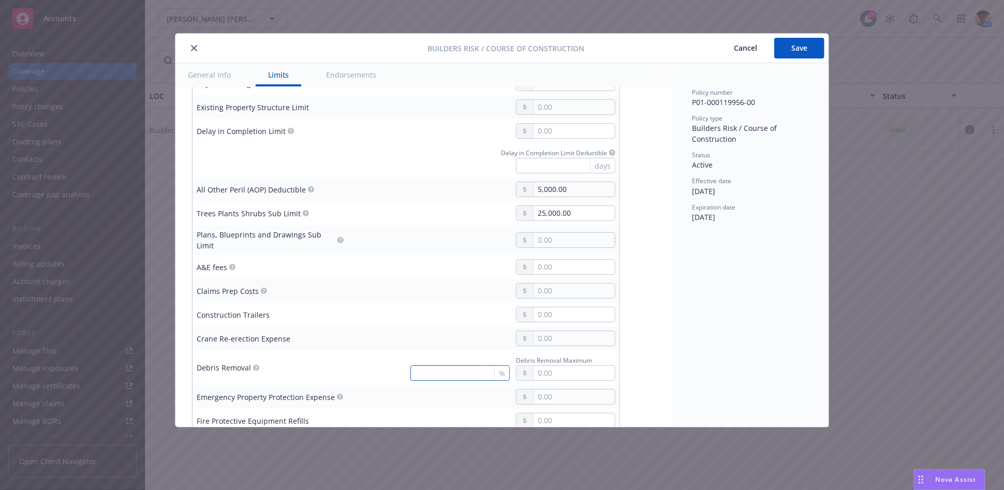
click at [457, 369] on input "text" at bounding box center [459, 373] width 99 height 16
type input "25"
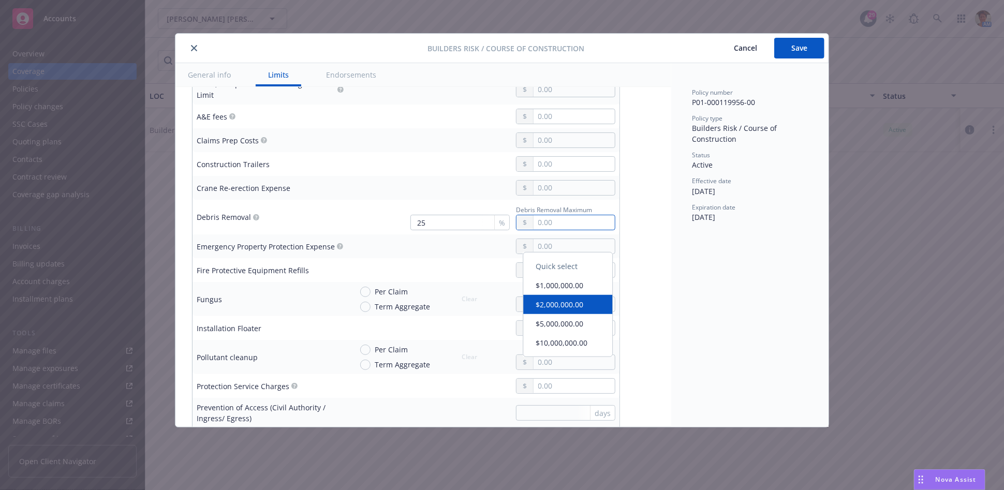
scroll to position [516, 0]
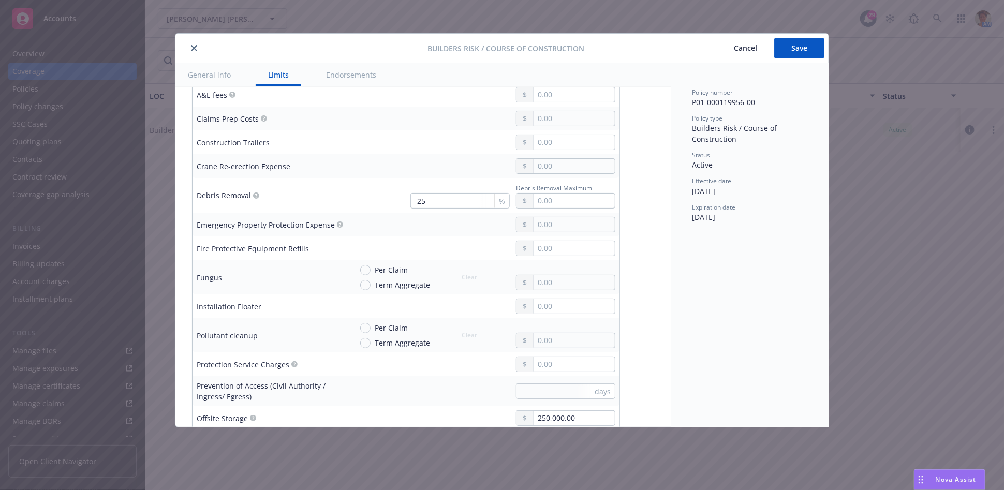
click at [562, 219] on input "text" at bounding box center [573, 224] width 81 height 14
type input "10,000.00"
click at [676, 318] on div "Policy number P01-000119956-00 Policy type Builders Risk / Course of Constructi…" at bounding box center [749, 245] width 157 height 364
click at [365, 280] on input "Term Aggregate" at bounding box center [365, 285] width 10 height 10
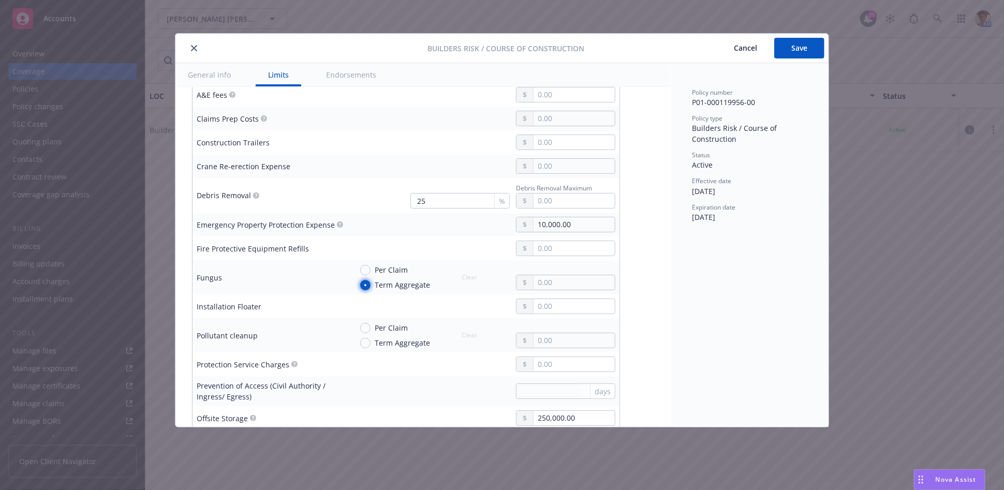
radio input "true"
click at [538, 278] on input "text" at bounding box center [573, 282] width 81 height 14
type input "15,000.00"
click at [576, 299] on input "text" at bounding box center [573, 306] width 81 height 14
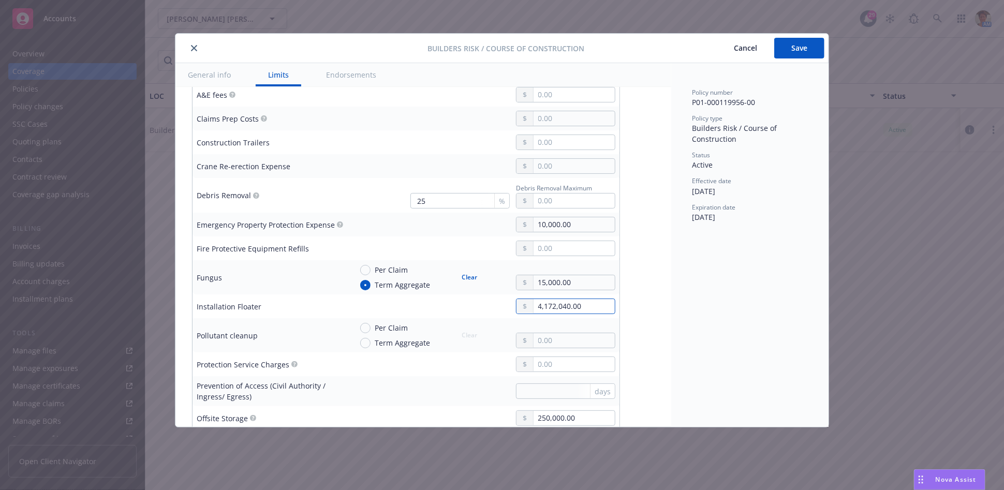
type input "4,172,040.00"
click at [348, 376] on td "days" at bounding box center [484, 391] width 272 height 30
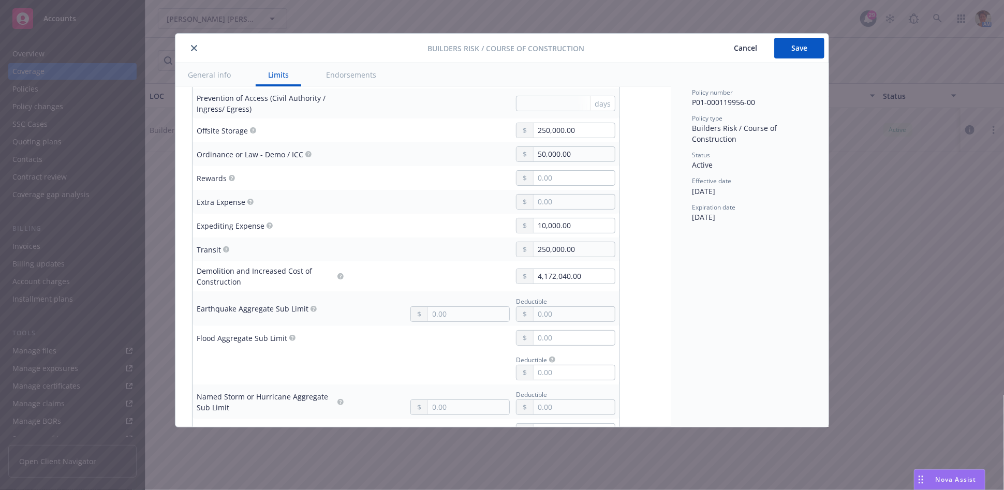
scroll to position [747, 0]
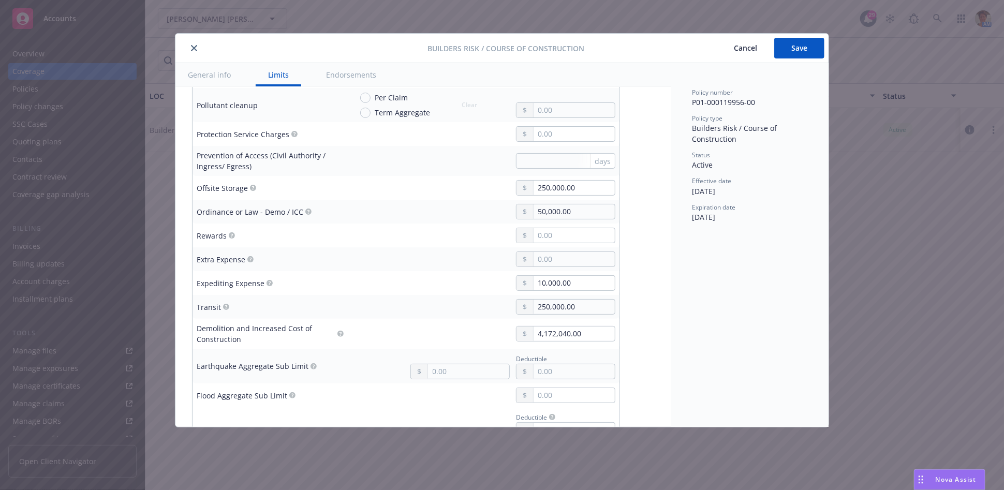
click at [285, 230] on div "Rewards" at bounding box center [270, 236] width 147 height 12
click at [551, 228] on input "text" at bounding box center [573, 235] width 81 height 14
type input "1,000.00"
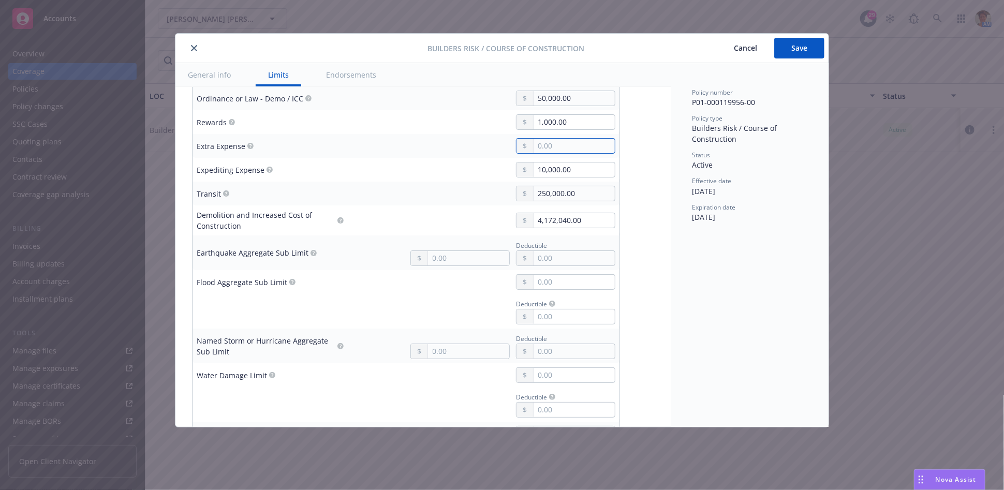
scroll to position [1092, 0]
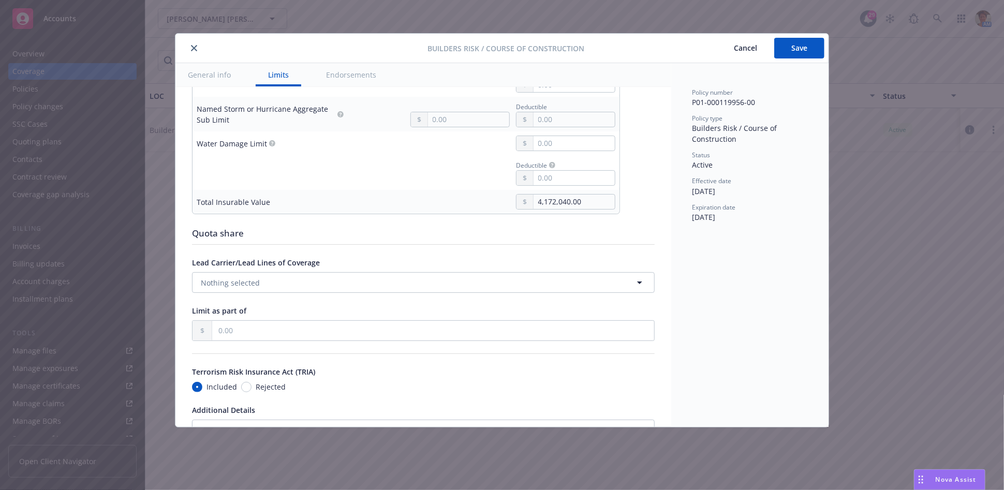
click at [341, 76] on button "Endorsements" at bounding box center [351, 74] width 75 height 23
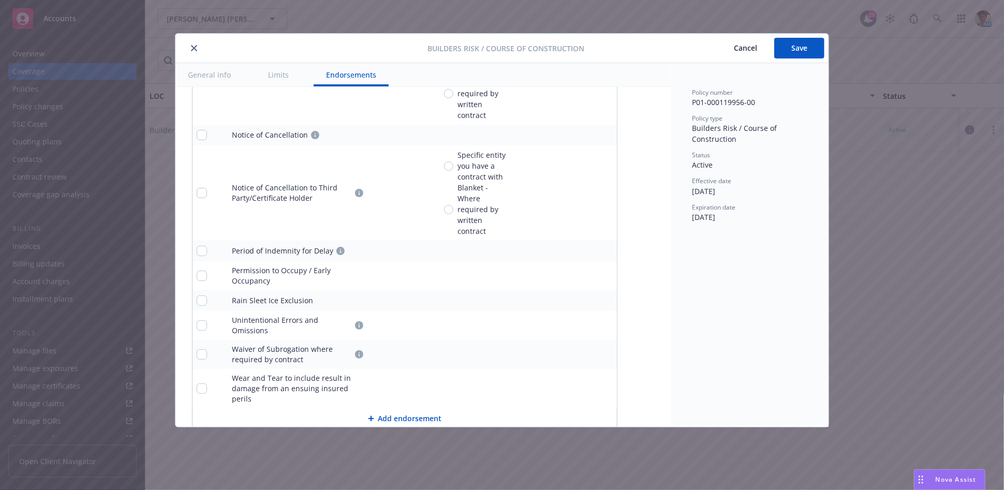
scroll to position [1839, 0]
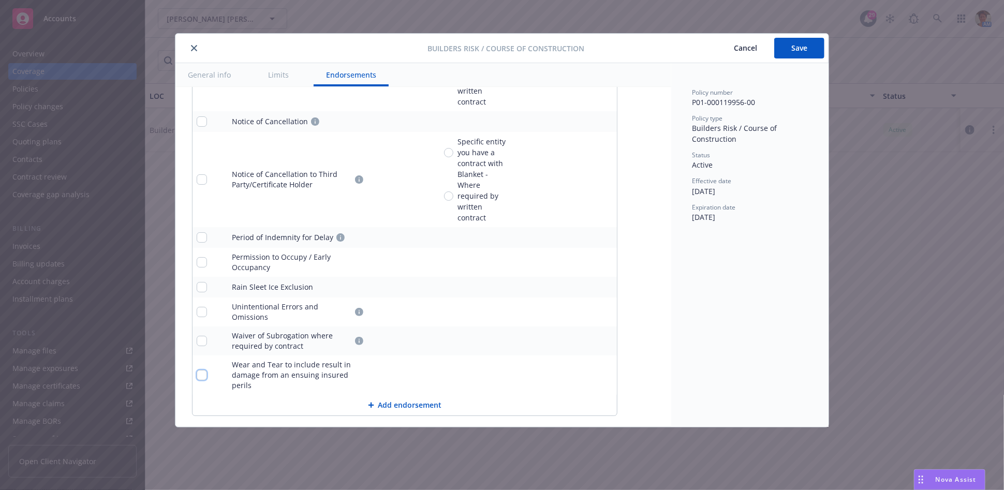
click at [201, 370] on input "checkbox" at bounding box center [202, 375] width 10 height 10
checkbox input "true"
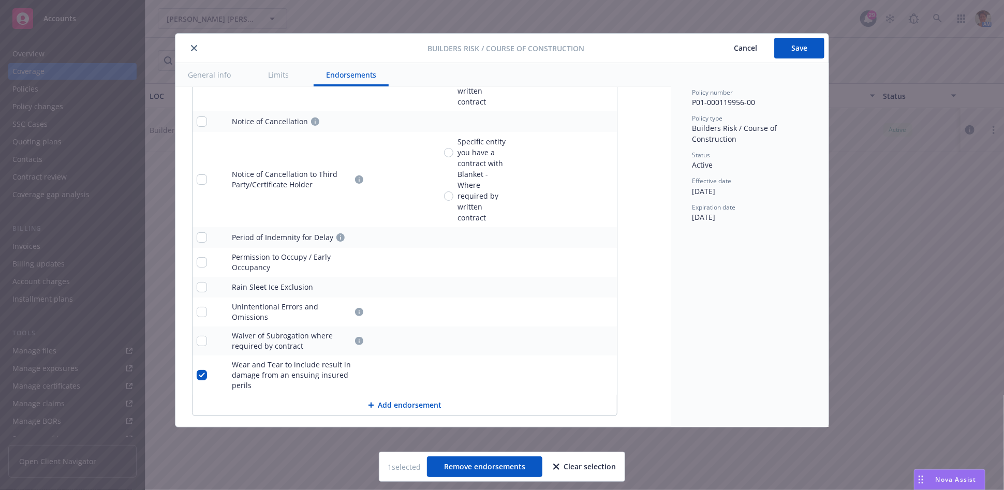
click at [715, 369] on div "Policy number P01-000119956-00 Policy type Builders Risk / Course of Constructi…" at bounding box center [749, 245] width 157 height 364
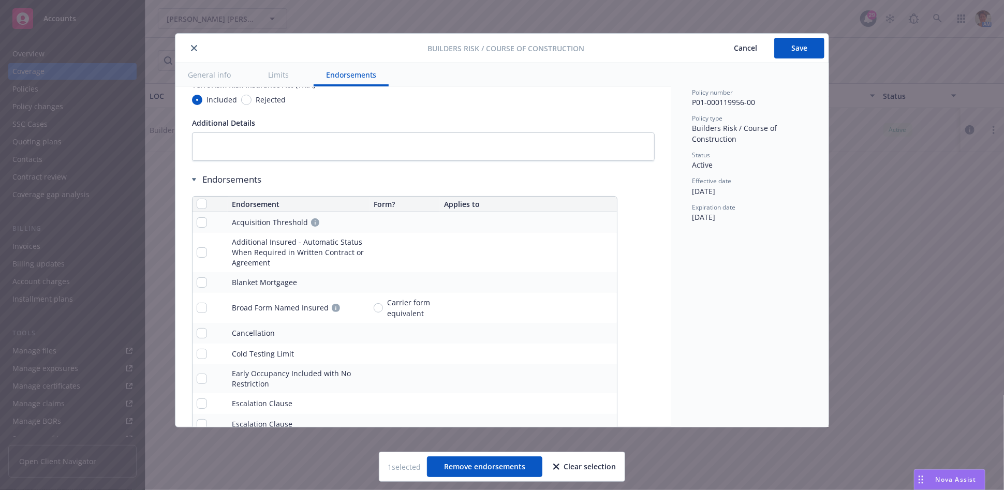
scroll to position [919, 0]
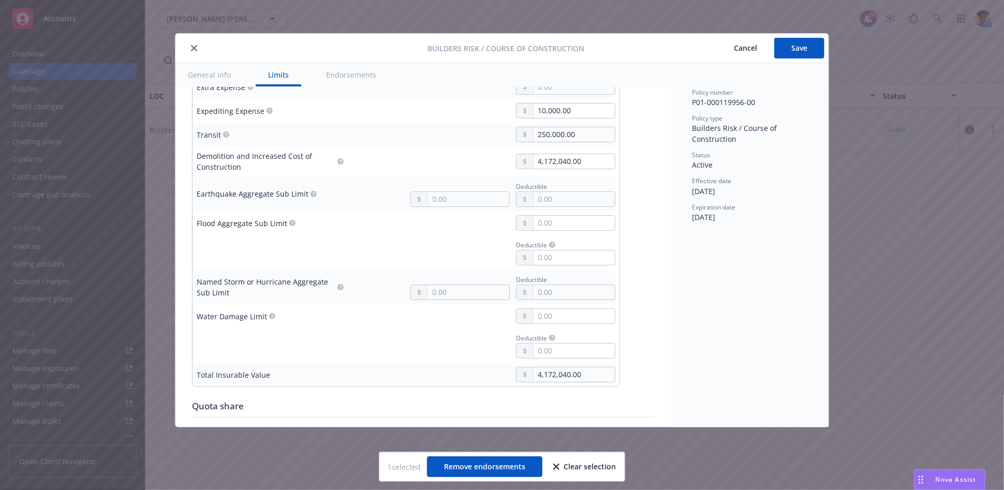
click at [281, 73] on button "Limits" at bounding box center [279, 74] width 46 height 23
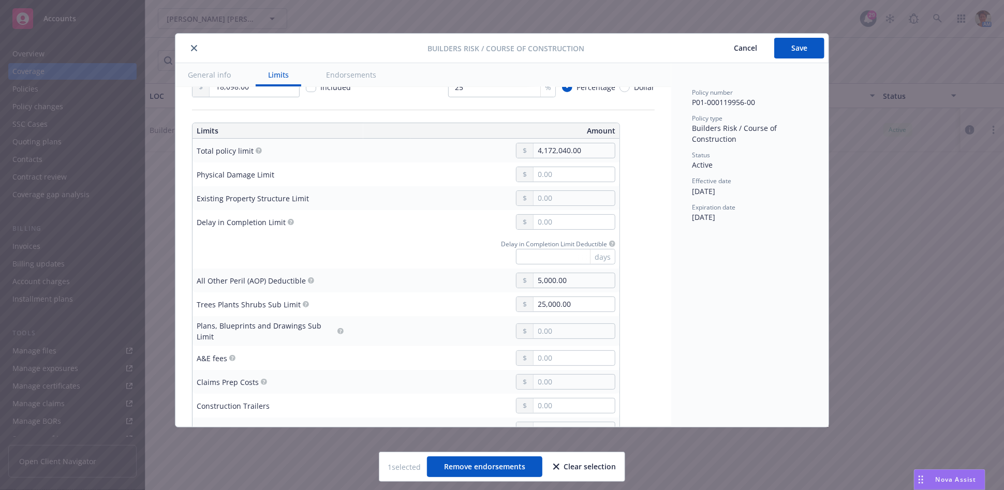
scroll to position [239, 0]
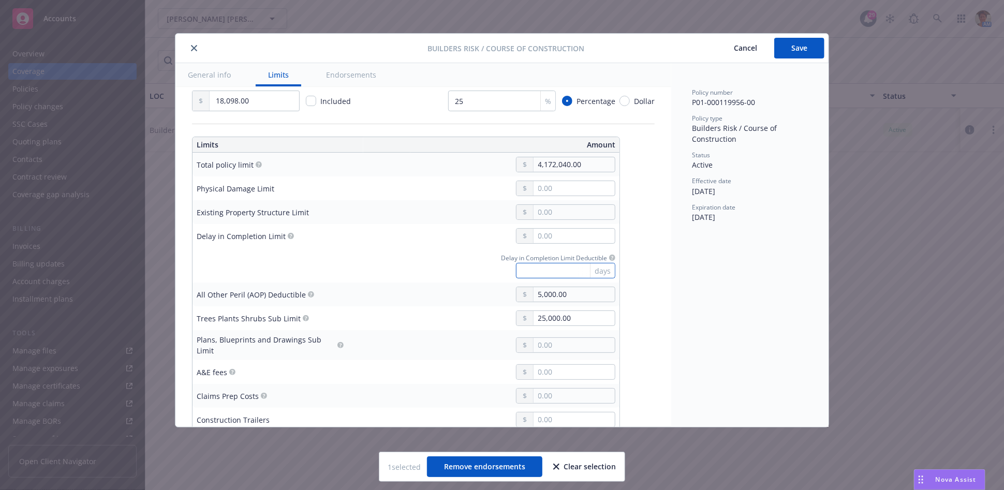
click at [557, 269] on input "text" at bounding box center [565, 271] width 99 height 16
type input "6"
click at [552, 241] on input "text" at bounding box center [573, 236] width 81 height 14
type input "182,500.00"
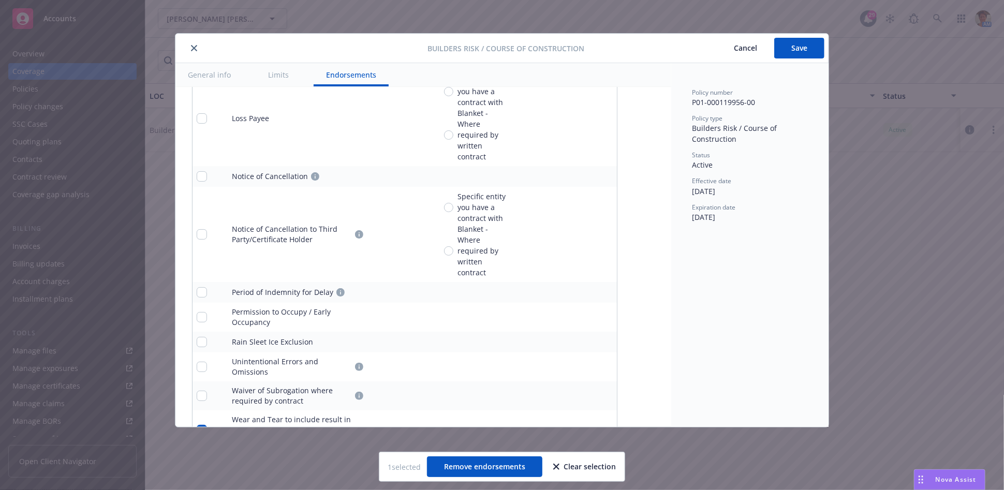
scroll to position [1839, 0]
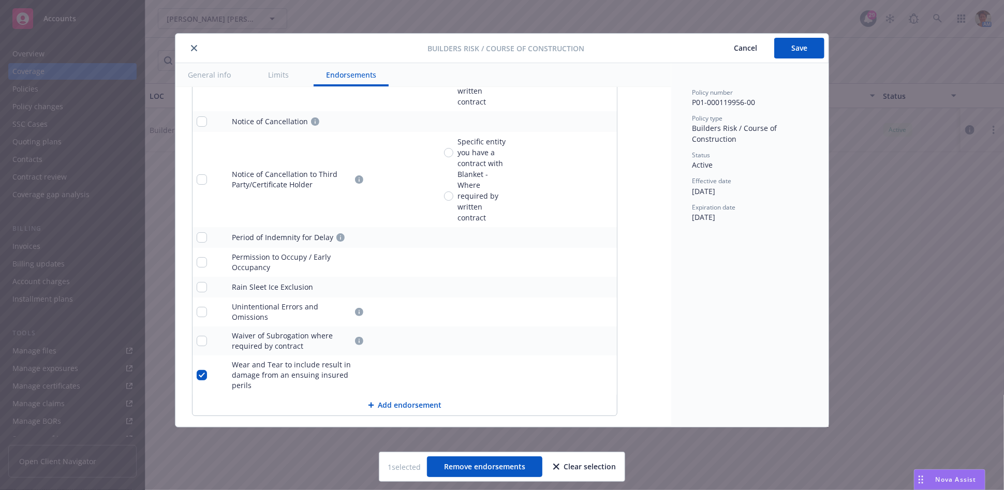
click at [384, 395] on button "Add endorsement" at bounding box center [404, 405] width 424 height 21
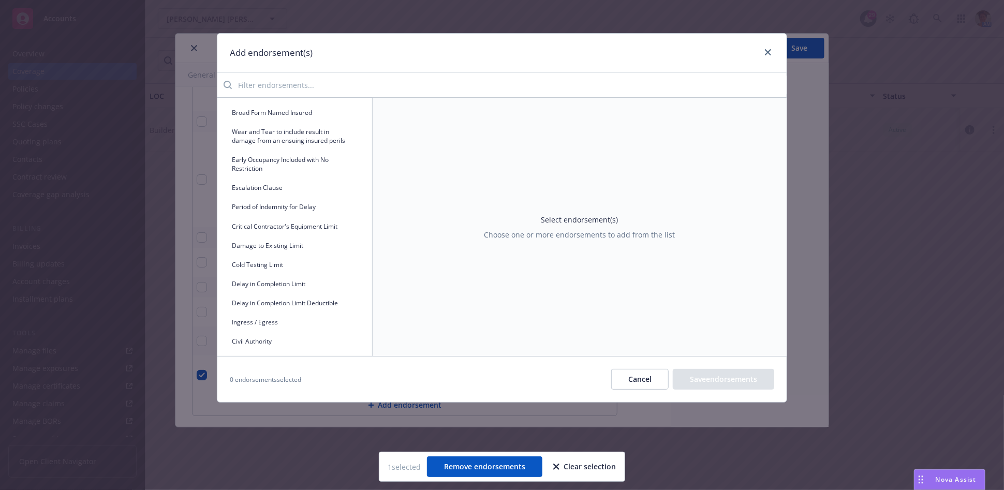
scroll to position [402, 0]
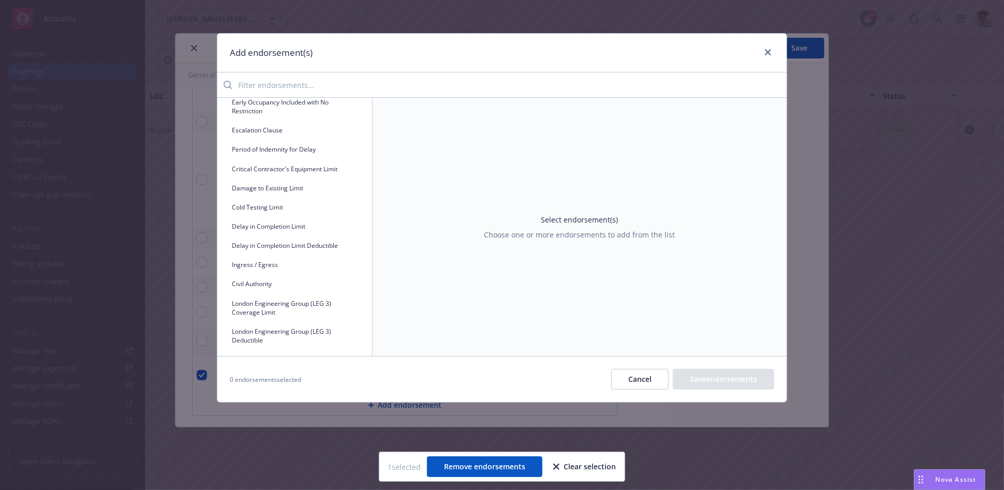
click at [295, 253] on button "Delay in Completion Limit Deductible" at bounding box center [295, 245] width 138 height 17
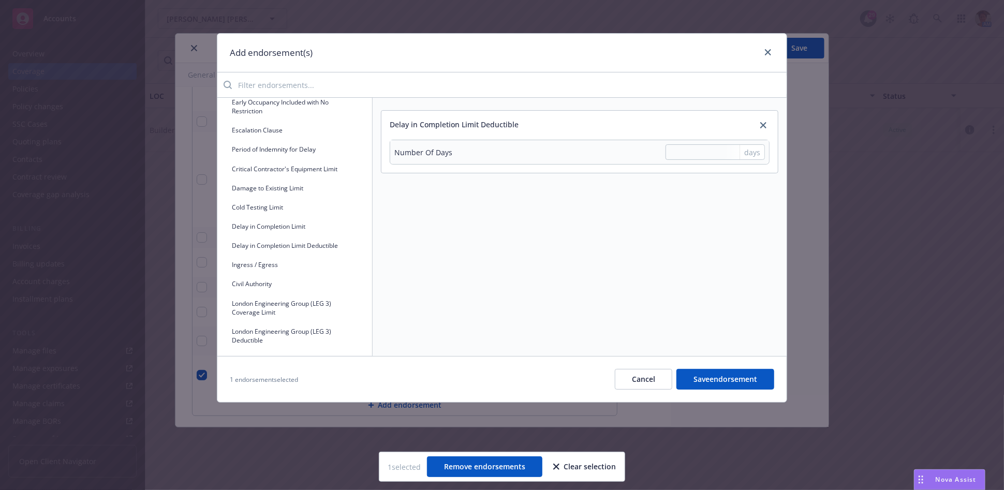
click at [739, 150] on div "days" at bounding box center [751, 152] width 25 height 14
click at [705, 154] on input "text" at bounding box center [714, 152] width 99 height 16
type input "6"
click at [740, 378] on button "Save endorsement" at bounding box center [725, 379] width 98 height 21
checkbox input "false"
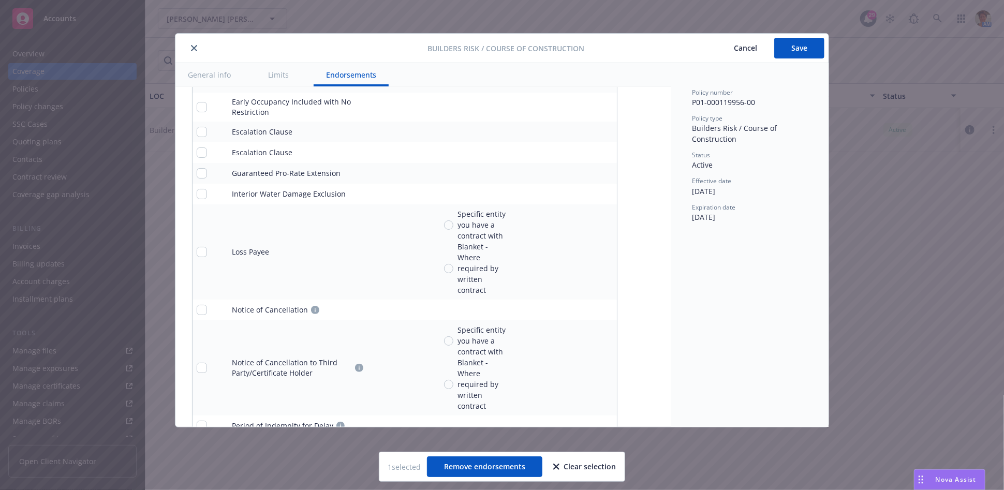
scroll to position [1868, 0]
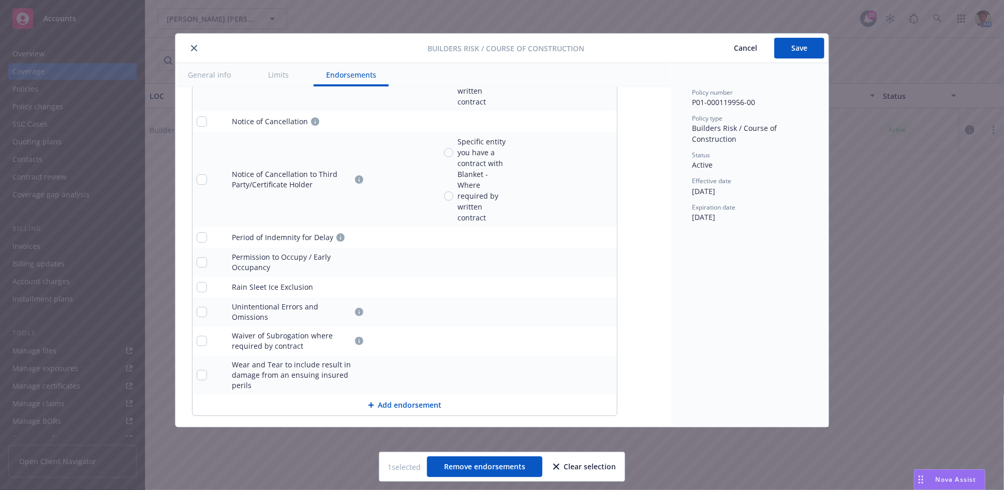
click at [406, 395] on button "Add endorsement" at bounding box center [404, 405] width 424 height 21
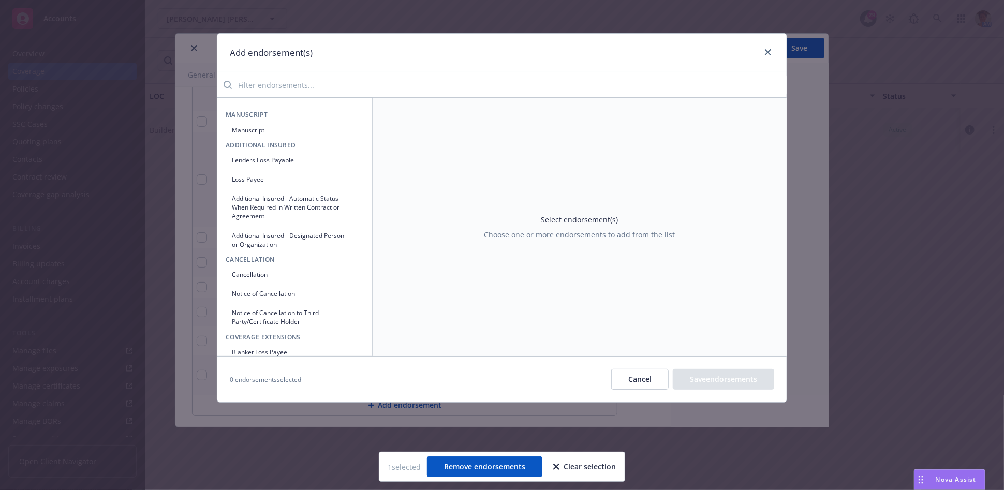
scroll to position [57, 0]
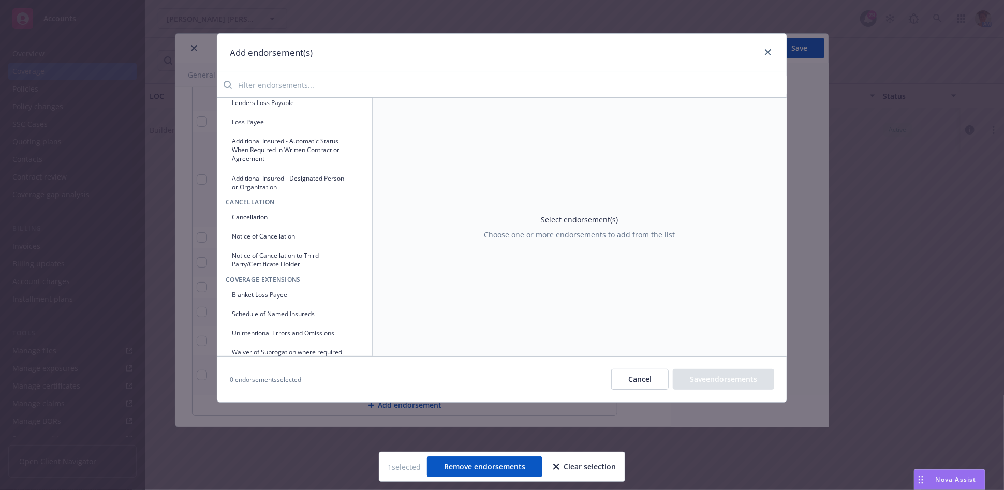
click at [275, 291] on button "Blanket Loss Payee" at bounding box center [295, 294] width 138 height 17
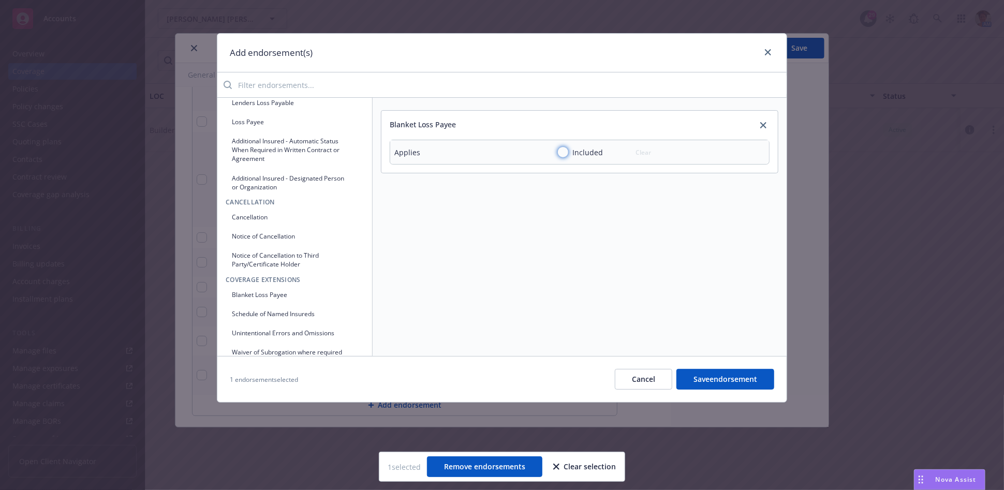
click at [566, 153] on input "Included" at bounding box center [563, 152] width 10 height 10
radio input "true"
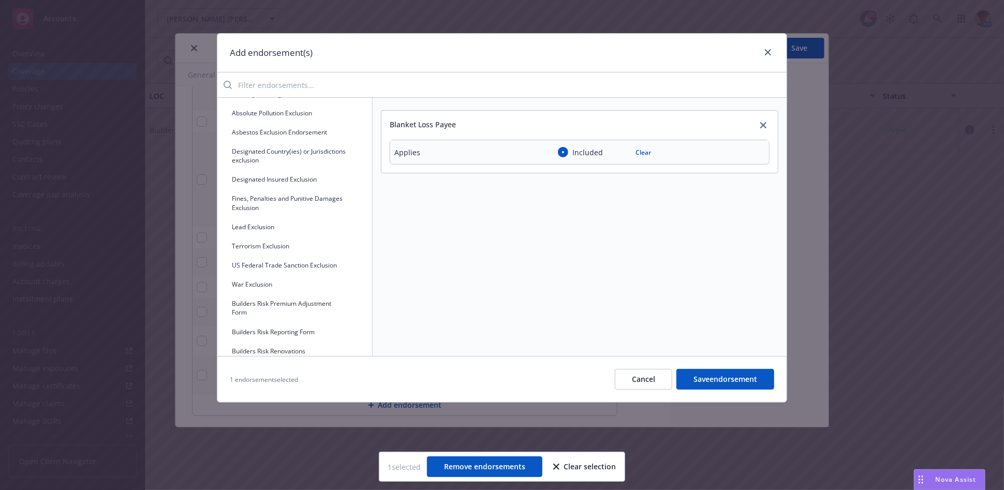
scroll to position [977, 0]
click at [312, 292] on button "War Exclusion" at bounding box center [295, 283] width 138 height 17
click at [565, 220] on input "Yes" at bounding box center [563, 219] width 10 height 10
radio input "true"
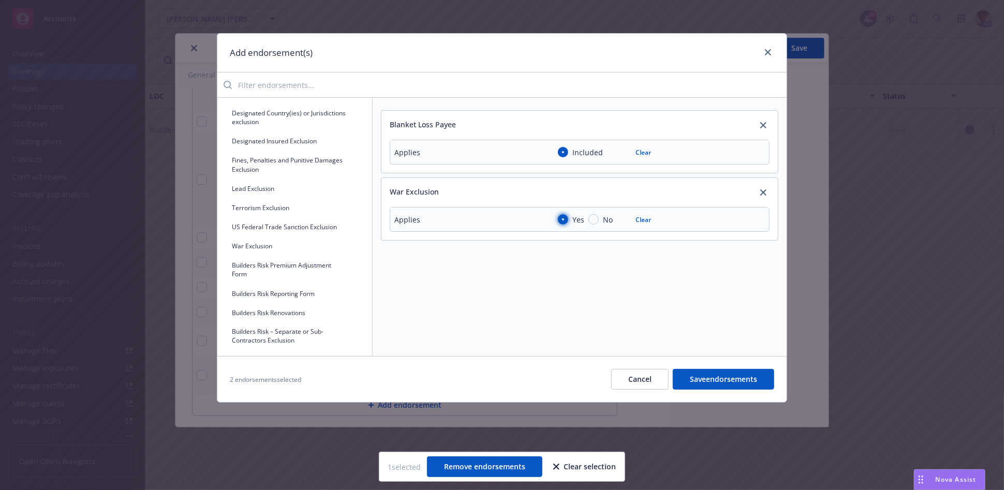
scroll to position [1035, 0]
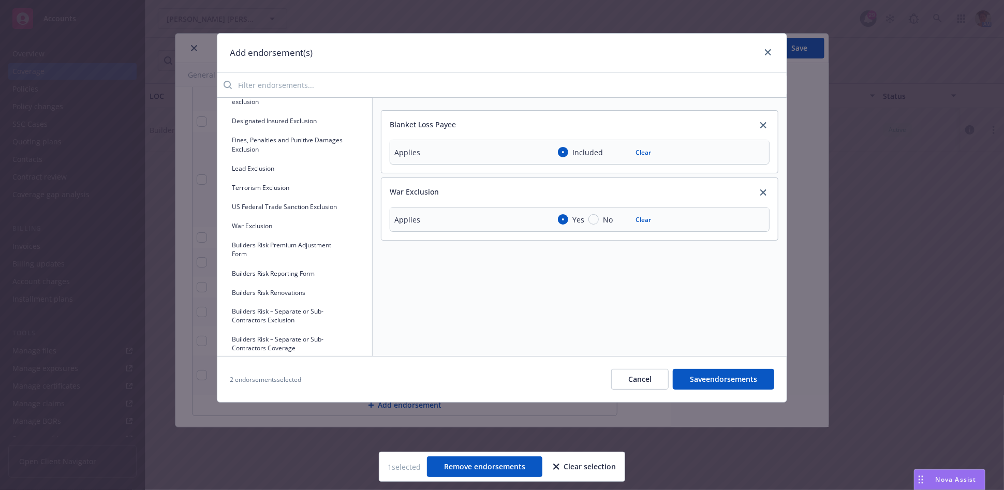
click at [291, 282] on button "Builders Risk Reporting Form" at bounding box center [295, 273] width 138 height 17
click at [393, 305] on input "Not provided" at bounding box center [394, 304] width 9 height 9
radio input "true"
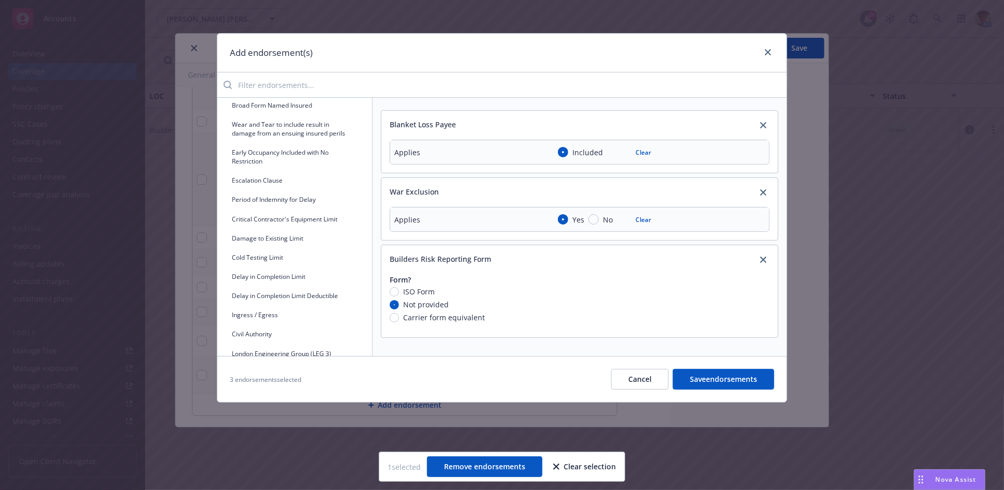
scroll to position [0, 0]
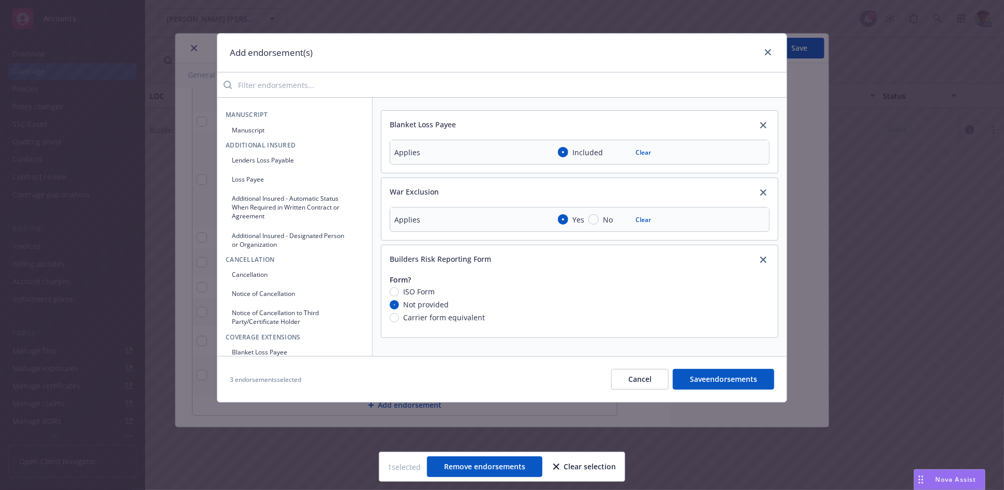
click at [253, 129] on button "Manuscript" at bounding box center [295, 130] width 138 height 17
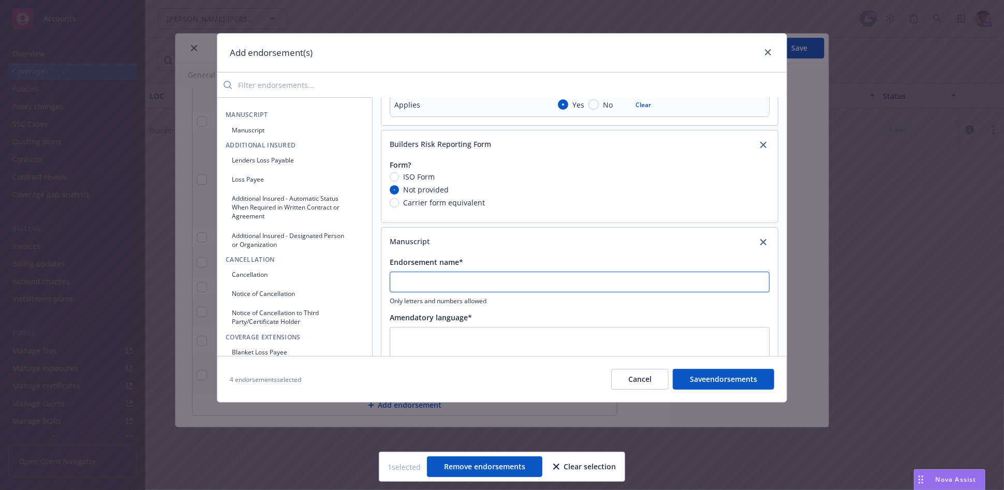
click at [436, 286] on input "Endorsement name*" at bounding box center [580, 282] width 380 height 21
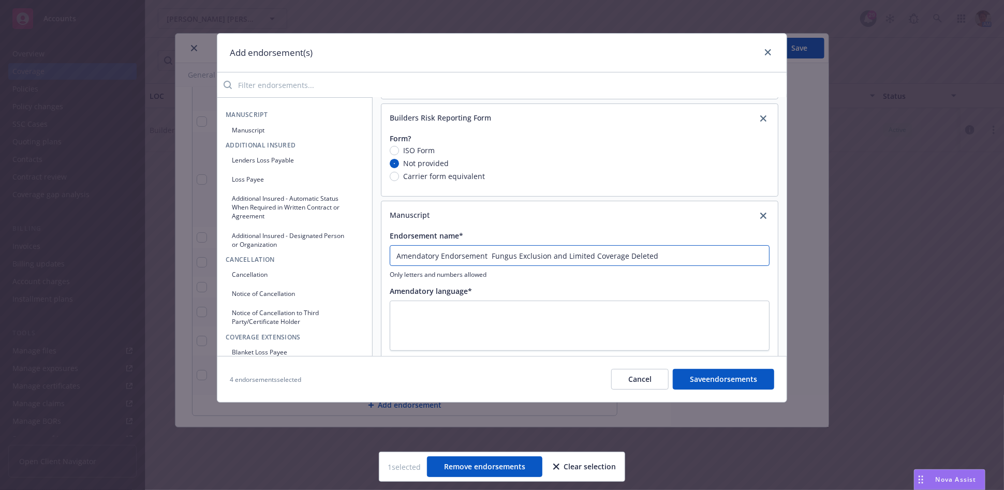
scroll to position [156, 0]
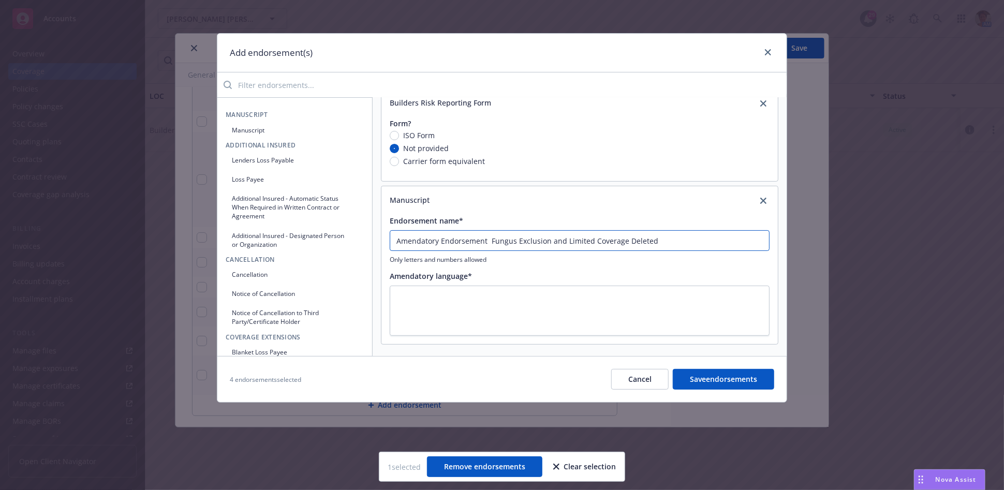
type input "Amendatory Endorsement Fungus Exclusion and Limited Coverage Deleted"
click at [719, 380] on button "Save endorsements" at bounding box center [723, 379] width 101 height 21
drag, startPoint x: 397, startPoint y: 244, endPoint x: 700, endPoint y: 260, distance: 303.7
click at [700, 260] on div "Amendatory Endorsement Fungus Exclusion and Limited Coverage Deleted Only lette…" at bounding box center [580, 247] width 380 height 34
click at [434, 298] on textarea at bounding box center [580, 311] width 380 height 50
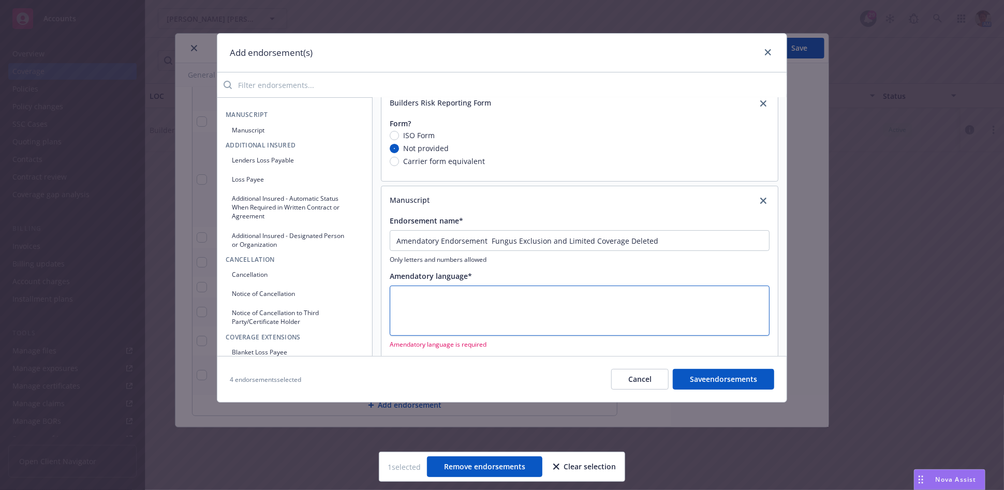
paste textarea "Amendatory Endorsement Fungus Exclusion and Limited Coverage Deleted"
type textarea "x"
type textarea "Amendatory Endorsement Fungus Exclusion and Limited Coverage Deleted"
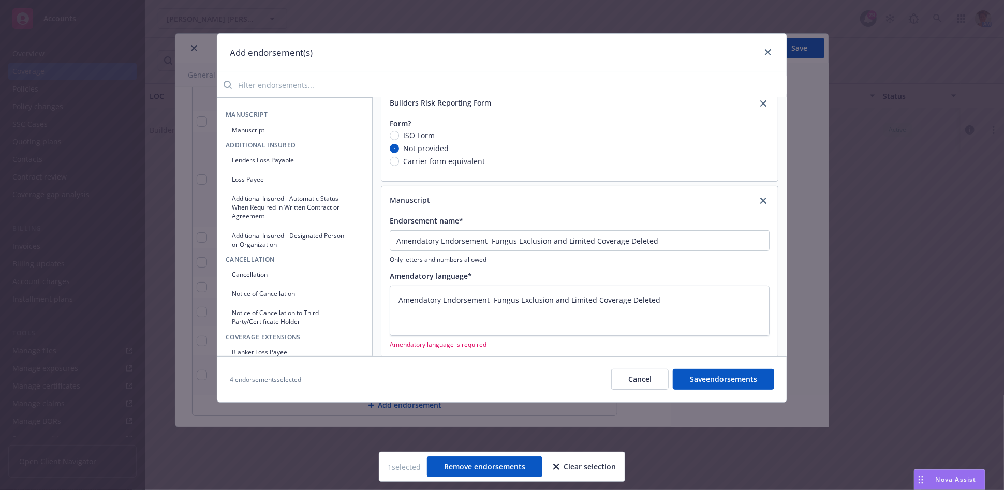
click at [722, 380] on button "Save endorsements" at bounding box center [723, 379] width 101 height 21
type textarea "x"
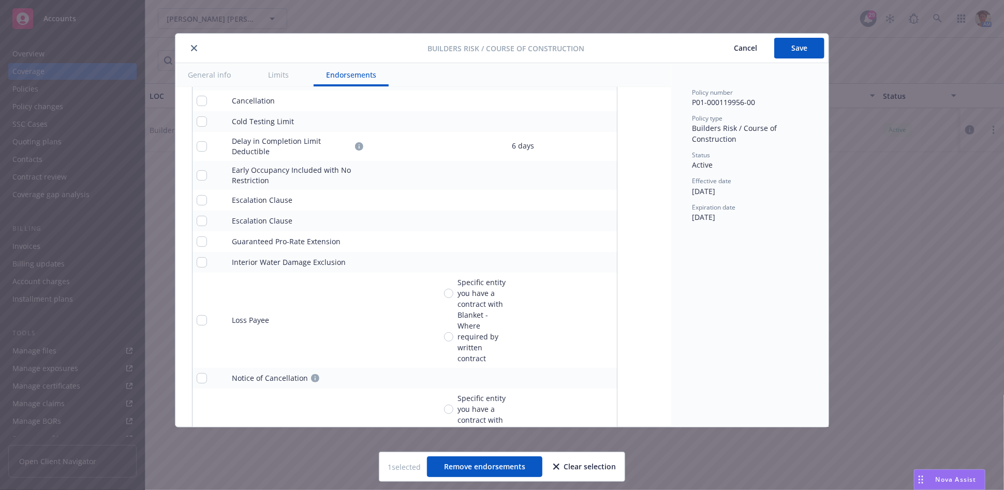
scroll to position [2042, 0]
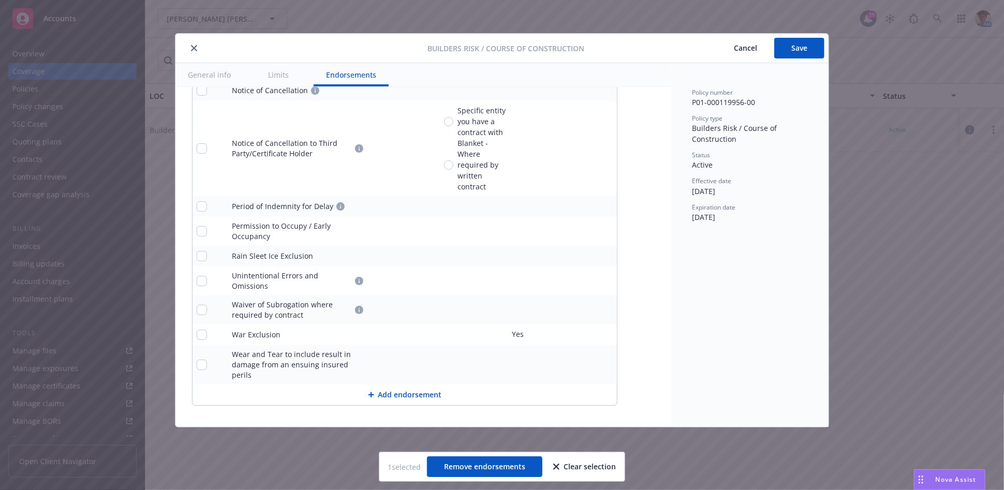
click at [413, 385] on button "Add endorsement" at bounding box center [404, 394] width 424 height 21
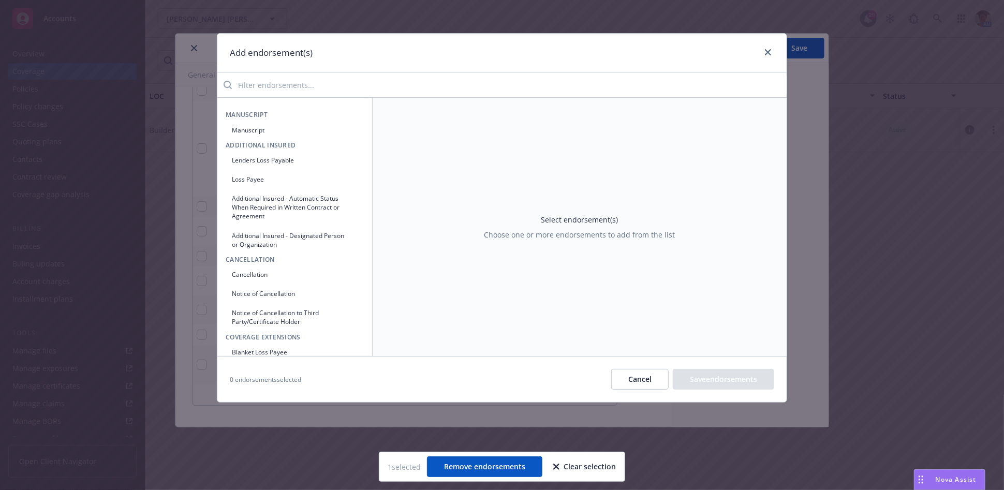
click at [640, 376] on button "Cancel" at bounding box center [639, 379] width 57 height 21
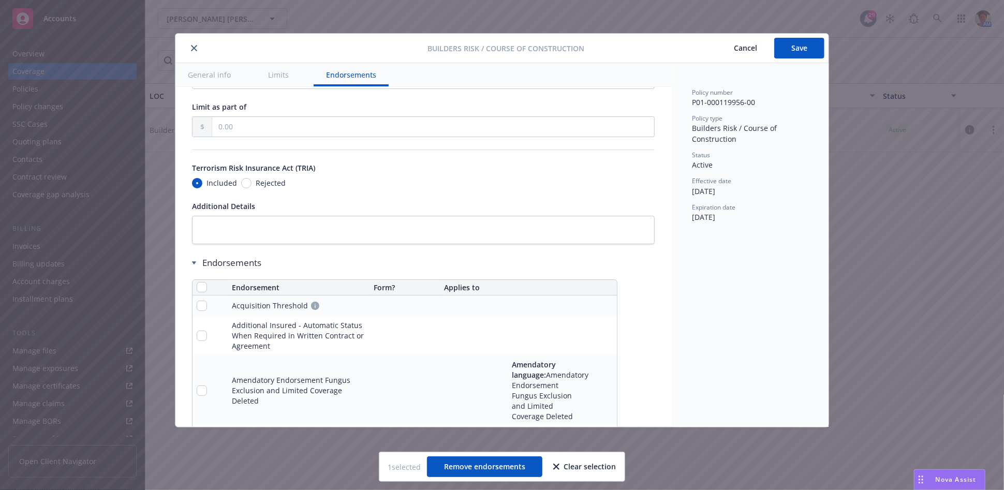
scroll to position [1295, 0]
click at [279, 70] on button "Limits" at bounding box center [279, 74] width 46 height 23
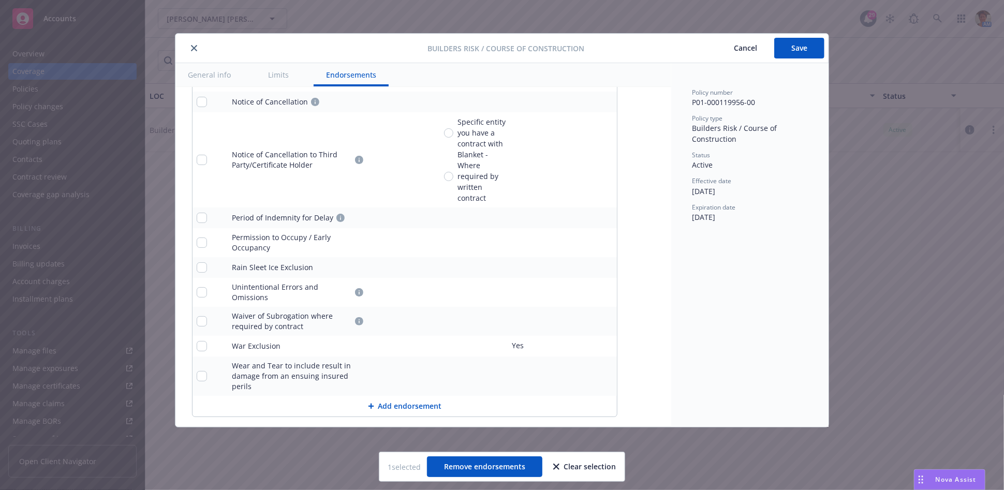
scroll to position [2042, 0]
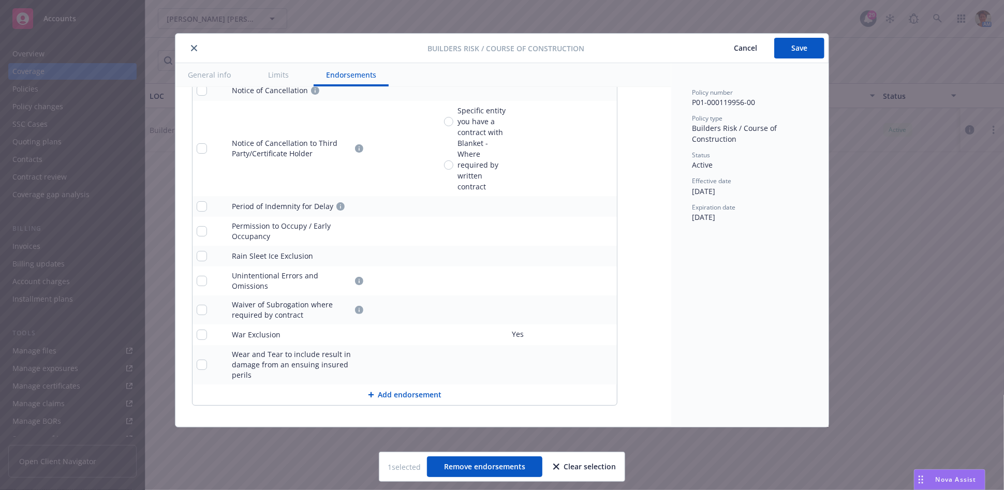
click at [391, 392] on button "Add endorsement" at bounding box center [404, 394] width 424 height 21
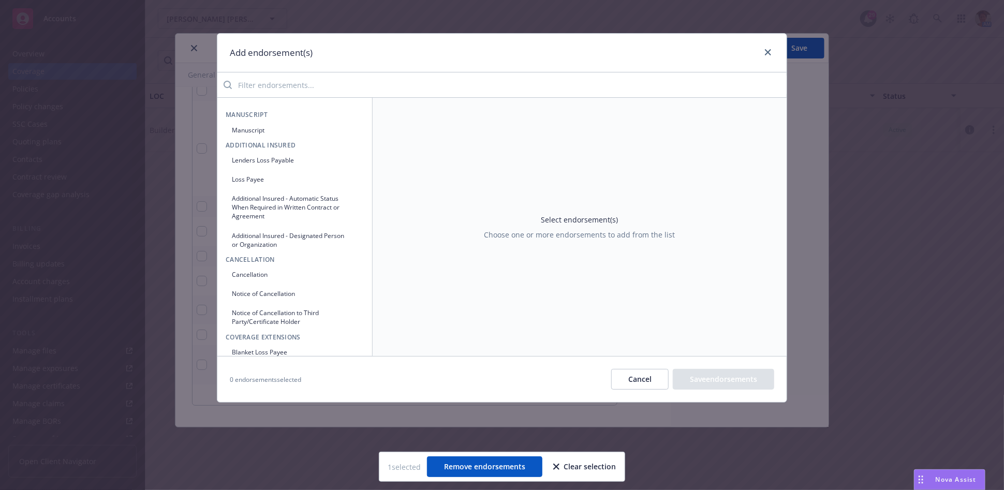
click at [268, 128] on button "Manuscript" at bounding box center [295, 130] width 138 height 17
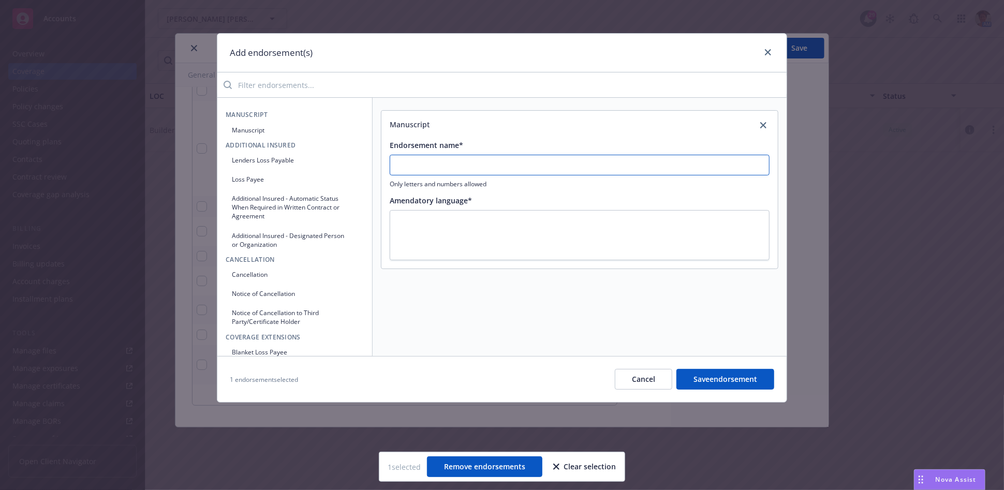
click at [461, 160] on input "Endorsement name*" at bounding box center [580, 165] width 380 height 21
drag, startPoint x: 489, startPoint y: 172, endPoint x: 375, endPoint y: 168, distance: 113.9
click at [375, 168] on div "Manuscript Endorsement name* Virus or Bacteria Exclusion Only letters and numbe…" at bounding box center [580, 227] width 414 height 258
type input "Virus or Bacteria Exclusion"
click at [417, 224] on textarea at bounding box center [580, 235] width 380 height 50
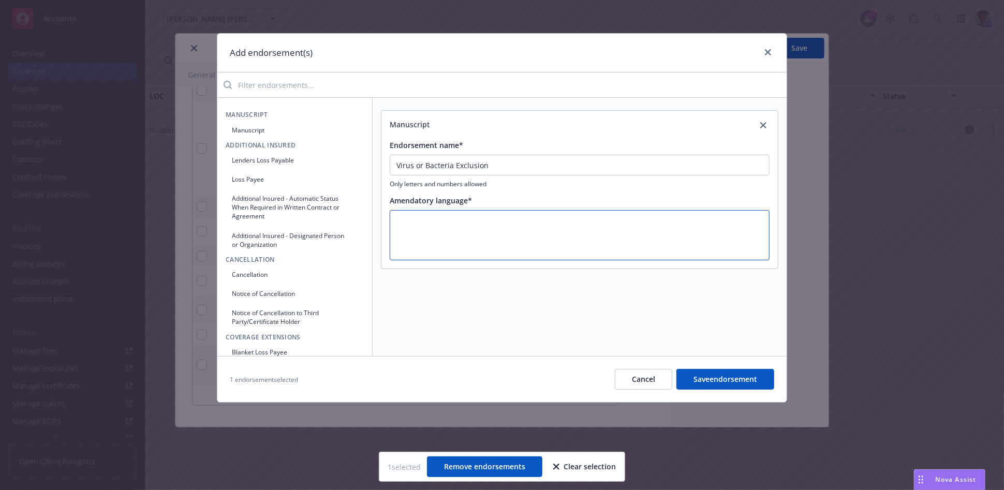
paste textarea "Virus or Bacteria Exclusion"
type textarea "x"
type textarea "Virus or Bacteria Exclusion"
click at [710, 374] on button "Save endorsement" at bounding box center [725, 379] width 98 height 21
type textarea "x"
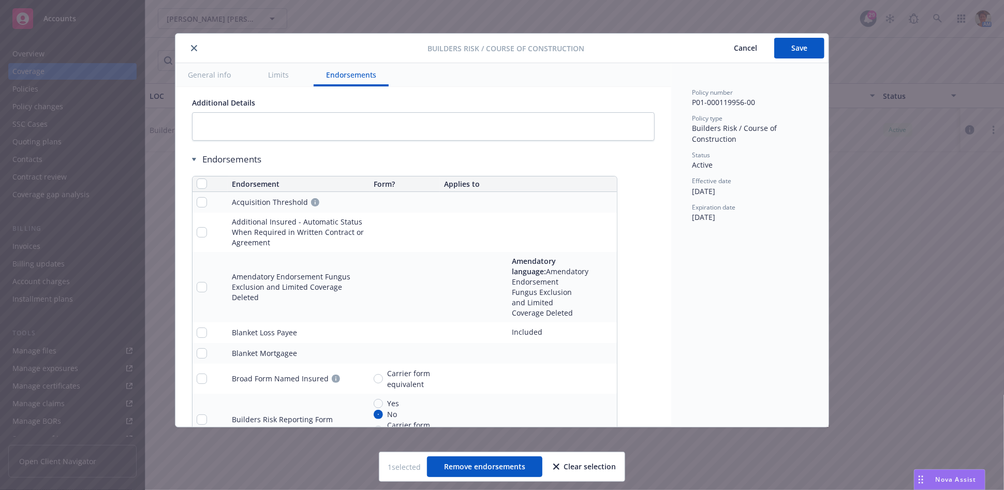
scroll to position [1409, 0]
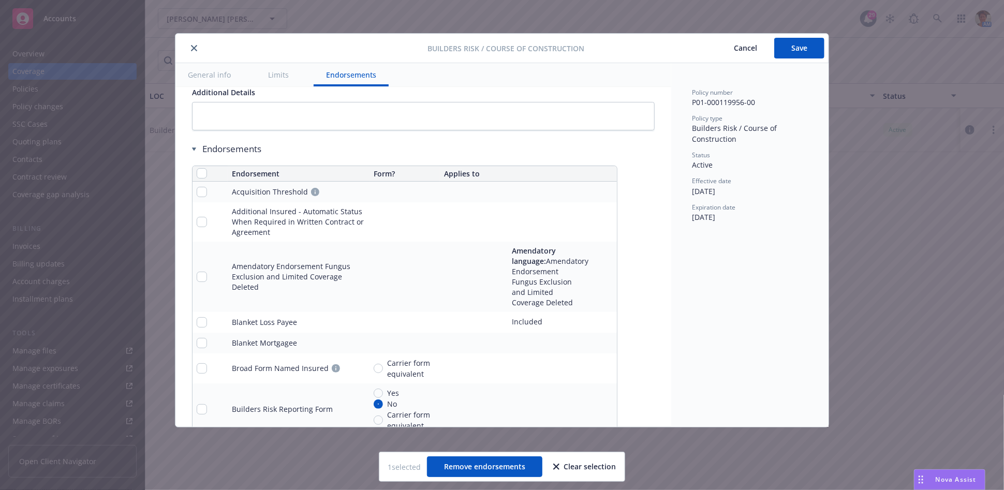
click at [282, 73] on button "Limits" at bounding box center [279, 74] width 46 height 23
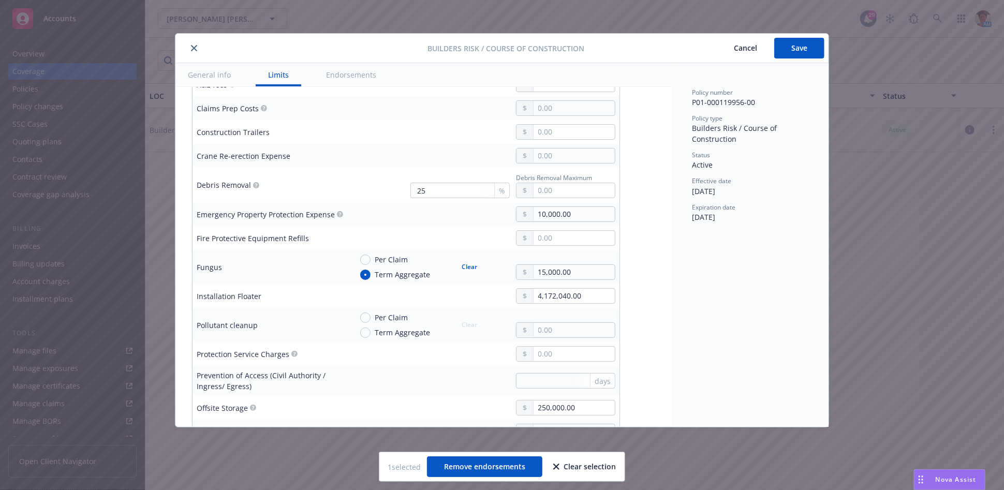
scroll to position [584, 0]
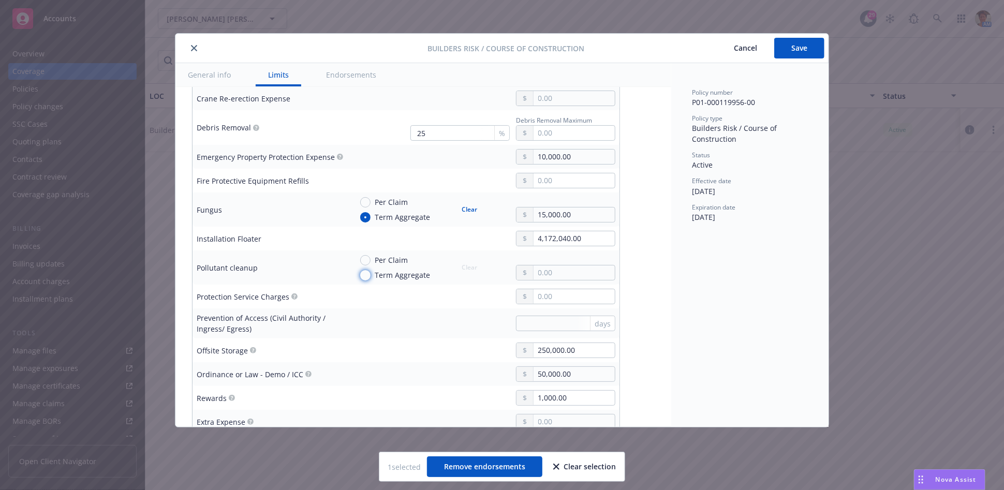
click at [364, 270] on input "Term Aggregate" at bounding box center [365, 275] width 10 height 10
radio input "true"
click at [555, 265] on input "text" at bounding box center [573, 272] width 81 height 14
type input "1.00"
type input "25,000.00"
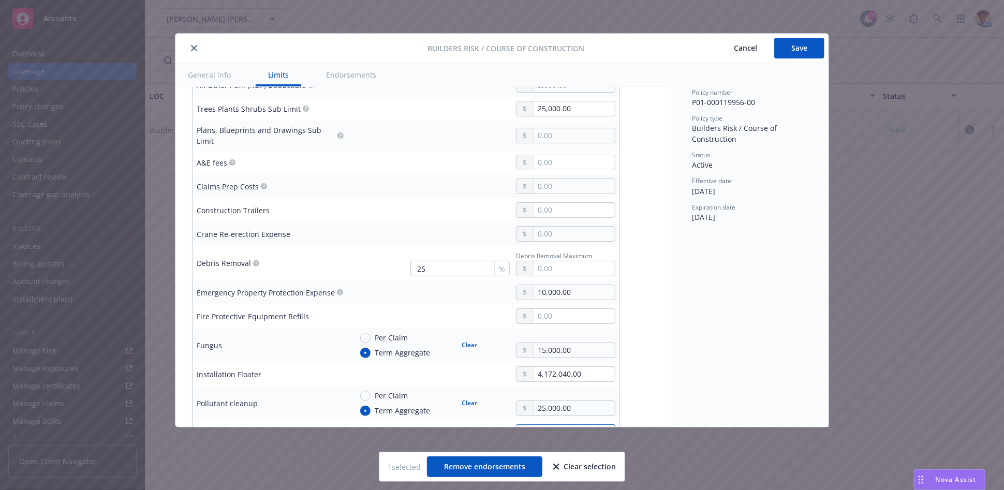
scroll to position [469, 0]
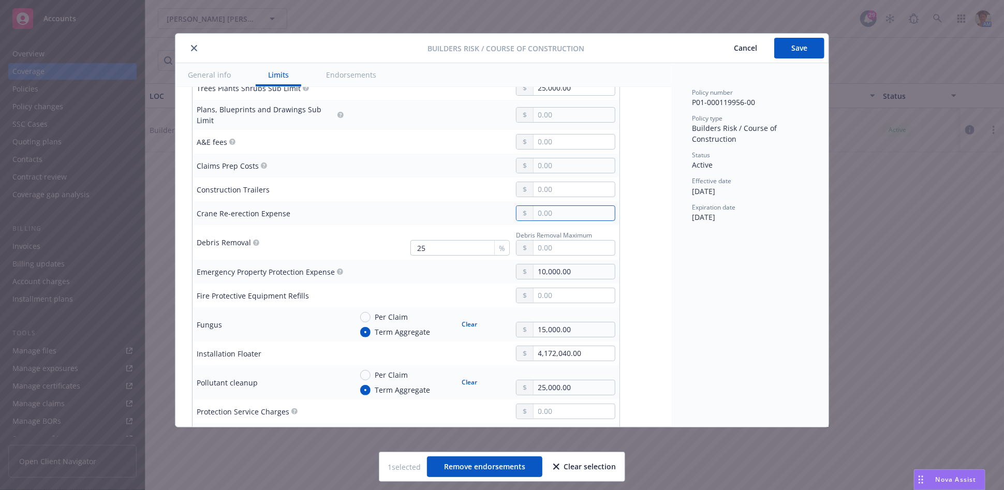
click at [556, 210] on input "text" at bounding box center [573, 213] width 81 height 14
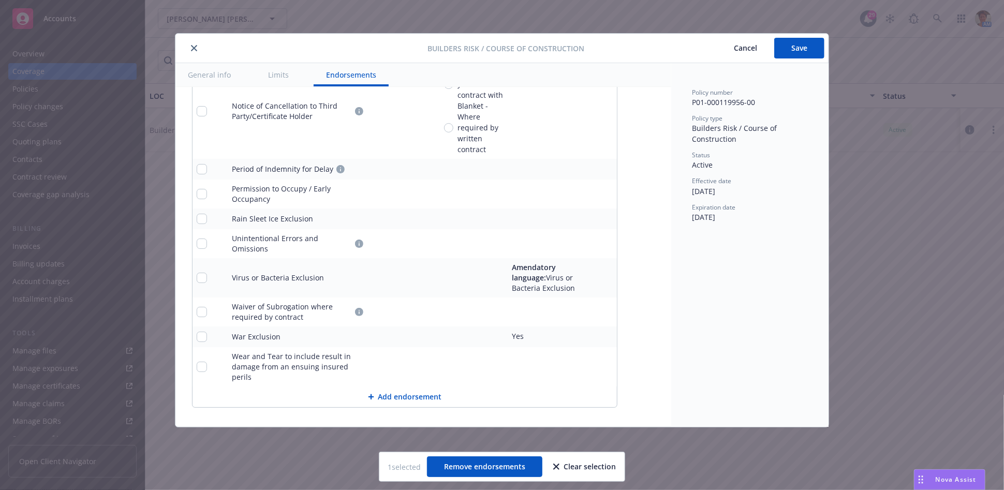
scroll to position [2081, 0]
click at [400, 387] on button "Add endorsement" at bounding box center [404, 394] width 424 height 21
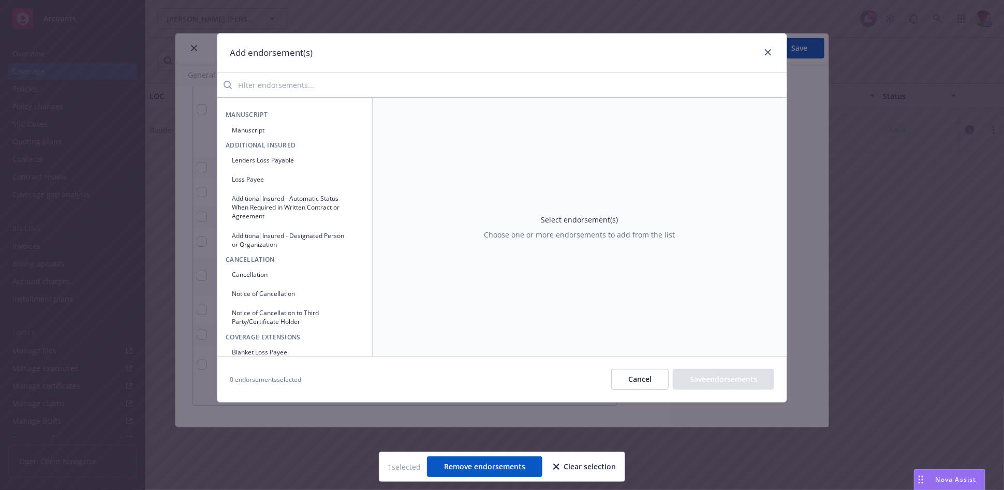
click at [261, 133] on button "Manuscript" at bounding box center [295, 130] width 138 height 17
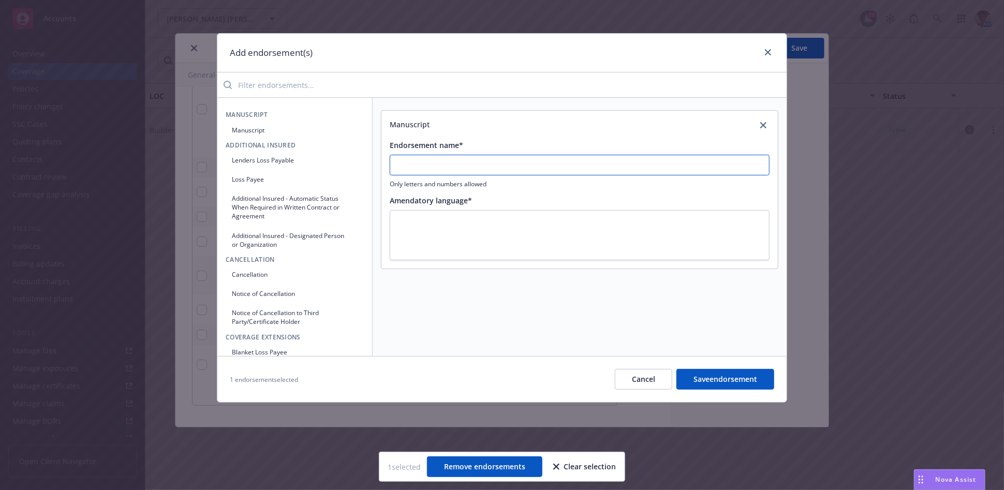
click at [435, 161] on input "Endorsement name*" at bounding box center [580, 165] width 380 height 21
type input "Fire Department Service Charges"
type textarea "x"
type textarea "F"
type textarea "x"
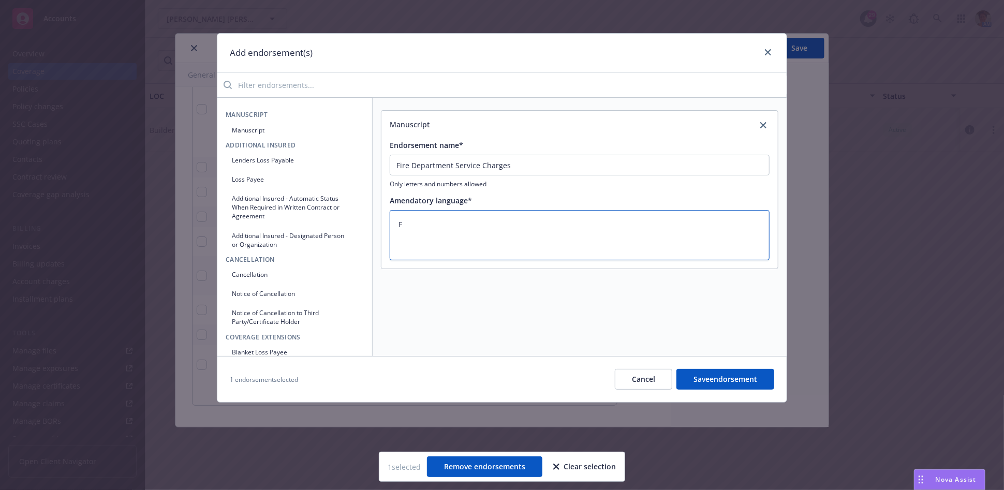
type textarea "Fi"
type textarea "x"
type textarea "Fir"
type textarea "x"
type textarea "Fire"
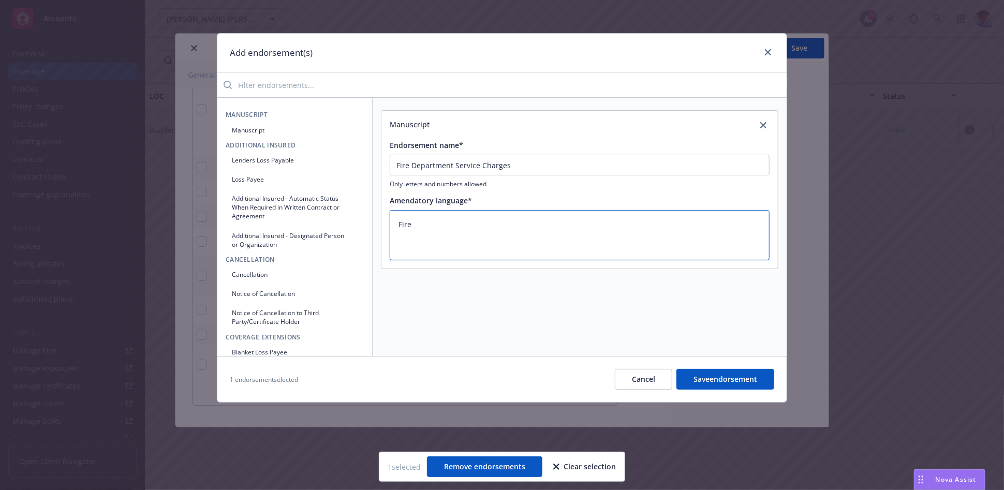
type textarea "x"
type textarea "Fire"
type textarea "x"
type textarea "Fire D"
type textarea "x"
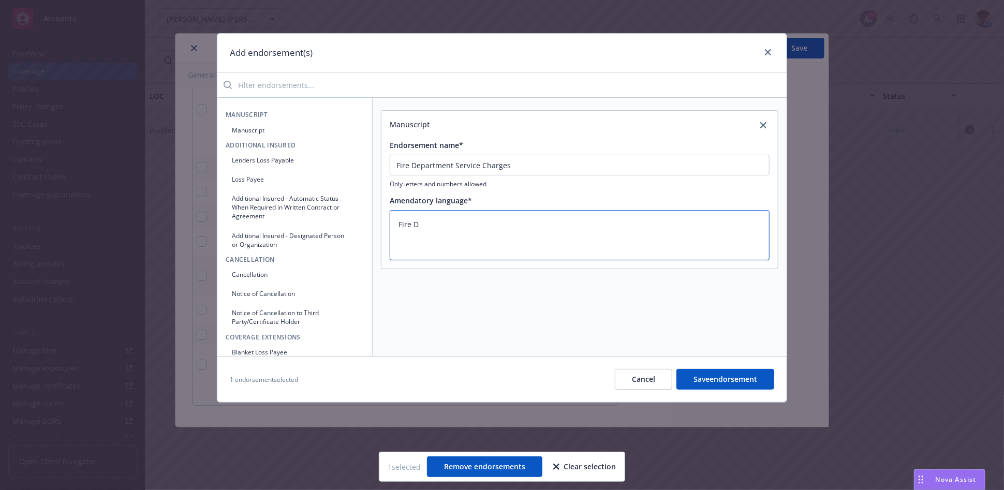
type textarea "Fire De"
type textarea "x"
type textarea "Fire Dep"
type textarea "x"
type textarea "Fire Depa"
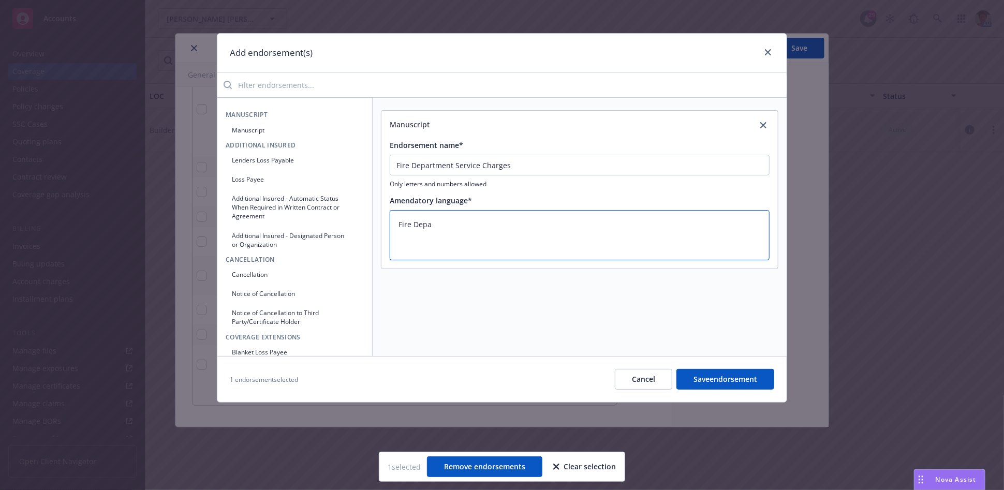
type textarea "x"
type textarea "Fire Depar"
type textarea "x"
type textarea "Fire Depart"
type textarea "x"
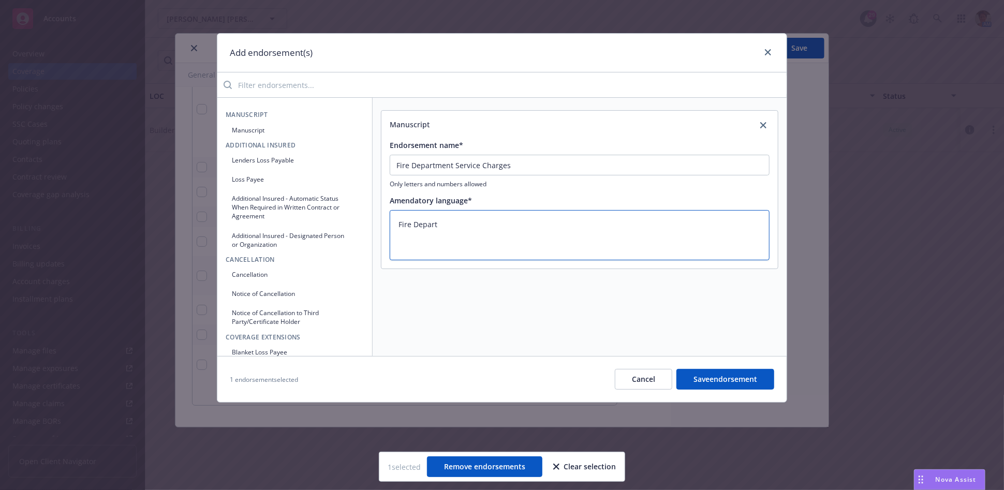
type textarea "Fire Departm"
type textarea "x"
type textarea "Fire Departme"
type textarea "x"
type textarea "Fire Departmen"
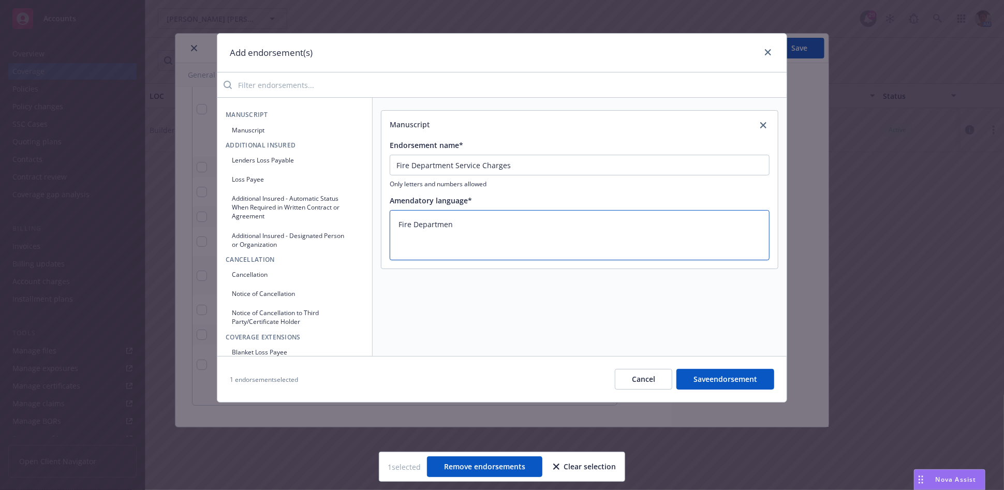
type textarea "x"
type textarea "Fire Department"
type textarea "x"
type textarea "Fire Department"
type textarea "x"
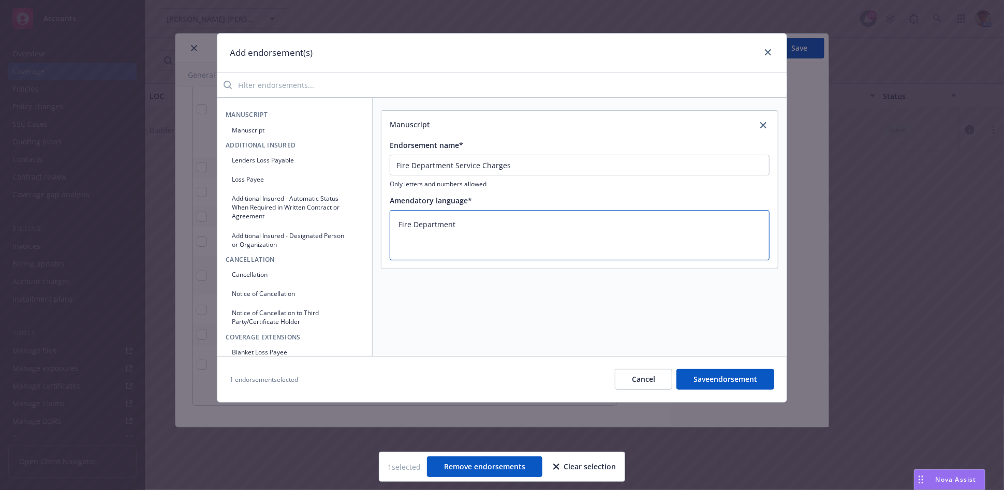
type textarea "Fire Department S"
type textarea "x"
type textarea "Fire Department Se"
type textarea "x"
type textarea "Fire Department Ser"
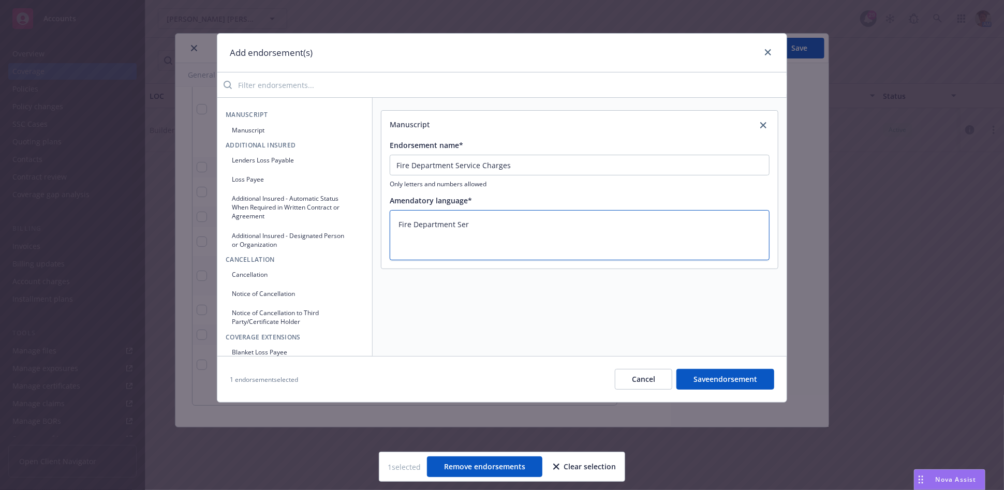
type textarea "x"
type textarea "Fire Department Serv"
type textarea "x"
type textarea "Fire Department Servi"
type textarea "x"
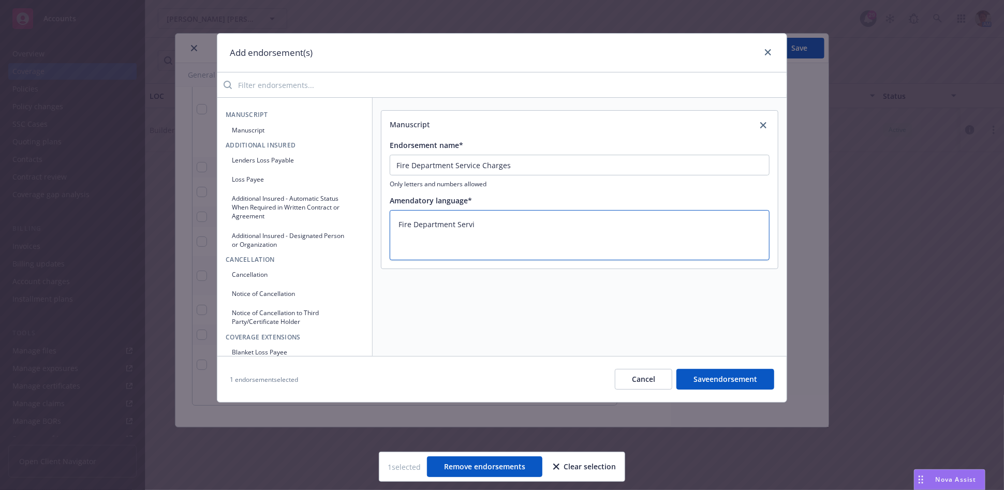
type textarea "Fire Department Servic"
type textarea "x"
type textarea "Fire Department Service"
type textarea "x"
type textarea "Fire Department Services"
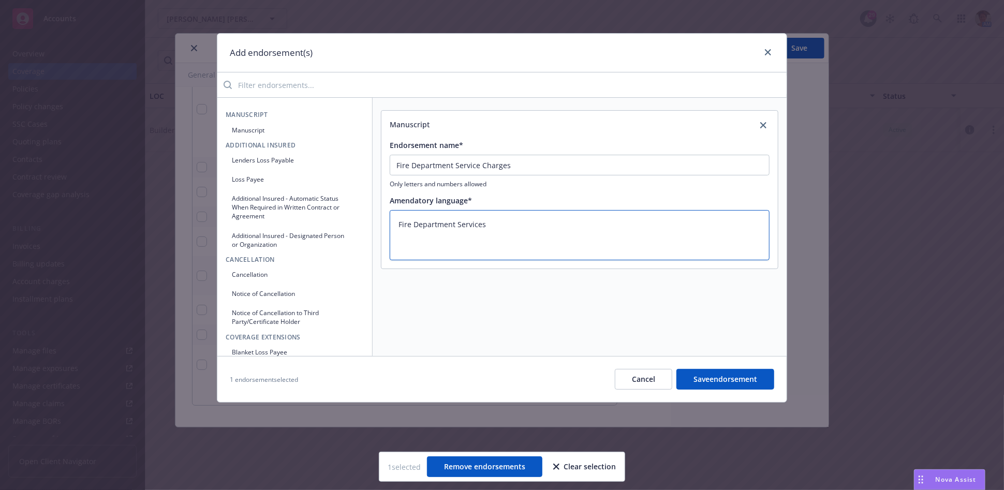
type textarea "x"
type textarea "Fire Department Services"
type textarea "x"
type textarea "Fire Department Services C"
type textarea "x"
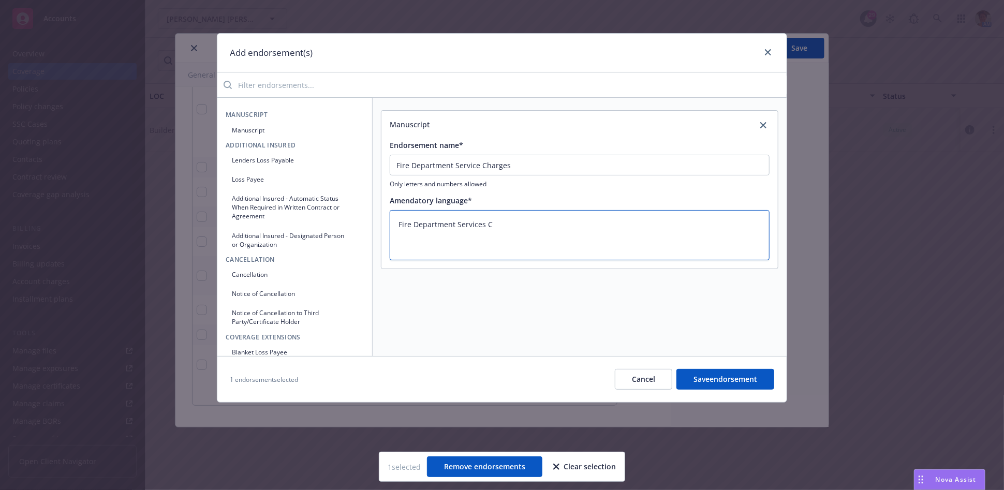
type textarea "Fire Department Services Ch"
type textarea "x"
type textarea "Fire Department Services Cha"
type textarea "x"
type textarea "Fire Department Services Char"
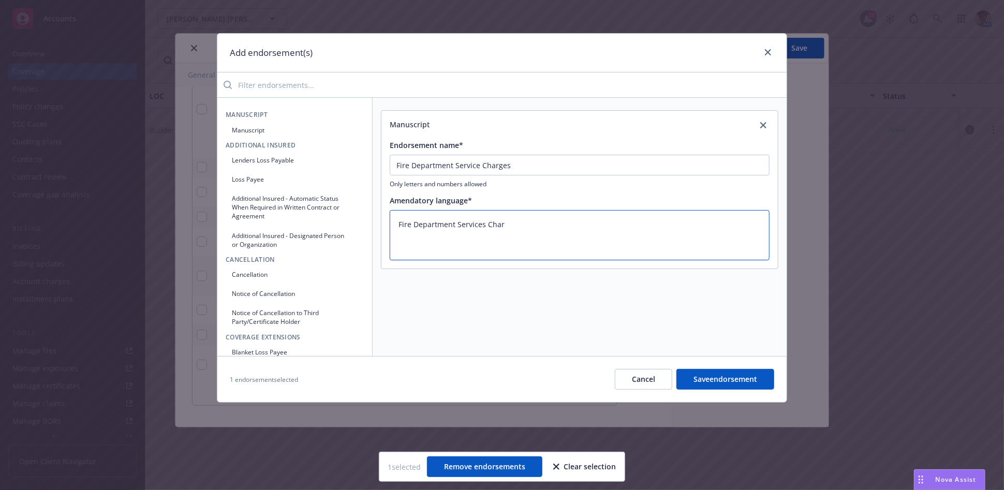
type textarea "x"
type textarea "Fire Department Services Charg"
type textarea "x"
type textarea "Fire Department Services Charge"
type textarea "x"
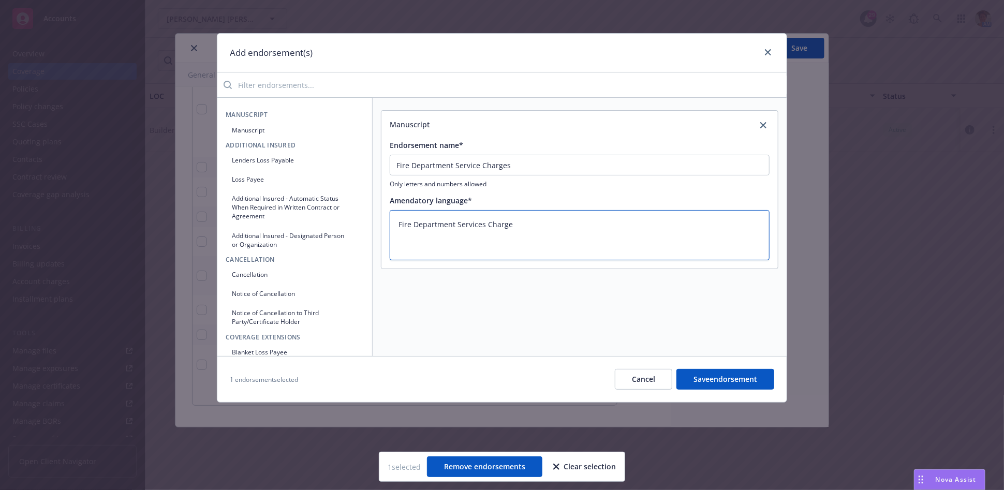
type textarea "Fire Department Services Charges"
type textarea "x"
type textarea "Fire Department Services Charges"
type textarea "x"
type textarea "Fire Department Services Charges -"
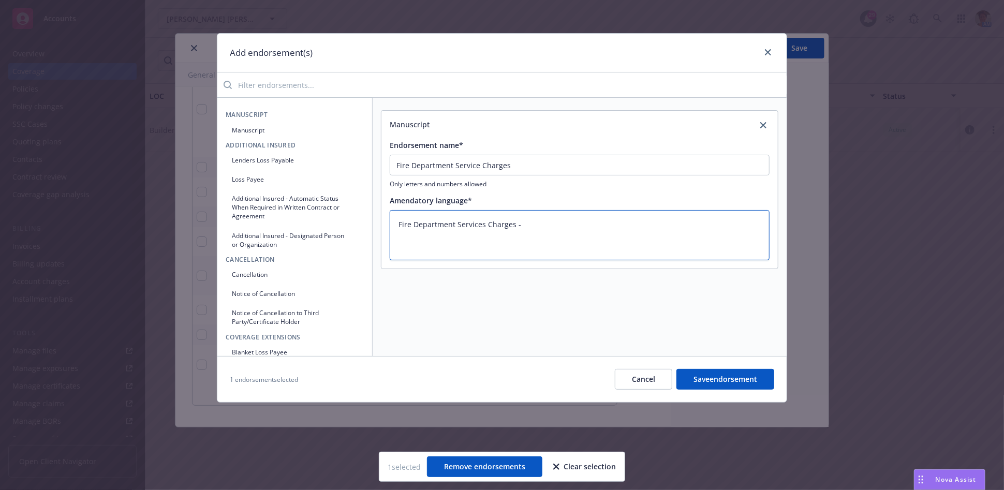
type textarea "x"
type textarea "Fire Department Services Charges -"
type textarea "x"
type textarea "Fire Department Services Charges - $"
type textarea "x"
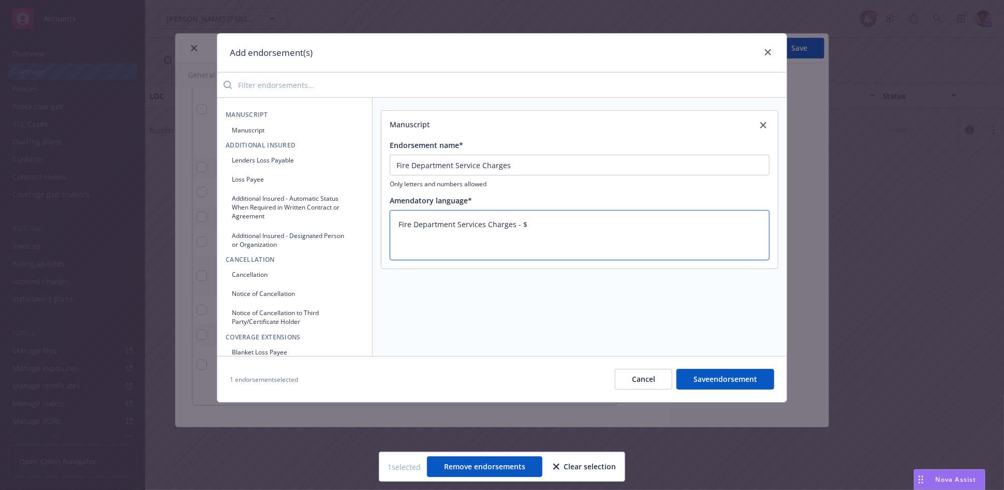
type textarea "Fire Department Services Charges - $1"
type textarea "x"
type textarea "Fire Department Services Charges - $1,"
type textarea "x"
type textarea "Fire Department Services Charges - $1,0"
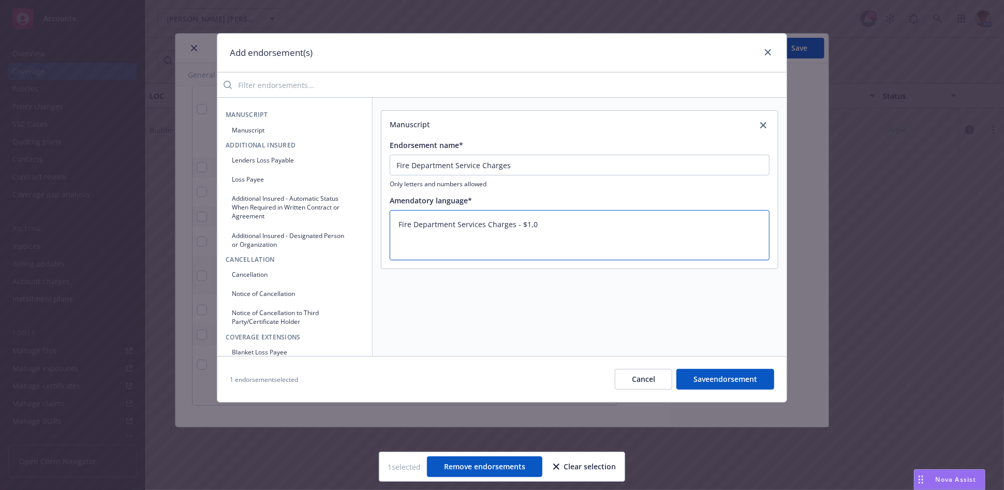
type textarea "x"
type textarea "Fire Department Services Charges - $1,00"
type textarea "x"
type textarea "Fire Department Services Charges - $1,000"
click at [244, 292] on button "Notice of Cancellation" at bounding box center [295, 293] width 138 height 17
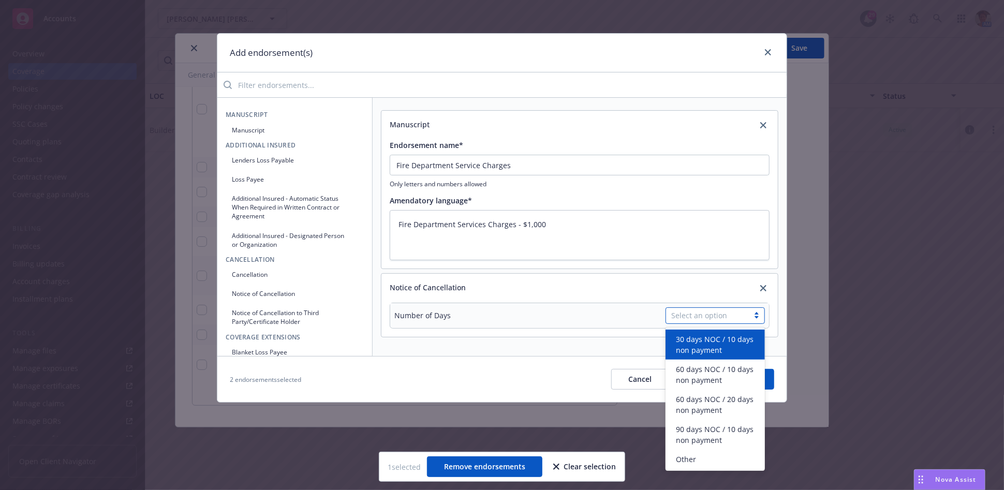
click at [727, 318] on div "Select an option" at bounding box center [707, 315] width 72 height 11
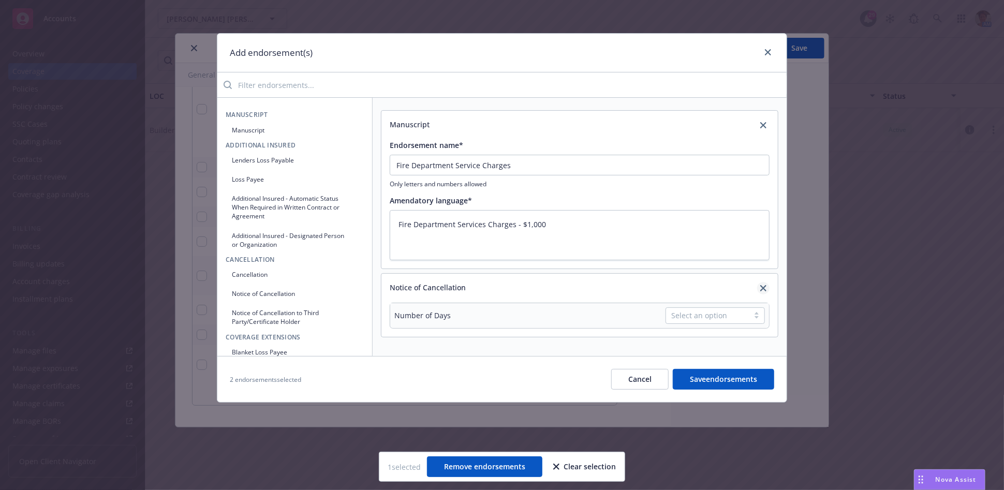
click at [765, 290] on icon "close" at bounding box center [763, 288] width 6 height 6
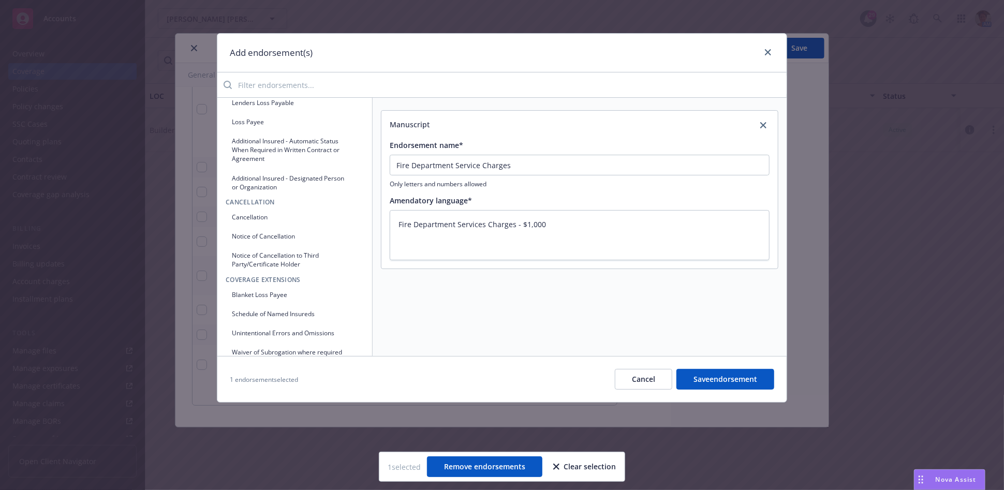
scroll to position [0, 0]
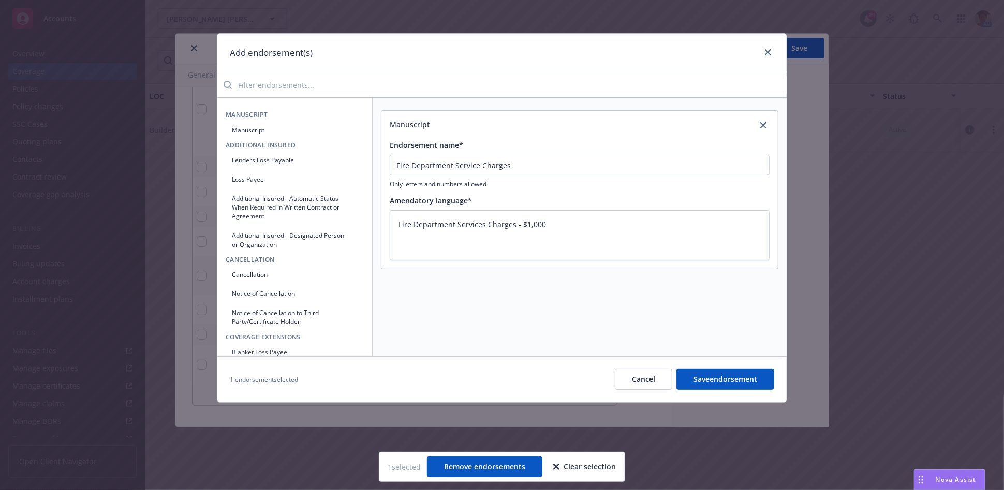
click at [241, 126] on button "Manuscript" at bounding box center [295, 130] width 138 height 17
click at [453, 175] on input "Endorsement name*" at bounding box center [580, 165] width 380 height 21
type textarea "x"
type input "A"
type textarea "x"
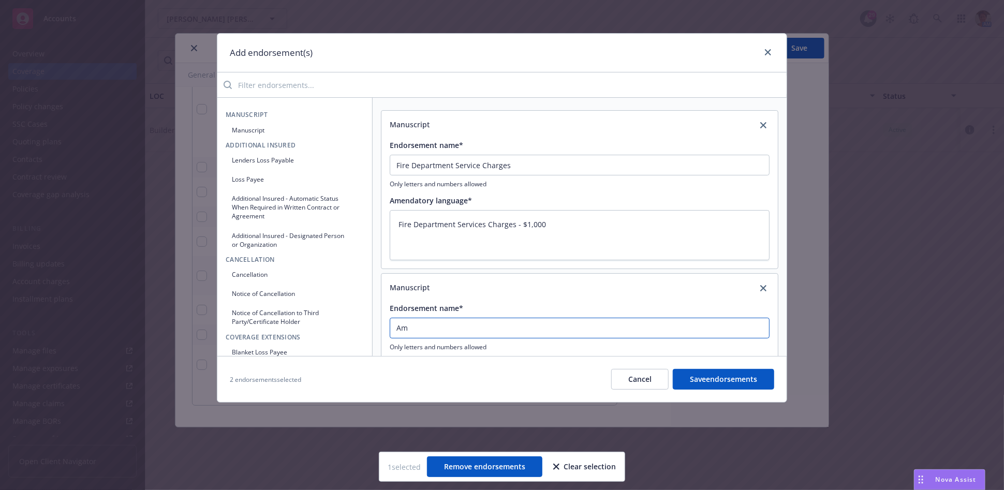
type input "Ame"
type textarea "x"
type input "[MEDICAL_DATA]"
type textarea "x"
type input "Amend"
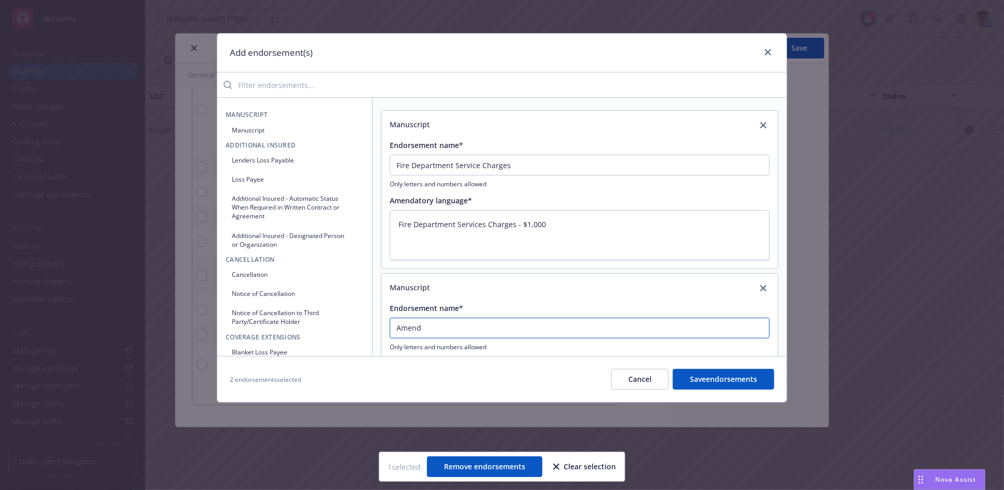
type textarea "x"
type input "[PERSON_NAME]"
type textarea "x"
type input "Amendat"
type textarea "x"
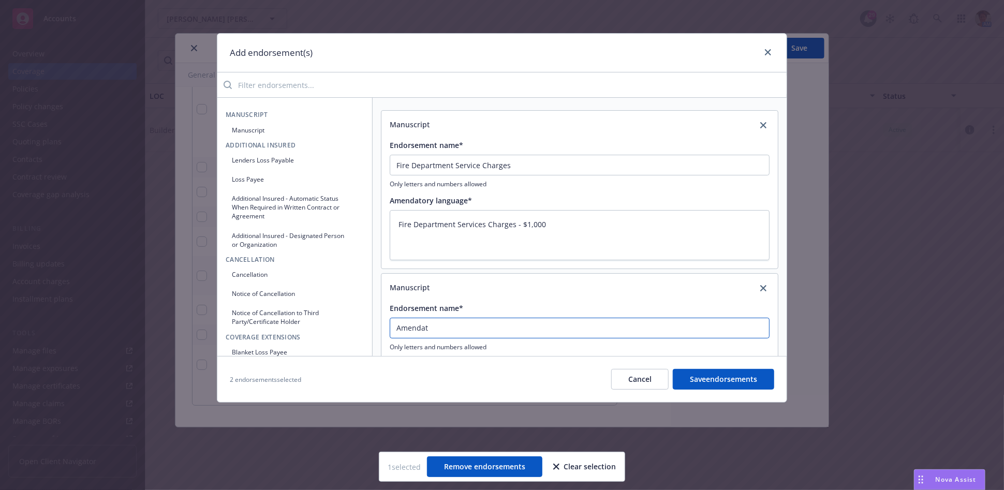
type input "Amendato"
type textarea "x"
type input "Amendator"
type textarea "x"
type input "Amendatory"
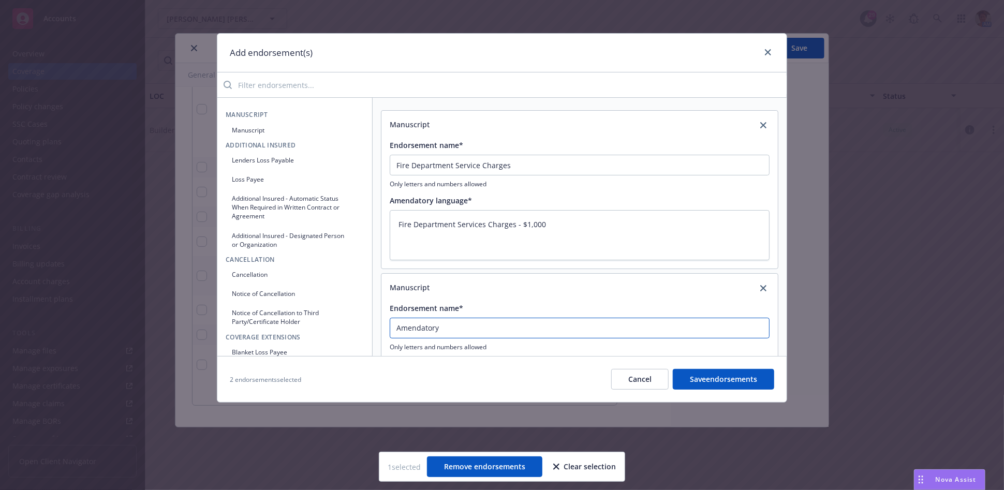
type textarea "x"
type input "Amendatory"
type textarea "x"
type input "Amendatory E"
type textarea "x"
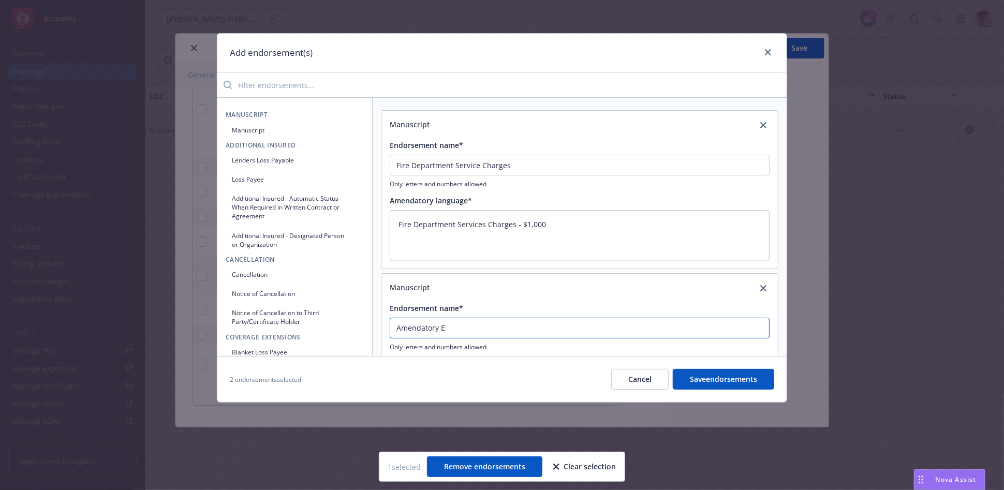
type input "Amendatory En"
type textarea "x"
type input "Amendatory End"
type textarea "x"
type input "Amendatory Endo"
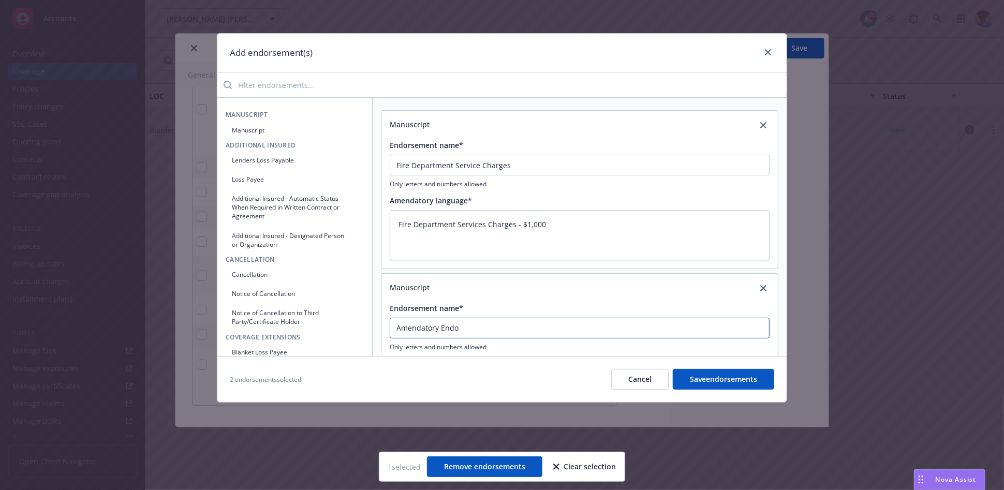
type textarea "x"
type input "Amendatory Endor"
type textarea "x"
type input "Amendatory Endors"
type textarea "x"
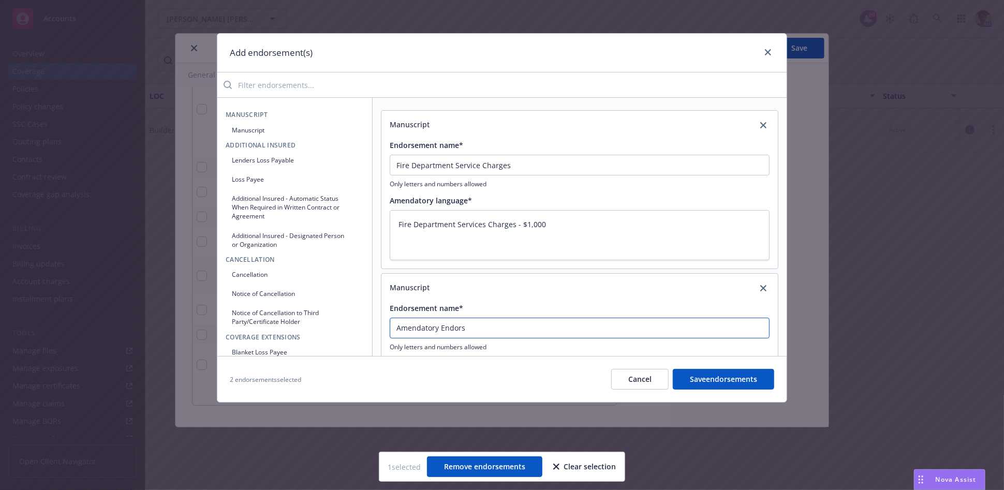
type input "Amendatory Endorse"
type textarea "x"
type input "Amendatory Endorsem"
type textarea "x"
type input "Amendatory Endorseme"
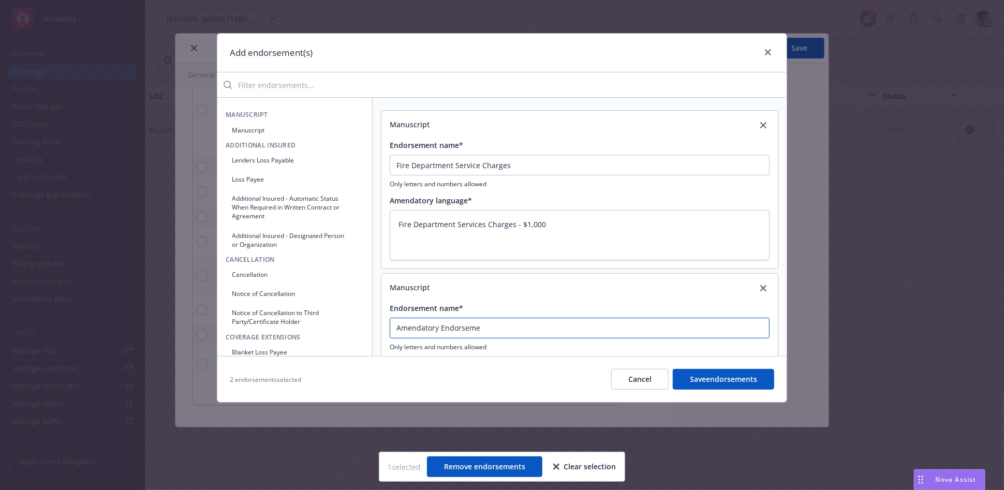
type textarea "x"
type input "Amendatory Endorsemen"
type textarea "x"
type input "Amendatory Endorsement"
type textarea "x"
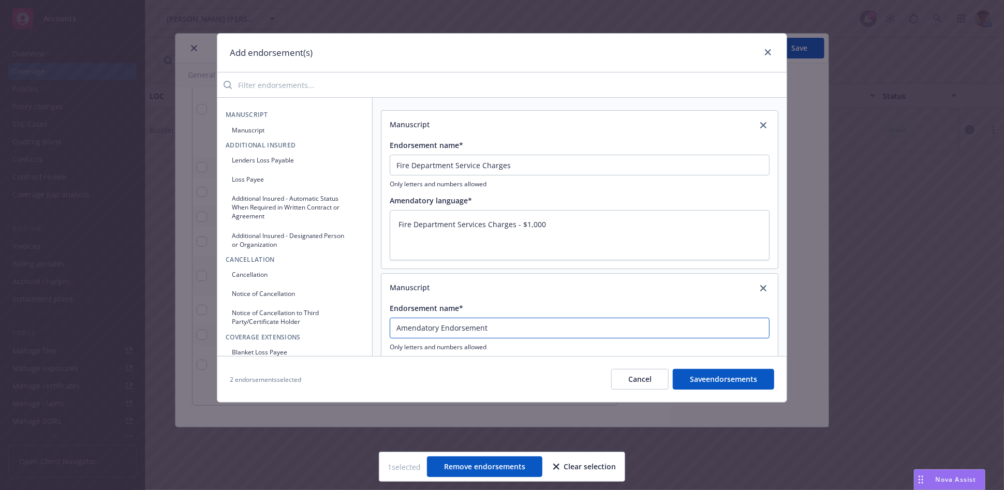
type input "Amendatory Endorsement"
type textarea "x"
type input "Amendatory Endorsement"
type textarea "x"
type input "Amendatory Endorsement F"
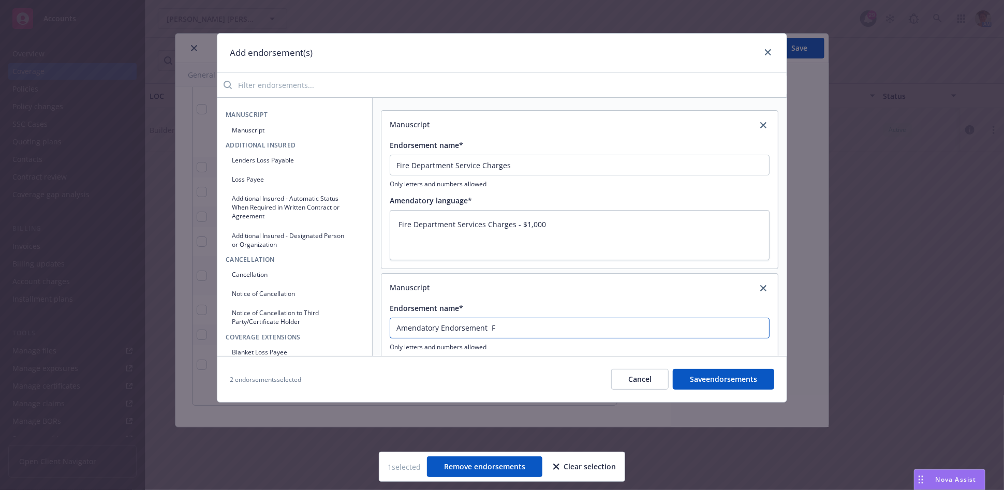
type textarea "x"
type input "Amendatory Endorsement Fu"
type textarea "x"
type input "Amendatory Endorsement Fun"
type textarea "x"
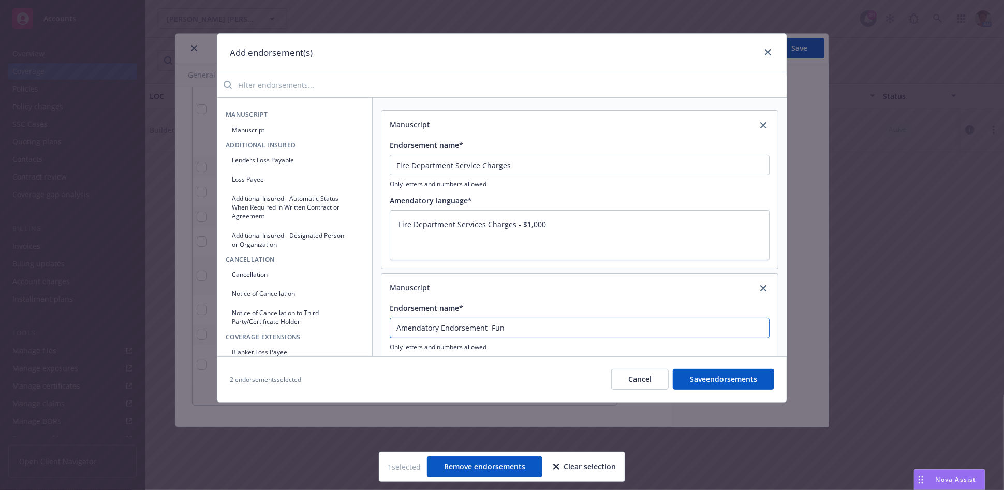
type input "Amendatory Endorsement [PERSON_NAME]"
type textarea "x"
type input "Amendatory Endorsement Fungu"
type textarea "x"
type input "Amendatory Endorsement Fungus"
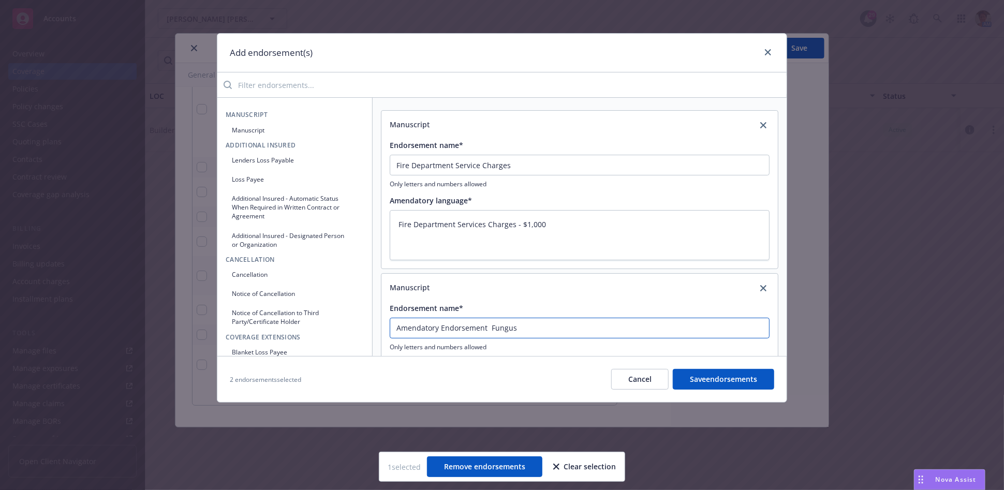
type textarea "x"
type input "Amendatory Endorsement Fungus"
type textarea "x"
type input "Amendatory Endorsement Fungus E"
type textarea "x"
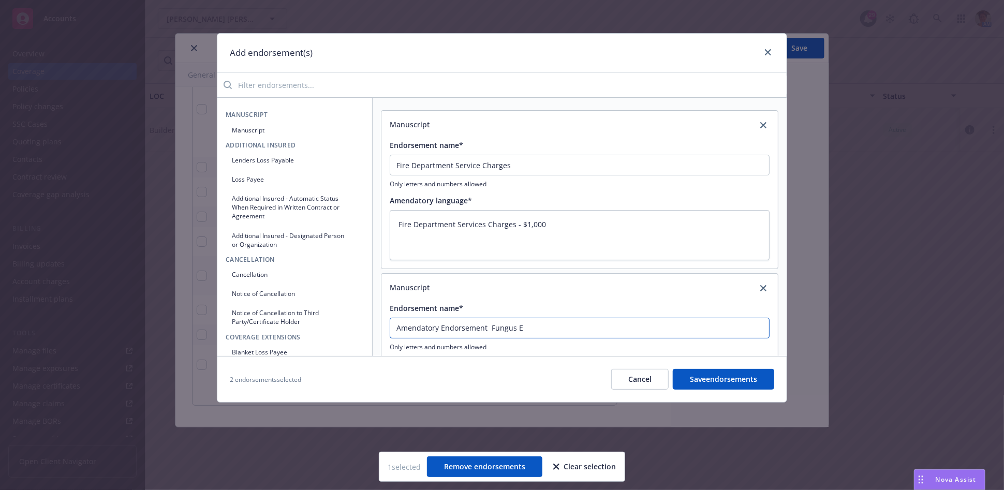
type input "Amendatory Endorsement Fungus Ex"
type textarea "x"
type input "Amendatory Endorsement Fungus Exc"
type textarea "x"
type input "Amendatory Endorsement Fungus Excl"
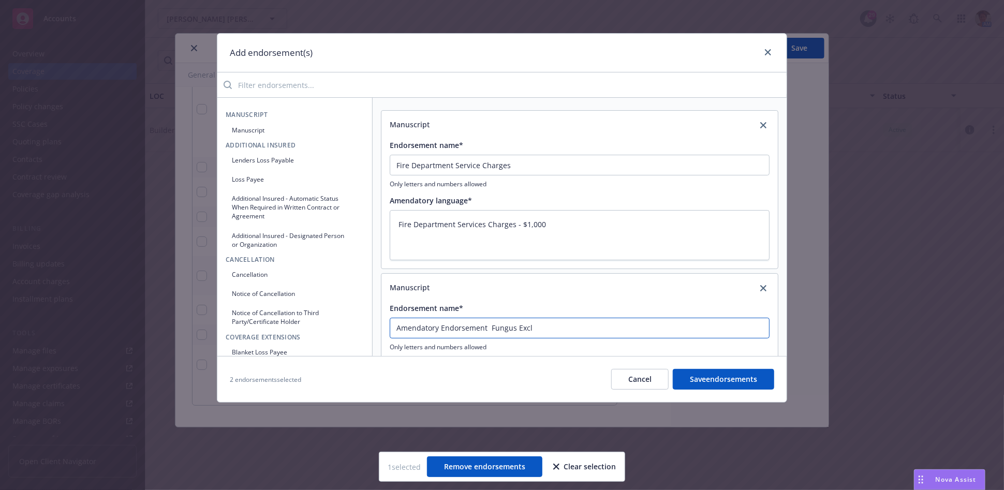
type textarea "x"
type input "Amendatory Endorsement Fungus Exclu"
type textarea "x"
type input "Amendatory Endorsement Fungus Exclus"
type textarea "x"
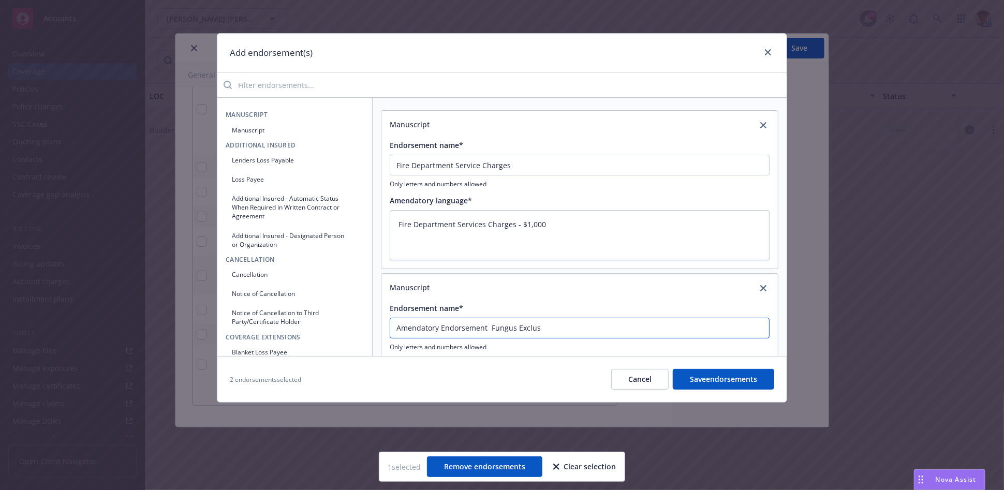
type input "Amendatory Endorsement Fungus Exclusi"
type textarea "x"
type input "Amendatory Endorsement Fungus Exclusio"
type textarea "x"
type input "Amendatory Endorsement Fungus Exclusion"
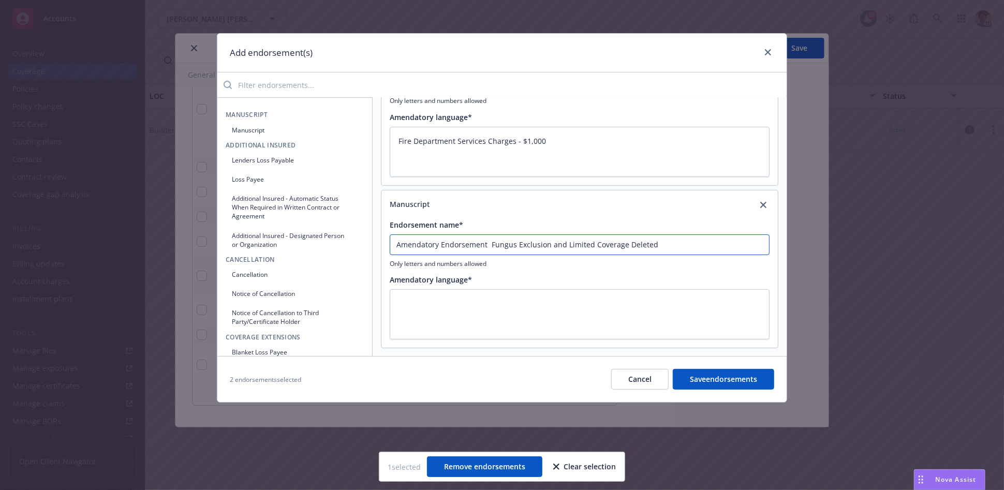
scroll to position [87, 0]
drag, startPoint x: 600, startPoint y: 247, endPoint x: 368, endPoint y: 251, distance: 231.8
click at [368, 250] on div "Manuscript Manuscript Additional Insured Lenders Loss Payable Loss Payee Additi…" at bounding box center [501, 226] width 569 height 259
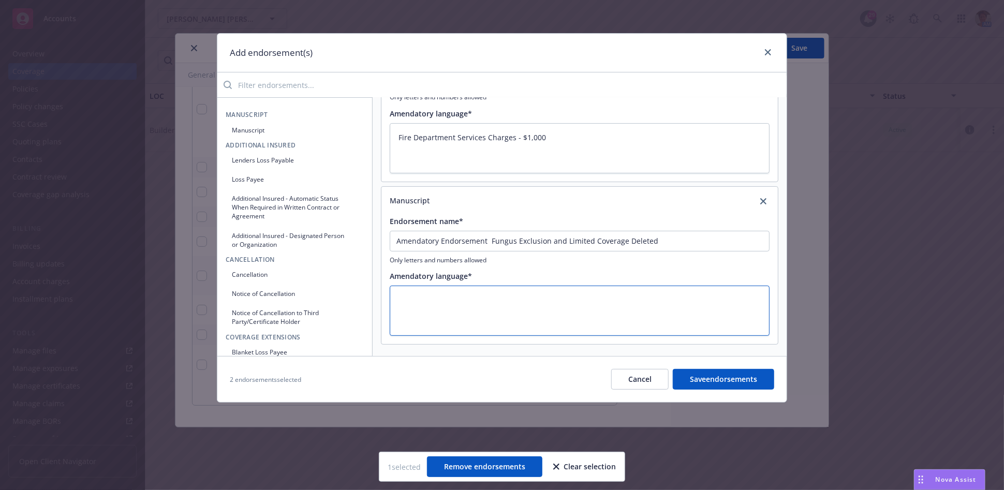
click at [429, 298] on textarea at bounding box center [580, 311] width 380 height 50
paste textarea "Amendatory Endorsement Fungus Exclusion and Limited Coverage Deleted"
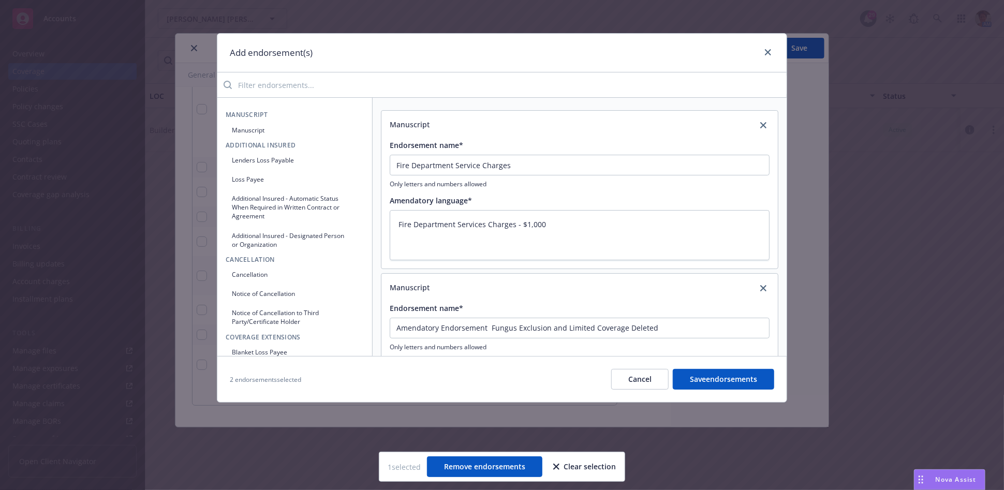
scroll to position [57, 0]
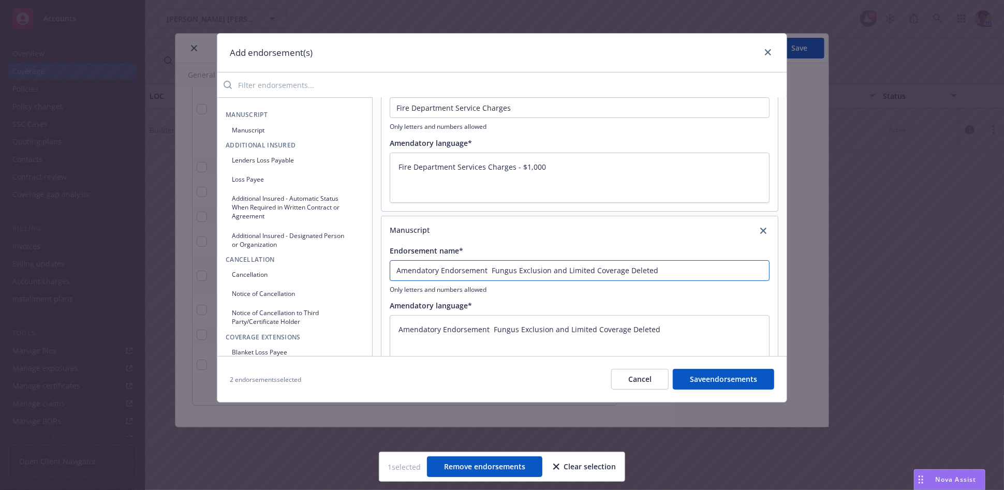
click at [657, 118] on input "Amendatory Endorsement Fungus Exclusion and Limited Coverage Deleted" at bounding box center [580, 107] width 380 height 21
click at [729, 376] on button "Save endorsements" at bounding box center [723, 379] width 101 height 21
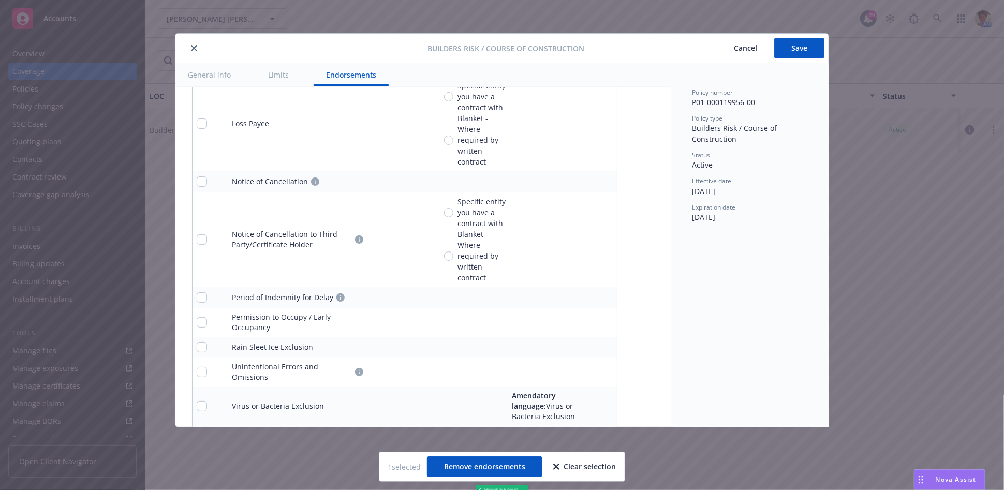
scroll to position [2221, 0]
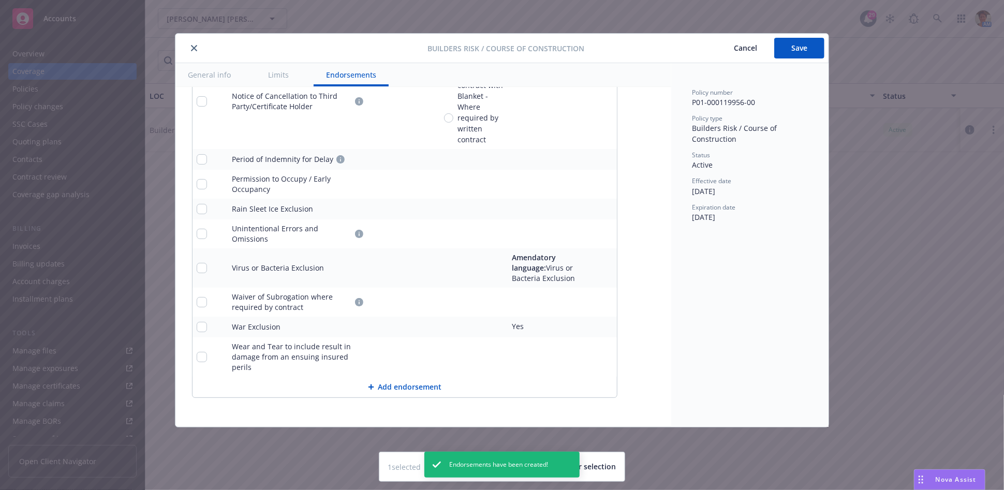
click at [590, 271] on icon "pencil" at bounding box center [588, 268] width 6 height 6
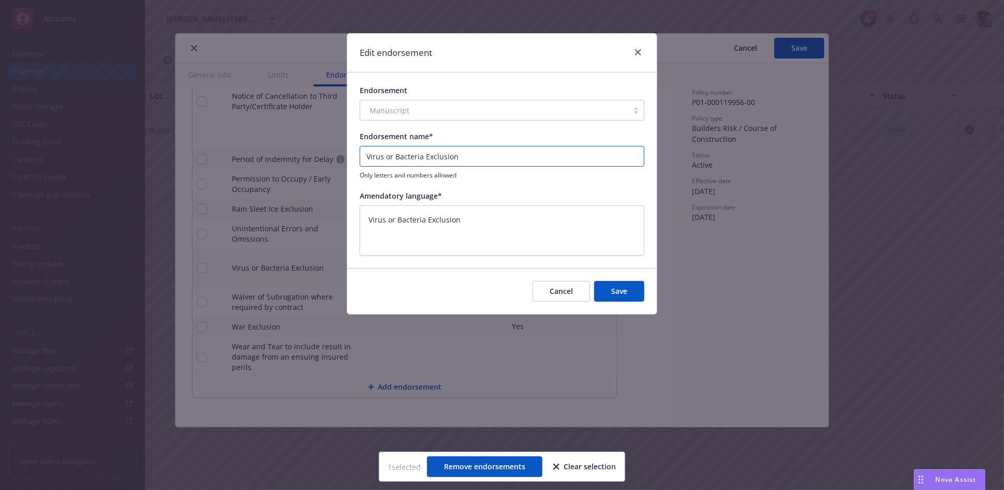
click at [472, 157] on input "Virus or Bacteria Exclusion" at bounding box center [502, 156] width 285 height 21
drag, startPoint x: 629, startPoint y: 300, endPoint x: 791, endPoint y: 304, distance: 162.0
click at [629, 301] on button "Save" at bounding box center [619, 291] width 50 height 21
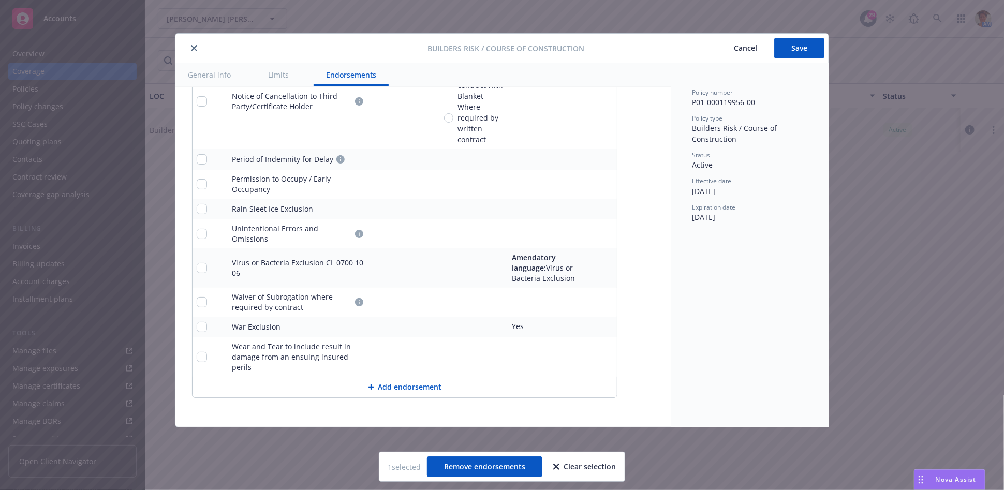
click at [408, 391] on button "Add endorsement" at bounding box center [404, 387] width 424 height 21
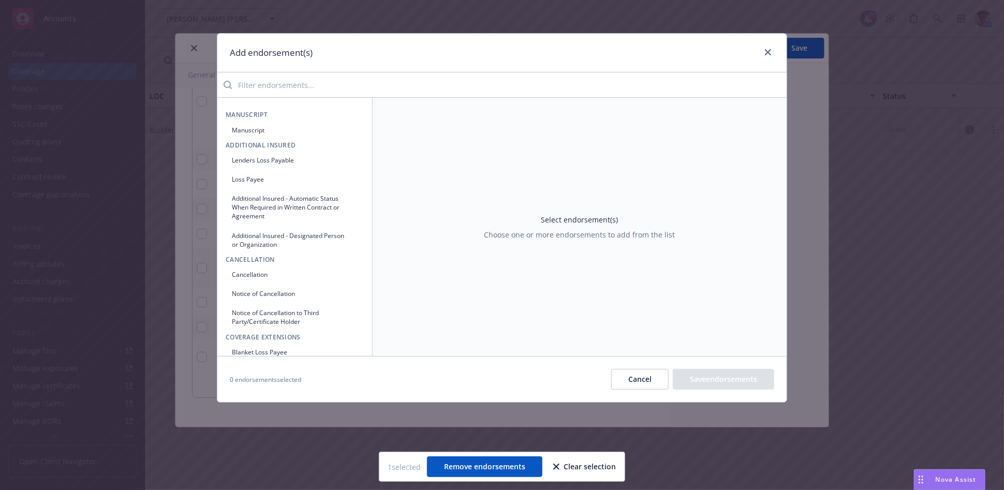
click at [255, 130] on button "Manuscript" at bounding box center [295, 130] width 138 height 17
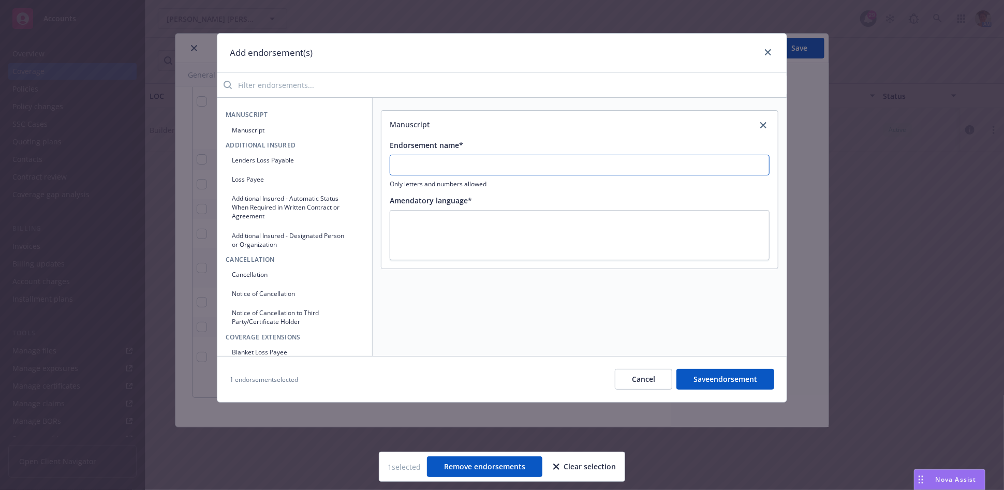
click at [417, 165] on input "Endorsement name*" at bounding box center [580, 165] width 380 height 21
click at [704, 375] on button "Save endorsement" at bounding box center [725, 379] width 98 height 21
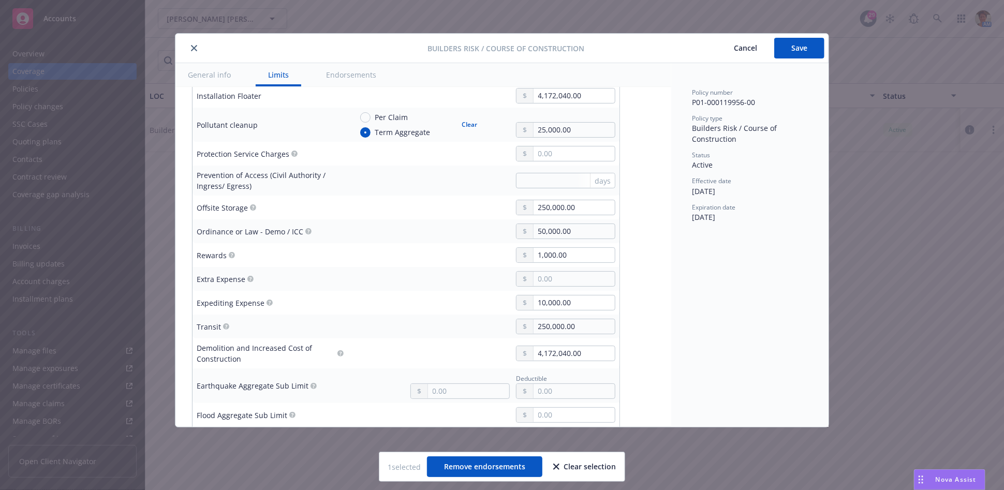
scroll to position [267, 0]
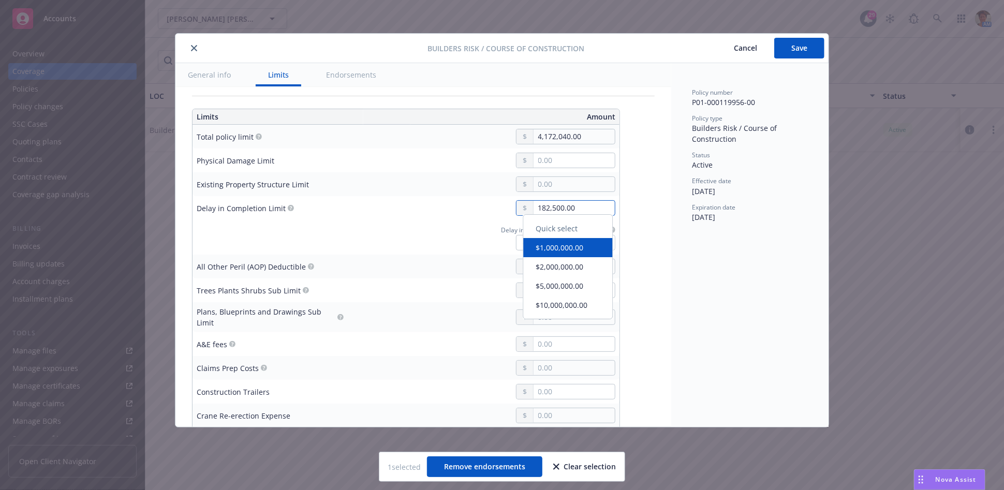
click at [585, 206] on input "182,500.00" at bounding box center [573, 208] width 81 height 14
click at [562, 245] on input "6" at bounding box center [565, 243] width 99 height 16
click at [561, 337] on input "text" at bounding box center [573, 344] width 81 height 14
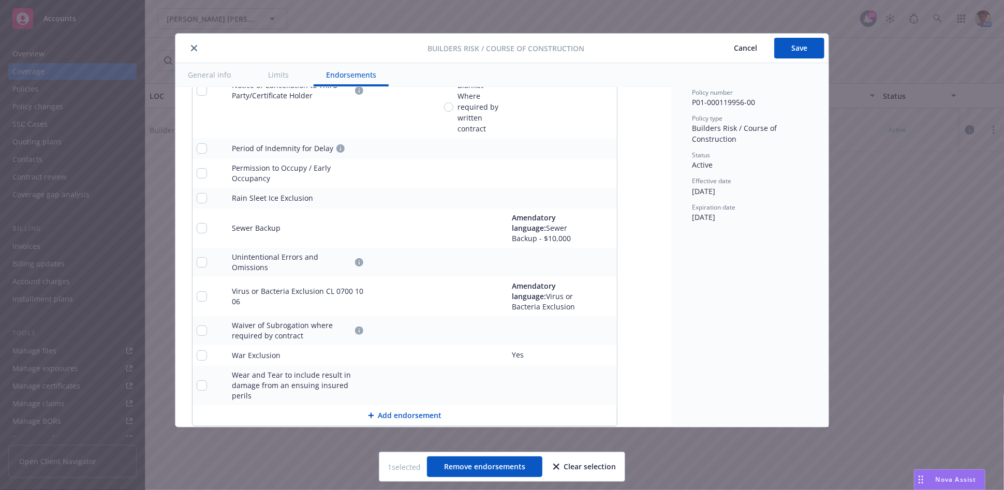
scroll to position [2261, 0]
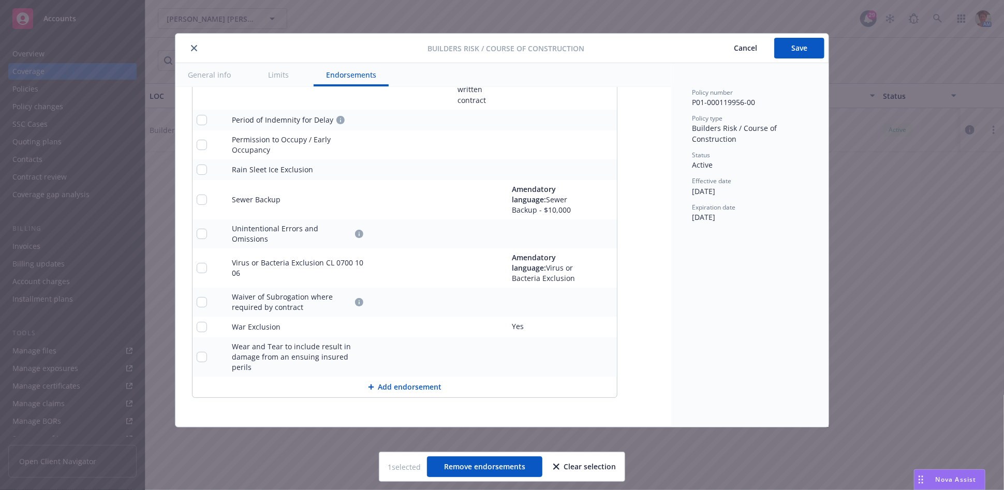
click at [409, 385] on button "Add endorsement" at bounding box center [404, 387] width 424 height 21
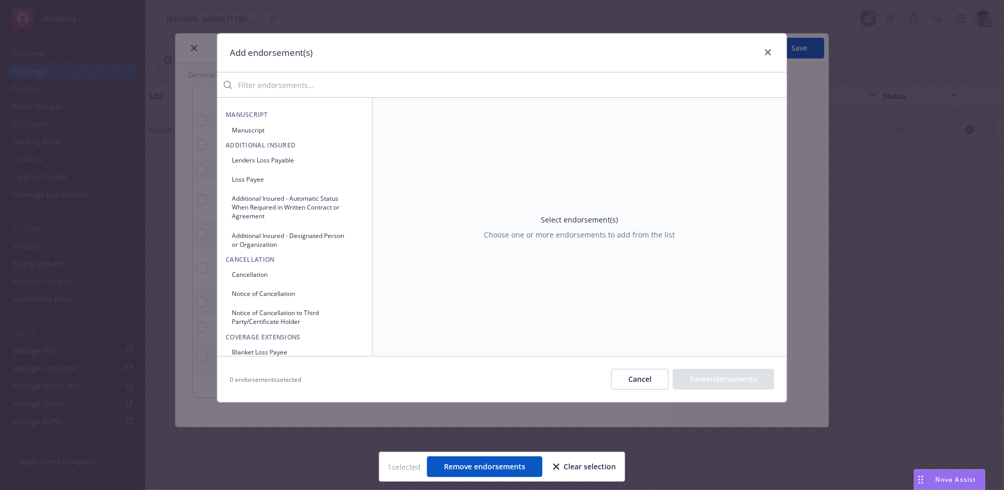
click at [264, 125] on button "Manuscript" at bounding box center [295, 130] width 138 height 17
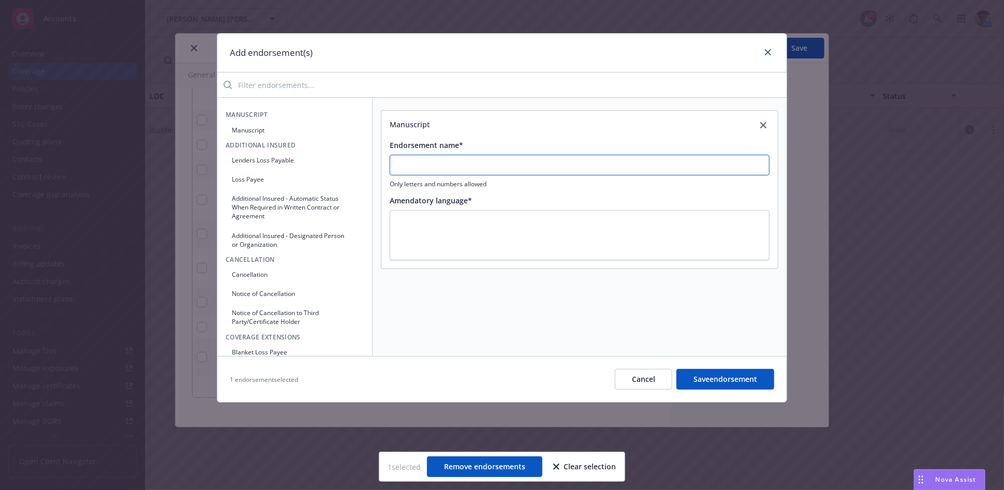
click at [481, 164] on input "Endorsement name*" at bounding box center [580, 165] width 380 height 21
drag, startPoint x: 588, startPoint y: 161, endPoint x: 387, endPoint y: 175, distance: 201.2
click at [387, 174] on div "Endorsement name* When Coverage Ceases Endorsement IM 7094 01 12 Only letters a…" at bounding box center [579, 199] width 396 height 137
click at [419, 224] on textarea at bounding box center [580, 235] width 380 height 50
paste textarea "When Coverage Ceases Endorsement IM 7094 01 12"
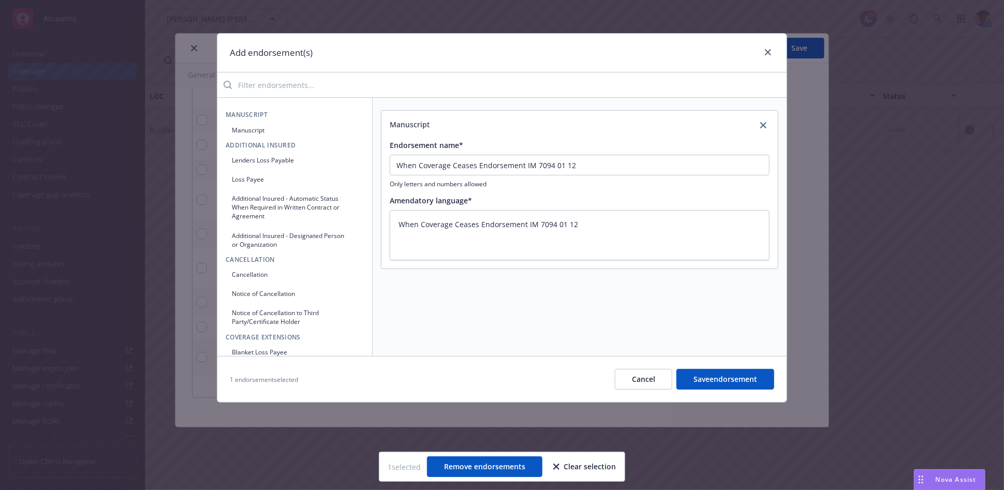
click at [737, 380] on button "Save endorsement" at bounding box center [725, 379] width 98 height 21
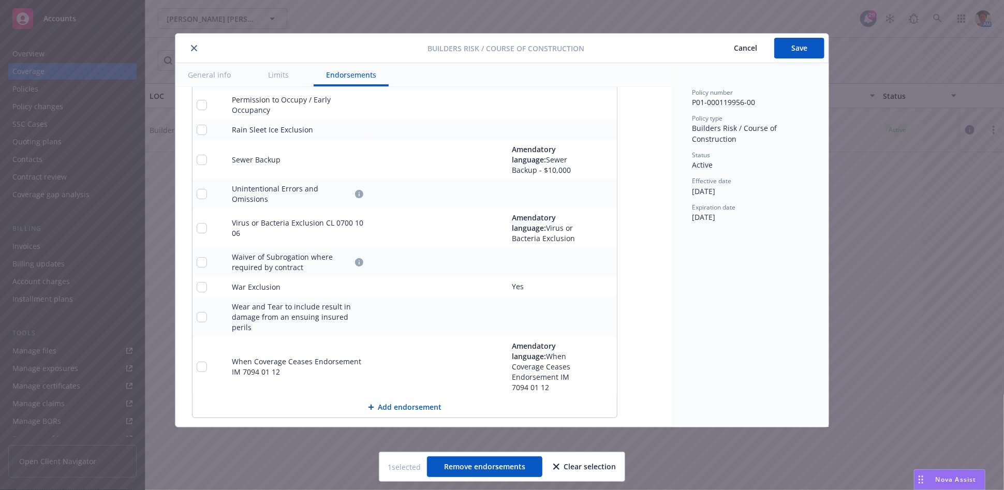
scroll to position [2321, 0]
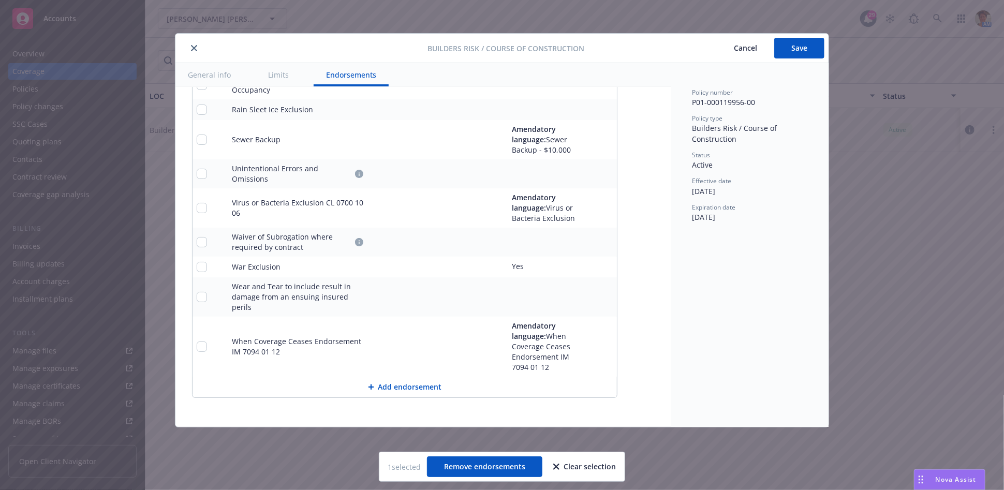
click at [387, 390] on button "Add endorsement" at bounding box center [404, 387] width 424 height 21
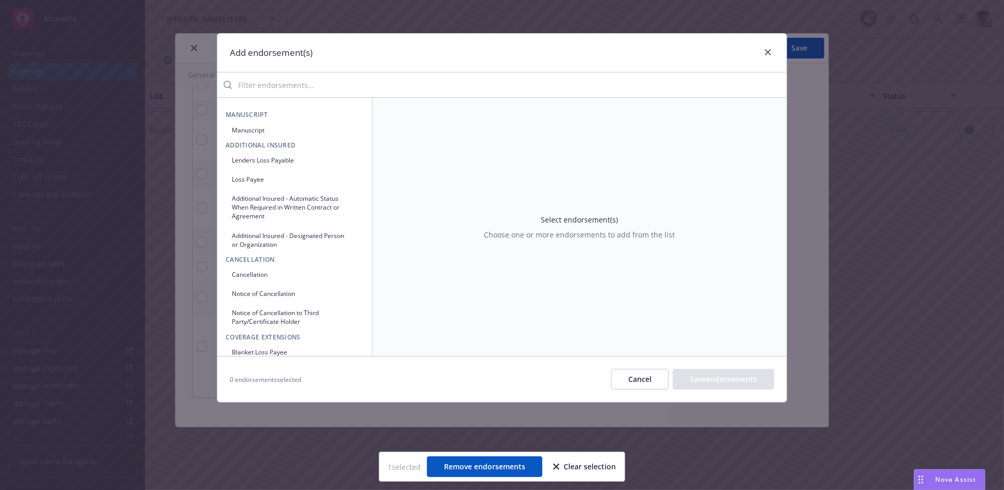
click at [264, 130] on button "Manuscript" at bounding box center [295, 130] width 138 height 17
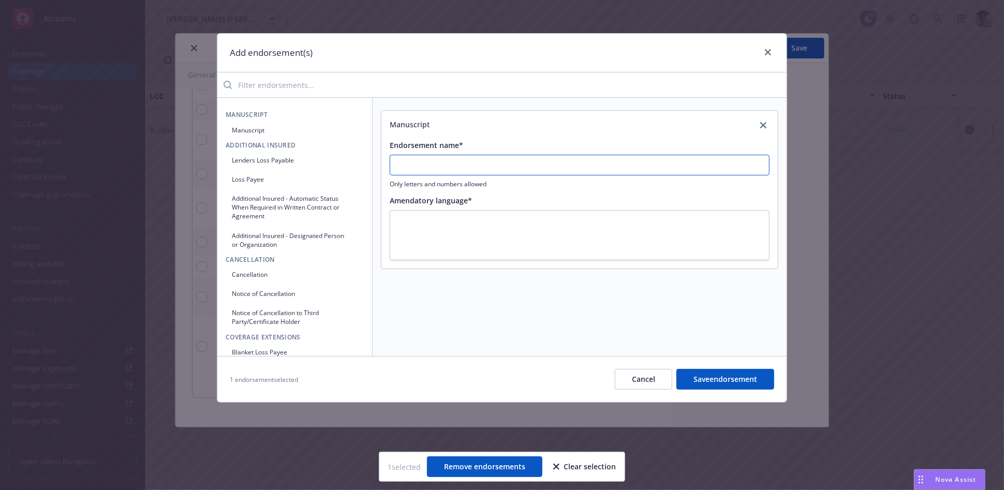
click at [437, 160] on input "Endorsement name*" at bounding box center [580, 165] width 380 height 21
drag, startPoint x: 600, startPoint y: 161, endPoint x: 334, endPoint y: 165, distance: 266.5
click at [334, 165] on div "Manuscript Manuscript Additional Insured Lenders Loss Payable Loss Payee Additi…" at bounding box center [501, 226] width 569 height 259
click at [415, 223] on textarea at bounding box center [580, 235] width 380 height 50
paste textarea "Actual Cash Value Amendment [US_STATE] CL 0287 01 20"
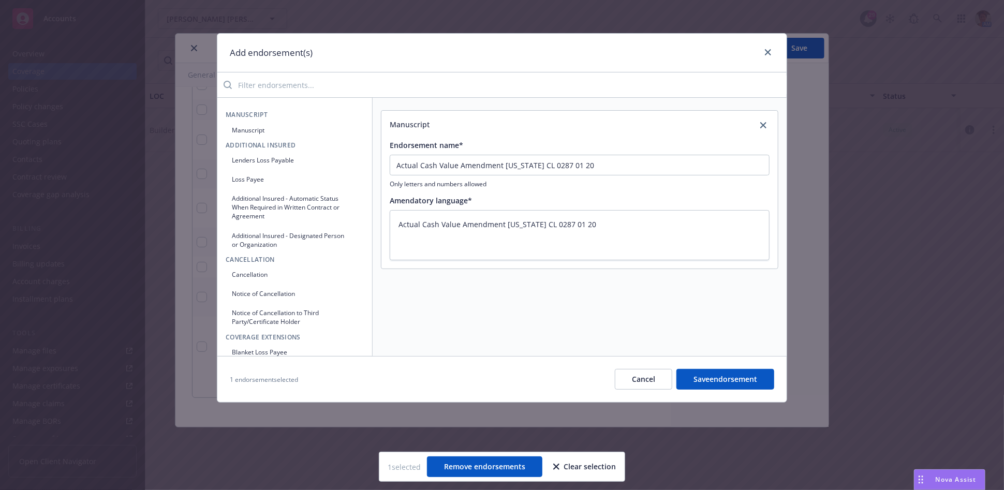
drag, startPoint x: 735, startPoint y: 382, endPoint x: 807, endPoint y: 392, distance: 72.5
click at [737, 383] on button "Save endorsement" at bounding box center [725, 379] width 98 height 21
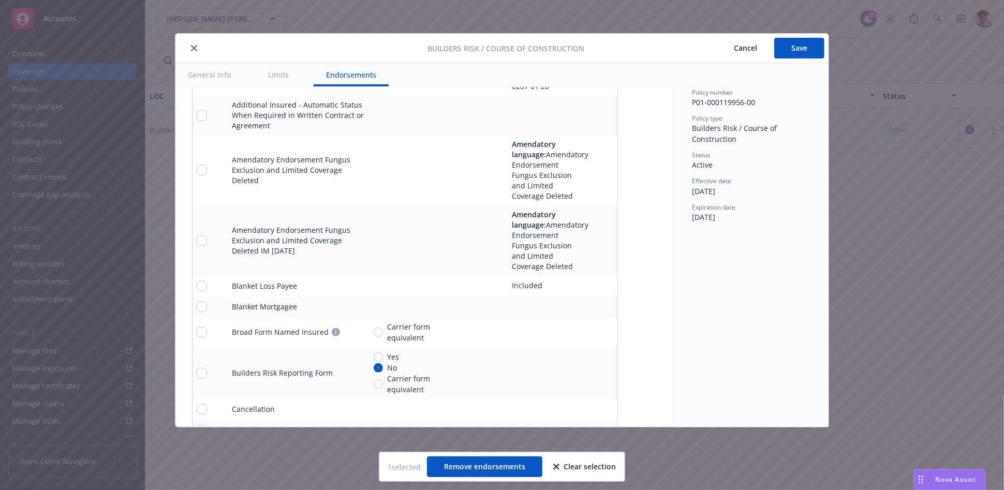
scroll to position [1472, 0]
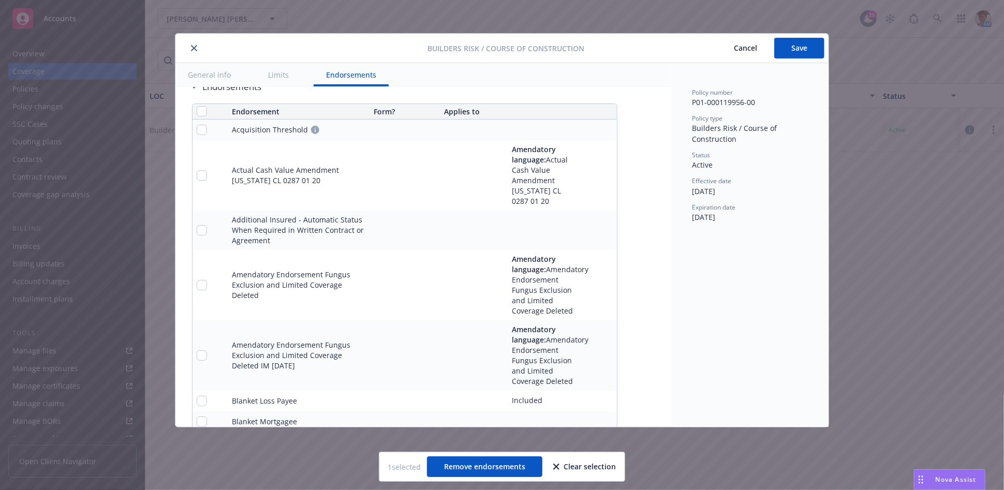
click at [590, 127] on icon "pencil" at bounding box center [588, 130] width 6 height 6
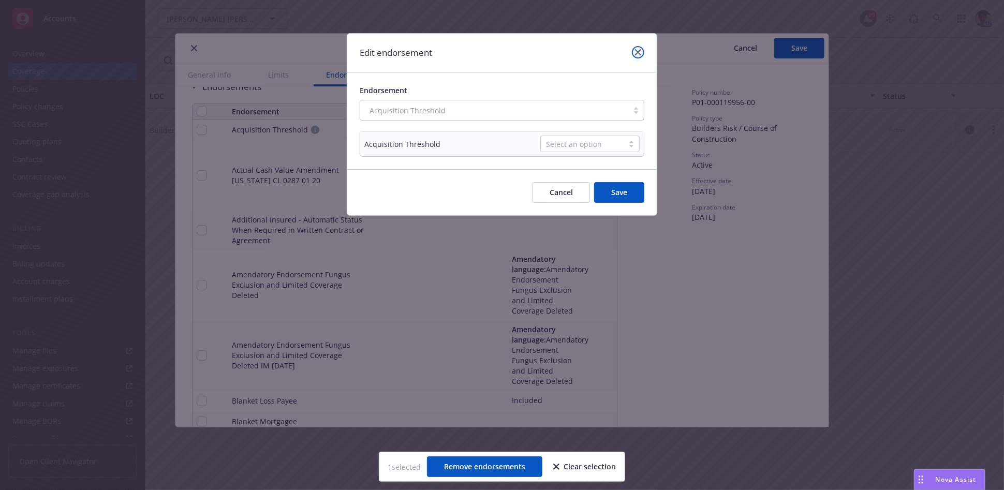
click at [637, 55] on link "close" at bounding box center [638, 52] width 12 height 12
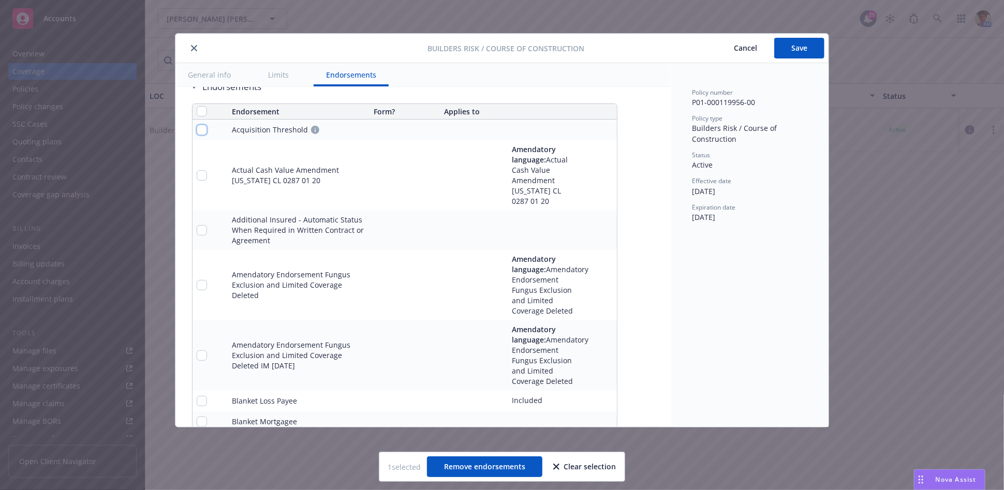
click at [203, 125] on input "checkbox" at bounding box center [202, 130] width 10 height 10
click at [607, 126] on icon "remove" at bounding box center [606, 130] width 7 height 8
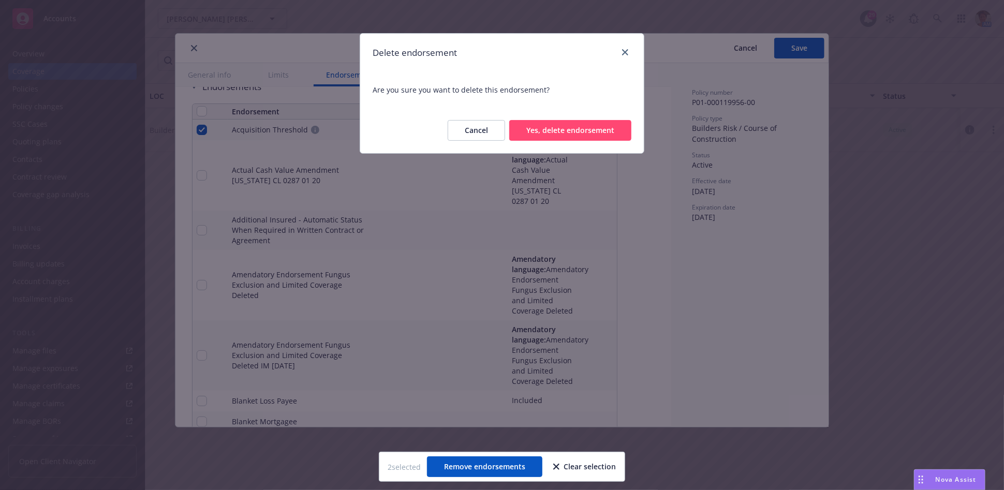
click at [586, 122] on button "Yes, delete endorsement" at bounding box center [570, 130] width 122 height 21
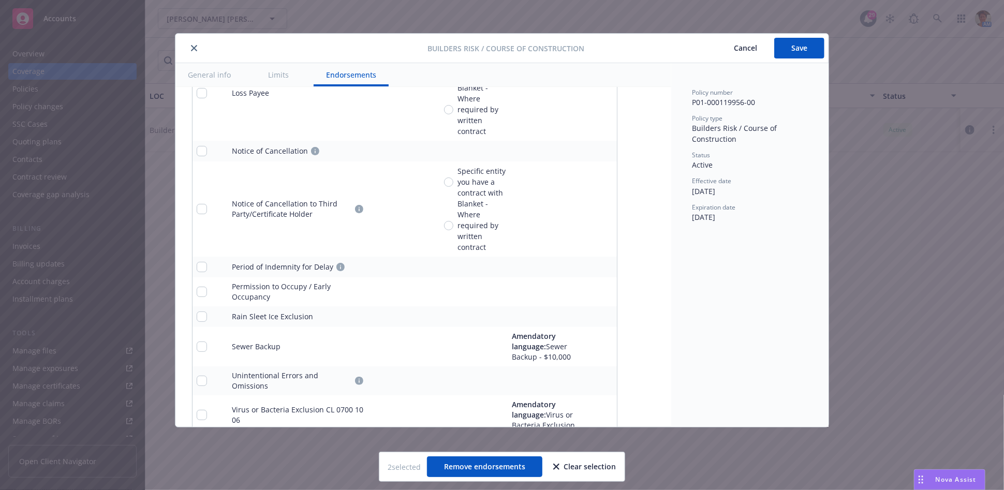
scroll to position [2370, 0]
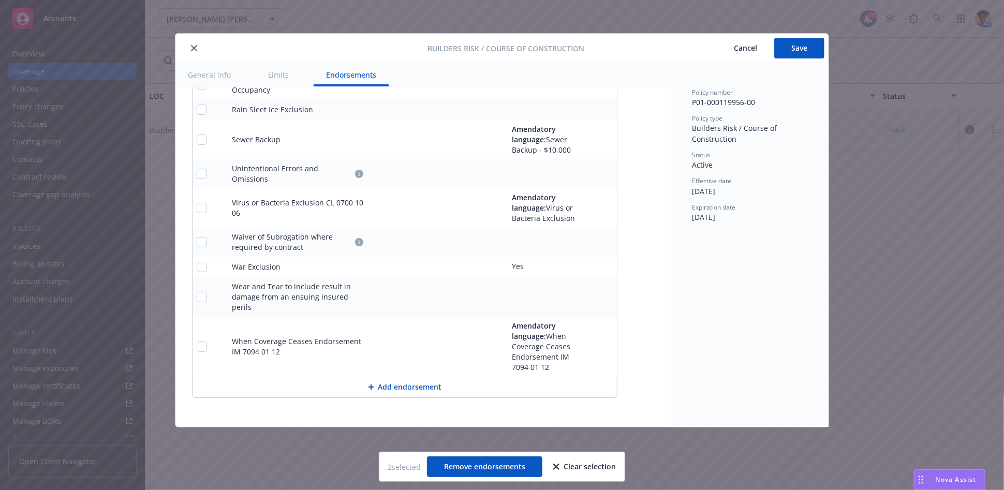
click at [408, 391] on button "Add endorsement" at bounding box center [404, 387] width 424 height 21
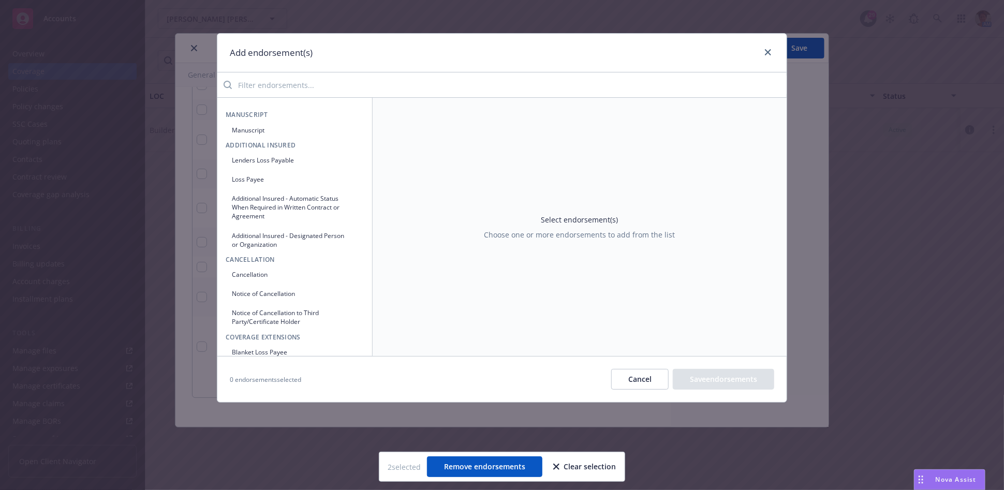
click at [254, 129] on button "Manuscript" at bounding box center [295, 130] width 138 height 17
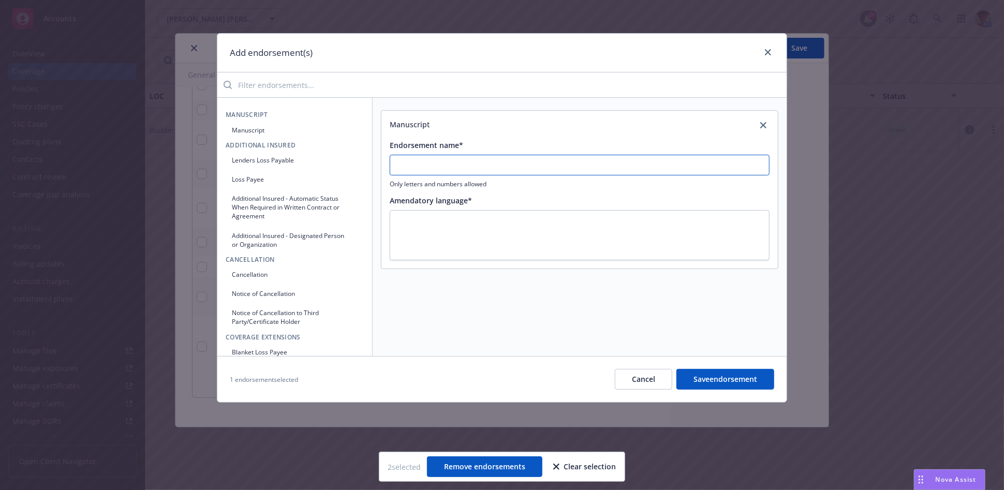
click at [466, 168] on input "Endorsement name*" at bounding box center [580, 165] width 380 height 21
drag, startPoint x: 599, startPoint y: 159, endPoint x: 334, endPoint y: 159, distance: 264.9
click at [334, 153] on div "Manuscript Manuscript Additional Insured Lenders Loss Payable Loss Payee Additi…" at bounding box center [501, 226] width 569 height 259
click at [439, 228] on textarea at bounding box center [580, 235] width 380 height 50
paste textarea "Blanket Additional Named Insured IMD 200001 04 24"
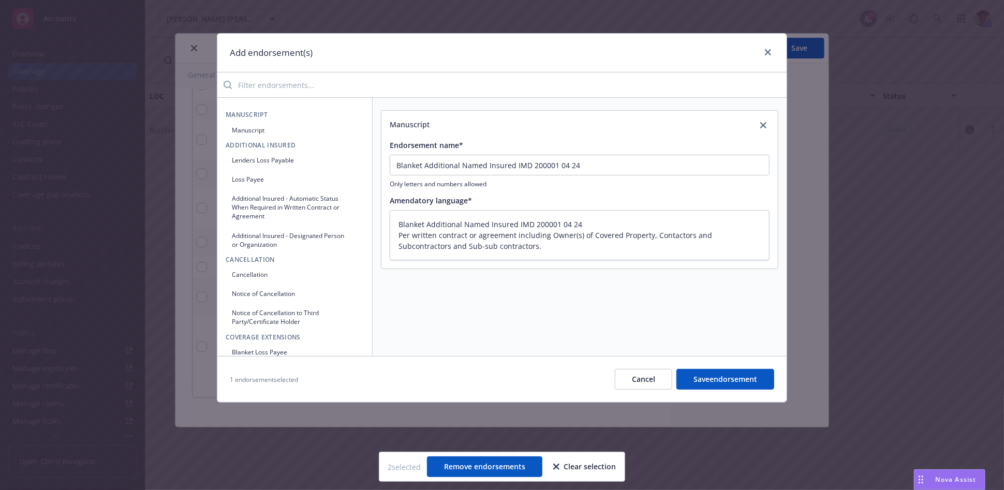
drag, startPoint x: 715, startPoint y: 379, endPoint x: 730, endPoint y: 375, distance: 16.1
click at [714, 379] on button "Save endorsement" at bounding box center [725, 379] width 98 height 21
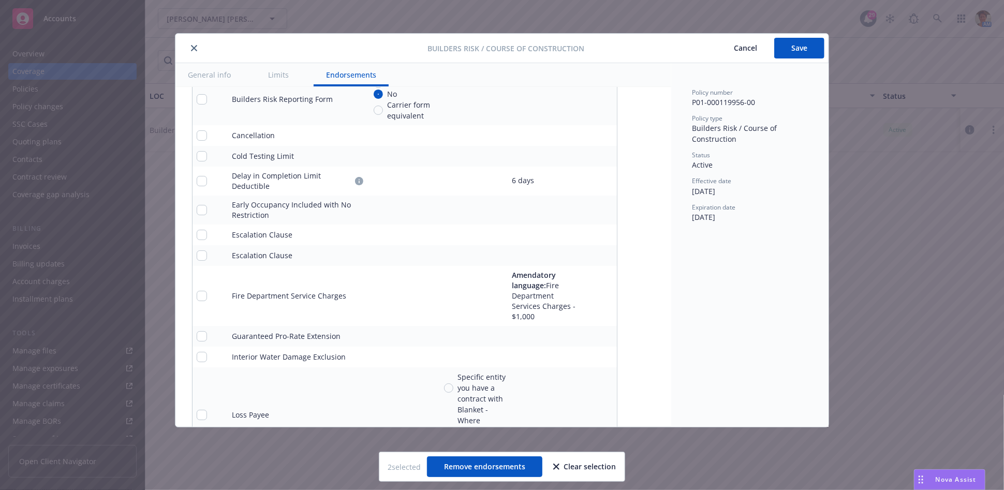
scroll to position [1777, 0]
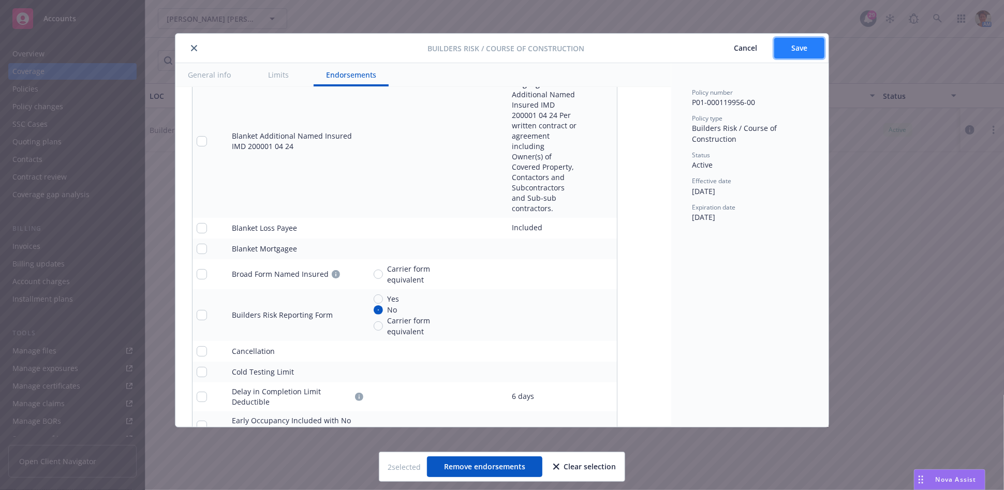
click at [802, 54] on button "Save" at bounding box center [799, 48] width 50 height 21
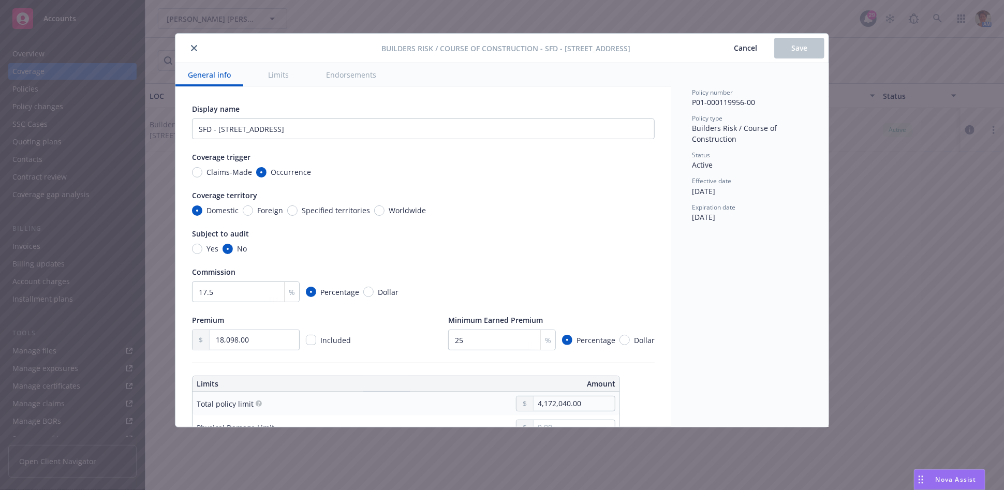
click at [197, 47] on button "close" at bounding box center [194, 48] width 12 height 12
